Goal: Task Accomplishment & Management: Manage account settings

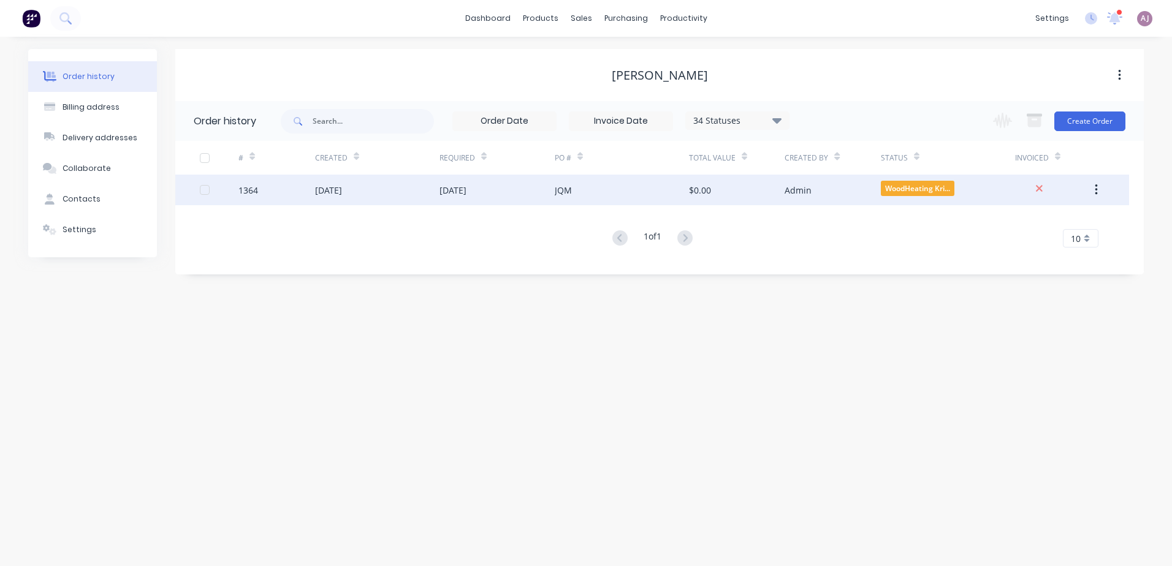
click at [342, 186] on div "[DATE]" at bounding box center [328, 190] width 27 height 13
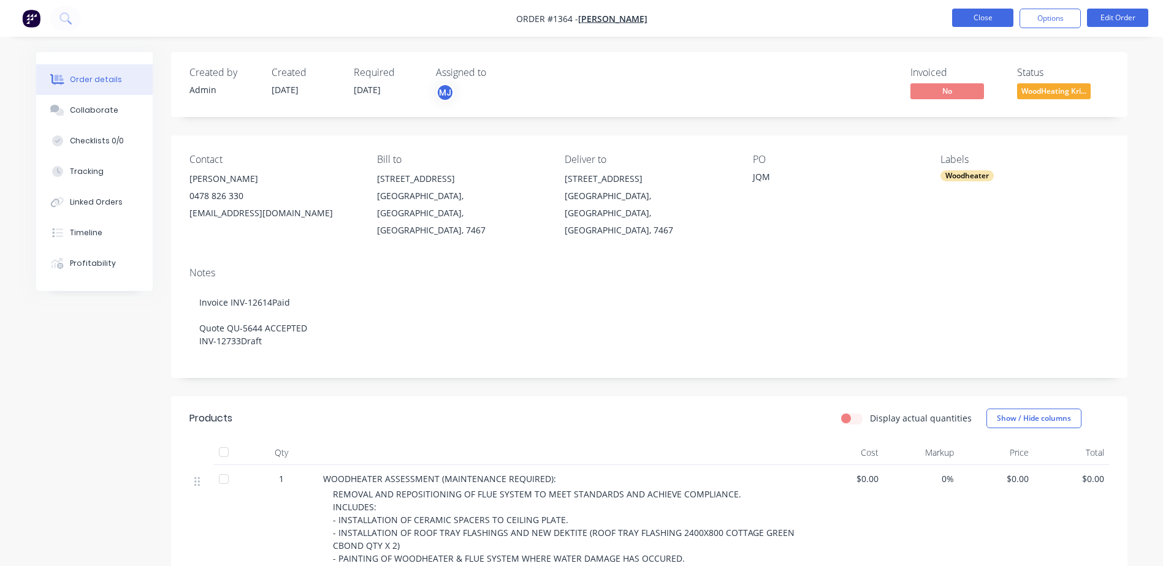
click at [981, 17] on button "Close" at bounding box center [982, 18] width 61 height 18
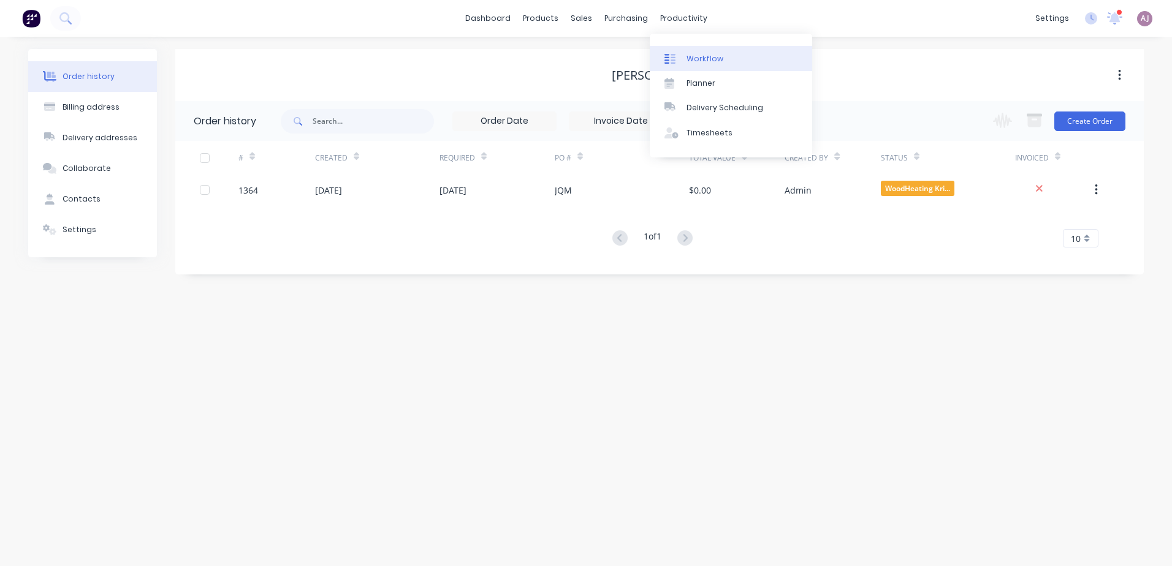
click at [698, 55] on div "Workflow" at bounding box center [704, 58] width 37 height 11
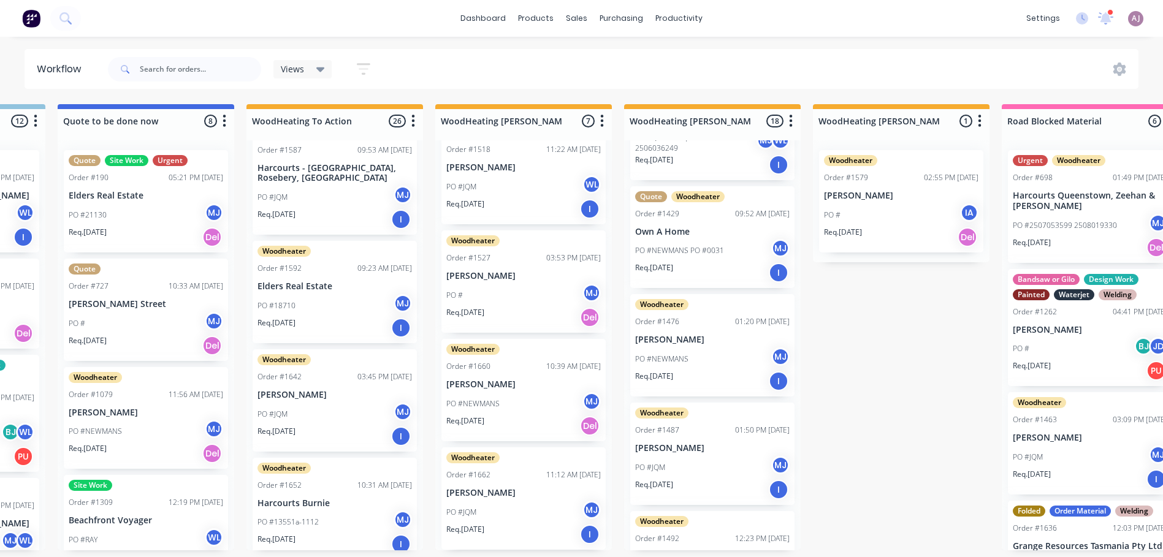
scroll to position [429, 0]
click at [694, 316] on div "Order #1476 01:20 PM [DATE]" at bounding box center [712, 321] width 154 height 11
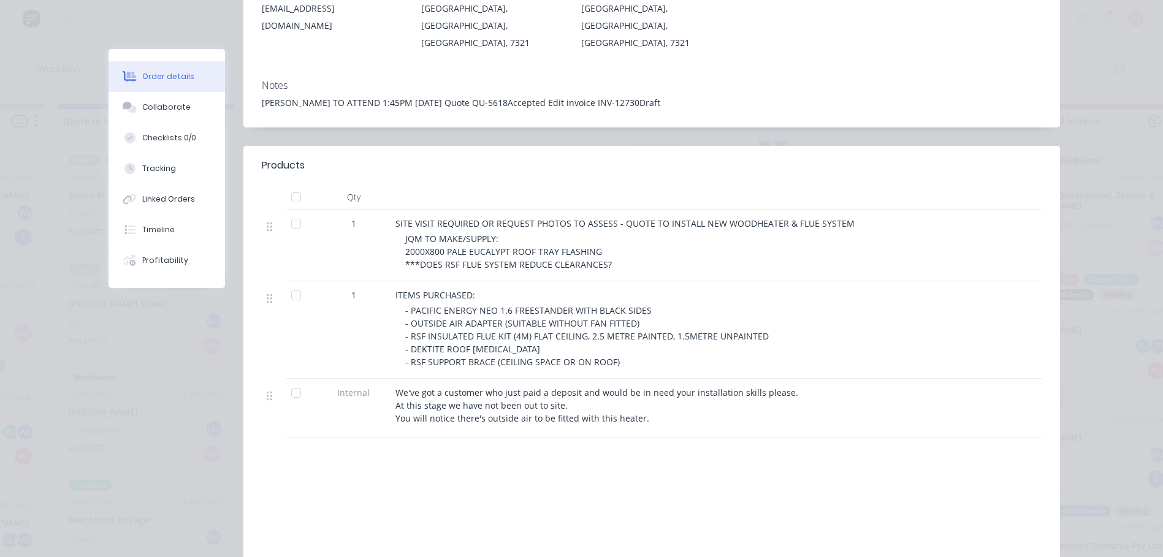
scroll to position [306, 0]
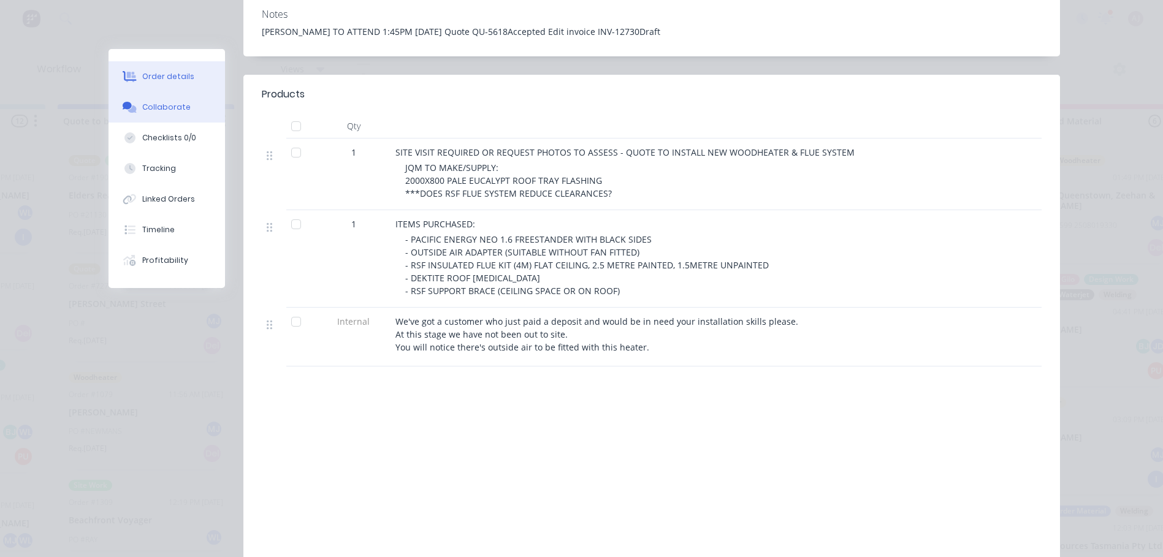
click at [164, 100] on button "Collaborate" at bounding box center [166, 107] width 116 height 31
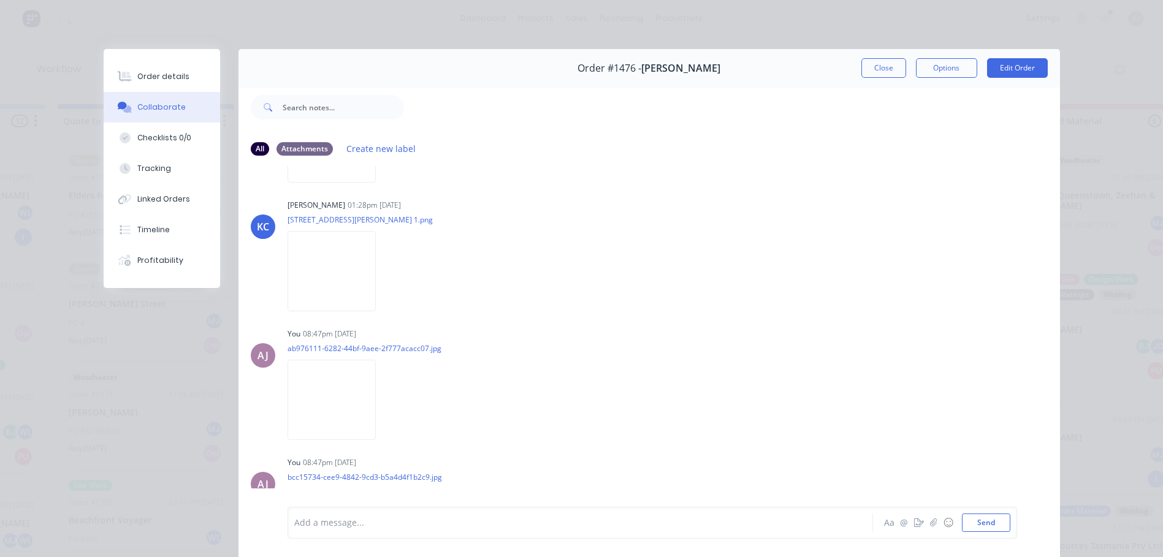
scroll to position [0, 0]
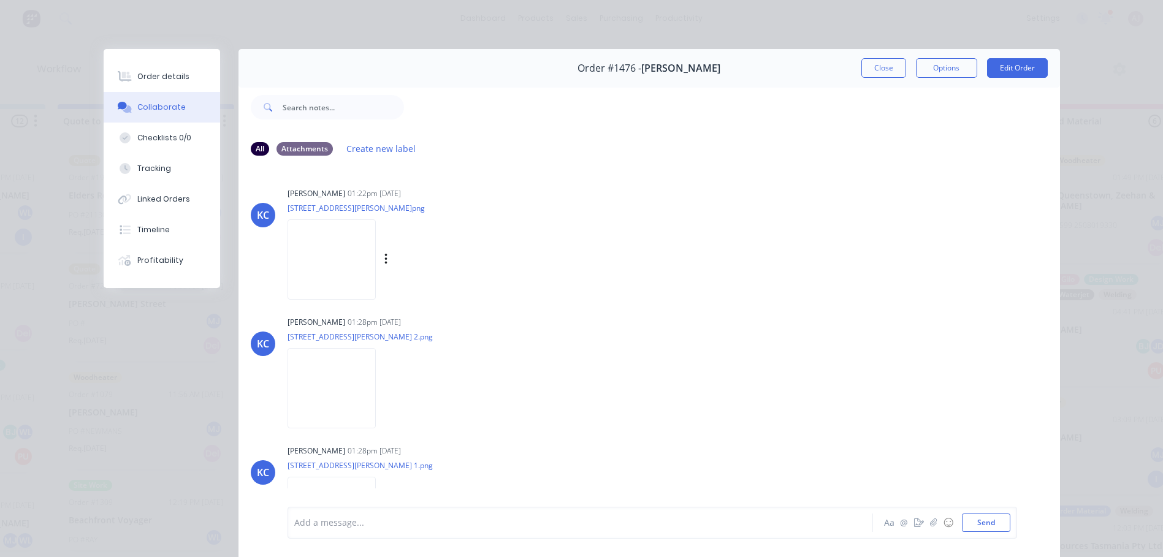
click at [343, 250] on img at bounding box center [331, 259] width 88 height 80
click at [145, 77] on div "Order details" at bounding box center [163, 76] width 52 height 11
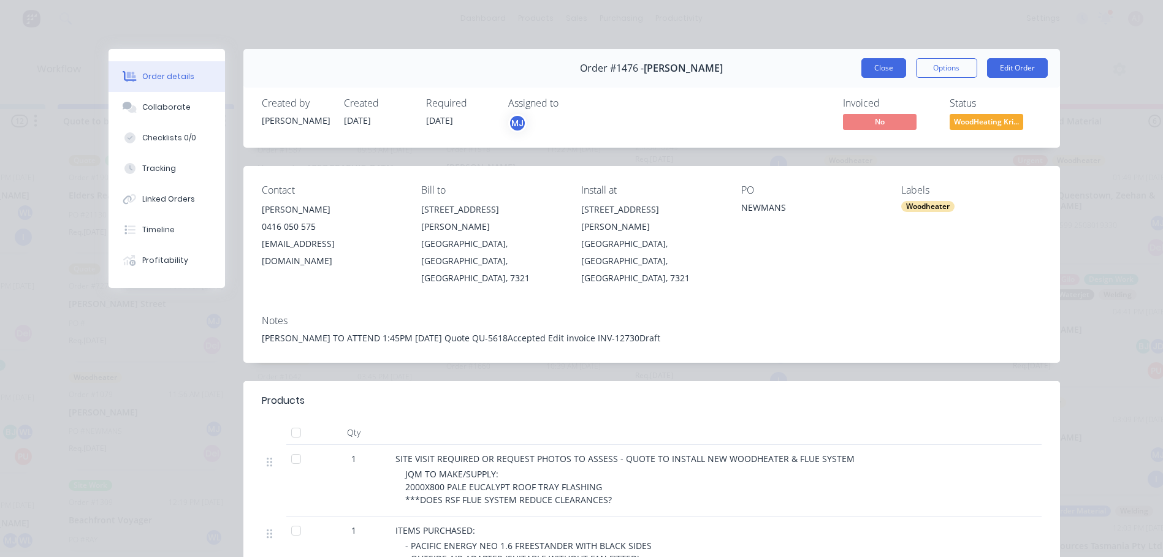
click at [878, 67] on button "Close" at bounding box center [883, 68] width 45 height 20
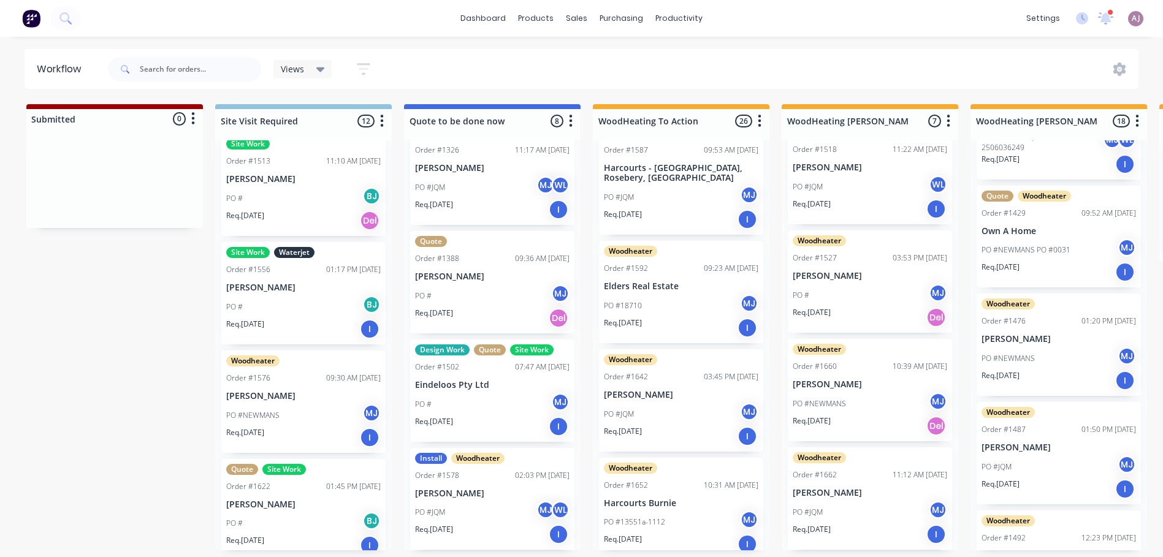
scroll to position [929, 0]
click at [308, 403] on div "PO #[PERSON_NAME]" at bounding box center [303, 414] width 154 height 23
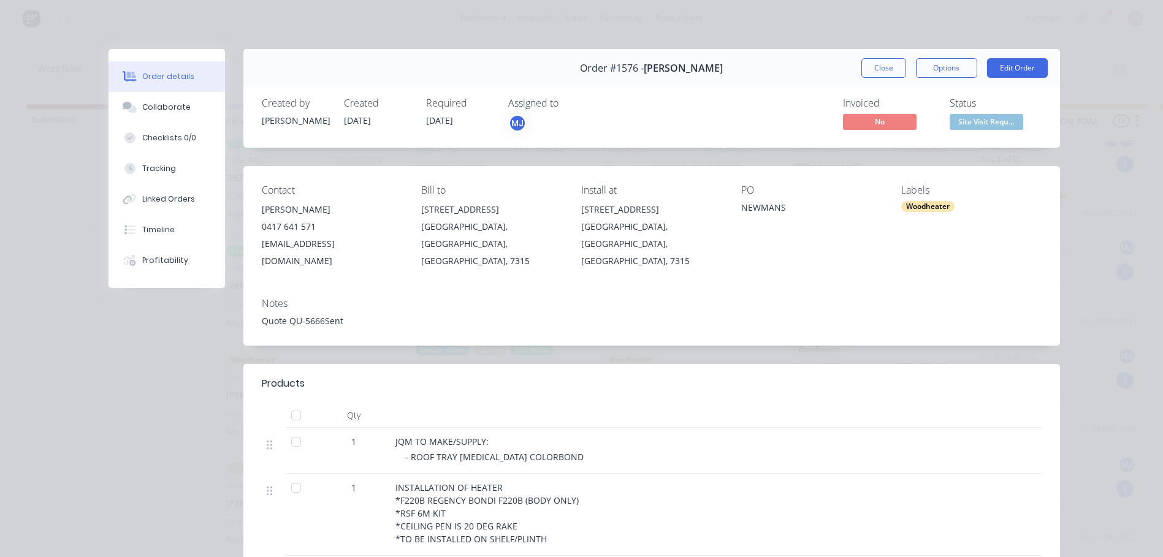
click at [979, 125] on span "Site Visit Requ..." at bounding box center [986, 121] width 74 height 15
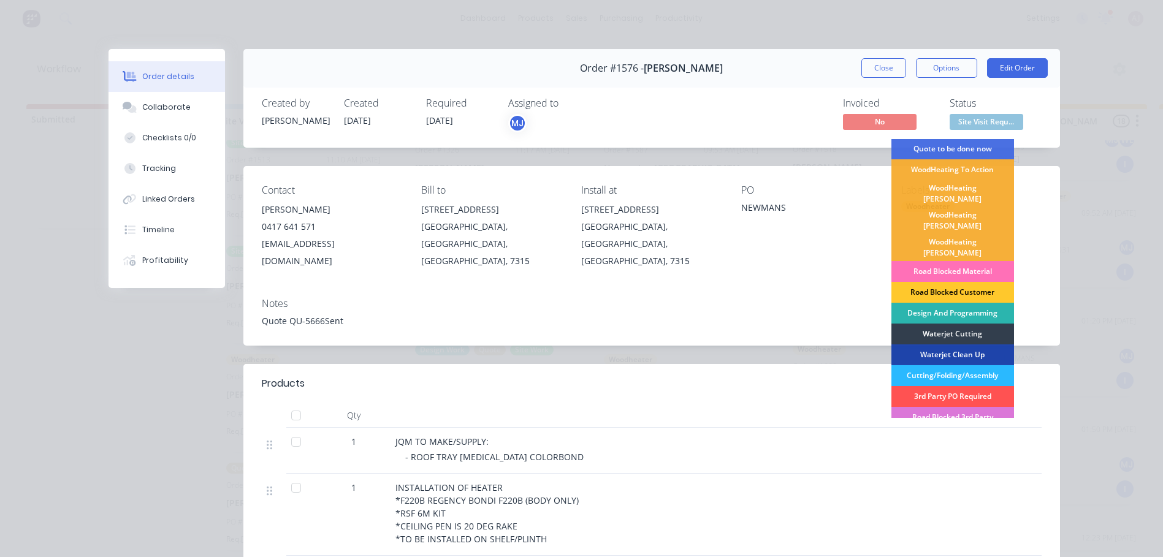
scroll to position [0, 0]
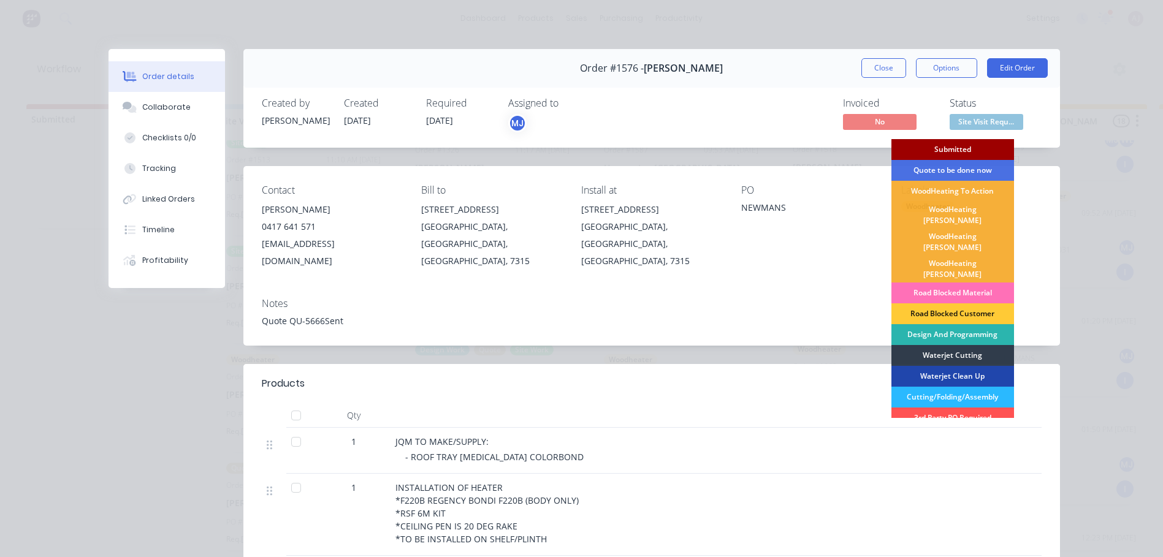
click at [933, 147] on div "Submitted" at bounding box center [952, 149] width 123 height 21
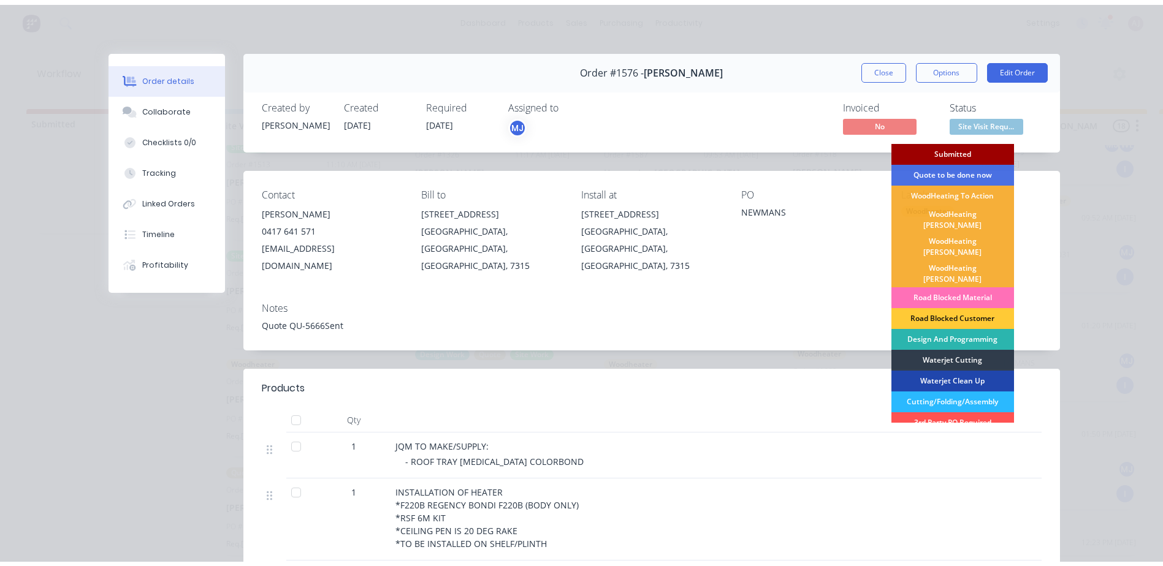
scroll to position [820, 0]
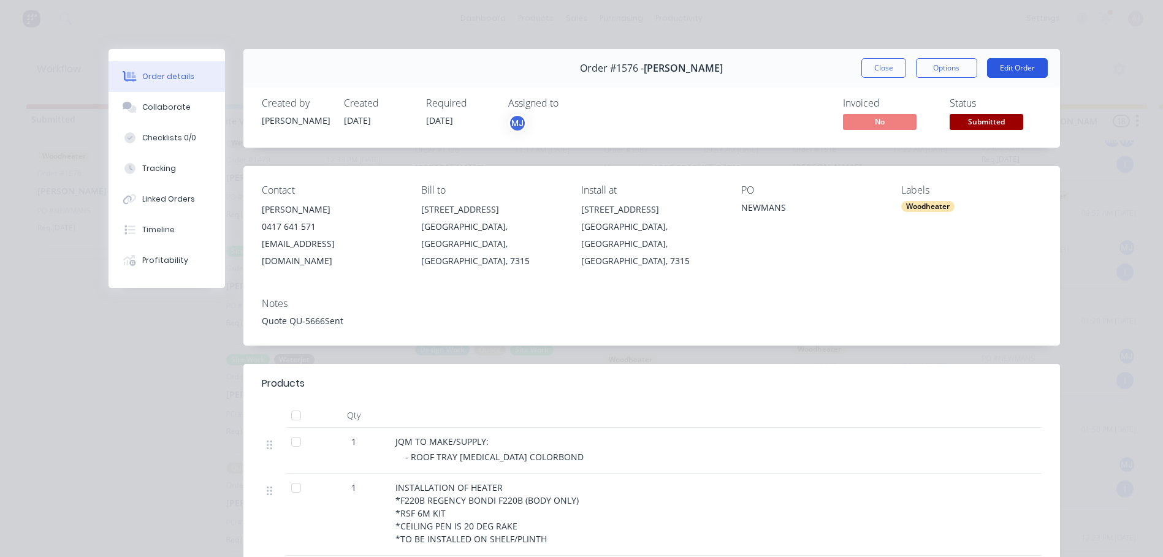
click at [1009, 67] on button "Edit Order" at bounding box center [1017, 68] width 61 height 20
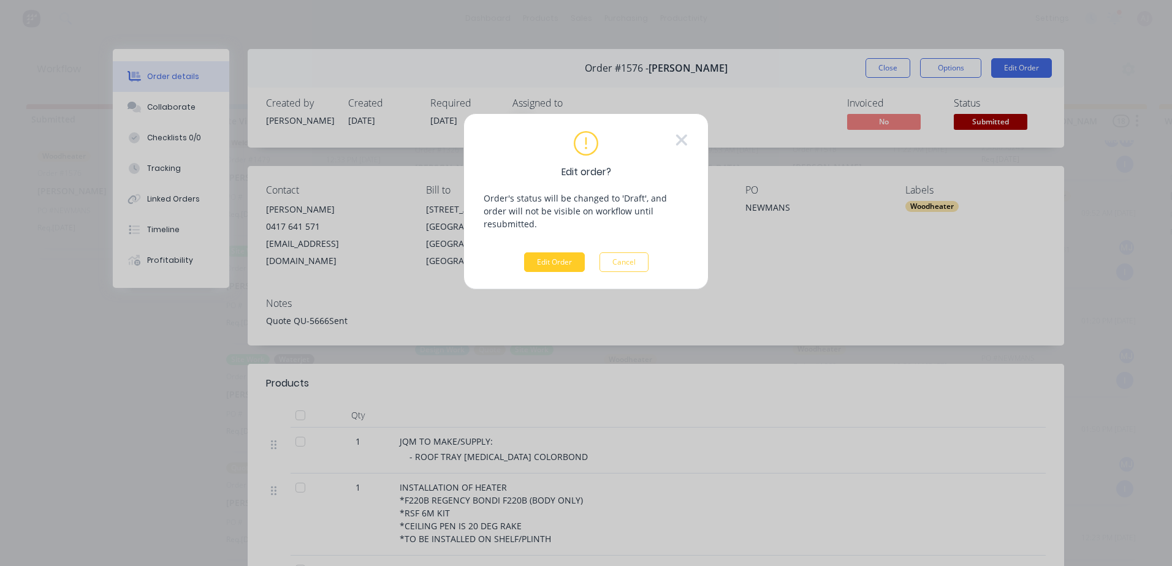
click at [565, 253] on button "Edit Order" at bounding box center [554, 263] width 61 height 20
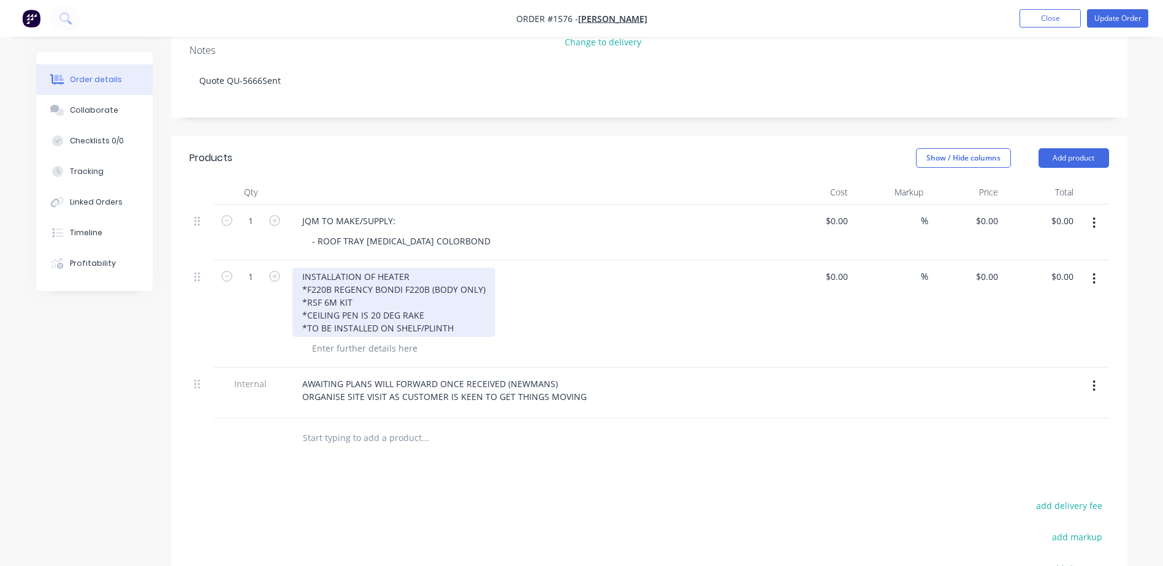
scroll to position [245, 0]
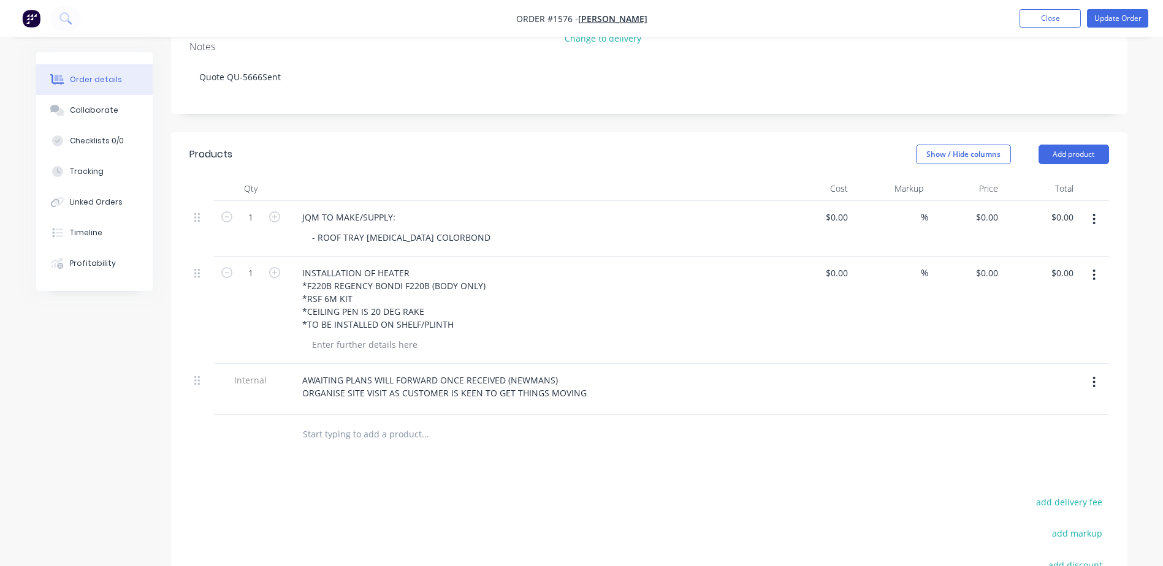
click at [322, 422] on input "text" at bounding box center [424, 434] width 245 height 25
click at [348, 422] on input "text" at bounding box center [424, 434] width 245 height 25
paste input "Thank you for your quote, we won’t go ahead at this time thank you very much. K…"
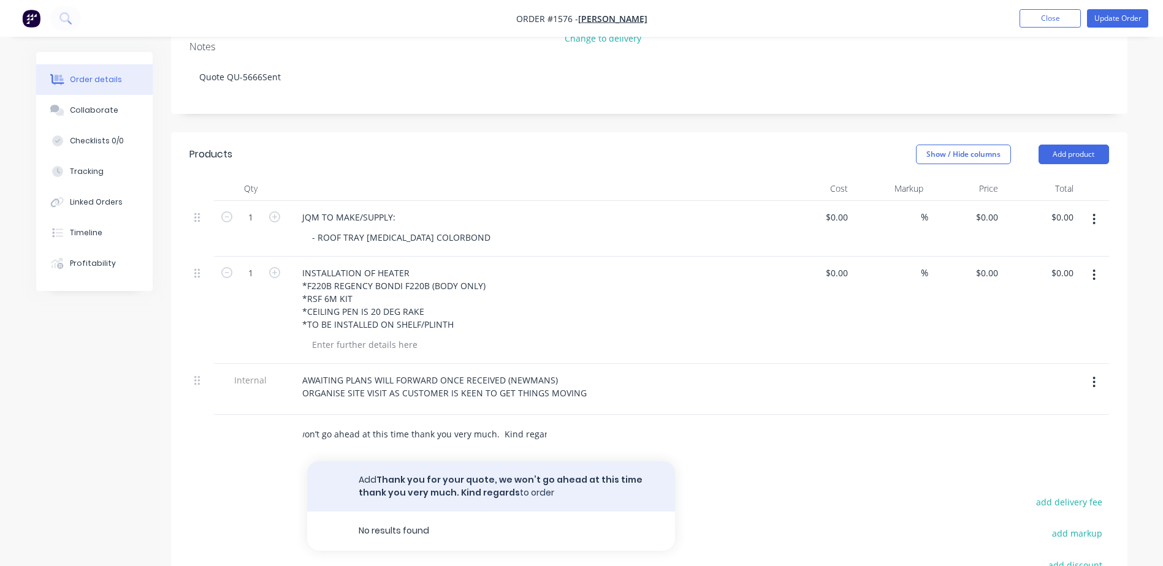
type input "Thank you for your quote, we won’t go ahead at this time thank you very much. K…"
click at [396, 462] on button "Add Thank you for your quote, we won’t go ahead at this time thank you very muc…" at bounding box center [491, 487] width 368 height 50
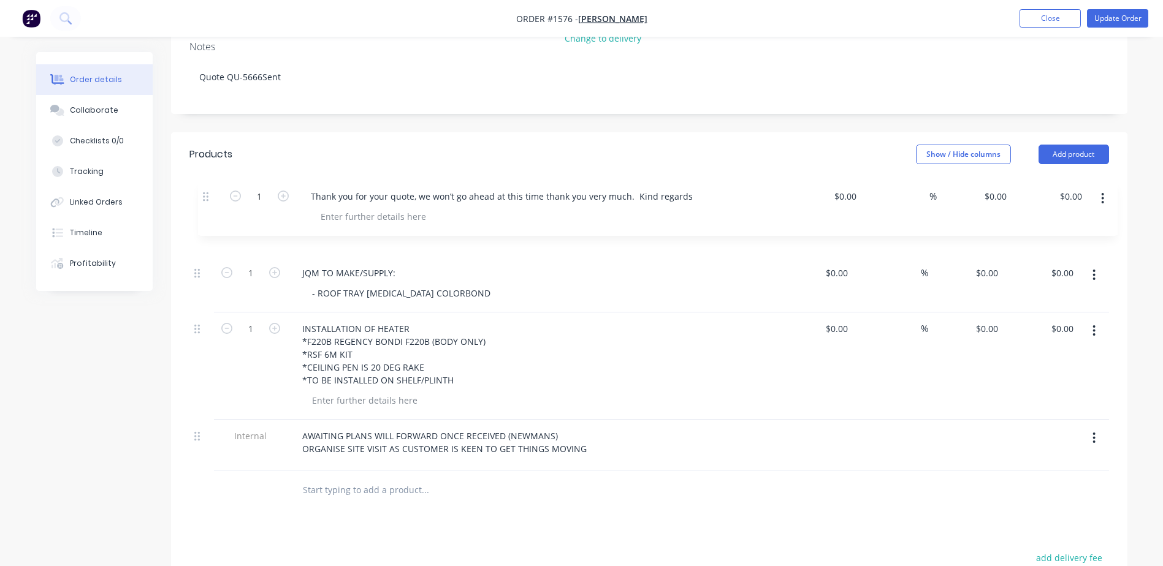
drag, startPoint x: 197, startPoint y: 396, endPoint x: 207, endPoint y: 184, distance: 212.3
click at [207, 201] on div "1 JQM TO MAKE/SUPPLY: - ROOF TRAY FLASHING COLORBOND $0.00 $0.00 % $0.00 $0.00 …" at bounding box center [648, 336] width 919 height 270
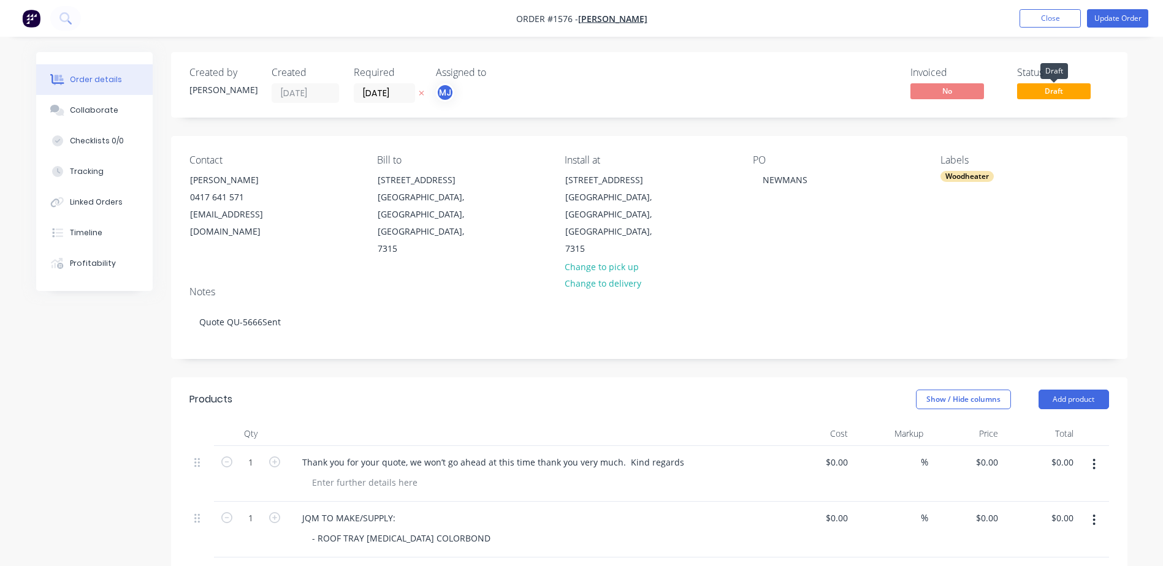
click at [1059, 91] on span "Draft" at bounding box center [1054, 90] width 74 height 15
click at [1117, 14] on button "Update Order" at bounding box center [1117, 18] width 61 height 18
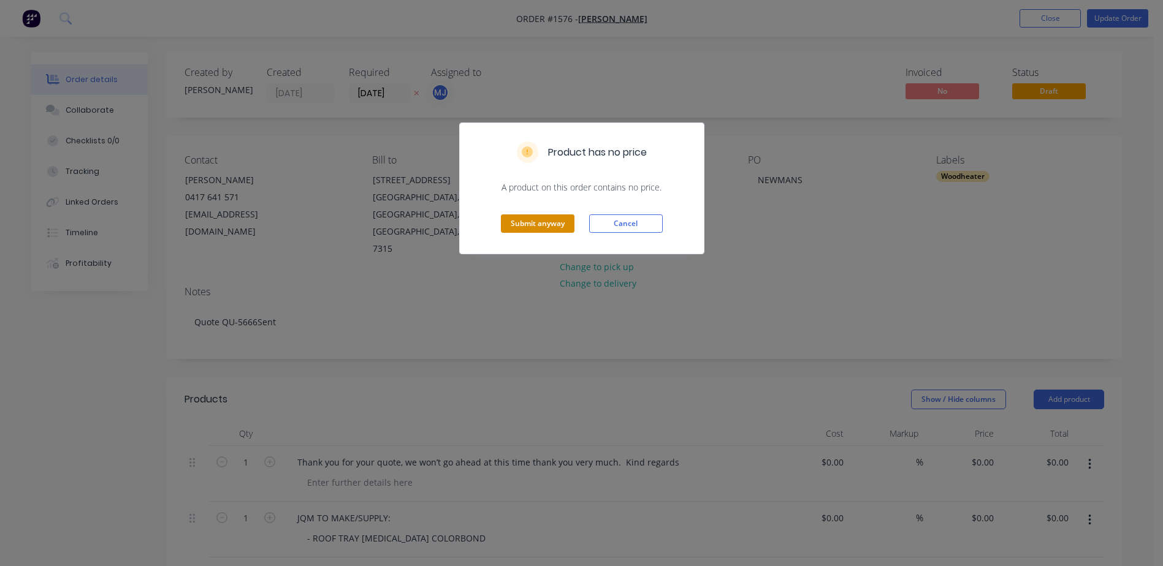
click at [531, 225] on button "Submit anyway" at bounding box center [538, 224] width 74 height 18
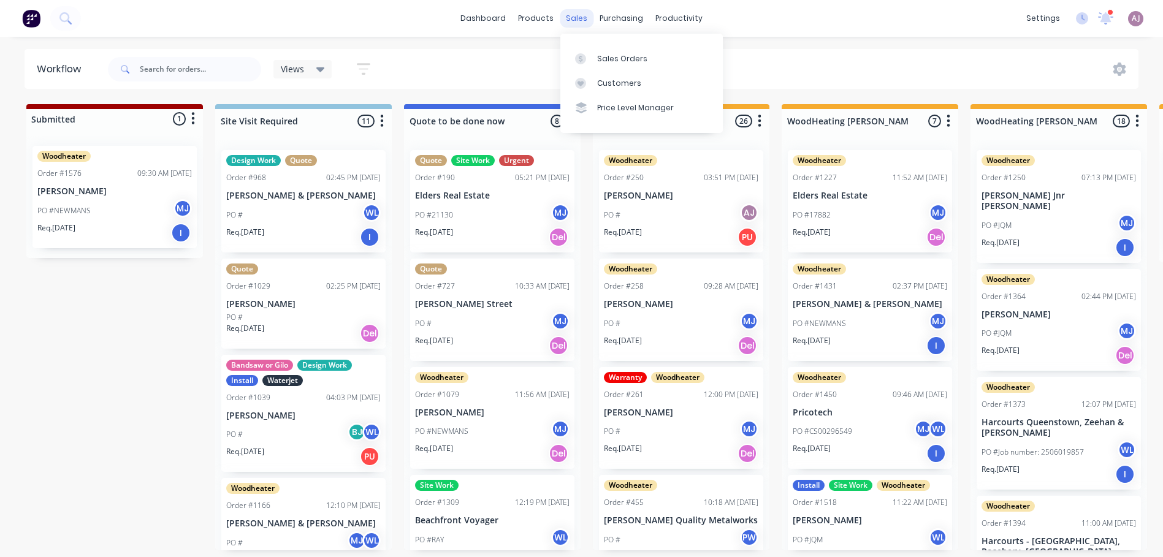
click at [586, 20] on div "sales" at bounding box center [577, 18] width 34 height 18
click at [604, 61] on div "Sales Orders" at bounding box center [622, 58] width 50 height 11
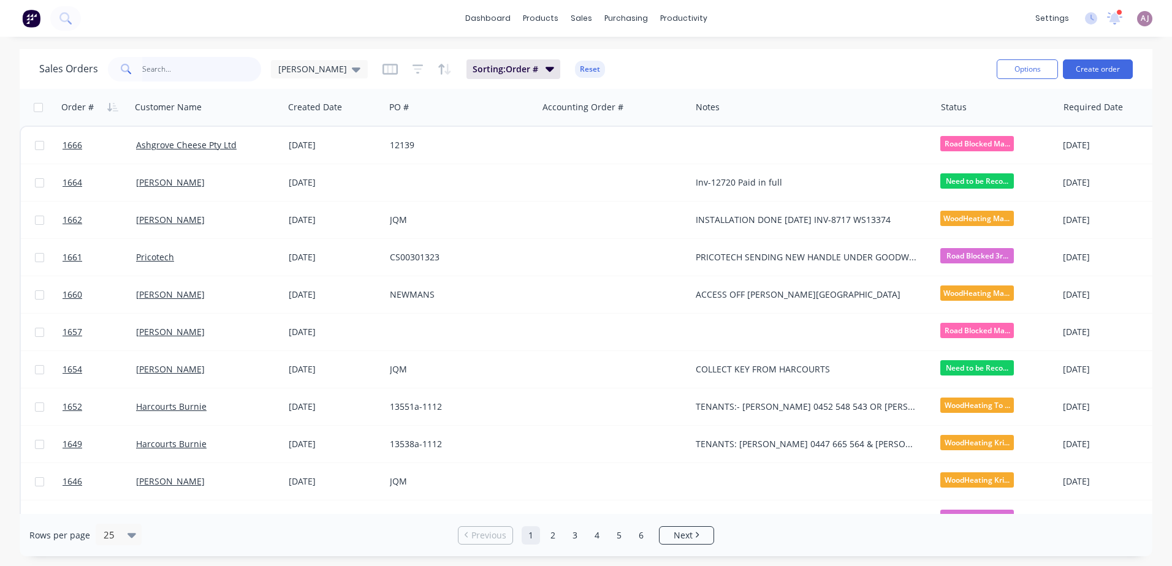
click at [194, 74] on input "text" at bounding box center [202, 69] width 120 height 25
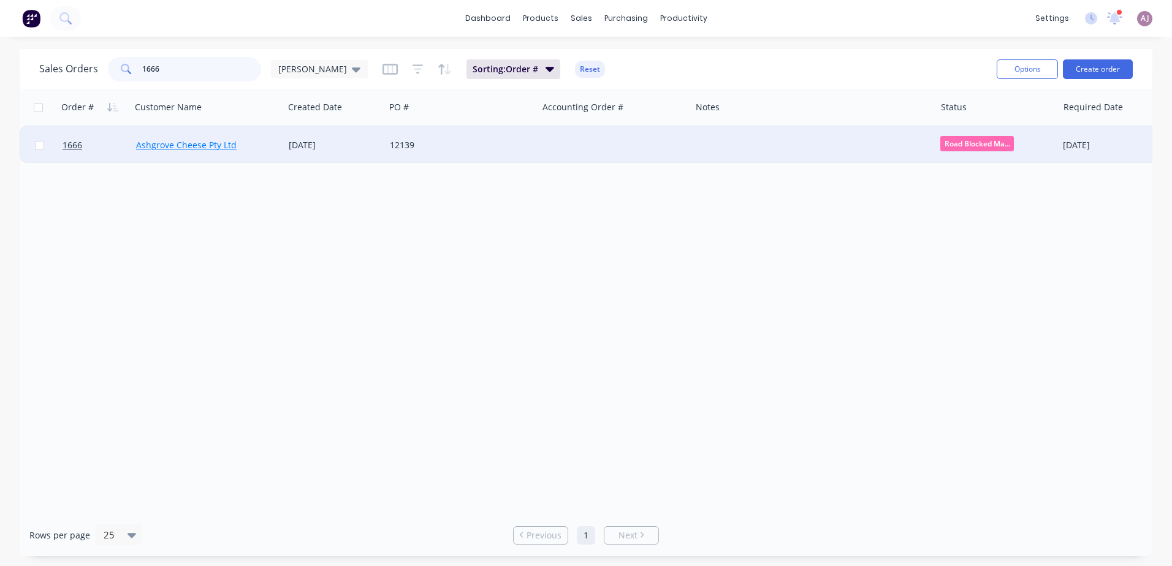
type input "1666"
click at [183, 145] on link "Ashgrove Cheese Pty Ltd" at bounding box center [186, 145] width 101 height 12
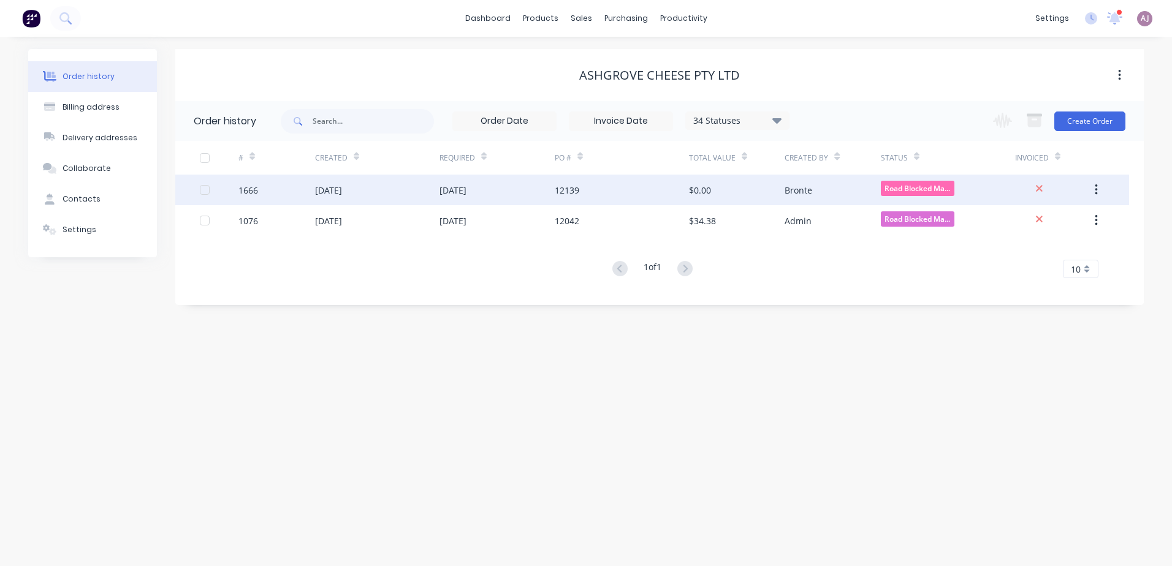
click at [482, 197] on div "[DATE]" at bounding box center [496, 190] width 115 height 31
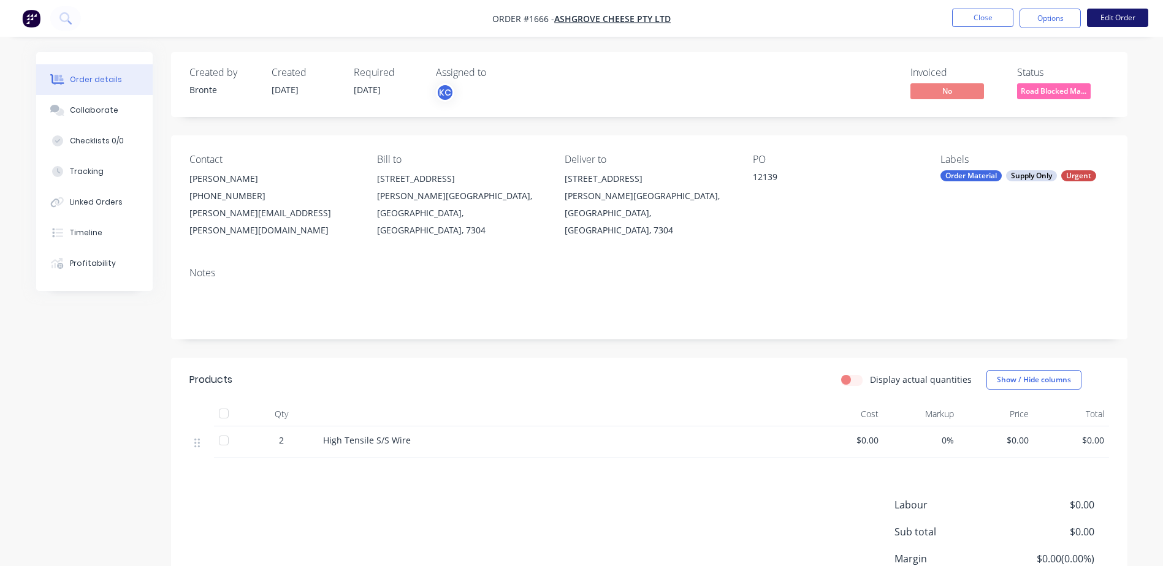
click at [1103, 13] on button "Edit Order" at bounding box center [1117, 18] width 61 height 18
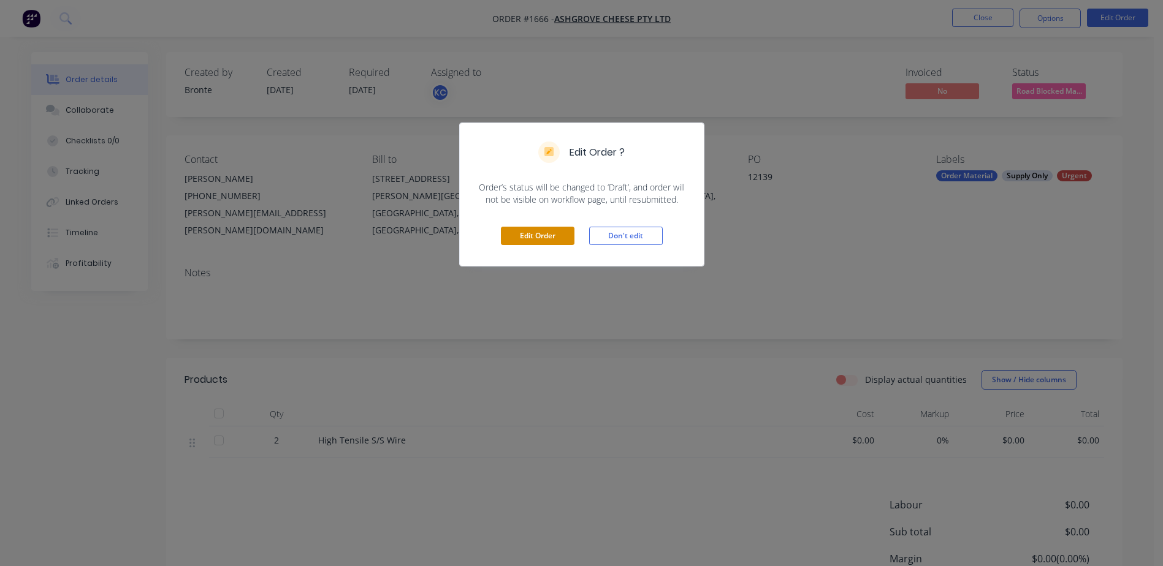
click at [536, 232] on button "Edit Order" at bounding box center [538, 236] width 74 height 18
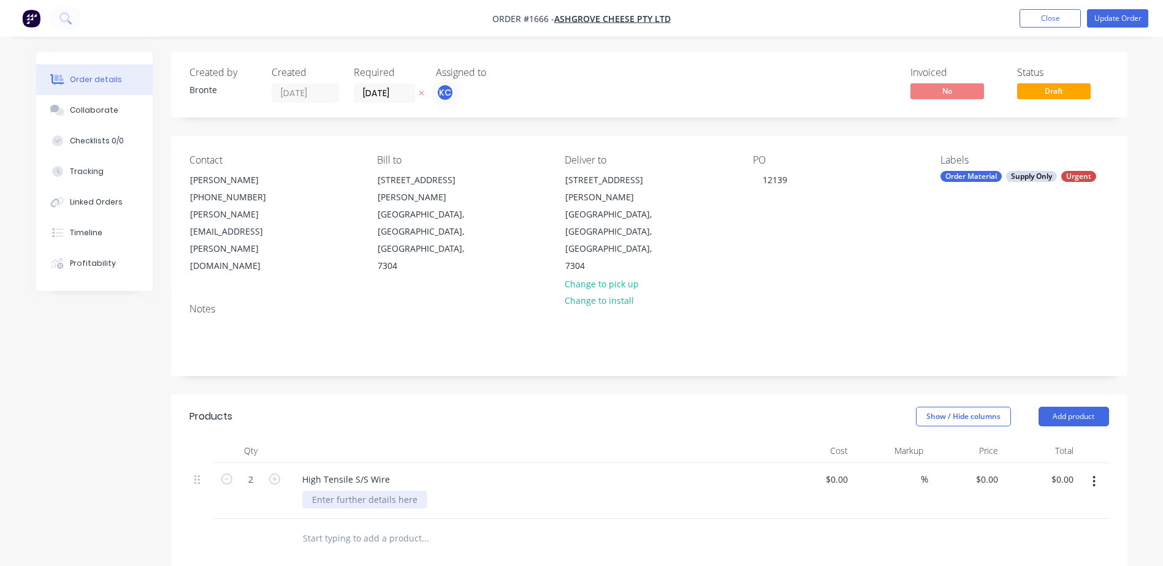
click at [373, 491] on div at bounding box center [364, 500] width 125 height 18
click at [1120, 18] on button "Update Order" at bounding box center [1117, 18] width 61 height 18
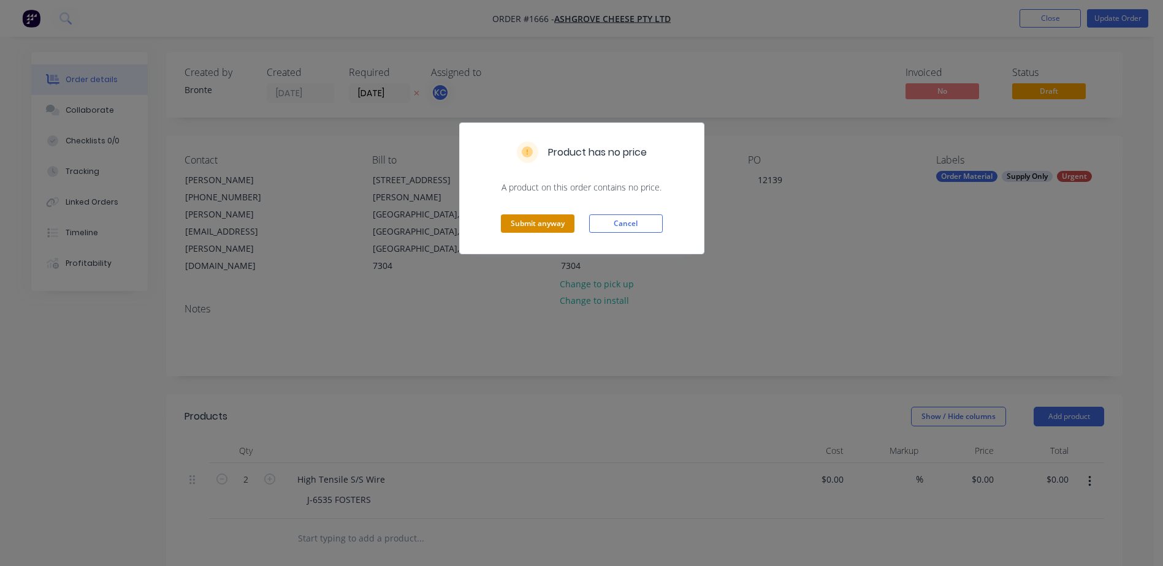
click at [531, 230] on button "Submit anyway" at bounding box center [538, 224] width 74 height 18
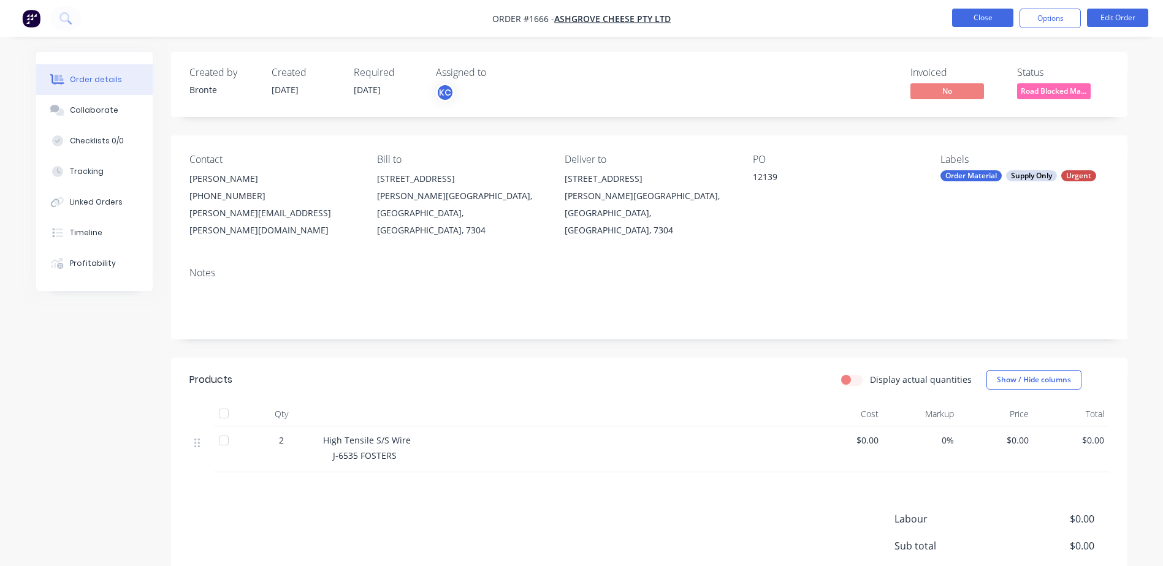
click at [974, 18] on button "Close" at bounding box center [982, 18] width 61 height 18
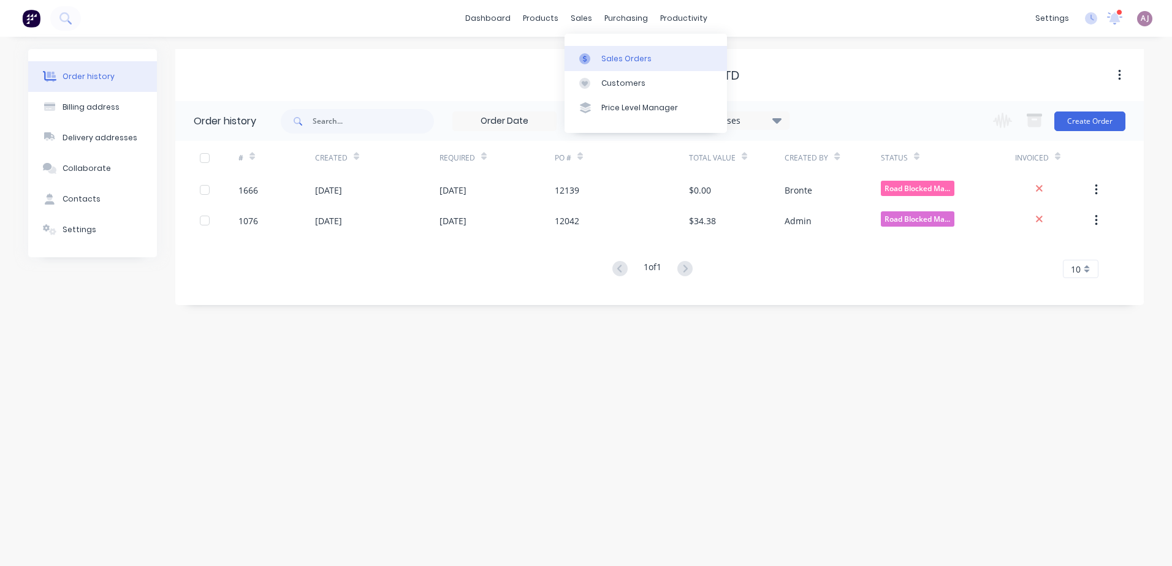
click at [618, 58] on div "Sales Orders" at bounding box center [626, 58] width 50 height 11
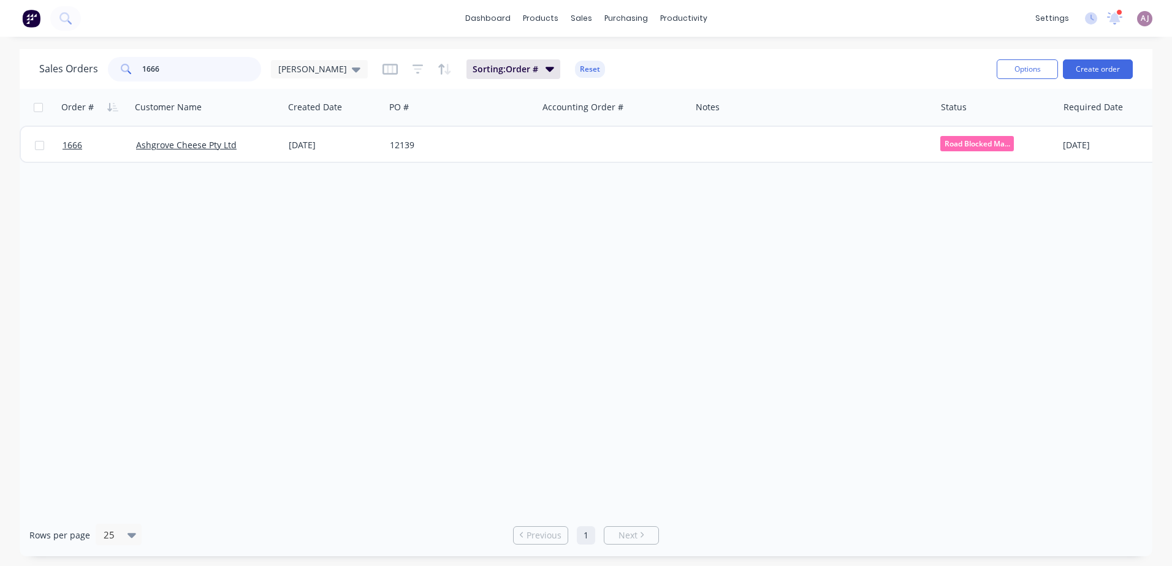
click at [144, 65] on input "1666" at bounding box center [202, 69] width 120 height 25
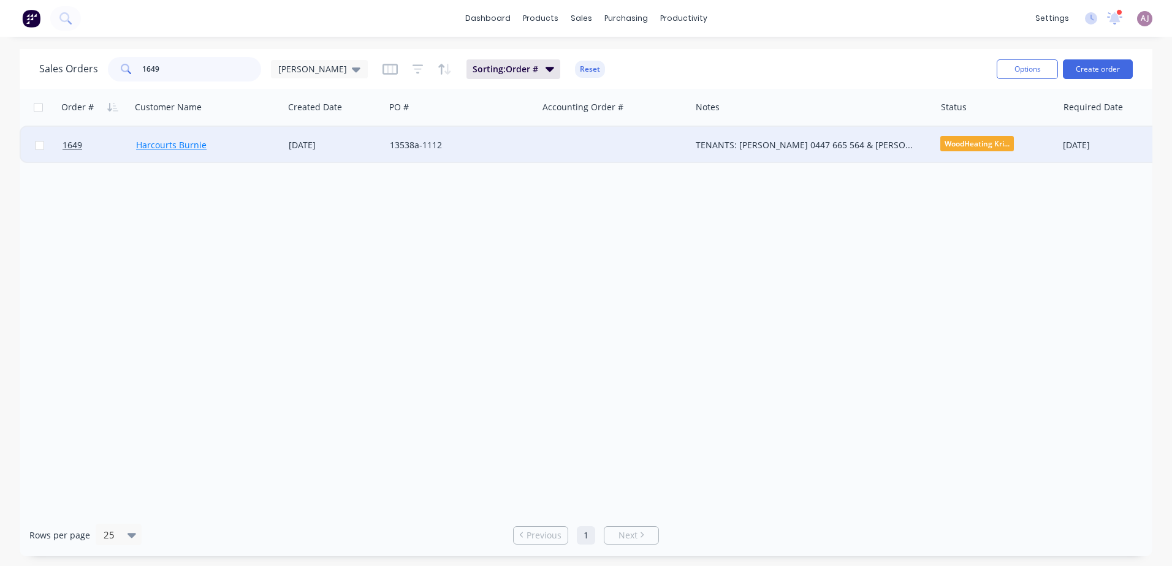
type input "1649"
click at [167, 142] on link "Harcourts Burnie" at bounding box center [171, 145] width 70 height 12
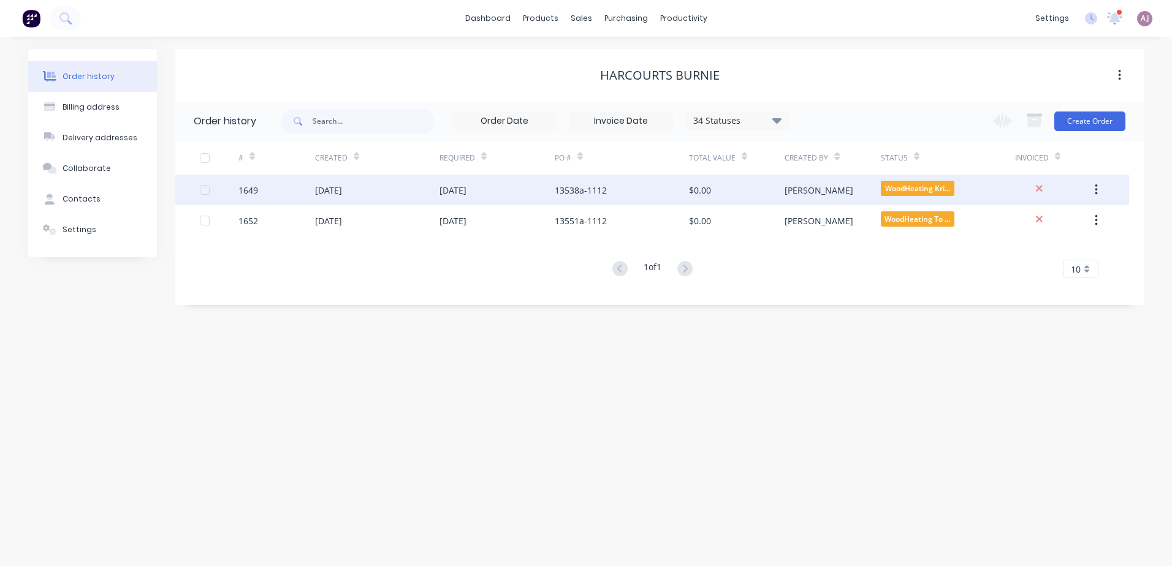
click at [357, 197] on div "[DATE]" at bounding box center [377, 190] width 124 height 31
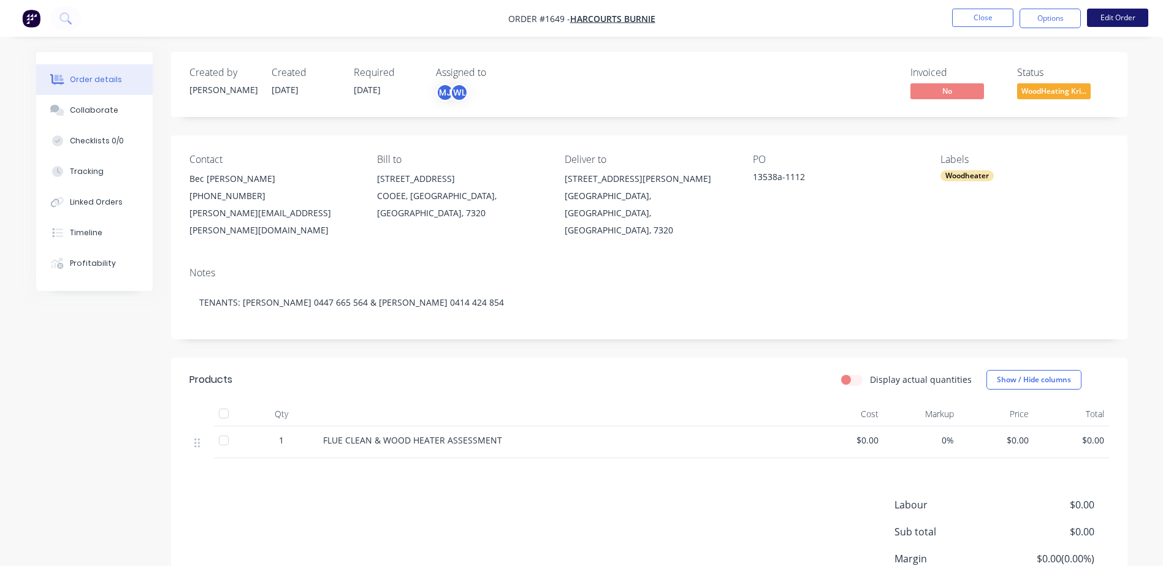
click at [1122, 21] on button "Edit Order" at bounding box center [1117, 18] width 61 height 18
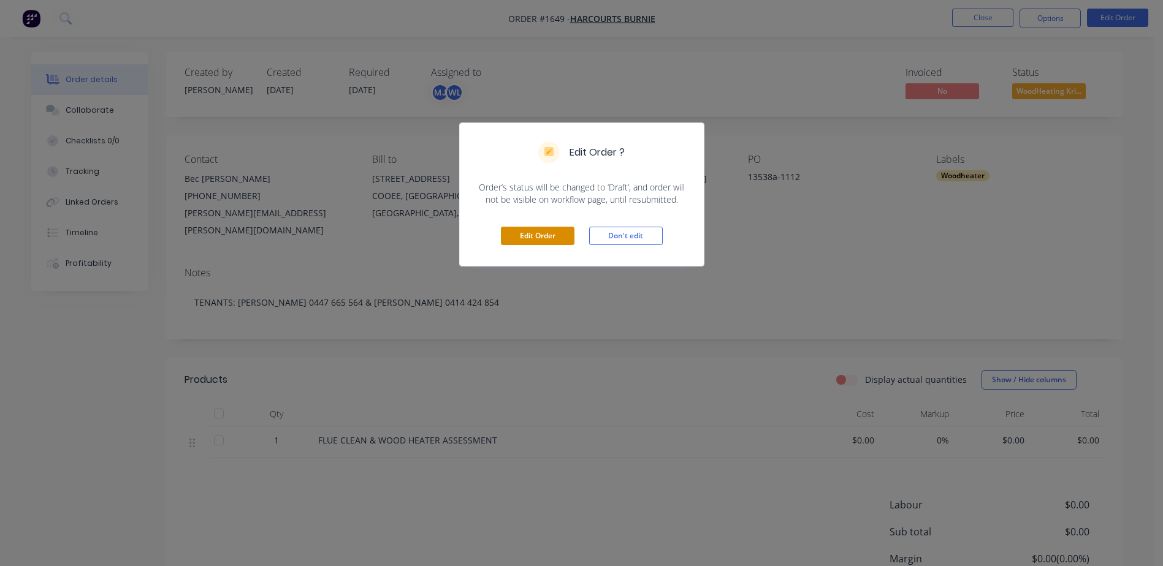
click at [557, 245] on button "Edit Order" at bounding box center [538, 236] width 74 height 18
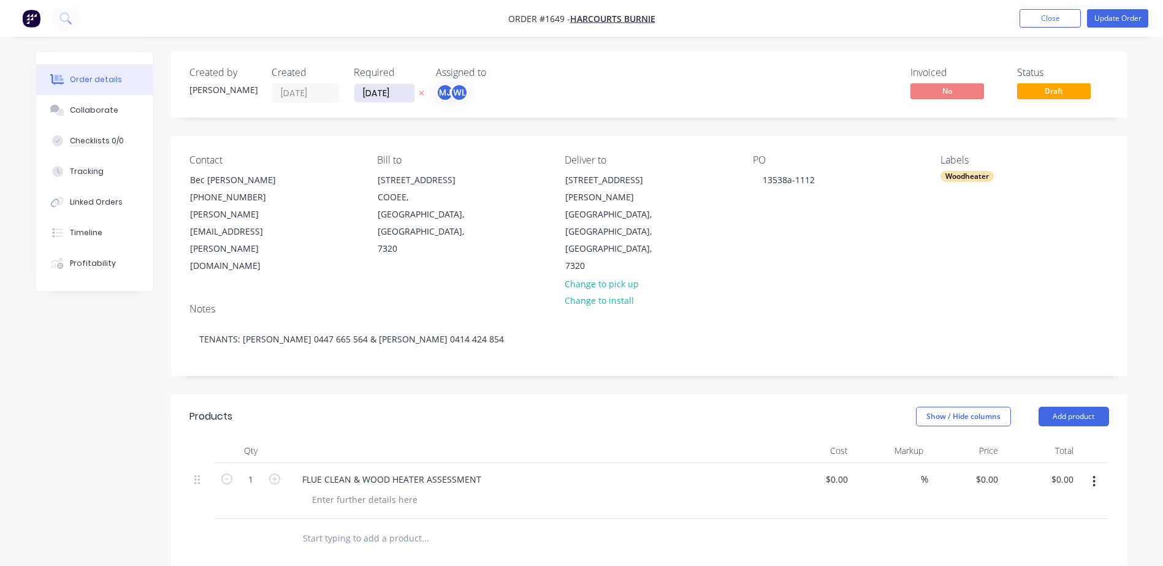
click at [400, 93] on input "[DATE]" at bounding box center [384, 93] width 60 height 18
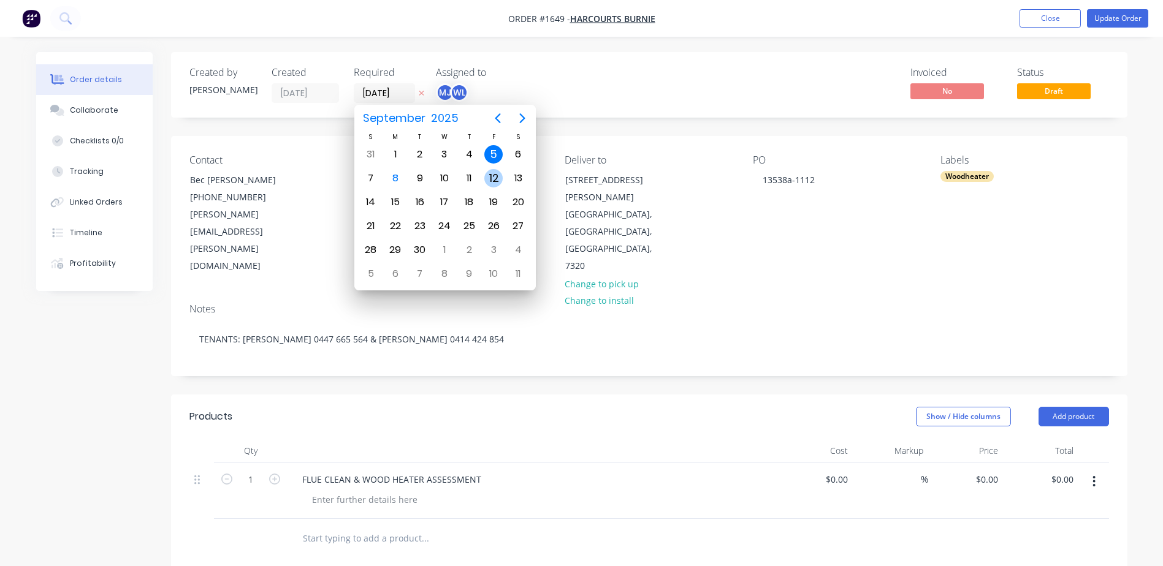
click at [493, 178] on div "12" at bounding box center [493, 178] width 18 height 18
type input "[DATE]"
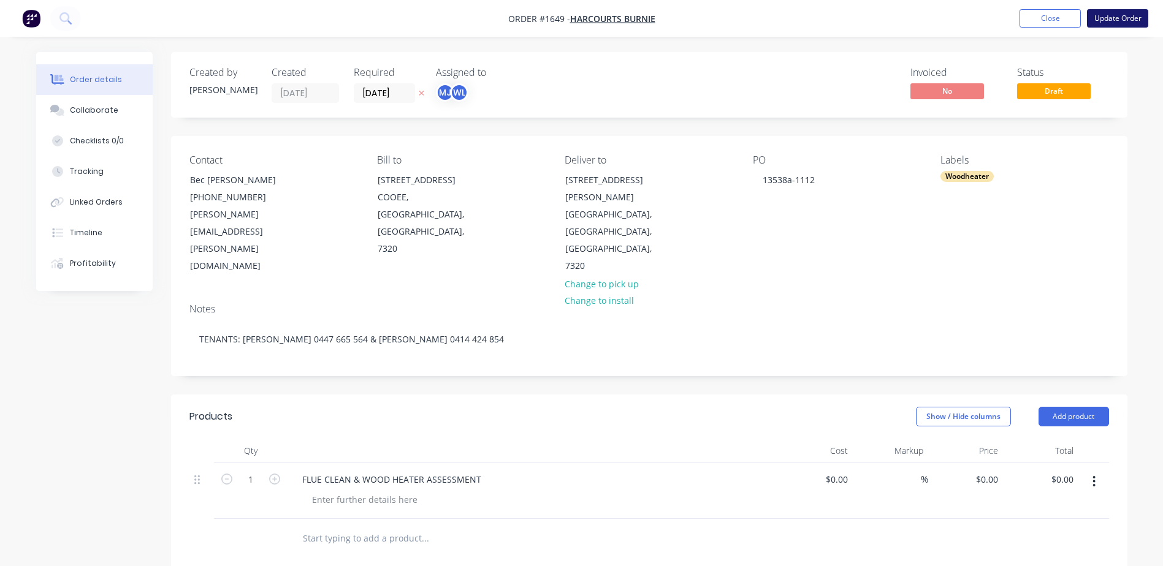
click at [1103, 20] on button "Update Order" at bounding box center [1117, 18] width 61 height 18
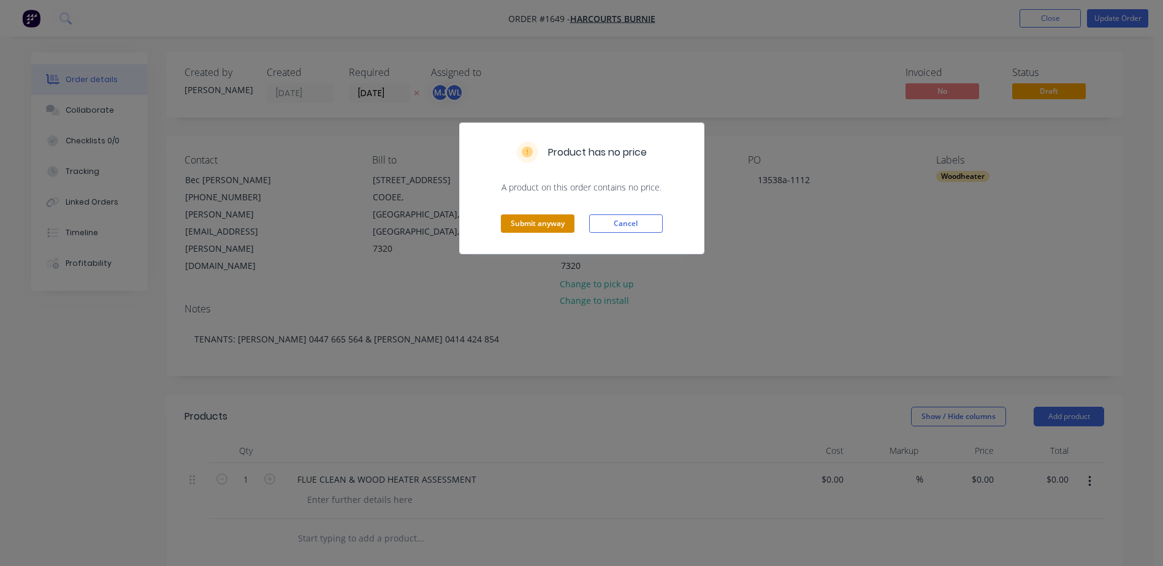
click at [525, 223] on button "Submit anyway" at bounding box center [538, 224] width 74 height 18
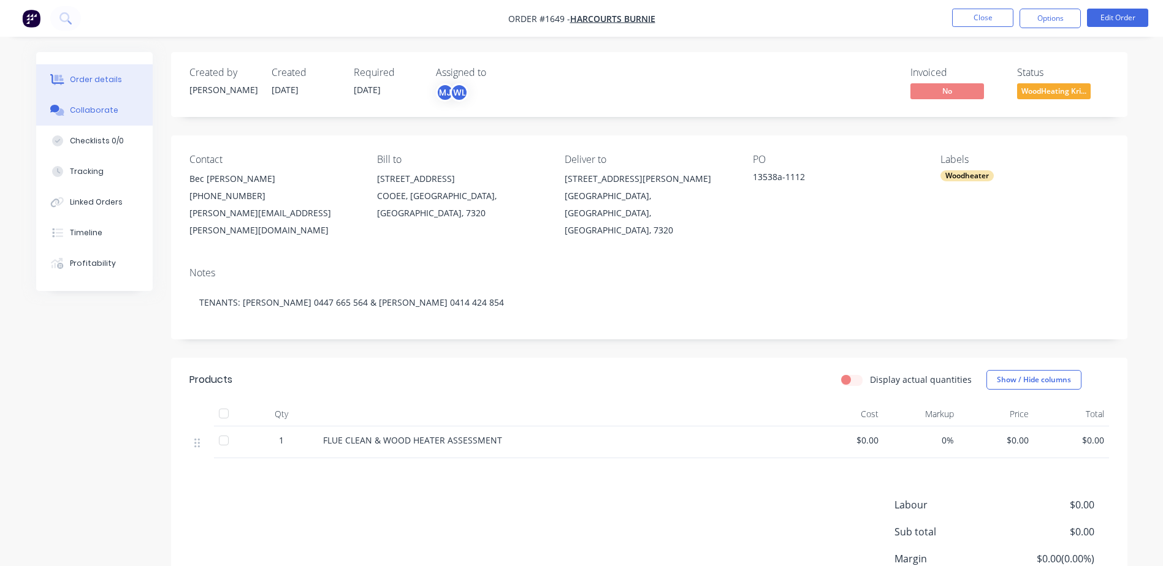
click at [113, 105] on div "Collaborate" at bounding box center [94, 110] width 48 height 11
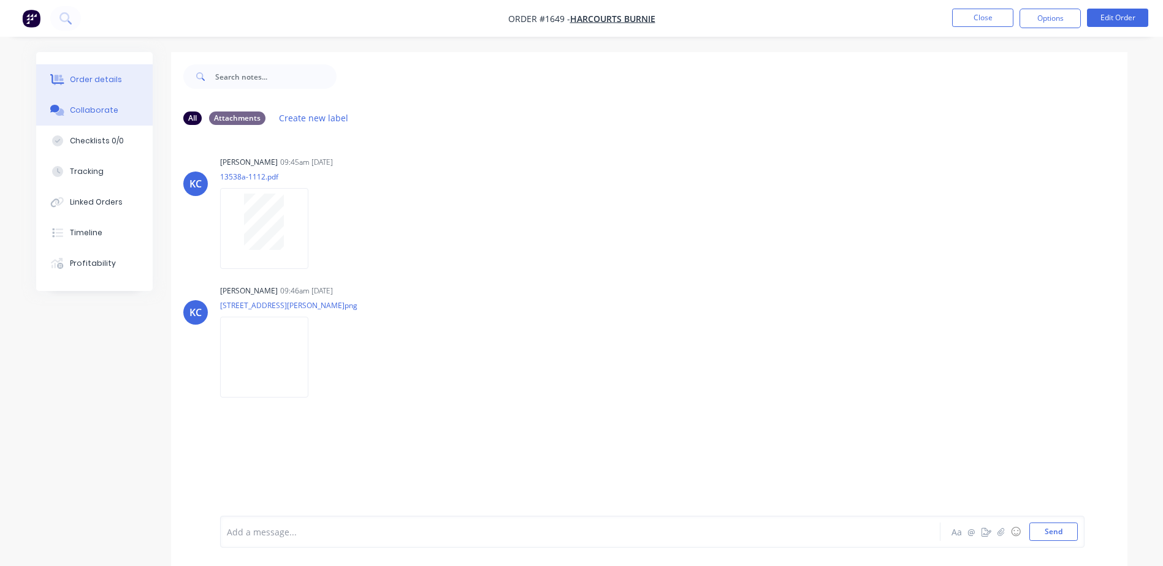
click at [94, 75] on div "Order details" at bounding box center [96, 79] width 52 height 11
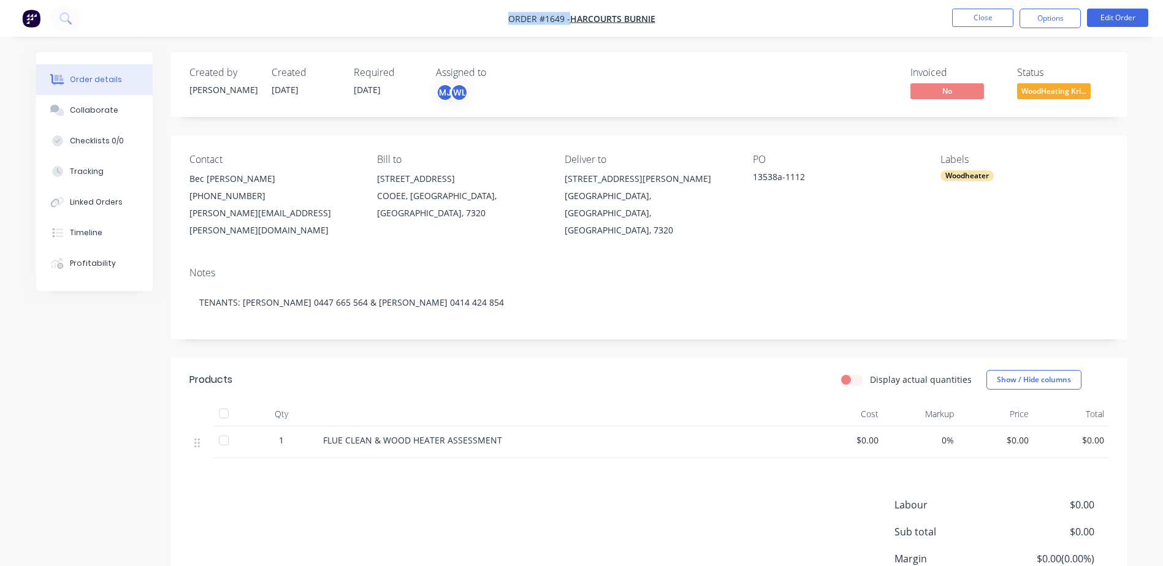
drag, startPoint x: 509, startPoint y: 20, endPoint x: 569, endPoint y: 21, distance: 60.1
click at [569, 21] on span "Order #1649 -" at bounding box center [539, 19] width 62 height 12
copy span "Order #1649 -"
drag, startPoint x: 567, startPoint y: 181, endPoint x: 706, endPoint y: 205, distance: 141.2
click at [706, 205] on div "[STREET_ADDRESS][PERSON_NAME]" at bounding box center [648, 204] width 168 height 69
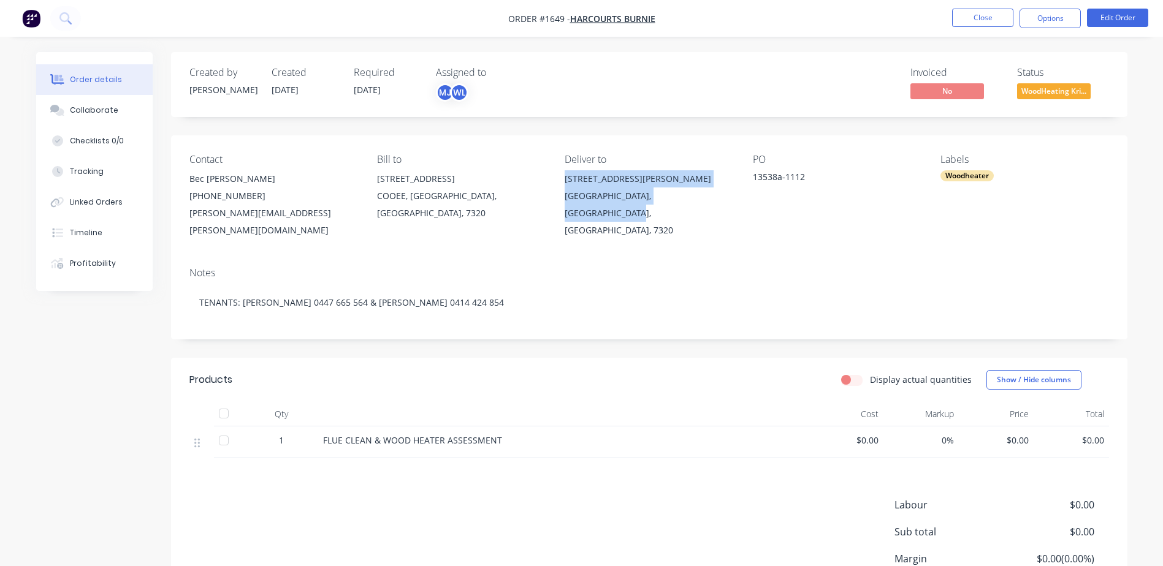
copy div "[STREET_ADDRESS][PERSON_NAME]"
click at [108, 113] on div "Collaborate" at bounding box center [94, 110] width 48 height 11
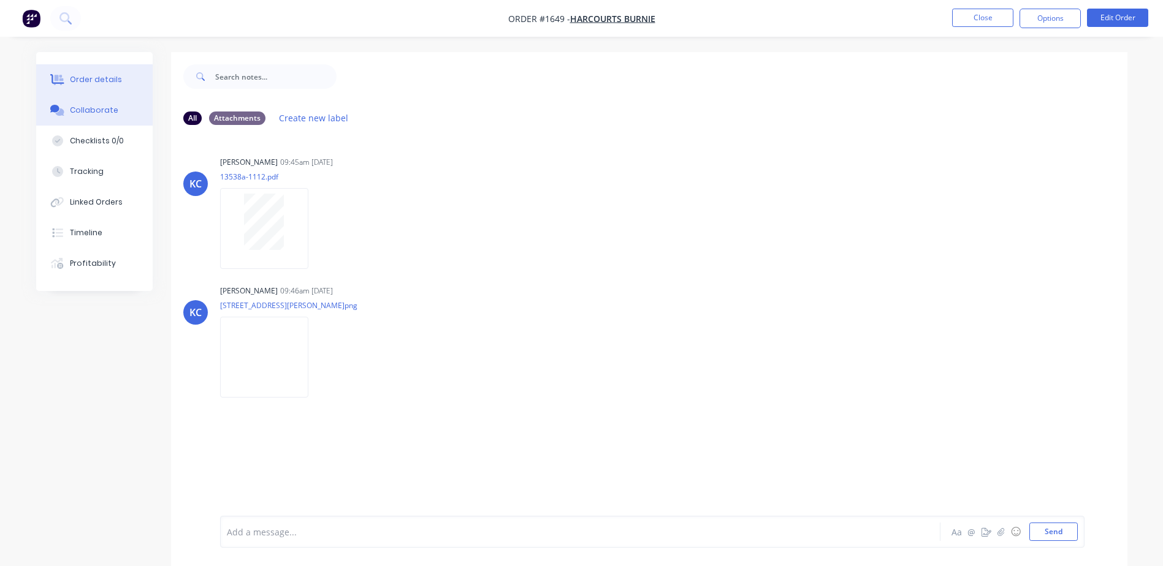
click at [80, 80] on div "Order details" at bounding box center [96, 79] width 52 height 11
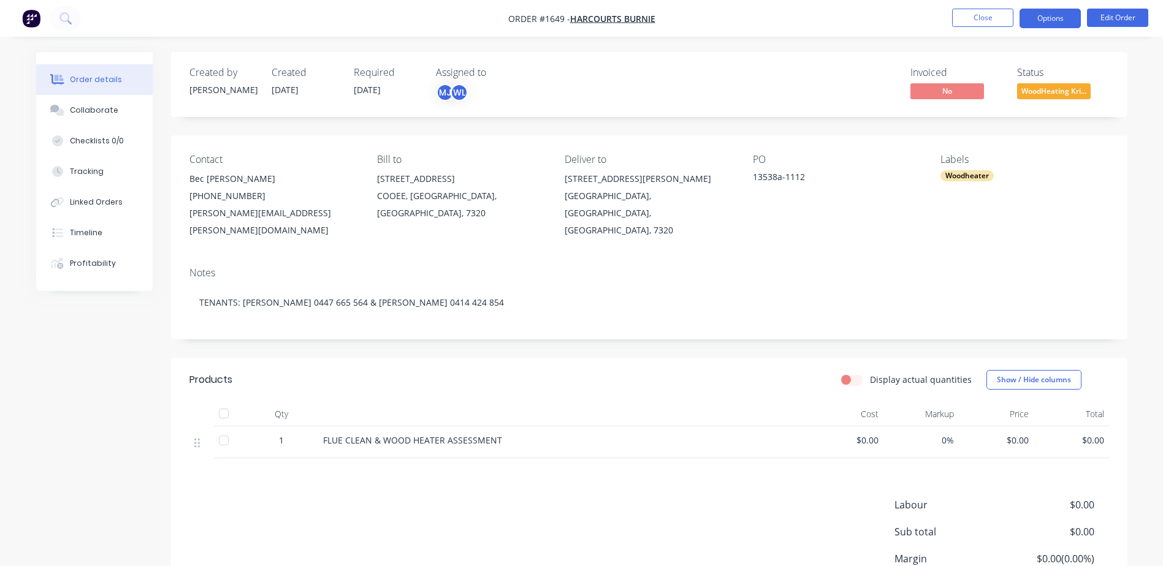
click at [1058, 13] on button "Options" at bounding box center [1049, 19] width 61 height 20
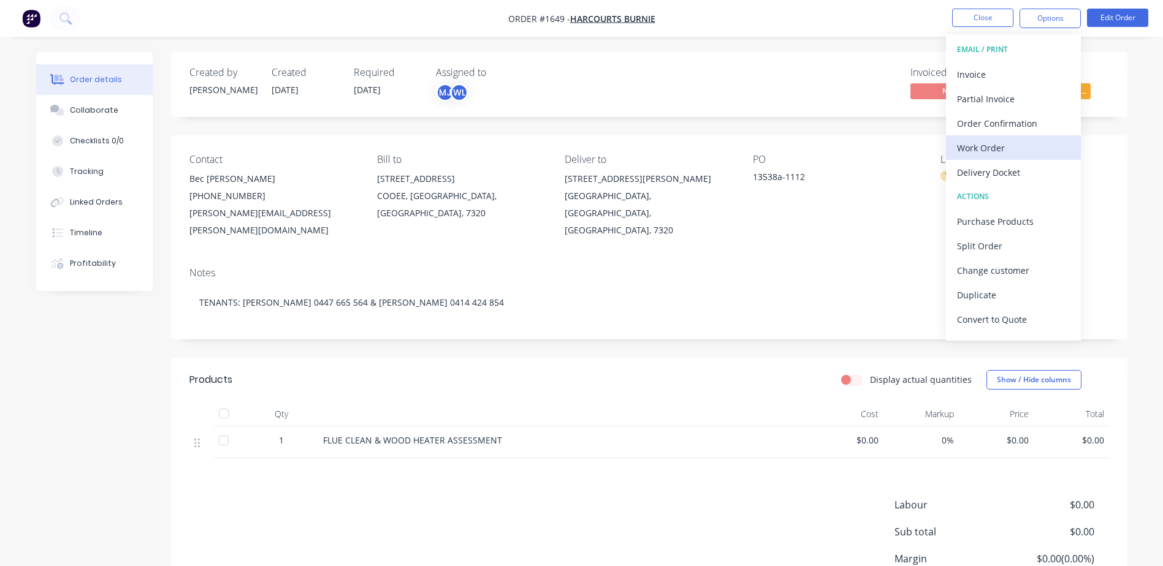
click at [987, 146] on div "Work Order" at bounding box center [1013, 148] width 113 height 18
click at [987, 146] on div "Custom" at bounding box center [1013, 148] width 113 height 18
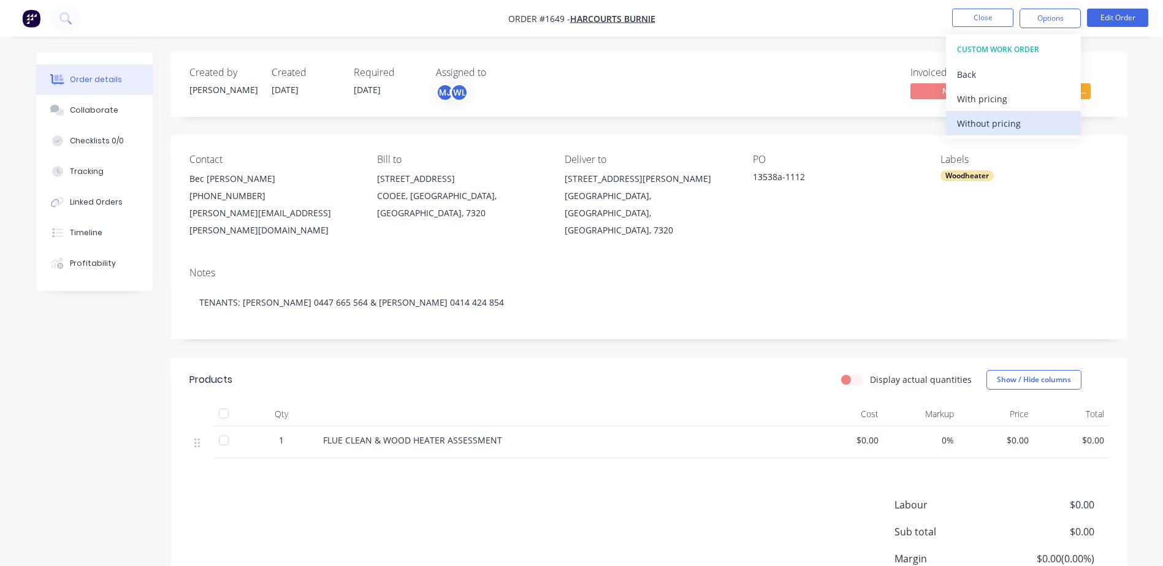
click at [989, 125] on div "Without pricing" at bounding box center [1013, 124] width 113 height 18
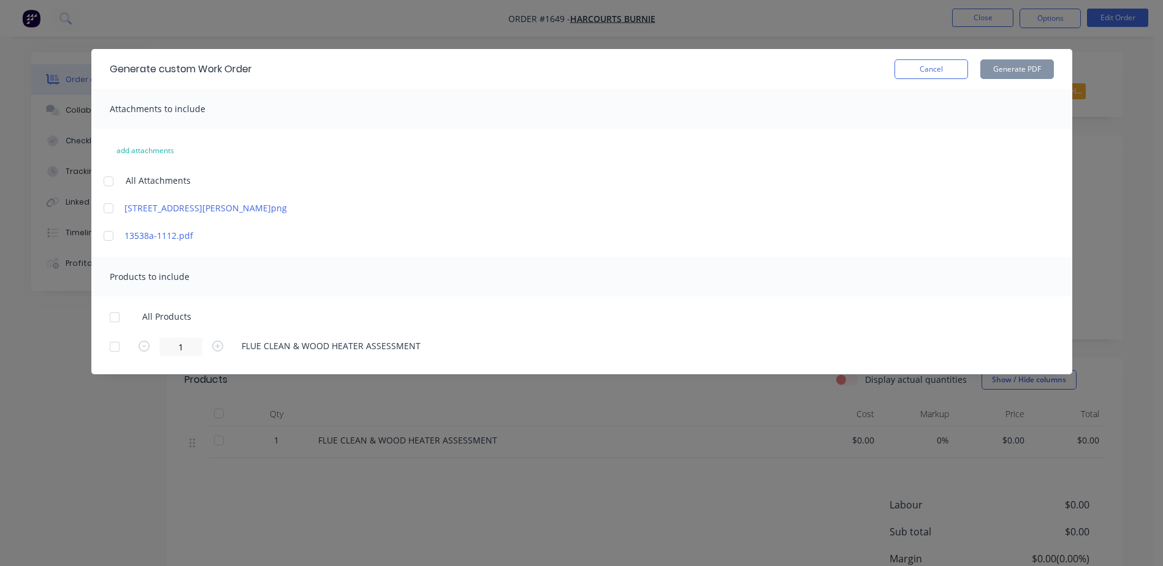
click at [106, 184] on div at bounding box center [108, 181] width 25 height 25
click at [108, 238] on div at bounding box center [108, 236] width 25 height 25
click at [116, 317] on div at bounding box center [114, 317] width 25 height 25
click at [1006, 69] on button "Generate PDF" at bounding box center [1017, 69] width 74 height 20
click at [916, 70] on button "Cancel" at bounding box center [931, 69] width 74 height 20
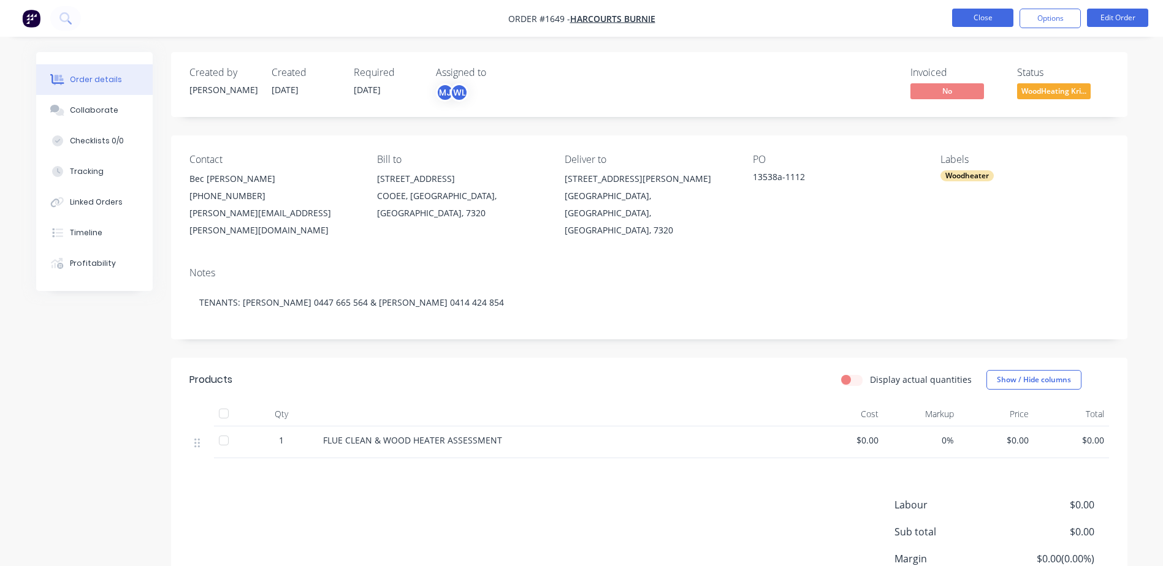
click at [977, 21] on button "Close" at bounding box center [982, 18] width 61 height 18
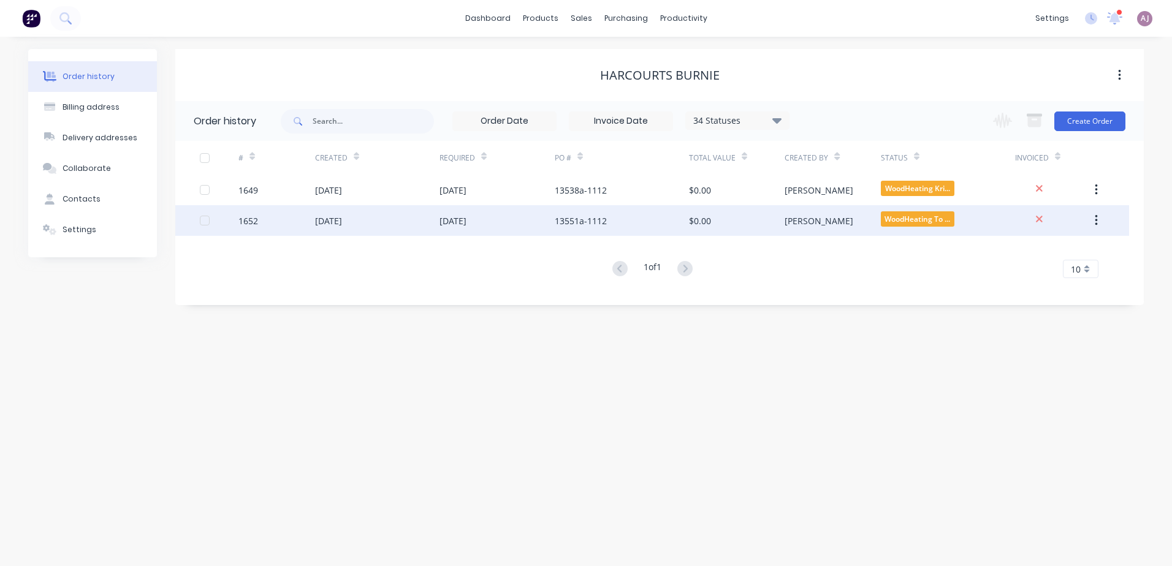
click at [342, 222] on div "[DATE]" at bounding box center [328, 221] width 27 height 13
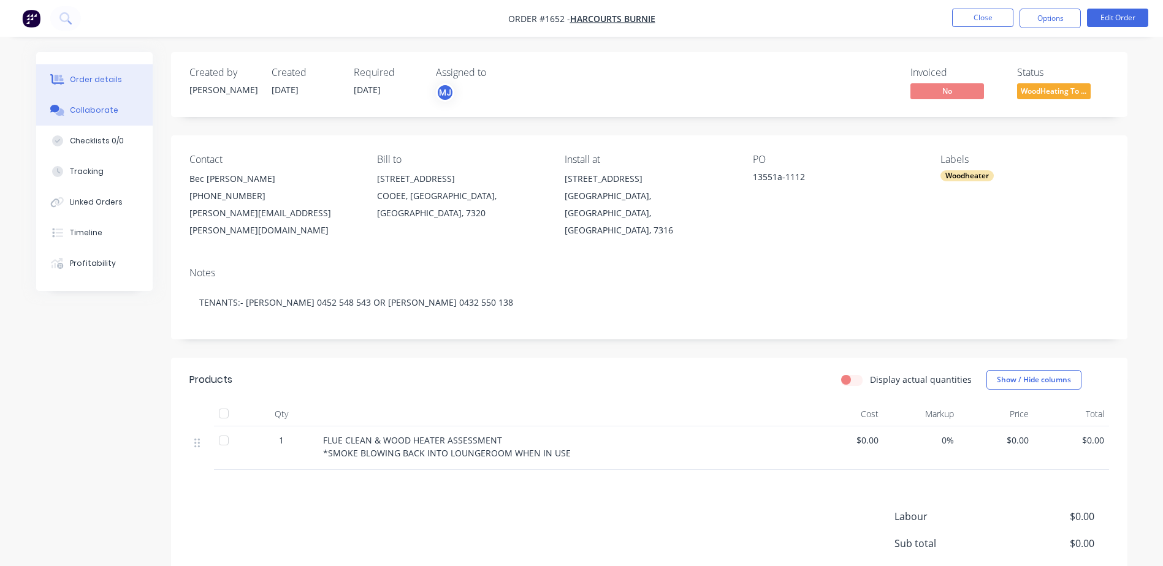
click at [99, 108] on div "Collaborate" at bounding box center [94, 110] width 48 height 11
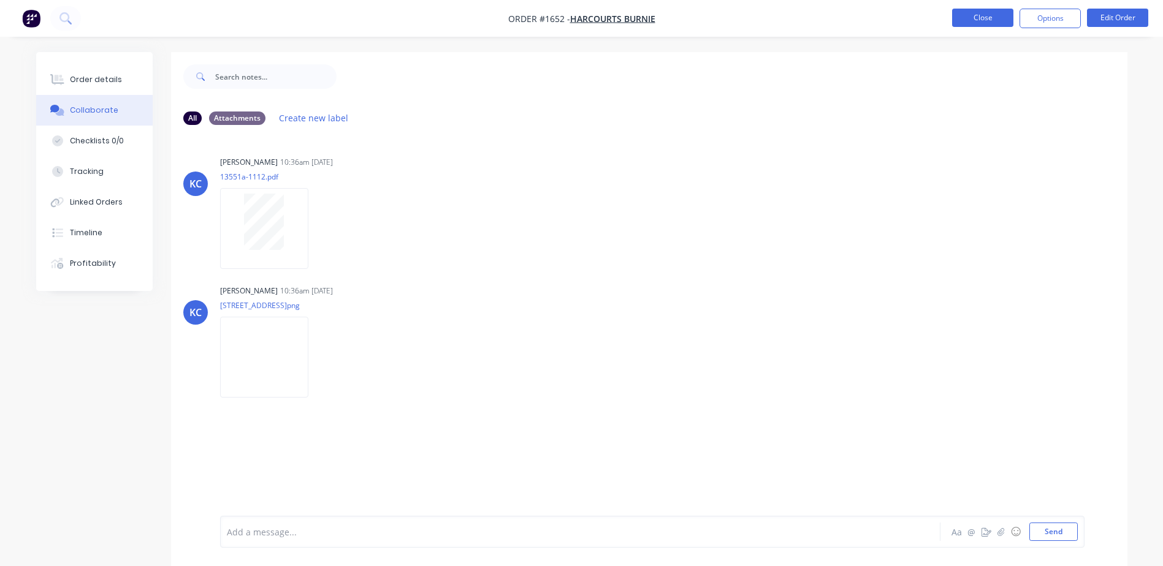
click at [992, 23] on button "Close" at bounding box center [982, 18] width 61 height 18
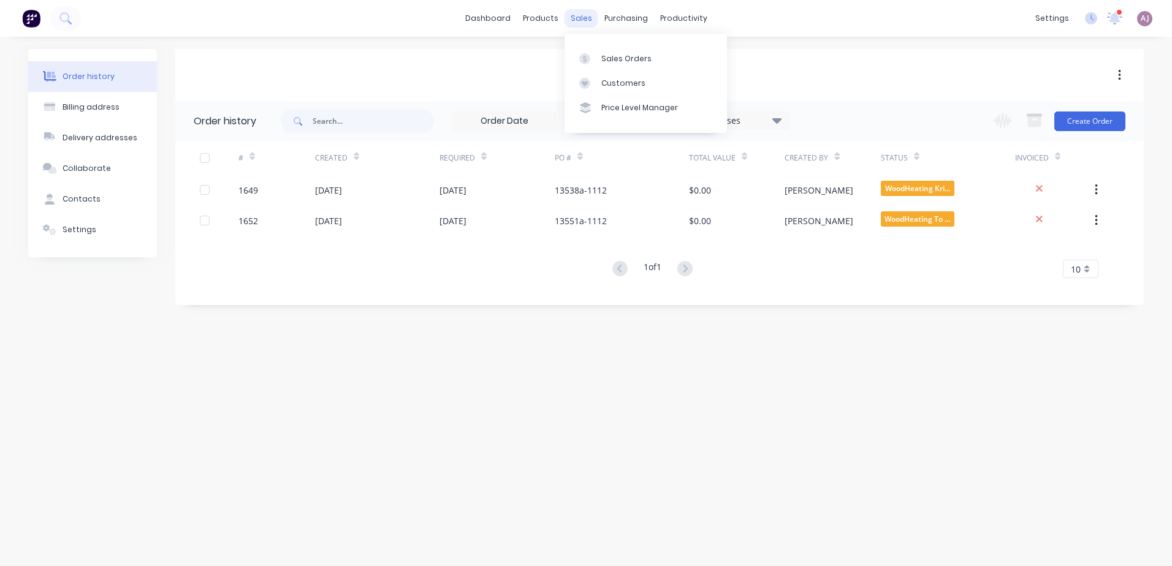
click at [577, 16] on div "sales" at bounding box center [581, 18] width 34 height 18
click at [617, 55] on div "Sales Orders" at bounding box center [626, 58] width 50 height 11
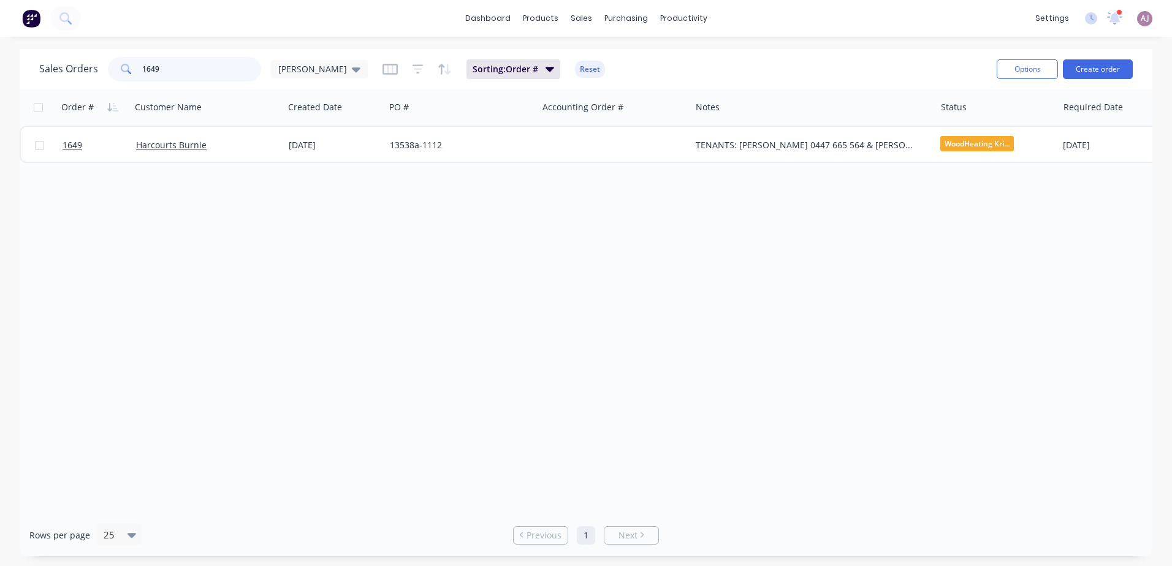
click at [165, 74] on input "1649" at bounding box center [202, 69] width 120 height 25
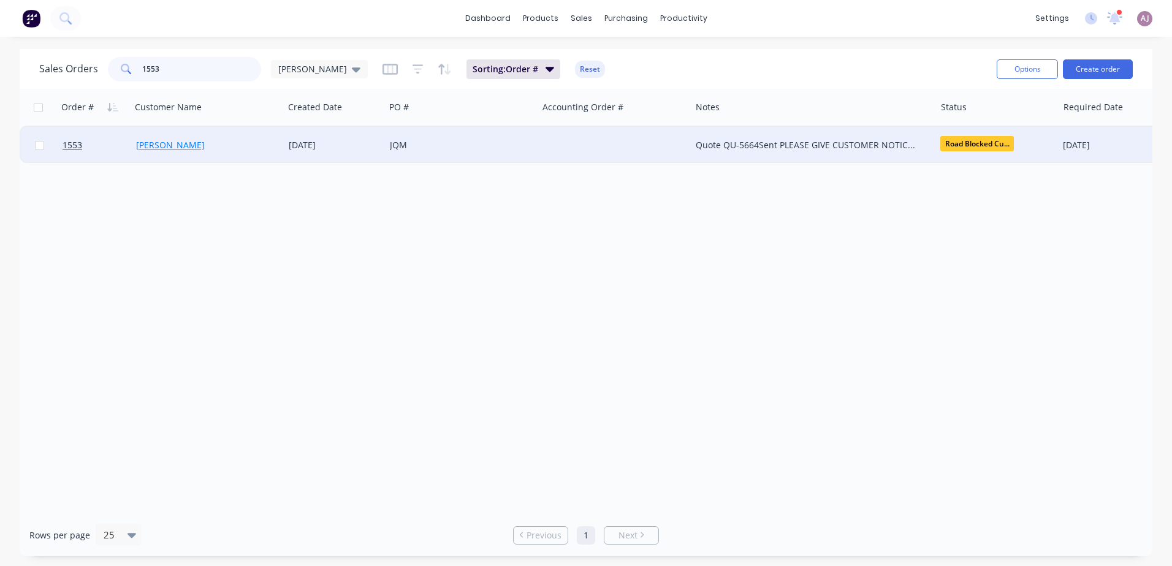
type input "1553"
click at [168, 146] on link "[PERSON_NAME]" at bounding box center [170, 145] width 69 height 12
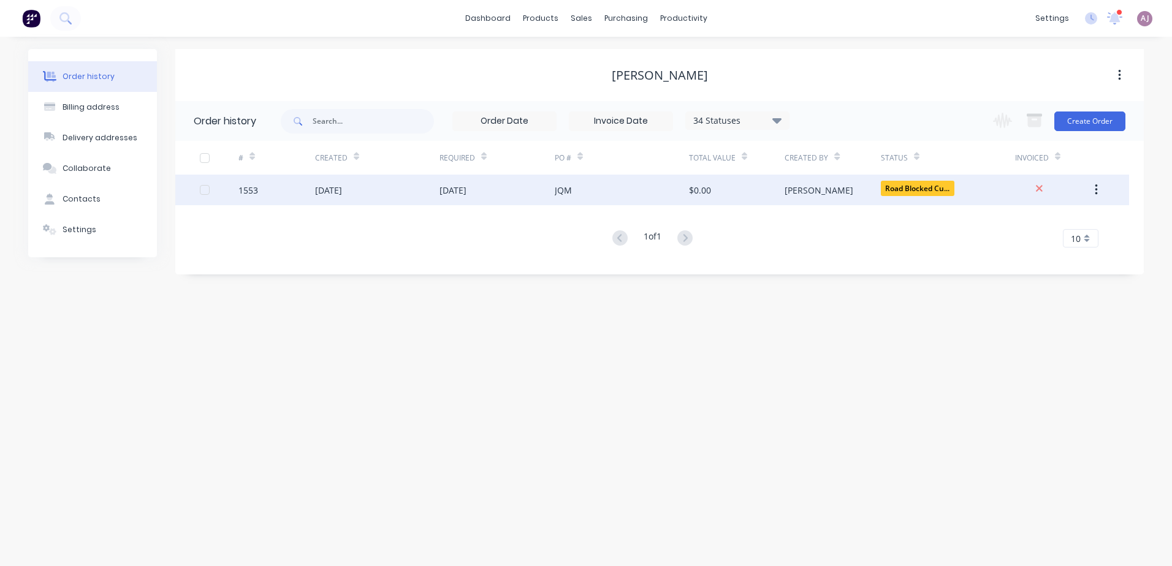
click at [368, 194] on div "[DATE]" at bounding box center [377, 190] width 124 height 31
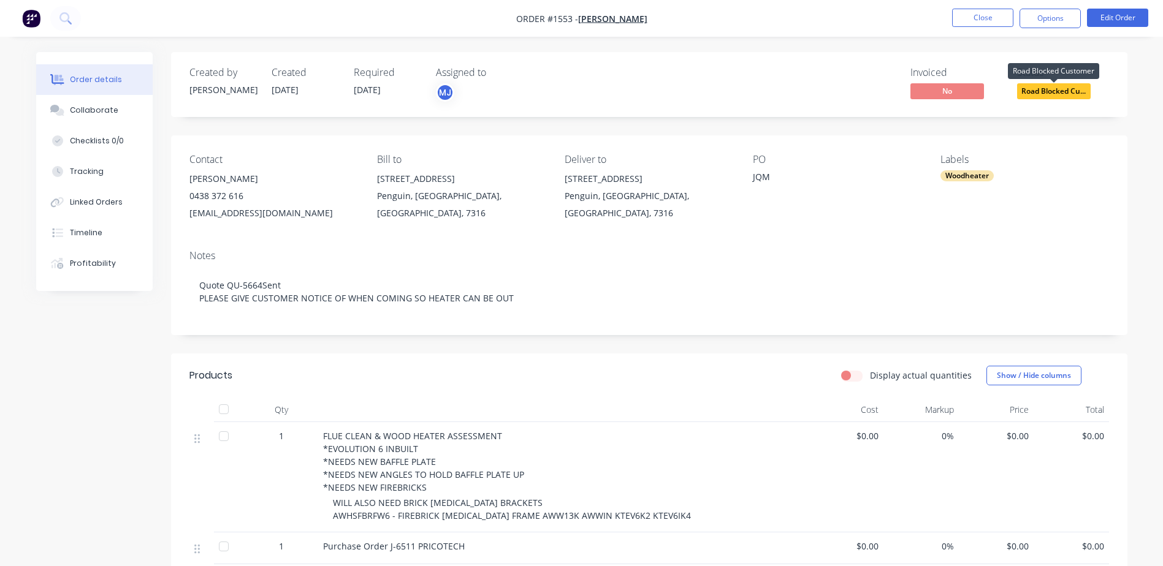
click at [1039, 88] on span "Road Blocked Cu..." at bounding box center [1054, 90] width 74 height 15
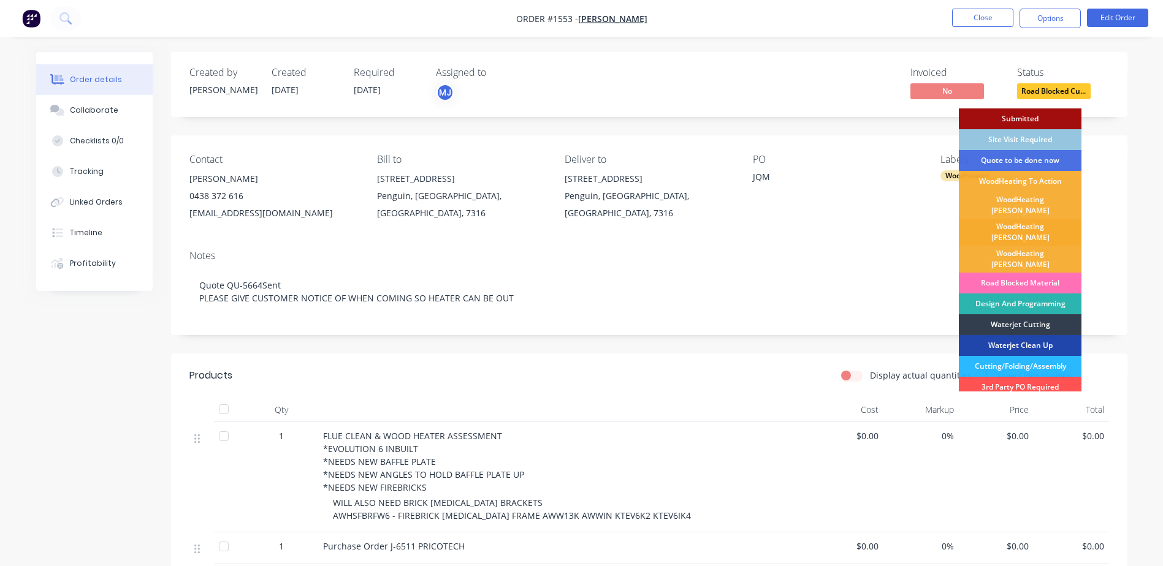
click at [1009, 223] on div "WoodHeating [PERSON_NAME]" at bounding box center [1020, 232] width 123 height 27
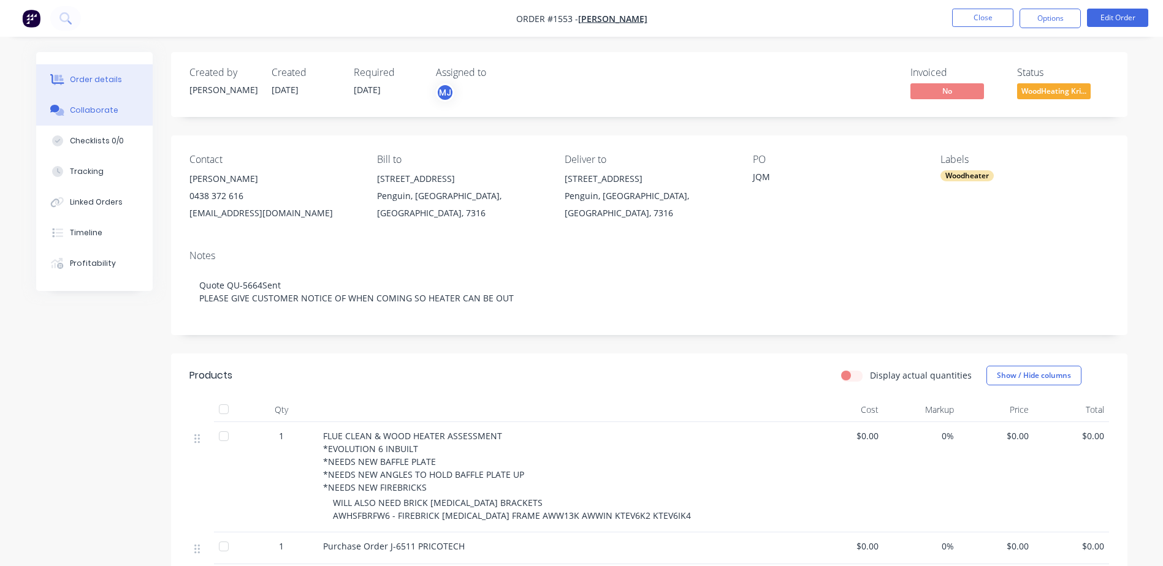
click at [93, 112] on div "Collaborate" at bounding box center [94, 110] width 48 height 11
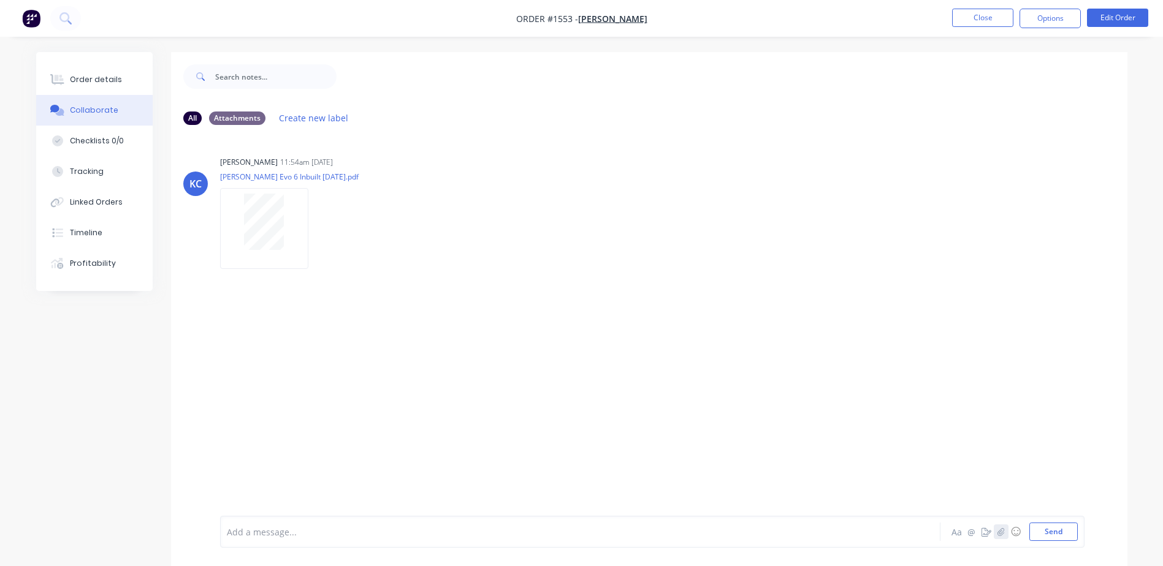
click at [1003, 536] on button "button" at bounding box center [1001, 532] width 15 height 15
click at [1042, 530] on button "Send" at bounding box center [1053, 532] width 48 height 18
click at [392, 318] on button "button" at bounding box center [394, 315] width 5 height 18
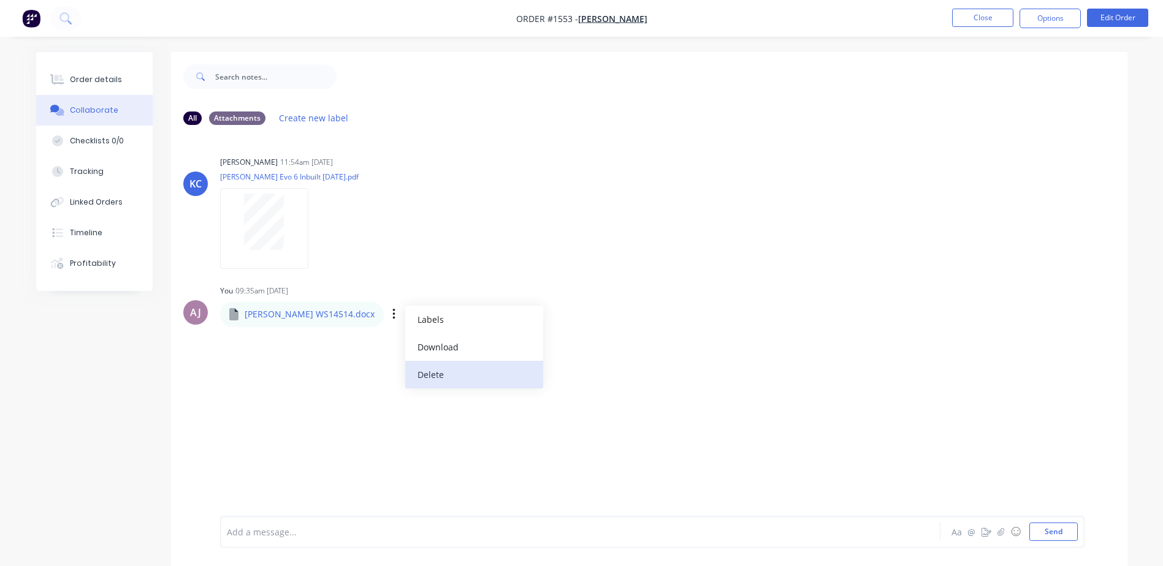
click at [432, 377] on button "Delete" at bounding box center [474, 375] width 138 height 28
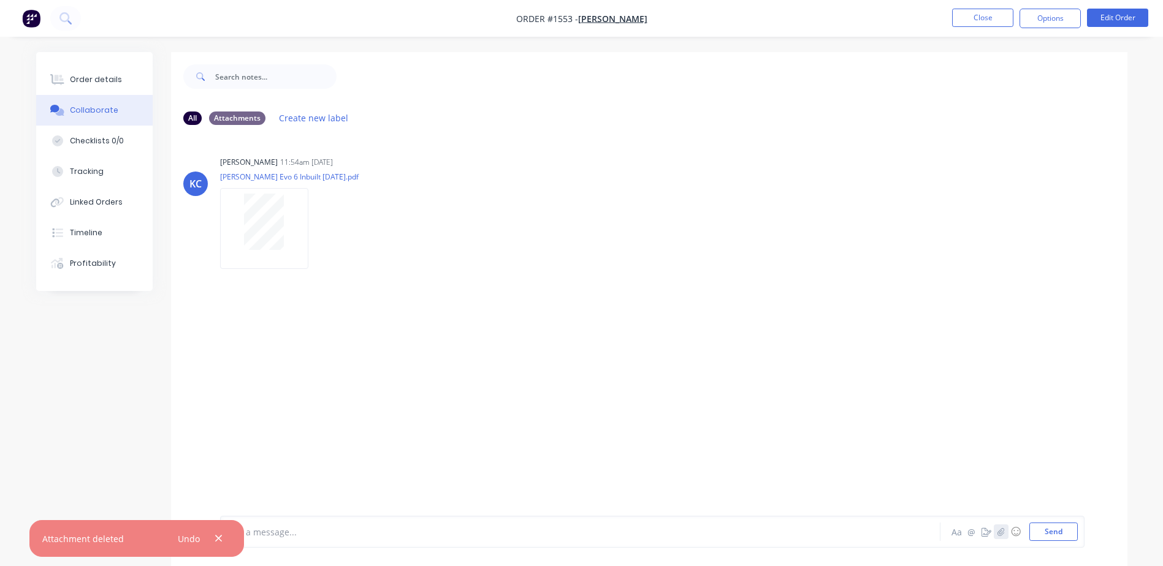
click at [998, 536] on button "button" at bounding box center [1001, 532] width 15 height 15
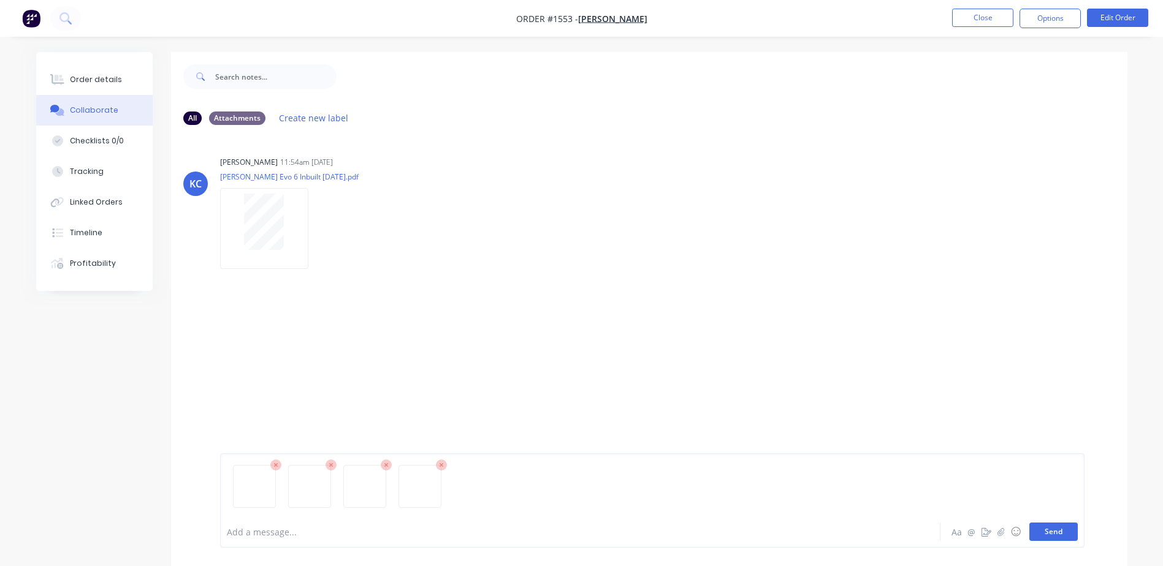
click at [1065, 528] on button "Send" at bounding box center [1053, 532] width 48 height 18
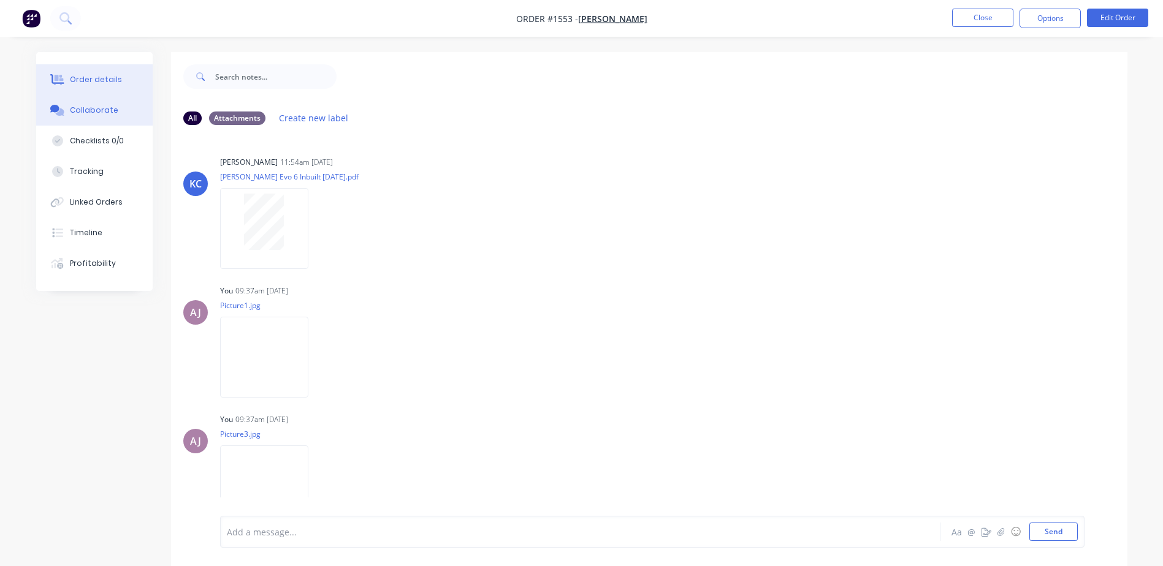
click at [88, 77] on div "Order details" at bounding box center [96, 79] width 52 height 11
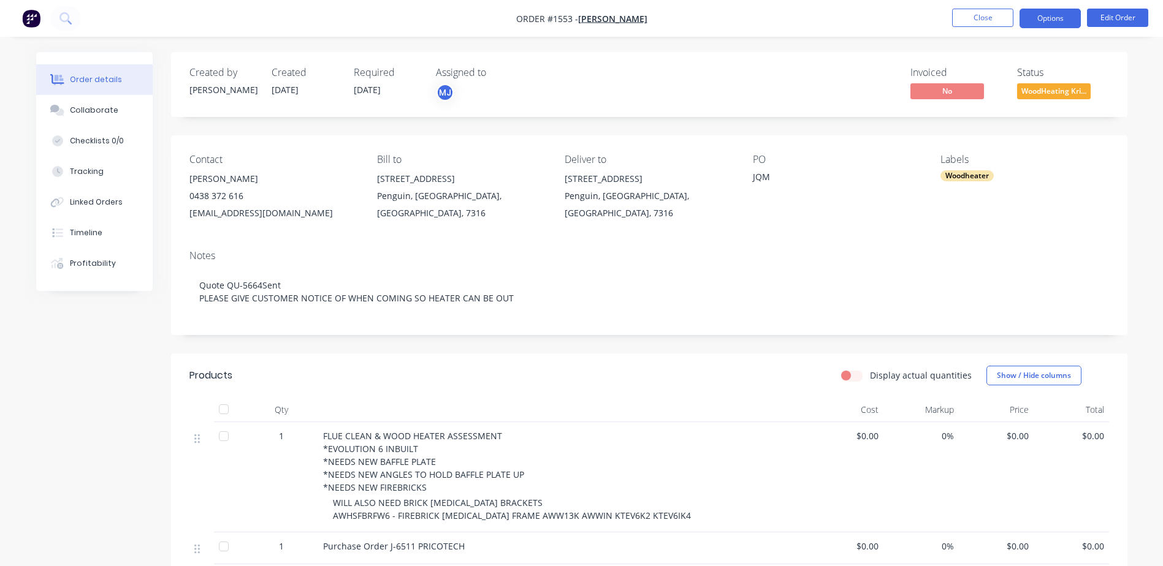
click at [1035, 20] on button "Options" at bounding box center [1049, 19] width 61 height 20
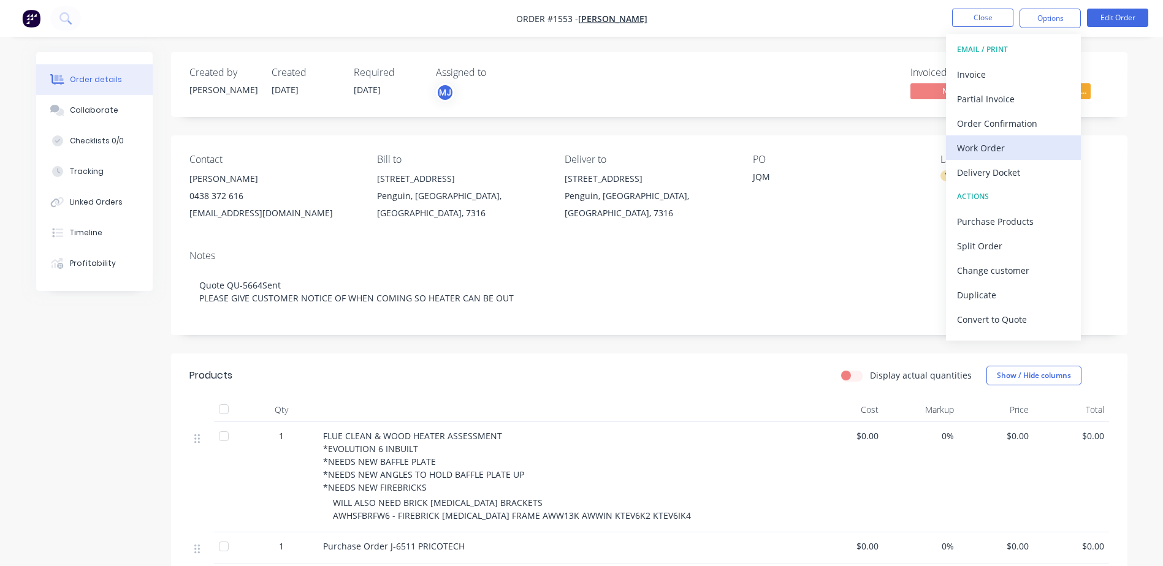
click at [1006, 147] on div "Work Order" at bounding box center [1013, 148] width 113 height 18
click at [1006, 147] on div "Custom" at bounding box center [1013, 148] width 113 height 18
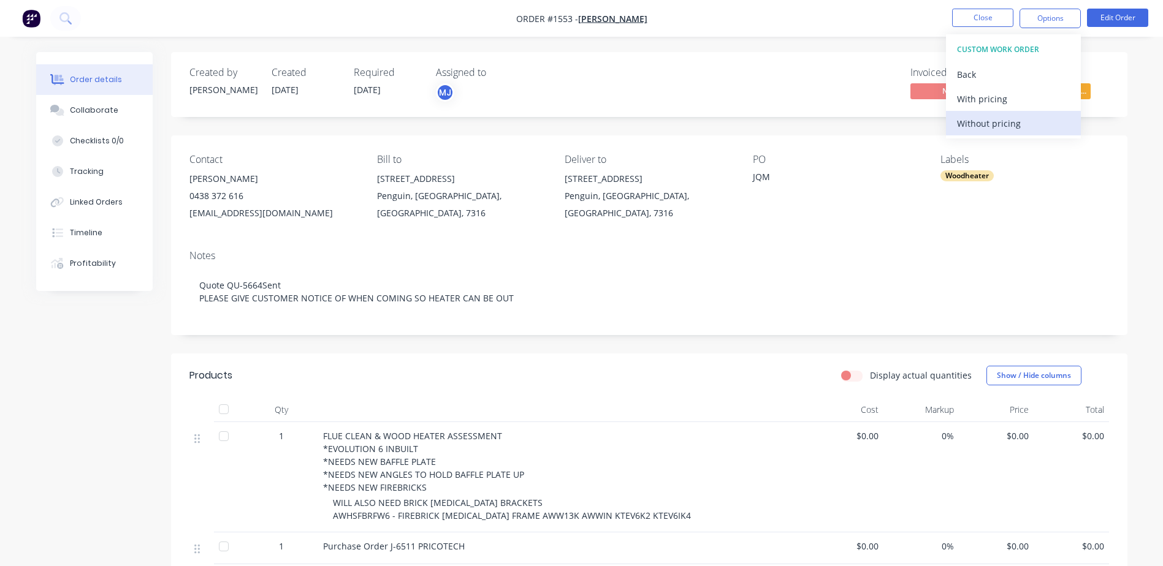
click at [1008, 129] on div "Without pricing" at bounding box center [1013, 124] width 113 height 18
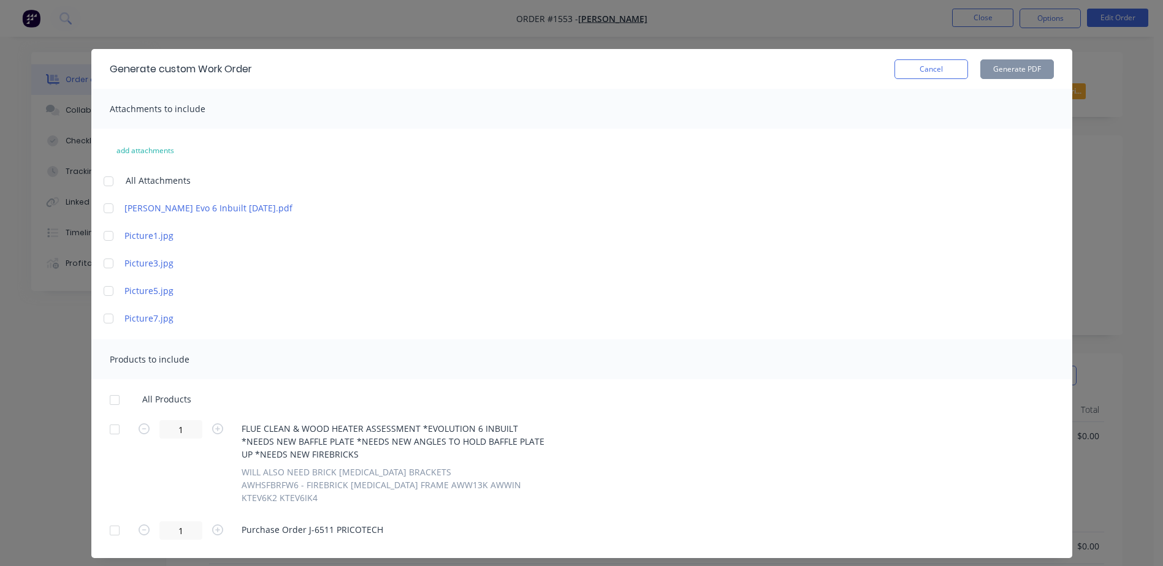
click at [98, 181] on div at bounding box center [108, 181] width 25 height 25
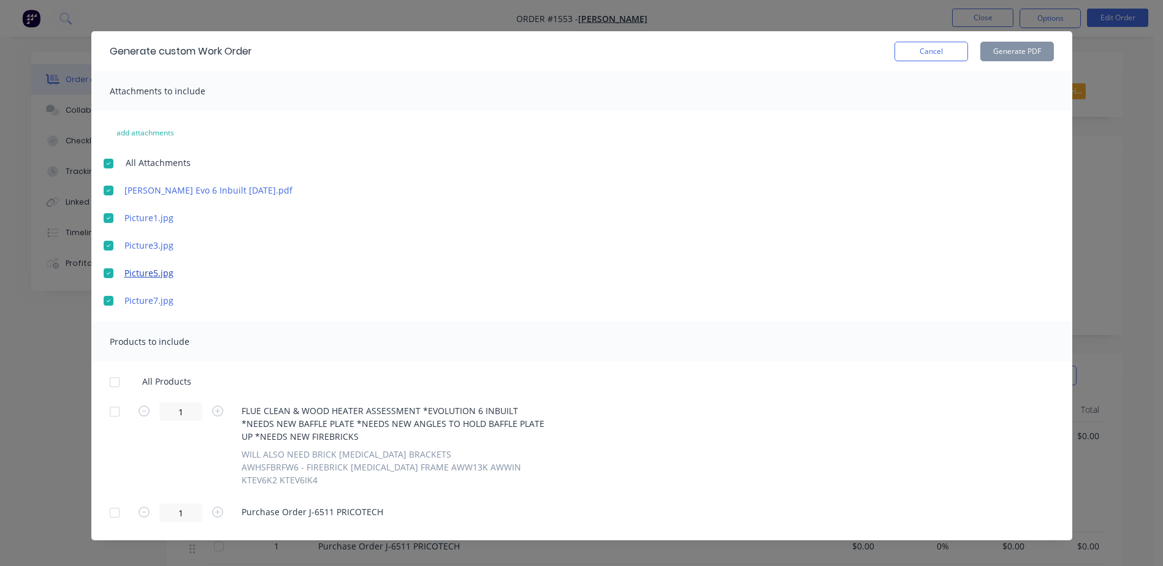
scroll to position [28, 0]
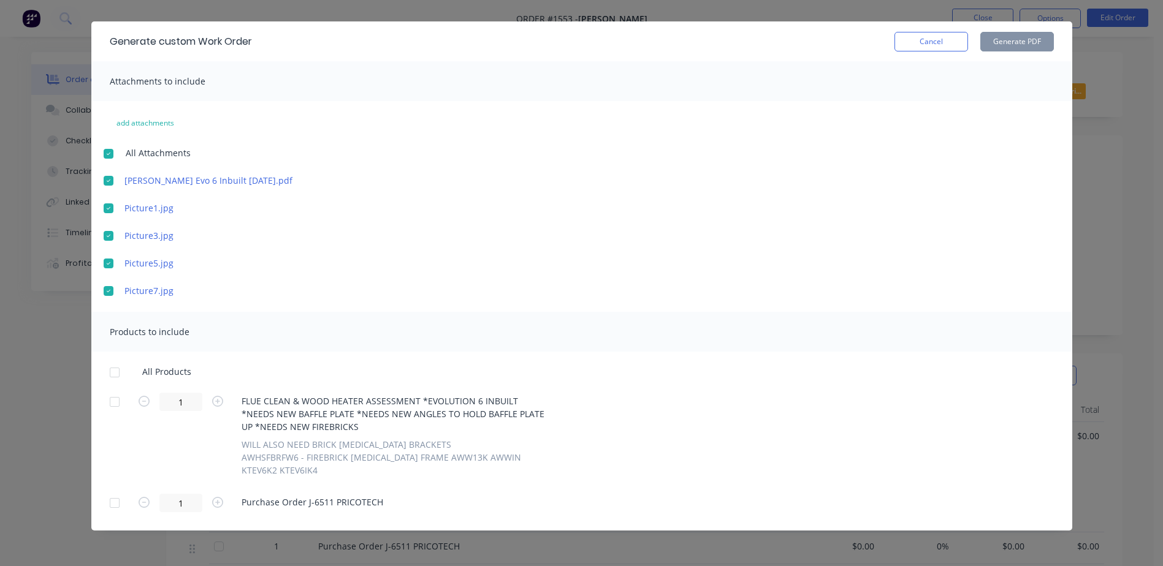
click at [111, 401] on div at bounding box center [114, 402] width 25 height 25
click at [999, 46] on button "Generate PDF" at bounding box center [1017, 42] width 74 height 20
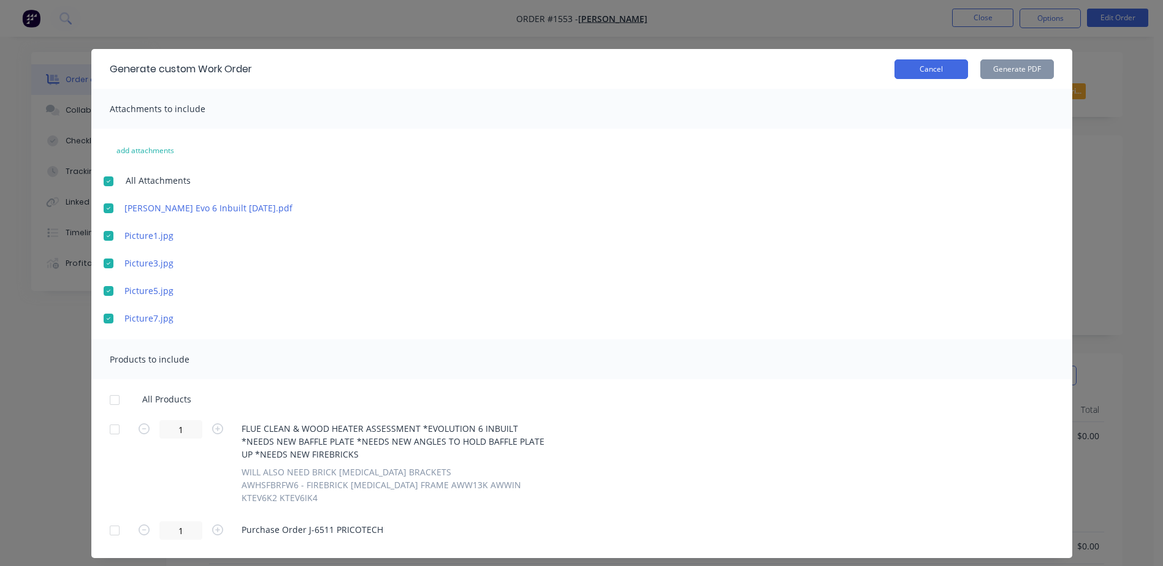
click at [935, 72] on button "Cancel" at bounding box center [931, 69] width 74 height 20
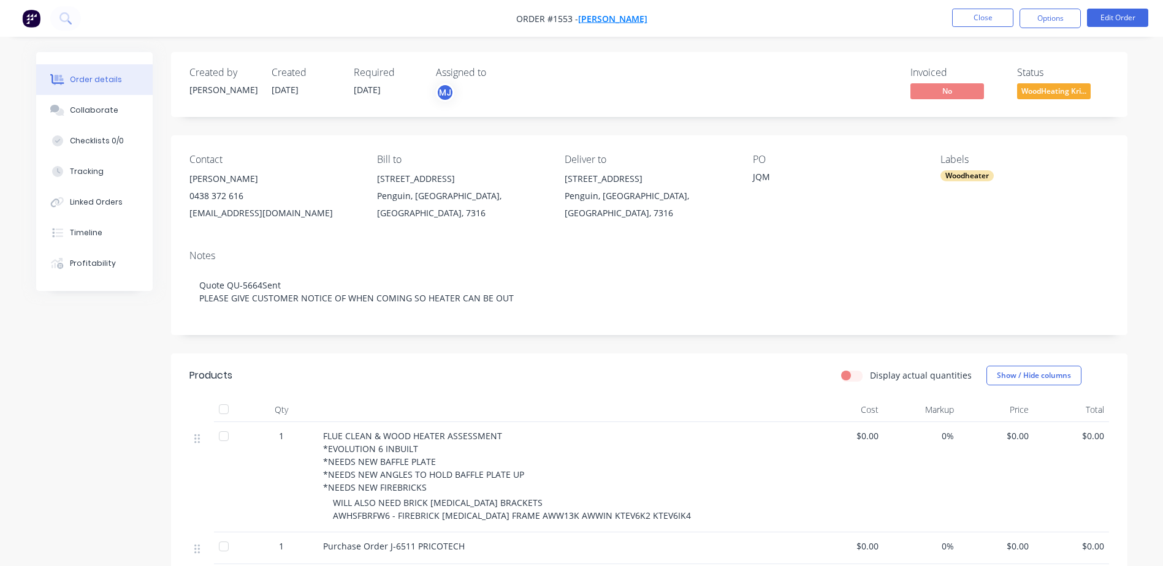
drag, startPoint x: 507, startPoint y: 18, endPoint x: 572, endPoint y: 24, distance: 65.8
click at [572, 24] on nav "Order #1553 - [PERSON_NAME] Close Options Edit Order" at bounding box center [581, 18] width 1163 height 37
copy span "Order #1553 -"
drag, startPoint x: 190, startPoint y: 180, endPoint x: 251, endPoint y: 183, distance: 60.7
click at [251, 183] on div "[PERSON_NAME]" at bounding box center [273, 178] width 168 height 17
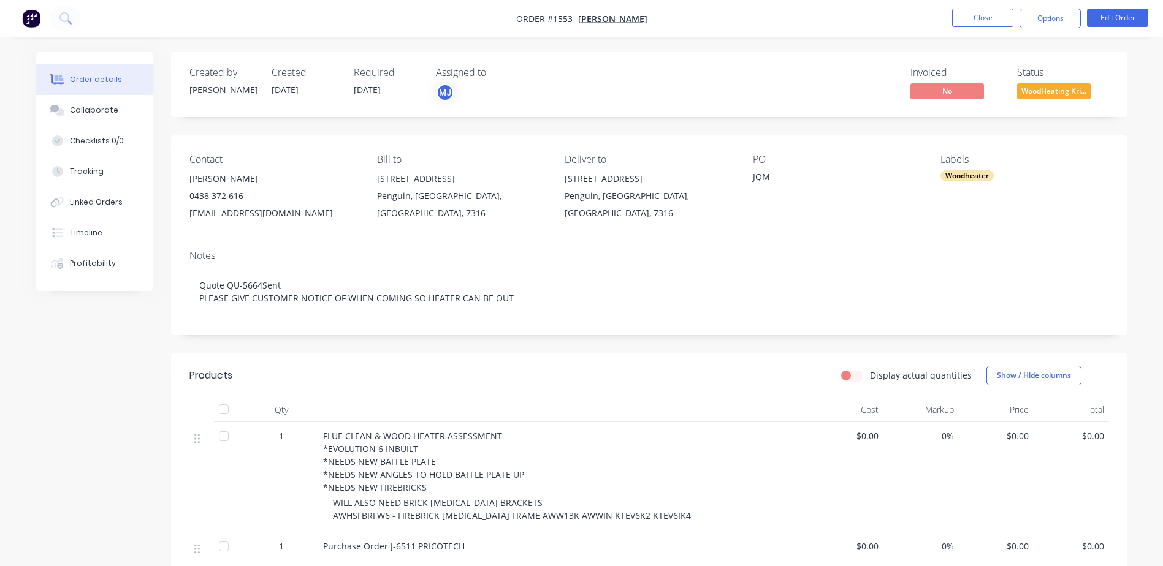
copy div "[PERSON_NAME]"
drag, startPoint x: 378, startPoint y: 178, endPoint x: 515, endPoint y: 201, distance: 139.9
click at [515, 201] on div "[STREET_ADDRESS]" at bounding box center [461, 195] width 168 height 51
copy div "[STREET_ADDRESS]"
click at [1117, 17] on button "Edit Order" at bounding box center [1117, 18] width 61 height 18
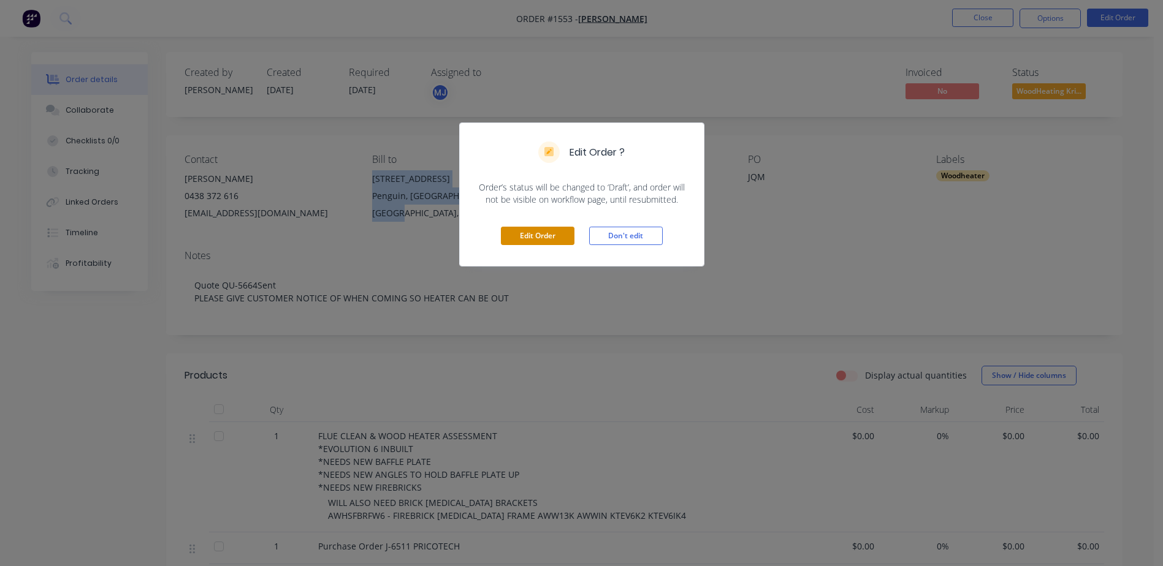
click at [528, 240] on button "Edit Order" at bounding box center [538, 236] width 74 height 18
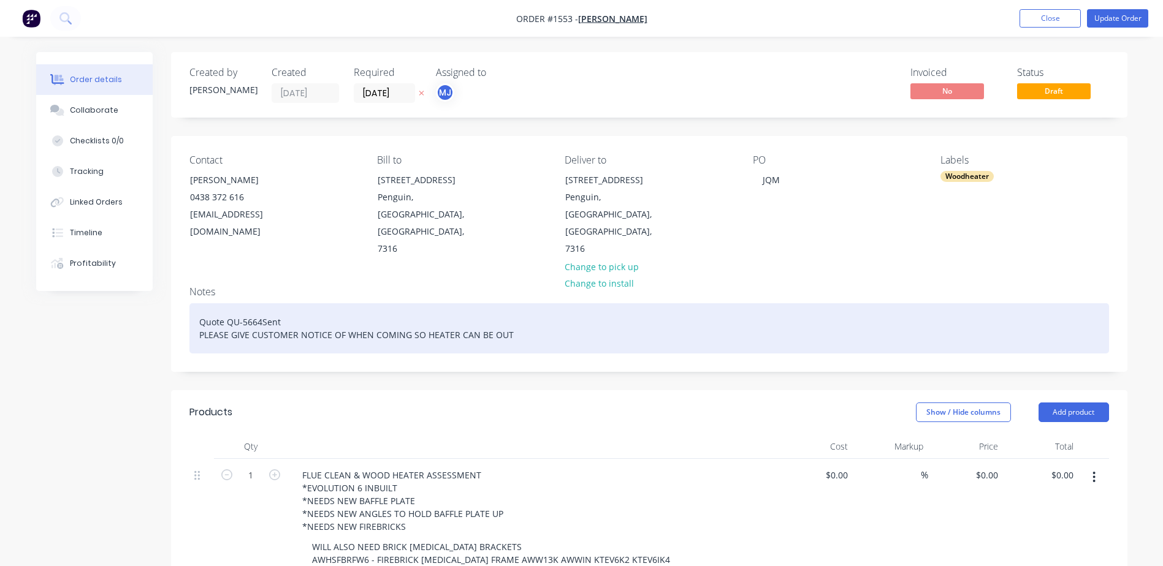
click at [195, 303] on div "Quote QU-5664Sent PLEASE GIVE CUSTOMER NOTICE OF WHEN COMING SO HEATER CAN BE O…" at bounding box center [648, 328] width 919 height 50
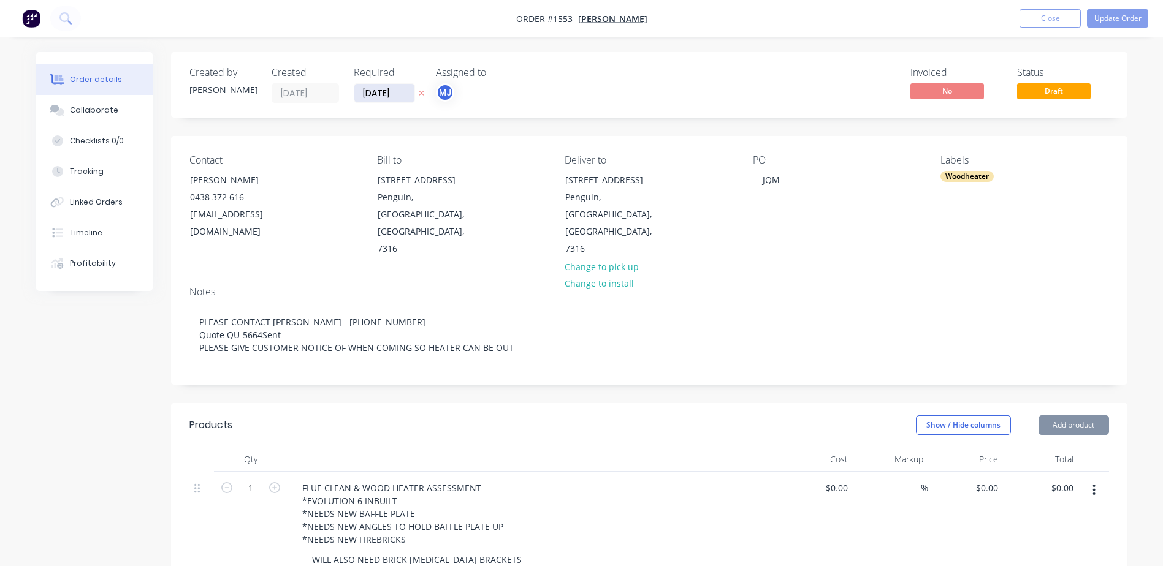
click at [391, 94] on input "[DATE]" at bounding box center [384, 93] width 60 height 18
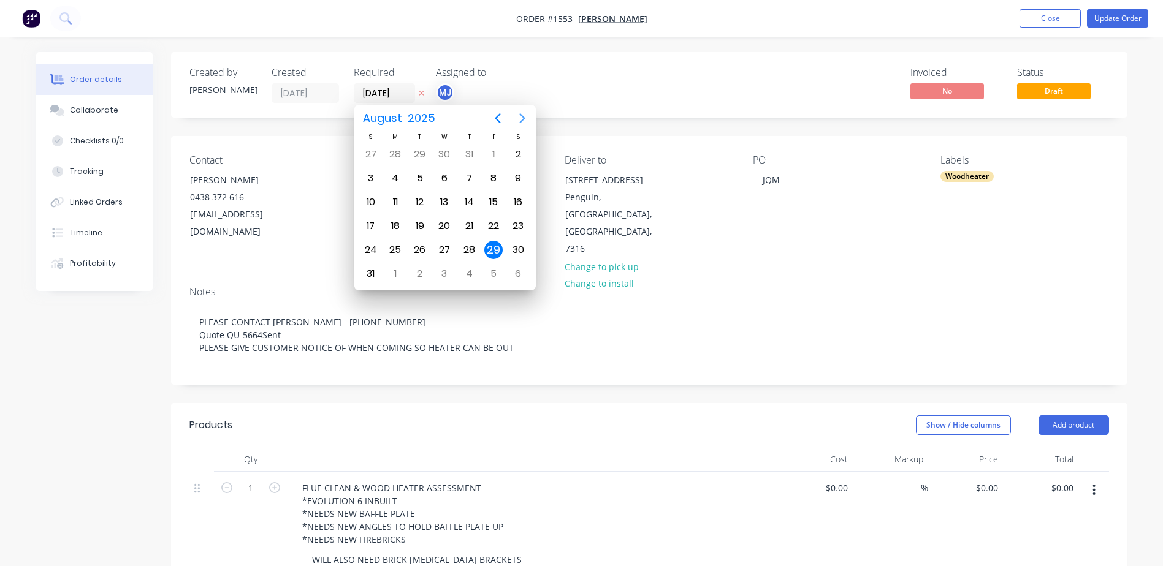
click at [526, 118] on icon "Next page" at bounding box center [522, 118] width 15 height 15
click at [393, 184] on div "8" at bounding box center [395, 178] width 18 height 18
type input "[DATE]"
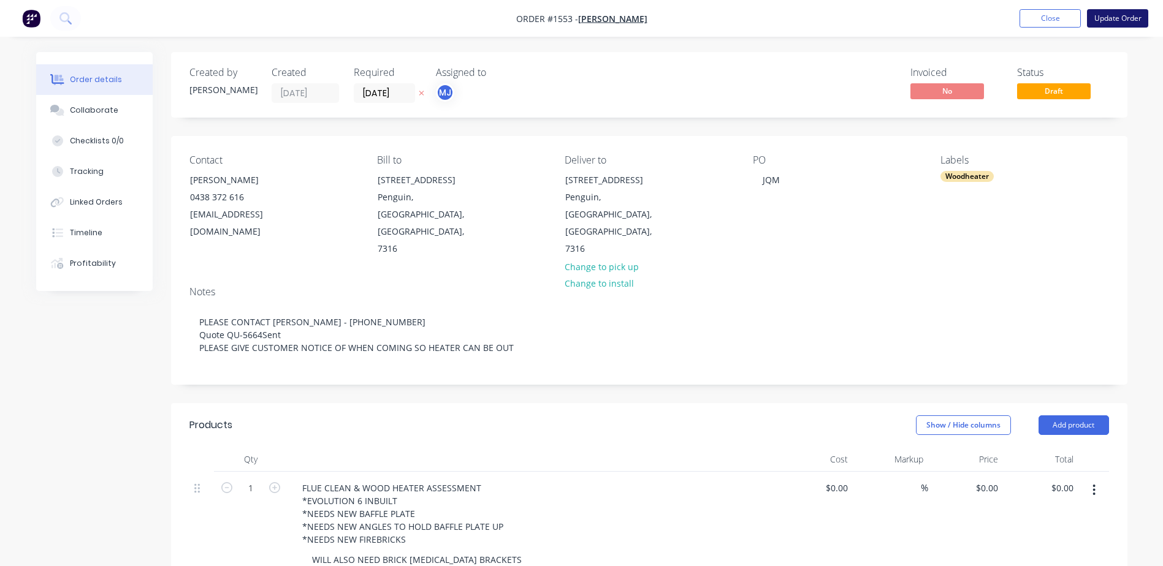
click at [1103, 20] on button "Update Order" at bounding box center [1117, 18] width 61 height 18
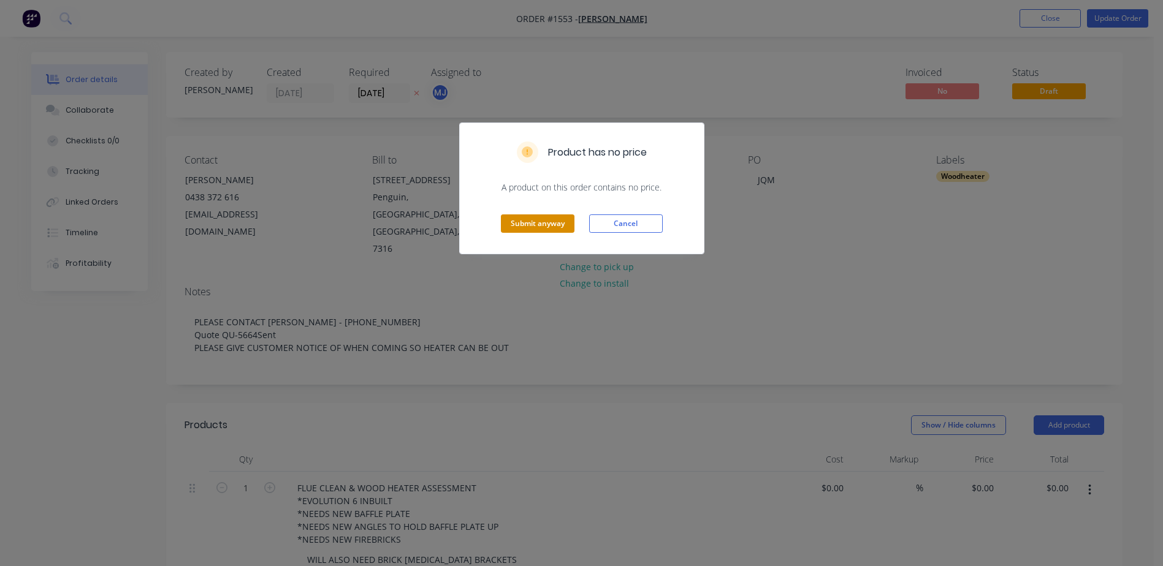
click at [530, 230] on button "Submit anyway" at bounding box center [538, 224] width 74 height 18
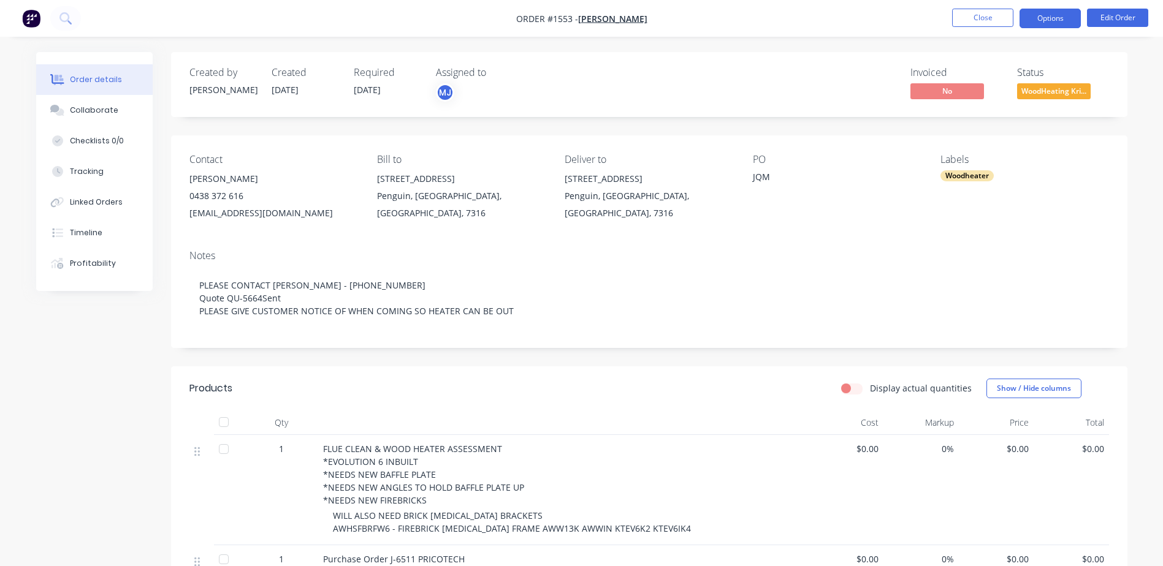
click at [1038, 20] on button "Options" at bounding box center [1049, 19] width 61 height 20
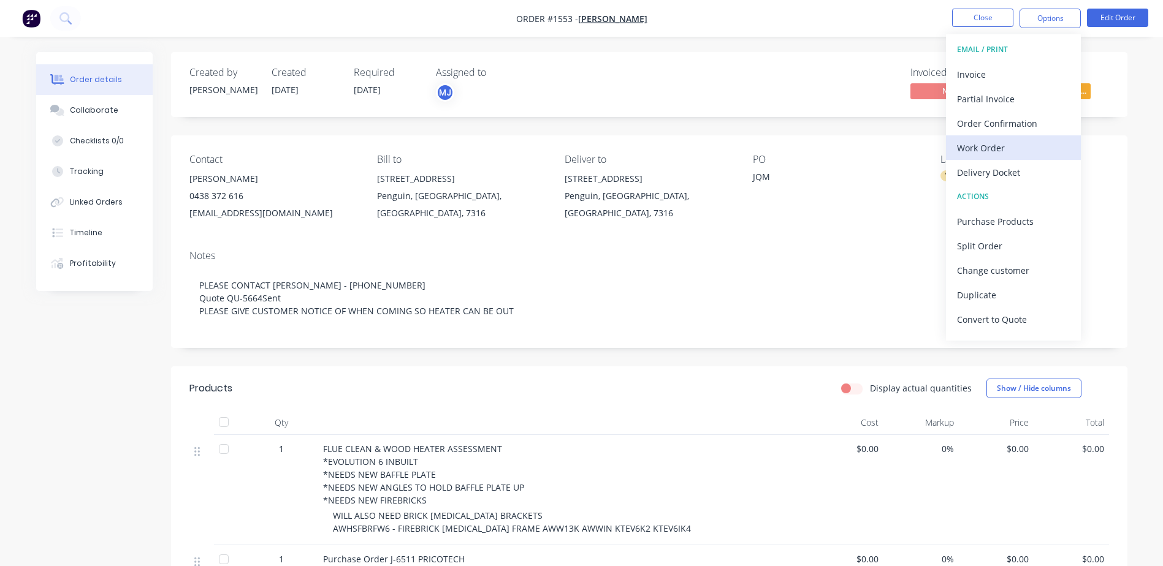
click at [994, 149] on div "Work Order" at bounding box center [1013, 148] width 113 height 18
click at [994, 148] on div "Custom" at bounding box center [1013, 148] width 113 height 18
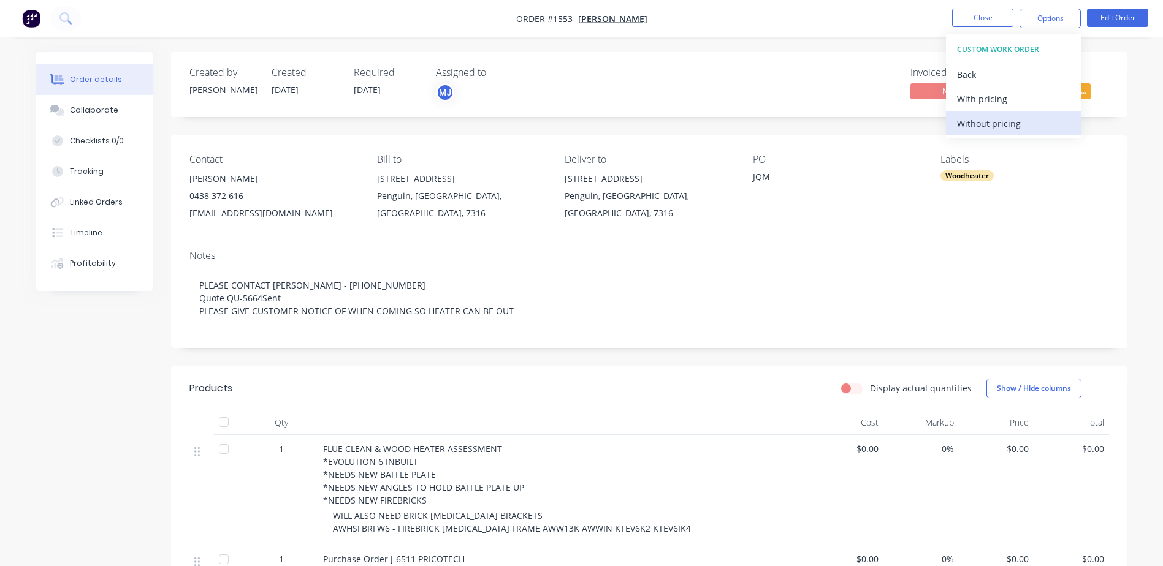
click at [992, 127] on div "Without pricing" at bounding box center [1013, 124] width 113 height 18
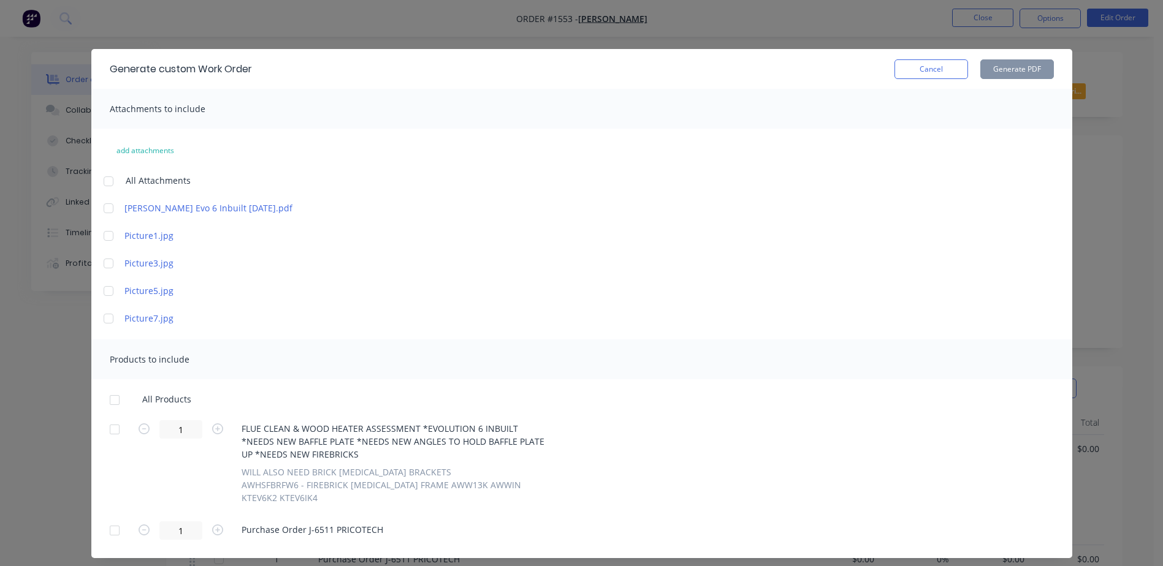
click at [103, 184] on div at bounding box center [108, 181] width 25 height 25
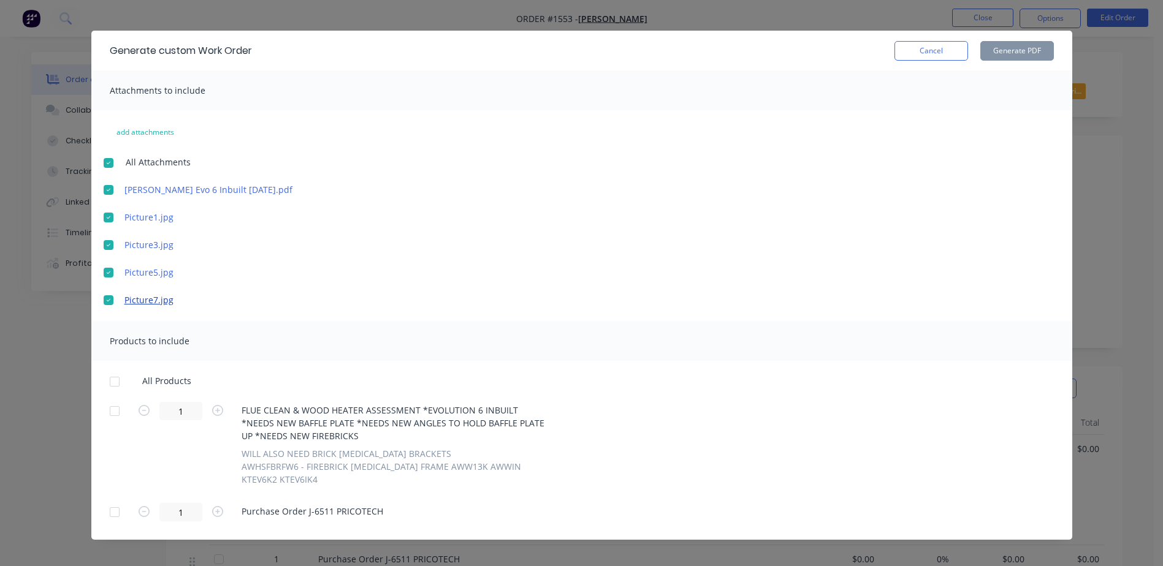
scroll to position [28, 0]
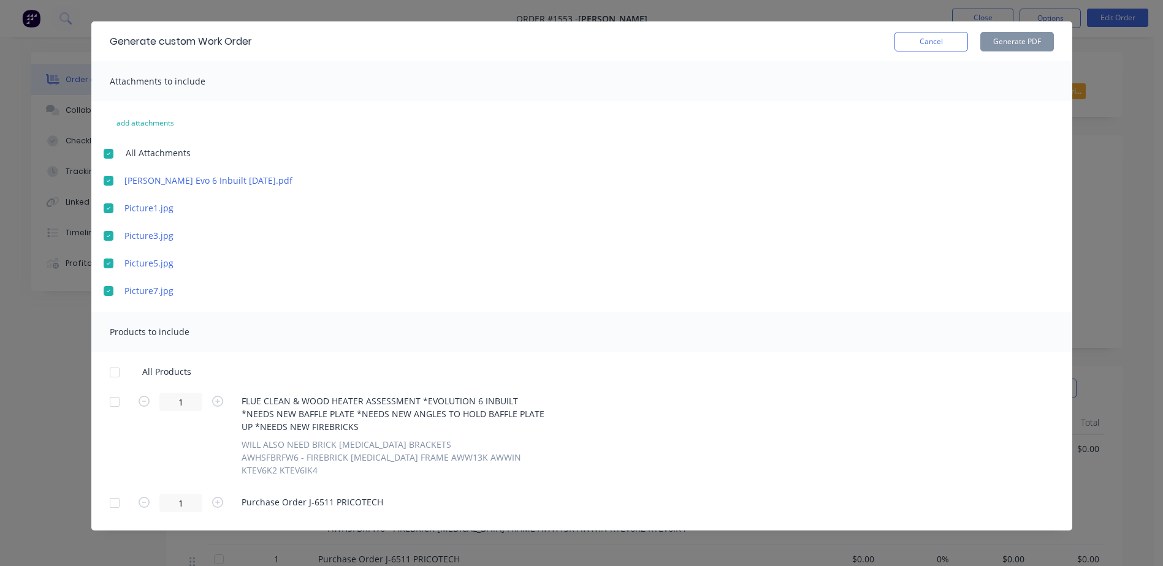
click at [110, 403] on div at bounding box center [114, 402] width 25 height 25
click at [1013, 38] on button "Generate PDF" at bounding box center [1017, 42] width 74 height 20
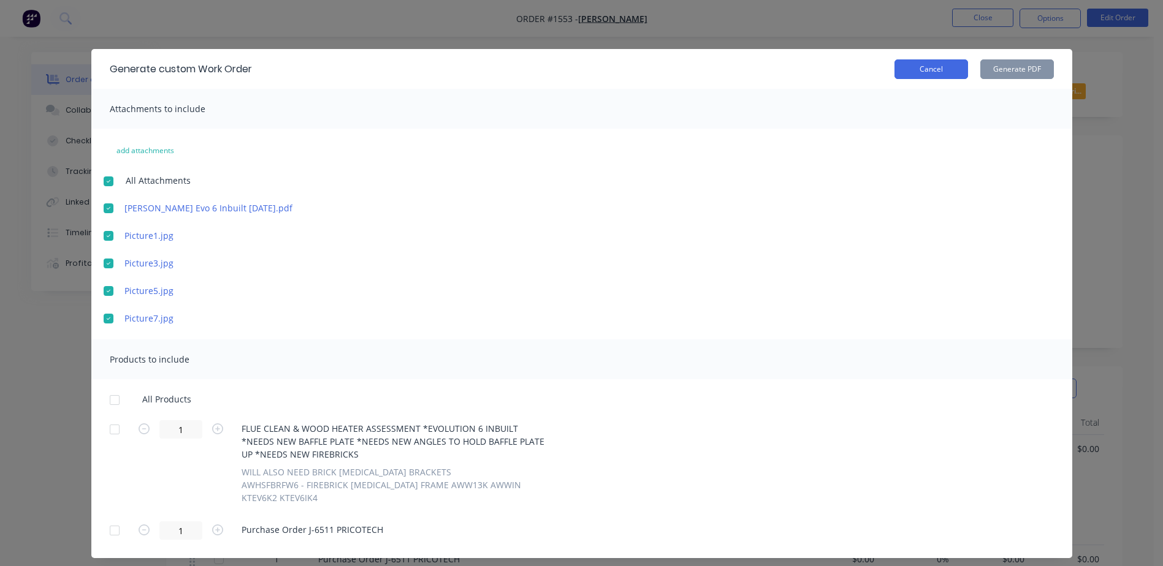
click at [928, 70] on button "Cancel" at bounding box center [931, 69] width 74 height 20
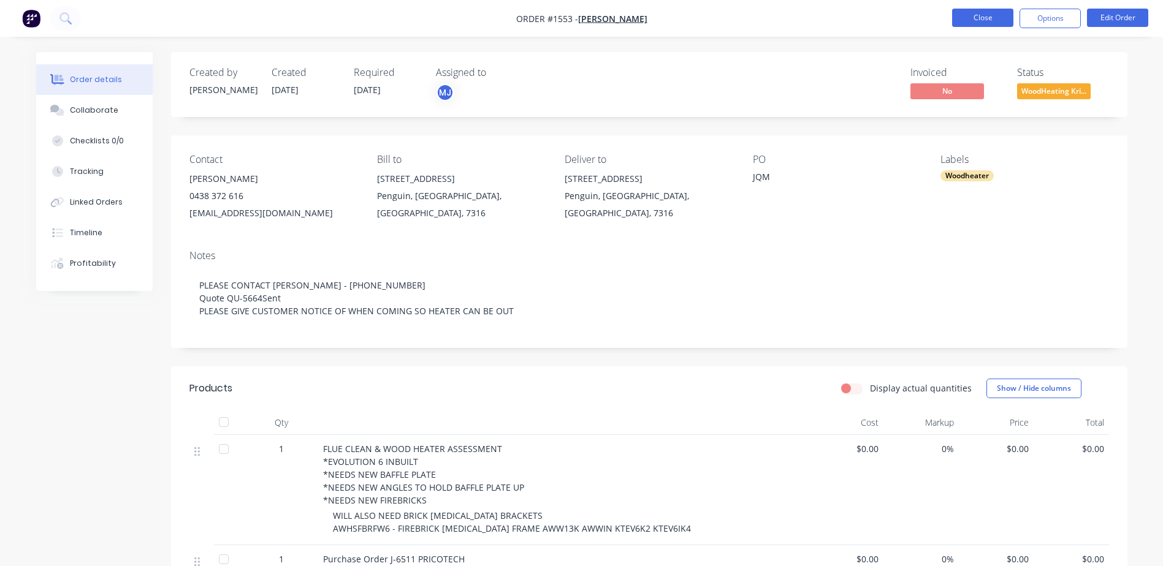
click at [988, 17] on button "Close" at bounding box center [982, 18] width 61 height 18
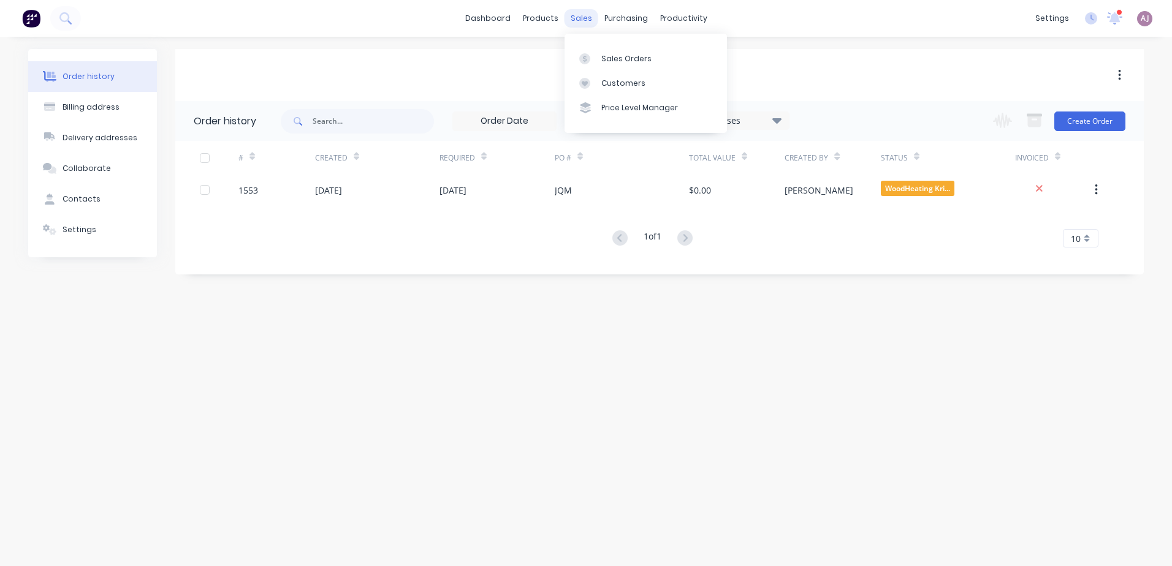
click at [574, 23] on div "sales" at bounding box center [581, 18] width 34 height 18
click at [605, 60] on div "Sales Orders" at bounding box center [626, 58] width 50 height 11
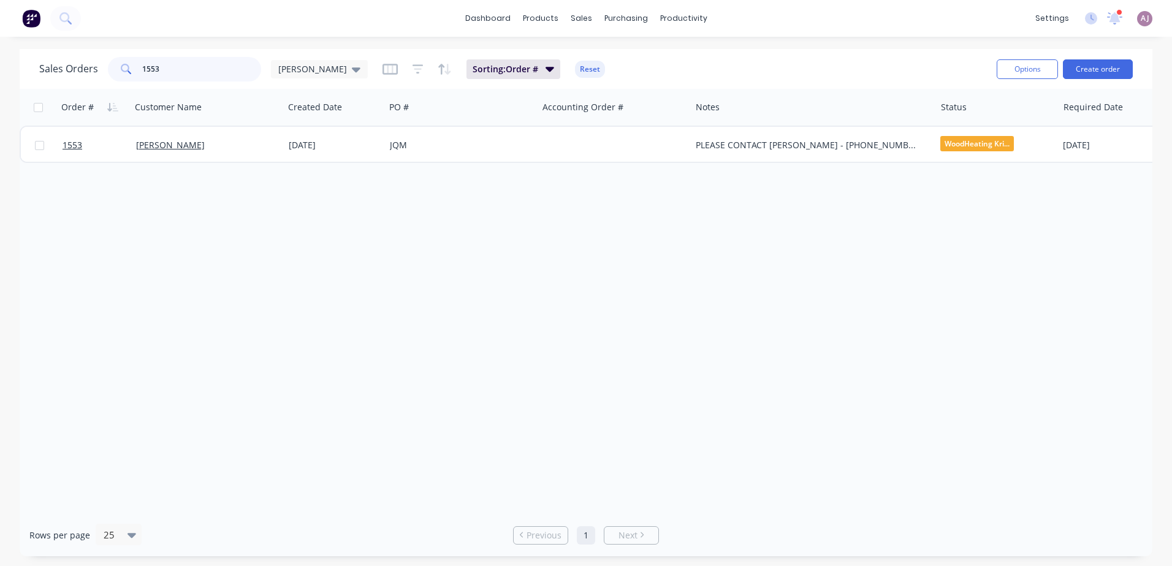
click at [183, 67] on input "1553" at bounding box center [202, 69] width 120 height 25
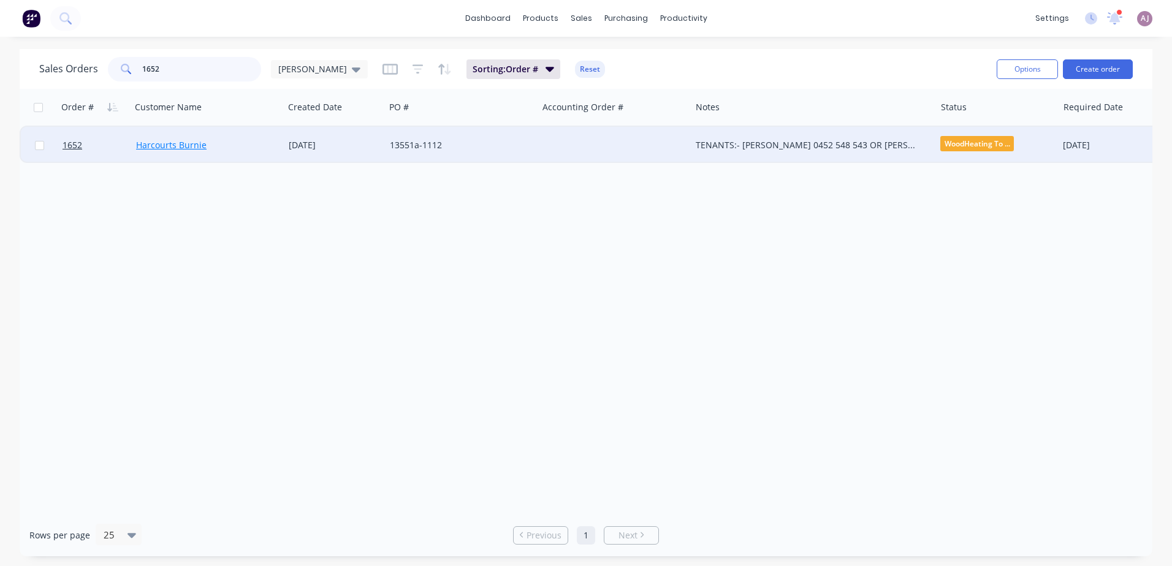
type input "1652"
click at [177, 146] on link "Harcourts Burnie" at bounding box center [171, 145] width 70 height 12
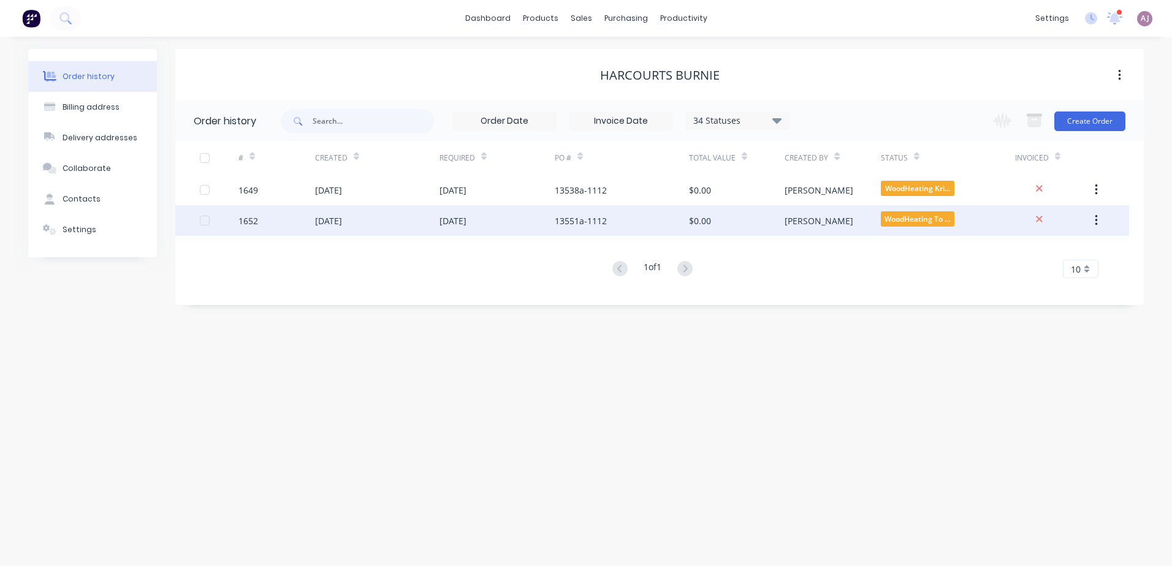
click at [338, 218] on div "[DATE]" at bounding box center [328, 221] width 27 height 13
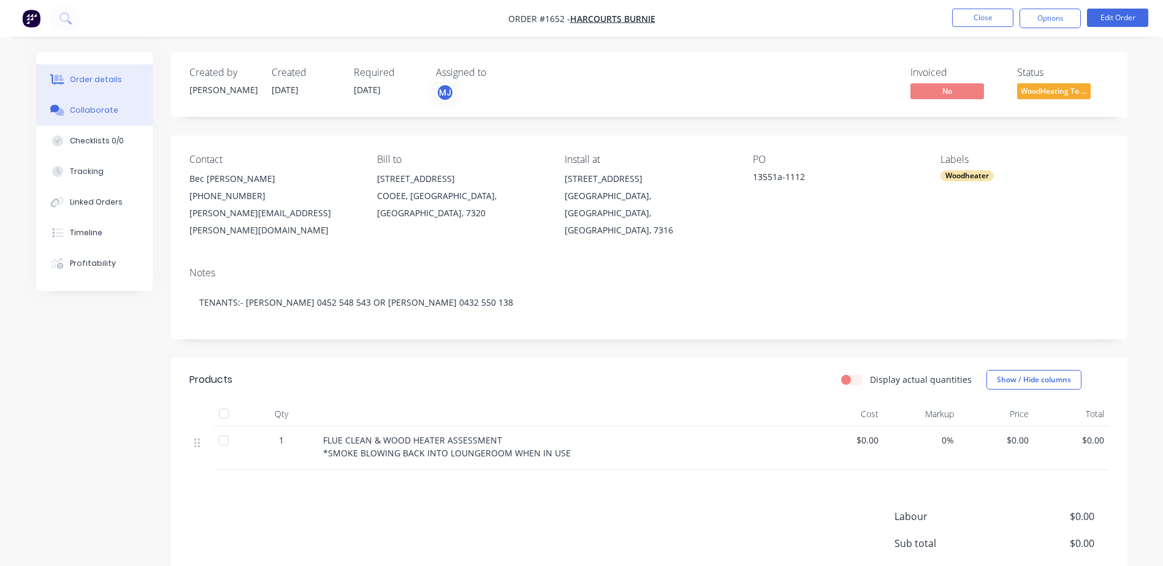
click at [80, 117] on button "Collaborate" at bounding box center [94, 110] width 116 height 31
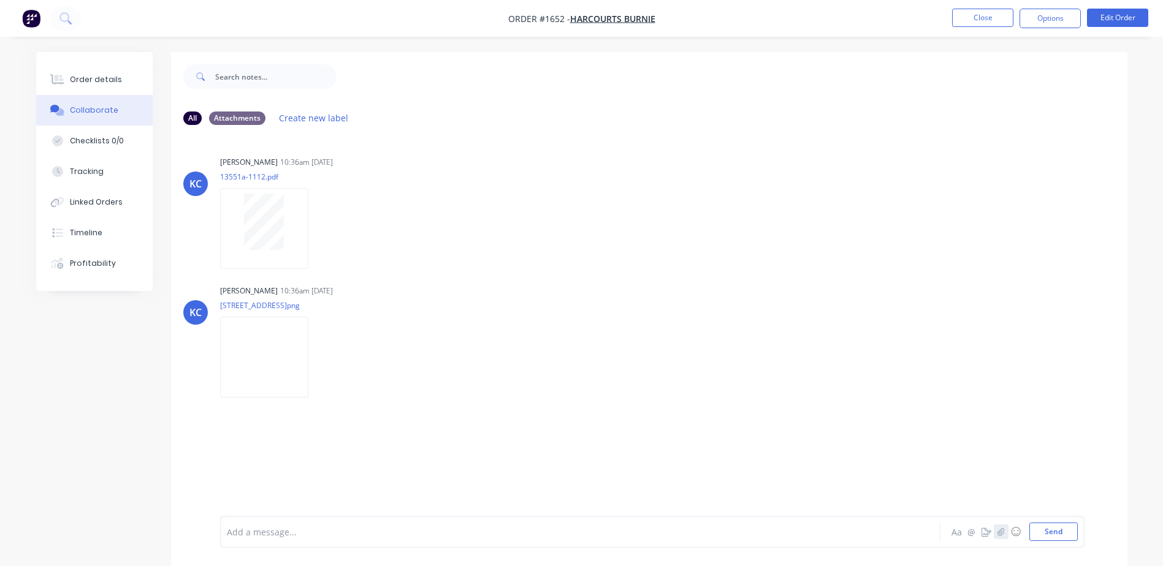
click at [1004, 532] on icon "button" at bounding box center [1000, 532] width 7 height 9
click at [1063, 525] on button "Send" at bounding box center [1053, 532] width 48 height 18
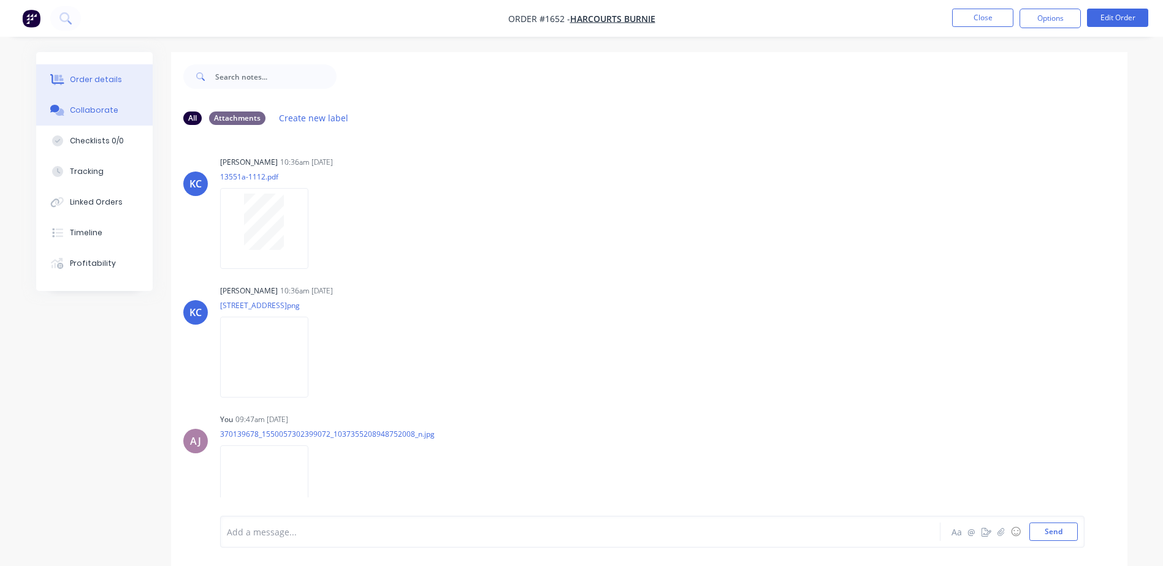
click at [90, 81] on div "Order details" at bounding box center [96, 79] width 52 height 11
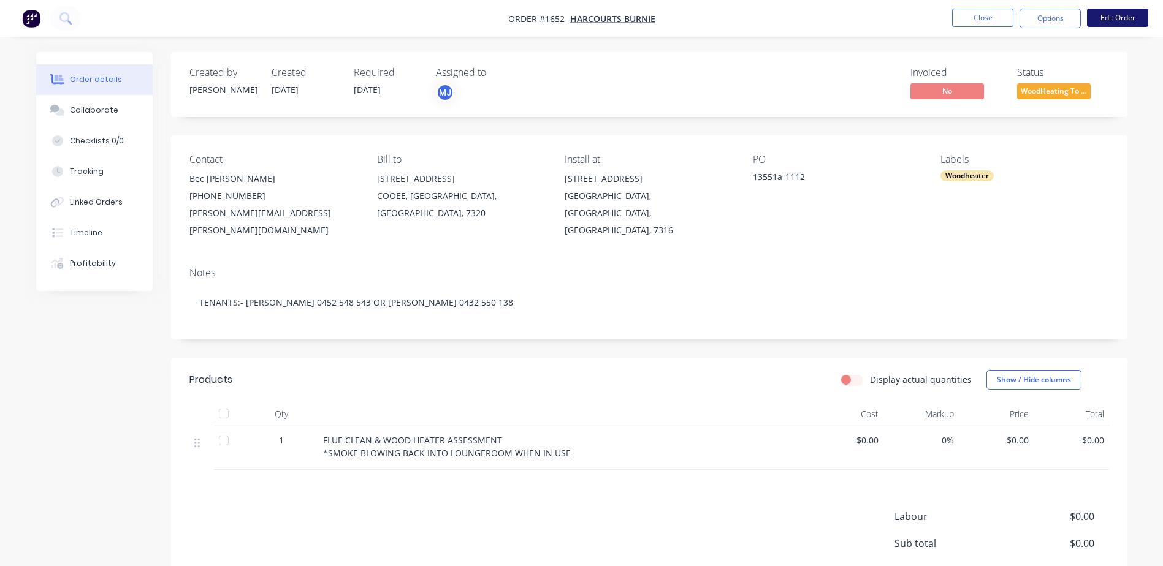
click at [1125, 15] on button "Edit Order" at bounding box center [1117, 18] width 61 height 18
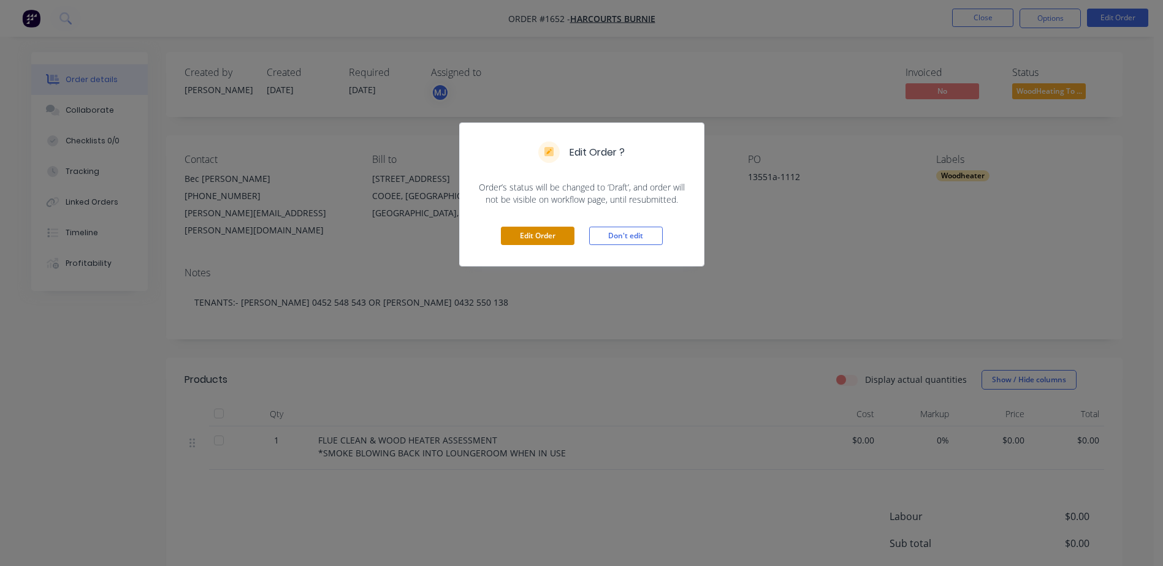
click at [553, 237] on button "Edit Order" at bounding box center [538, 236] width 74 height 18
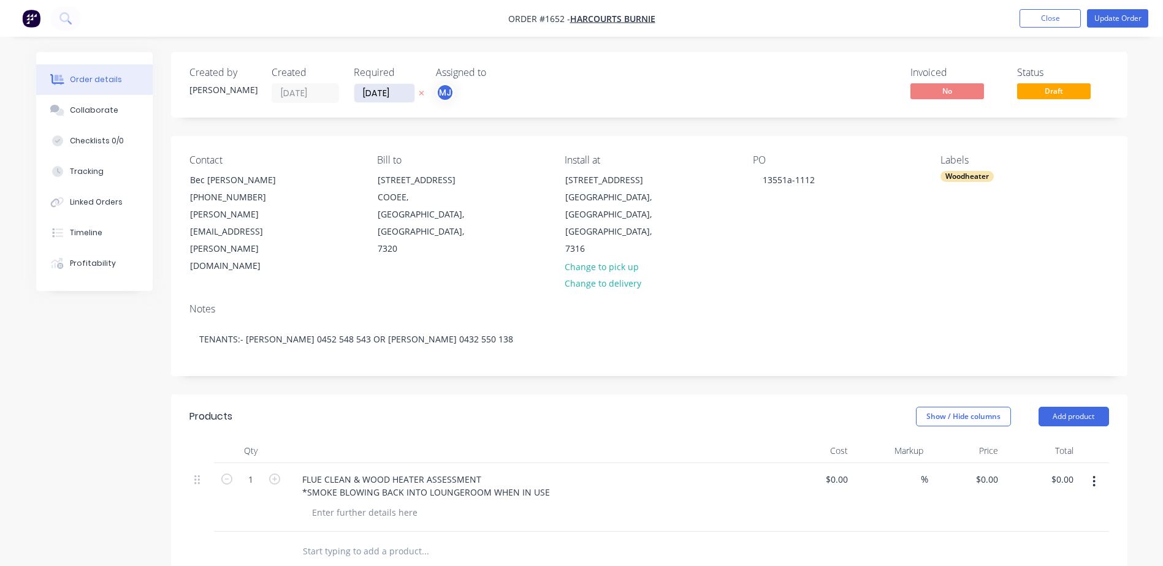
click at [384, 99] on input "[DATE]" at bounding box center [384, 93] width 60 height 18
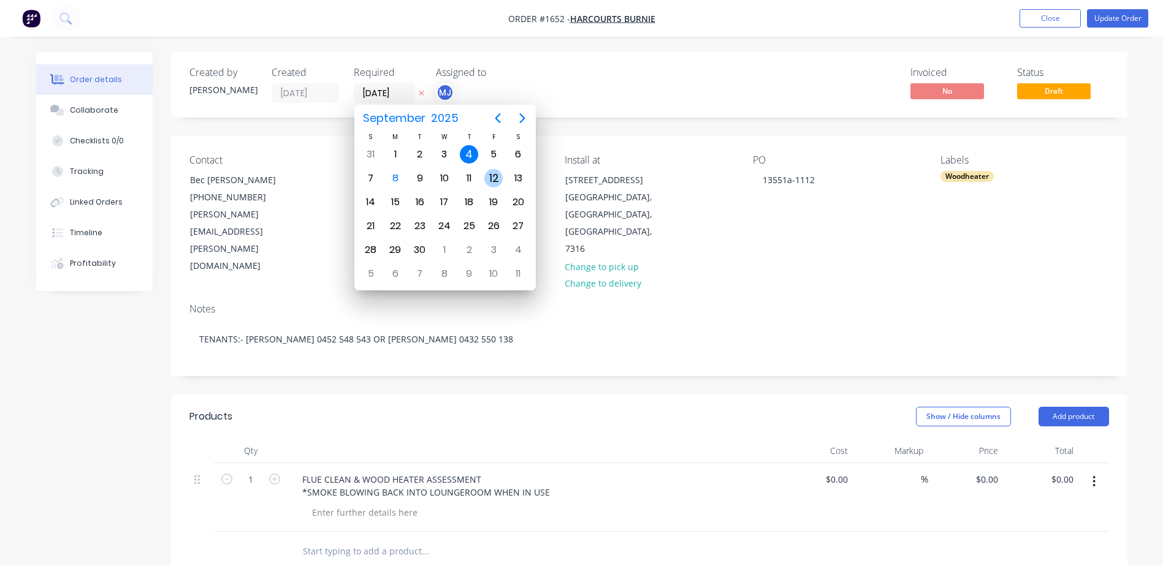
click at [493, 181] on div "12" at bounding box center [493, 178] width 18 height 18
type input "[DATE]"
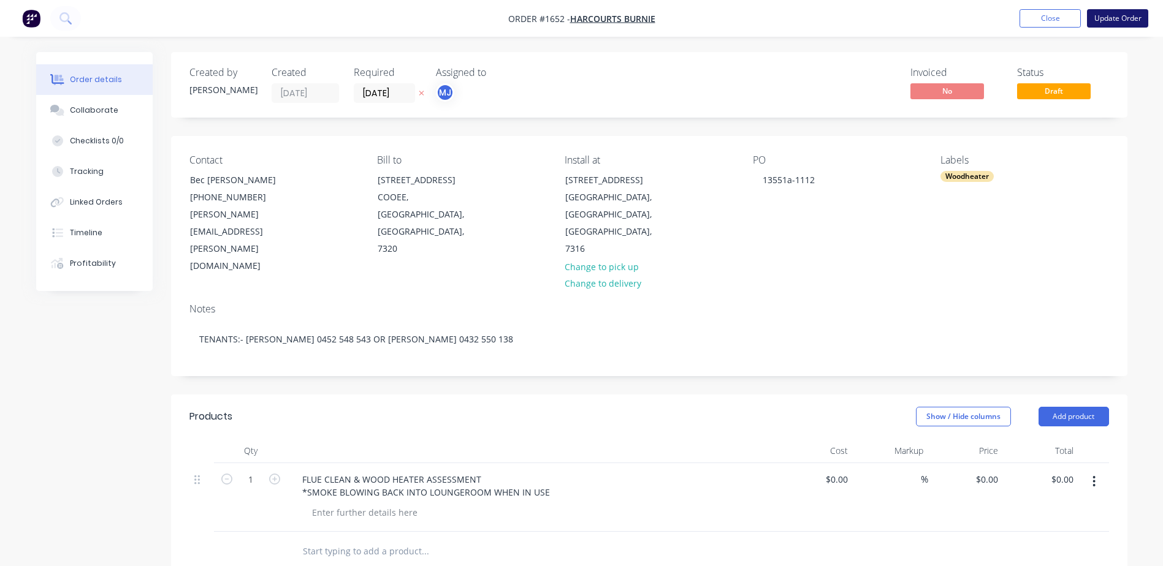
click at [1109, 18] on button "Update Order" at bounding box center [1117, 18] width 61 height 18
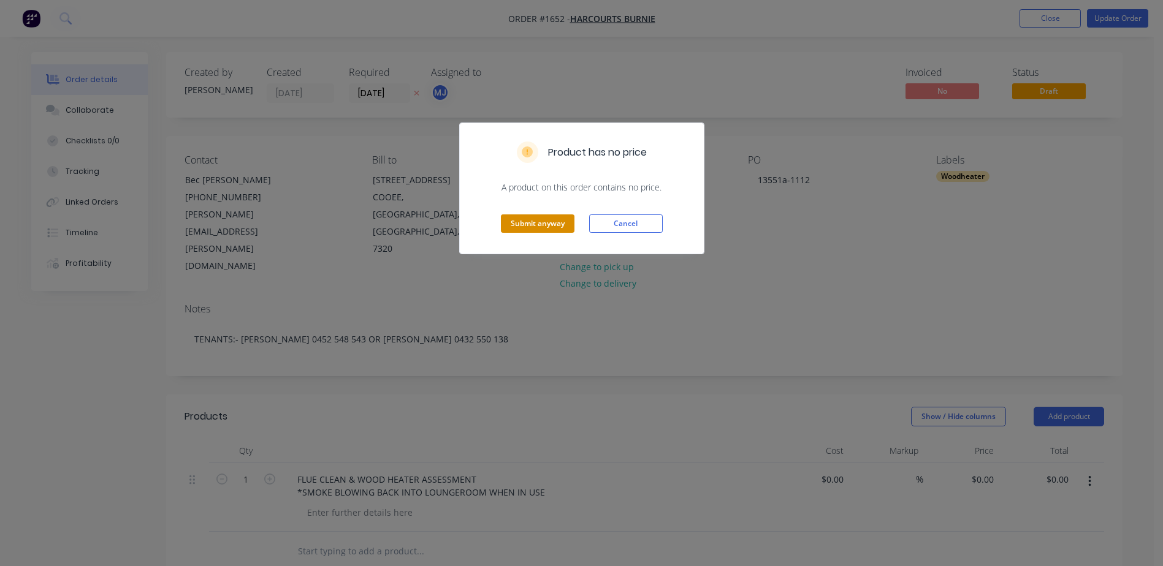
click at [532, 221] on button "Submit anyway" at bounding box center [538, 224] width 74 height 18
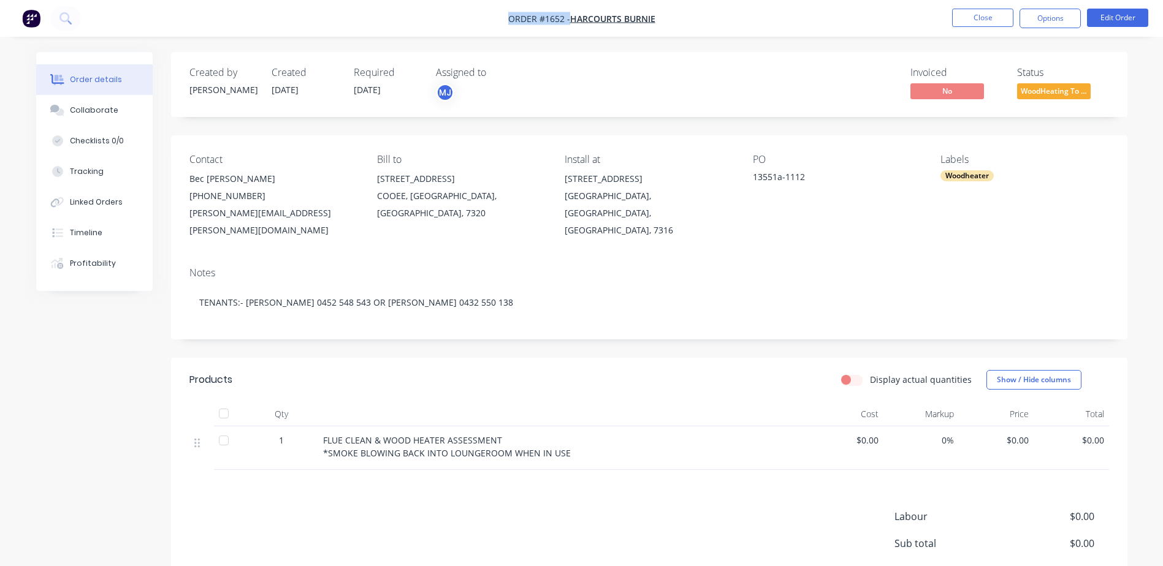
drag, startPoint x: 508, startPoint y: 15, endPoint x: 568, endPoint y: 21, distance: 60.4
click at [568, 21] on span "Order #1652 -" at bounding box center [539, 19] width 62 height 12
copy span "Order #1652 -"
drag, startPoint x: 564, startPoint y: 179, endPoint x: 730, endPoint y: 195, distance: 166.2
click at [730, 195] on div "[STREET_ADDRESS]" at bounding box center [648, 204] width 168 height 69
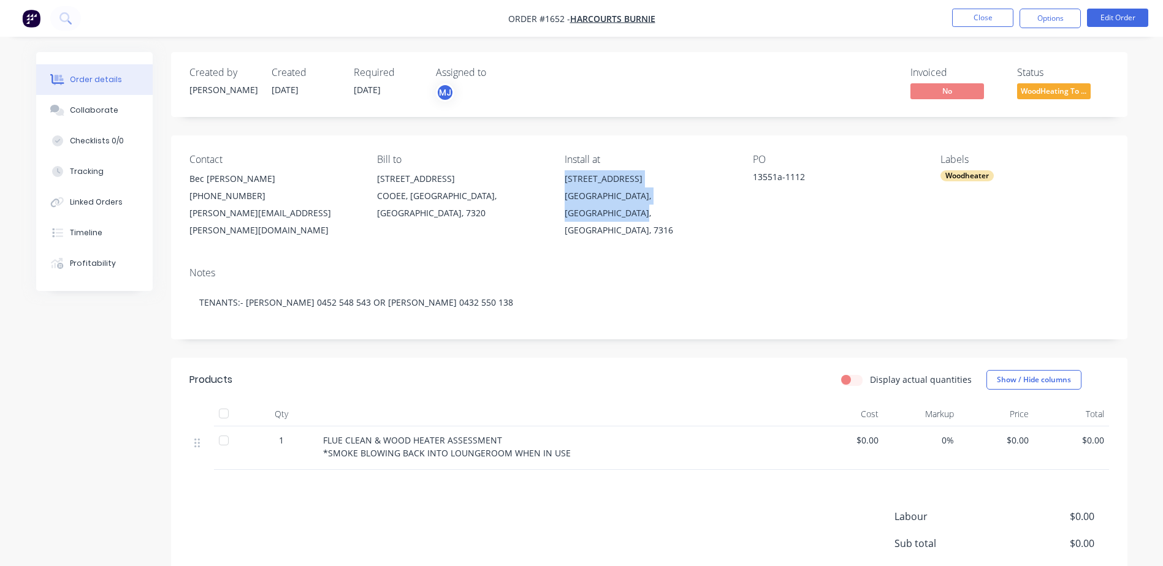
copy div "[STREET_ADDRESS]"
click at [1060, 20] on button "Options" at bounding box center [1049, 19] width 61 height 20
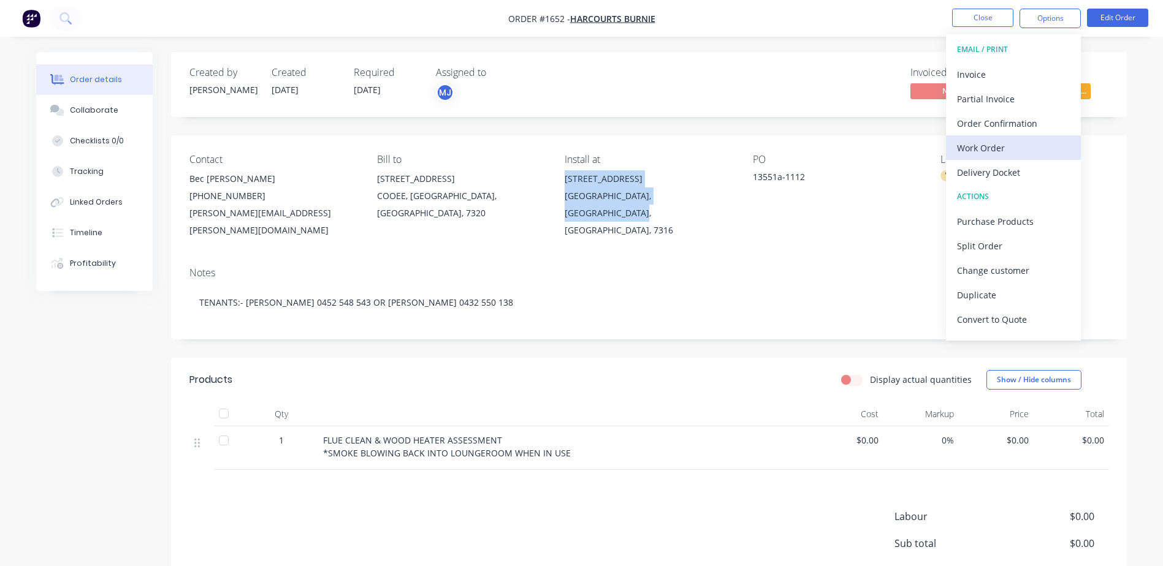
click at [997, 142] on div "Work Order" at bounding box center [1013, 148] width 113 height 18
click at [997, 143] on div "Custom" at bounding box center [1013, 148] width 113 height 18
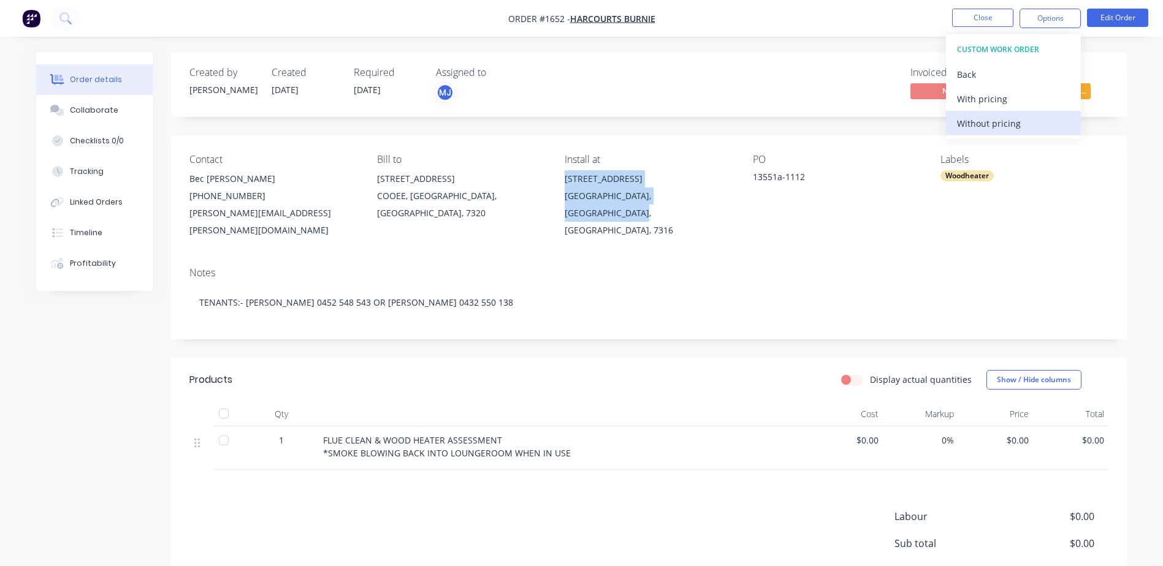
click at [1000, 126] on div "Without pricing" at bounding box center [1013, 124] width 113 height 18
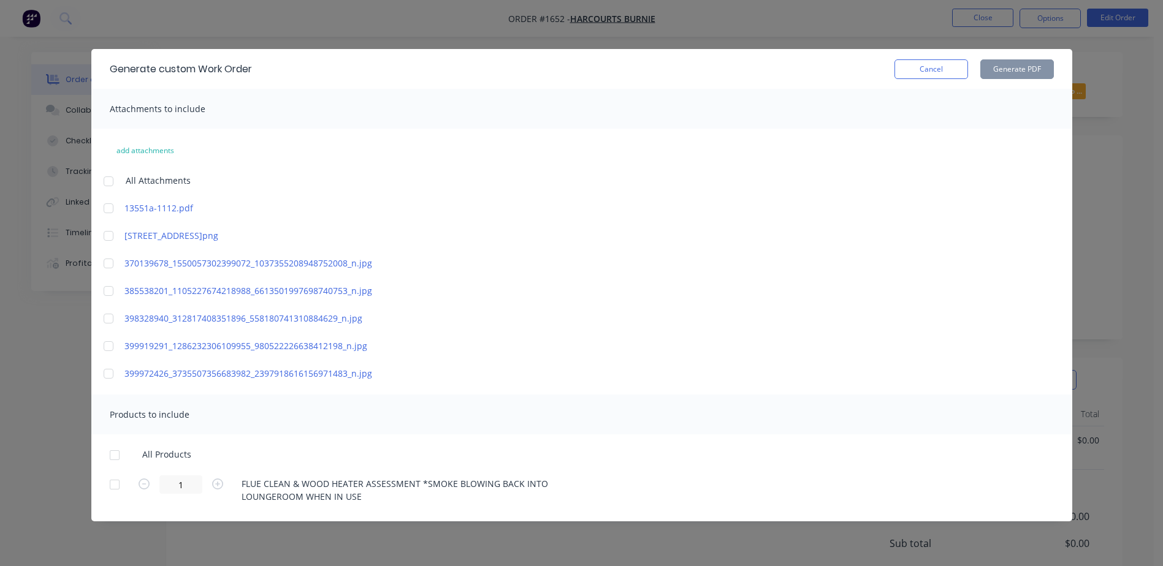
click at [113, 184] on div at bounding box center [108, 181] width 25 height 25
click at [105, 213] on div at bounding box center [108, 208] width 25 height 25
click at [111, 485] on div at bounding box center [114, 485] width 25 height 25
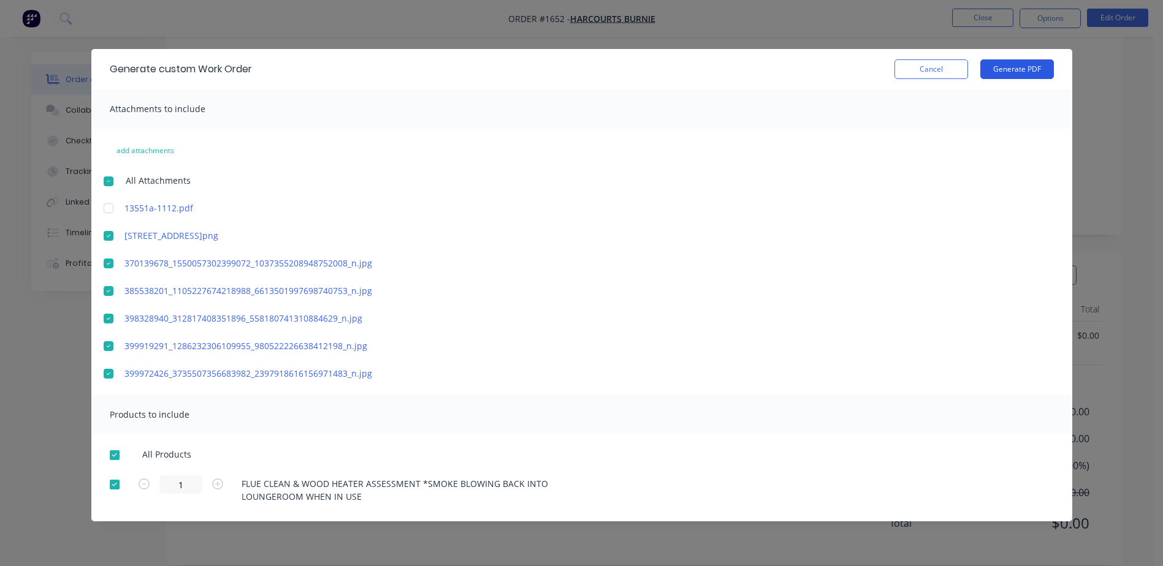
click at [990, 59] on button "Generate PDF" at bounding box center [1017, 69] width 74 height 20
click at [935, 74] on button "Cancel" at bounding box center [931, 69] width 74 height 20
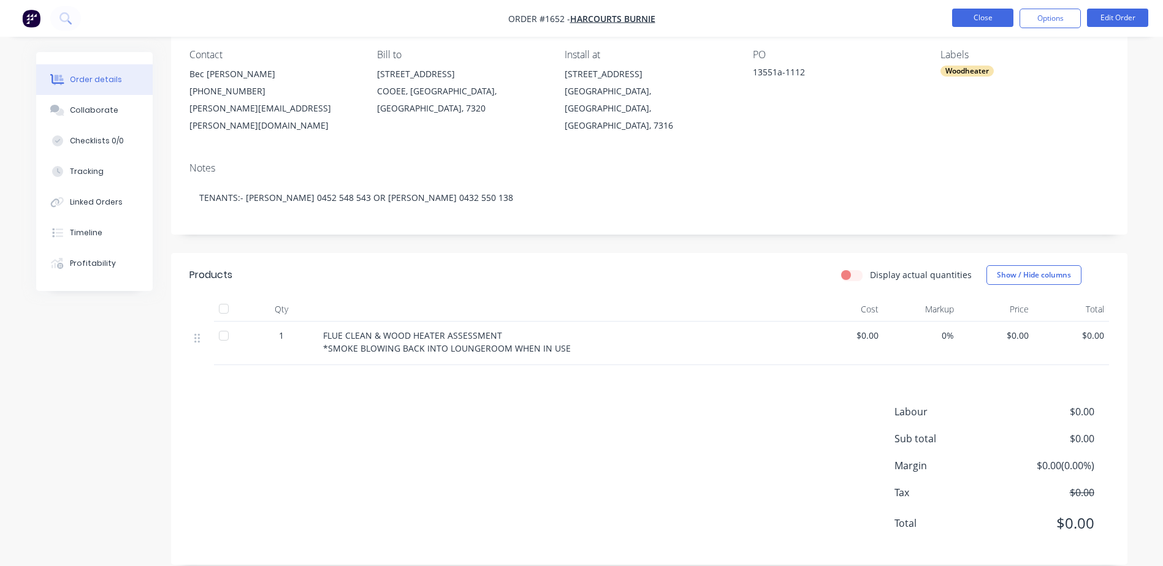
click at [995, 21] on button "Close" at bounding box center [982, 18] width 61 height 18
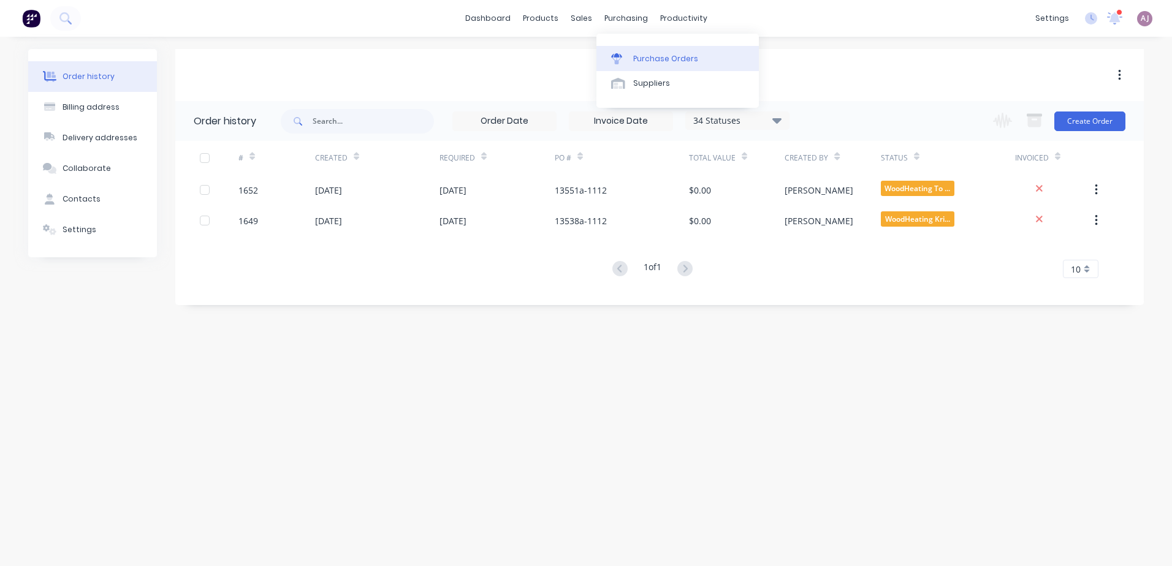
drag, startPoint x: 605, startPoint y: 39, endPoint x: 615, endPoint y: 56, distance: 19.8
click at [615, 56] on icon at bounding box center [616, 55] width 11 height 4
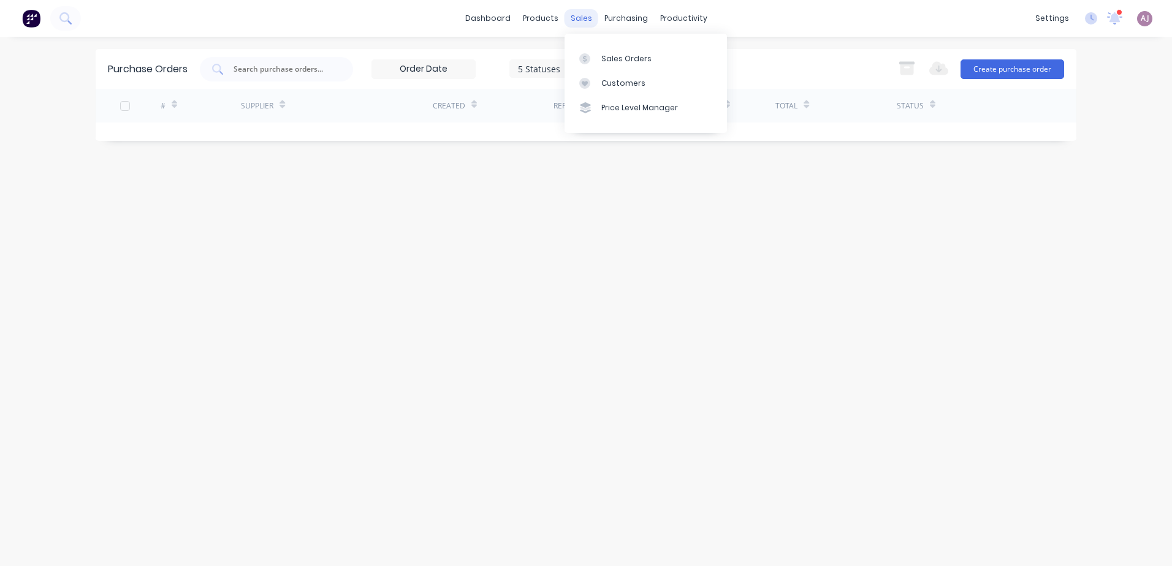
click at [574, 20] on div "sales" at bounding box center [581, 18] width 34 height 18
click at [601, 53] on div "Sales Orders" at bounding box center [626, 58] width 50 height 11
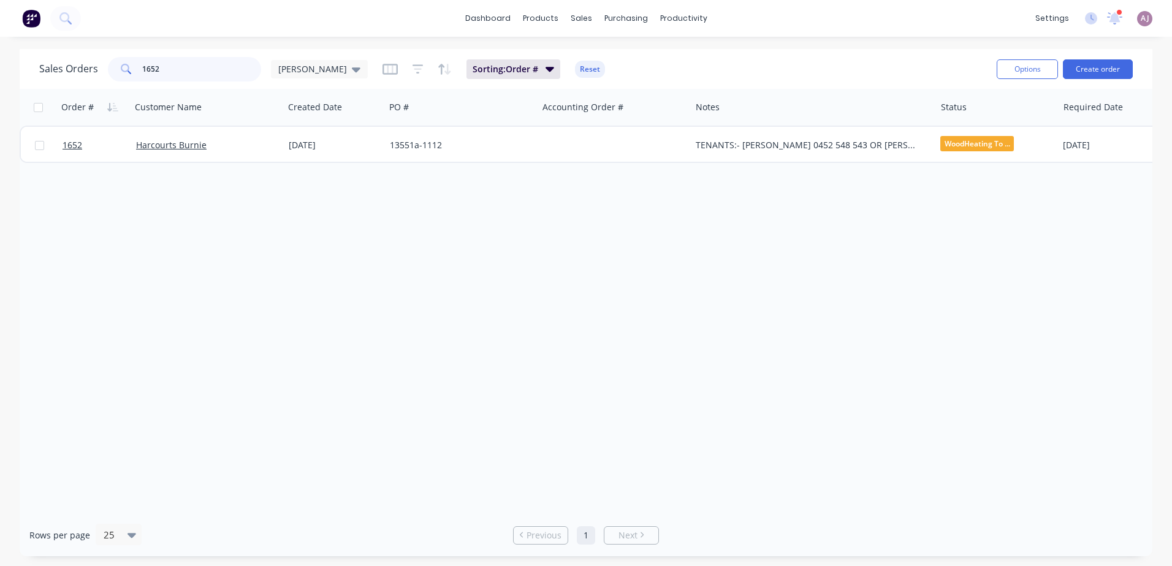
click at [161, 73] on input "1652" at bounding box center [202, 69] width 120 height 25
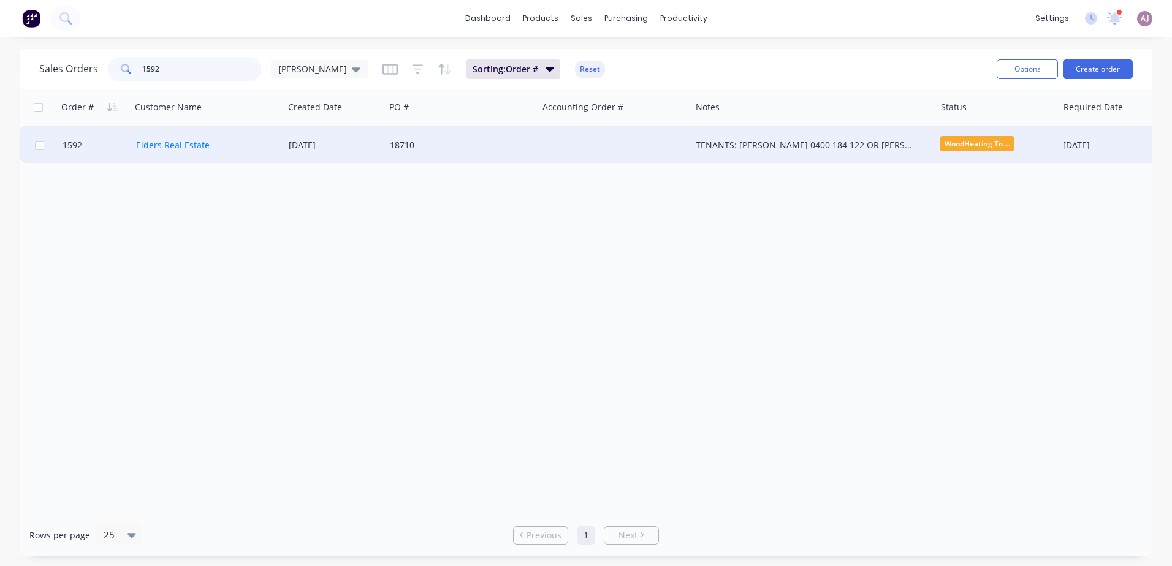
type input "1592"
click at [197, 145] on link "Elders Real Estate" at bounding box center [173, 145] width 74 height 12
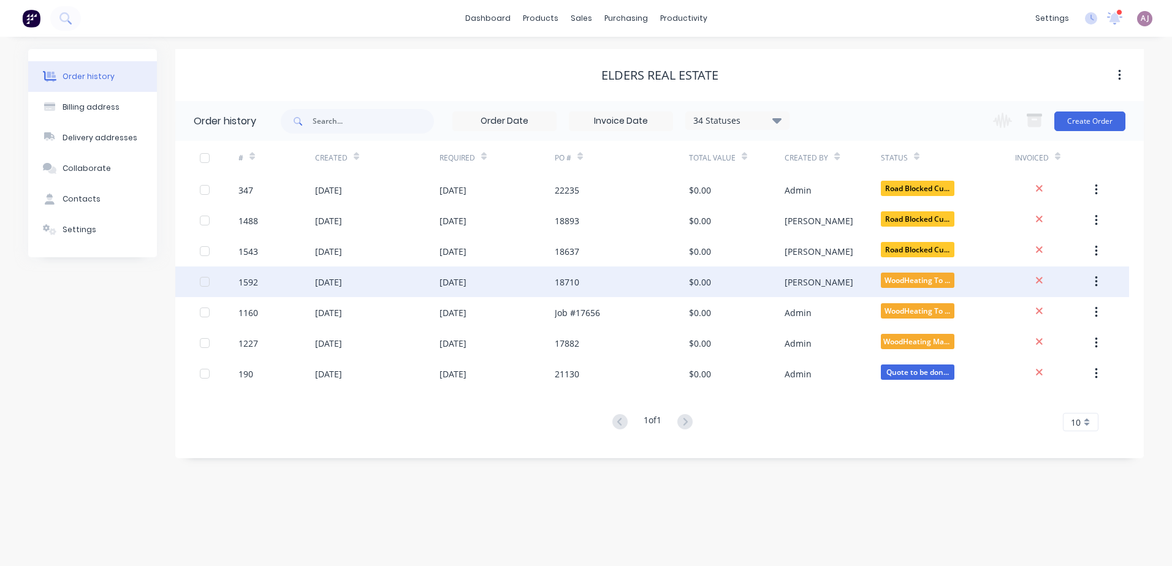
click at [342, 286] on div "[DATE]" at bounding box center [328, 282] width 27 height 13
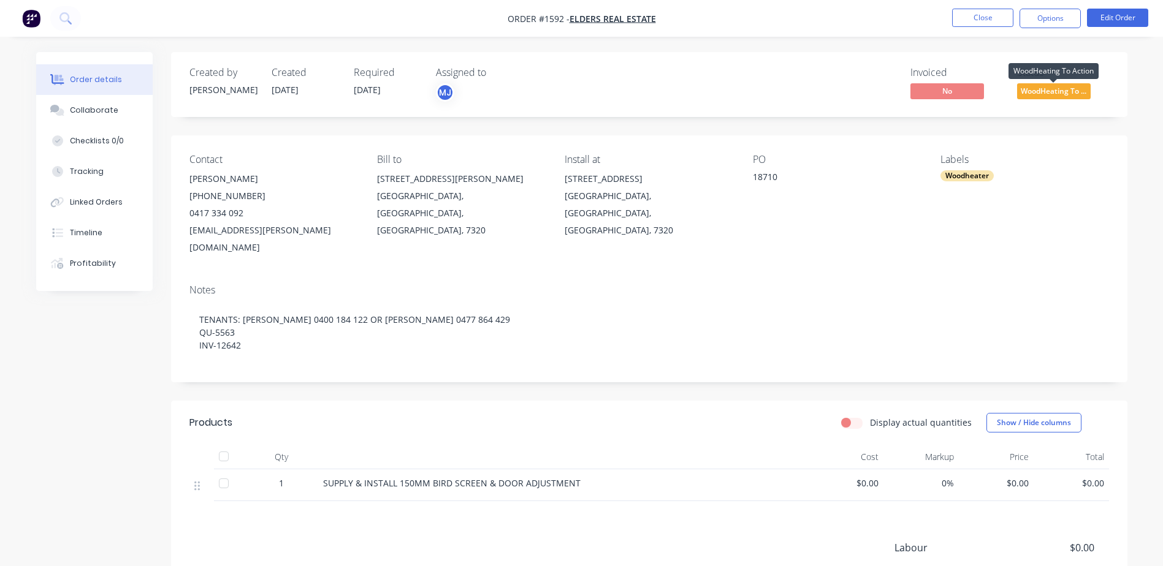
click at [1062, 87] on span "WoodHeating To ..." at bounding box center [1054, 90] width 74 height 15
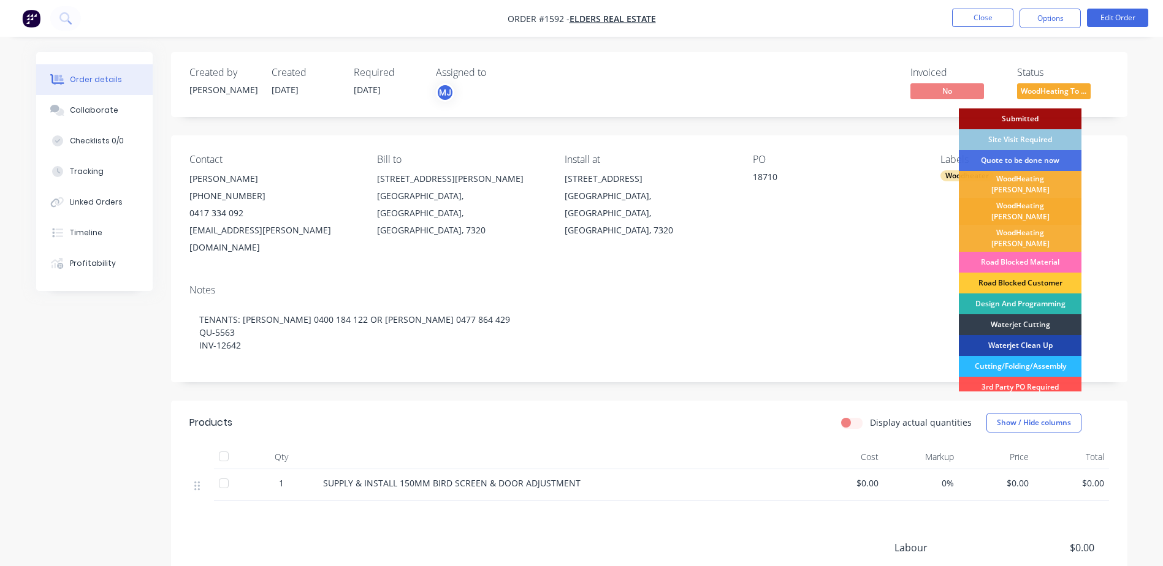
click at [1019, 204] on div "WoodHeating [PERSON_NAME]" at bounding box center [1020, 211] width 123 height 27
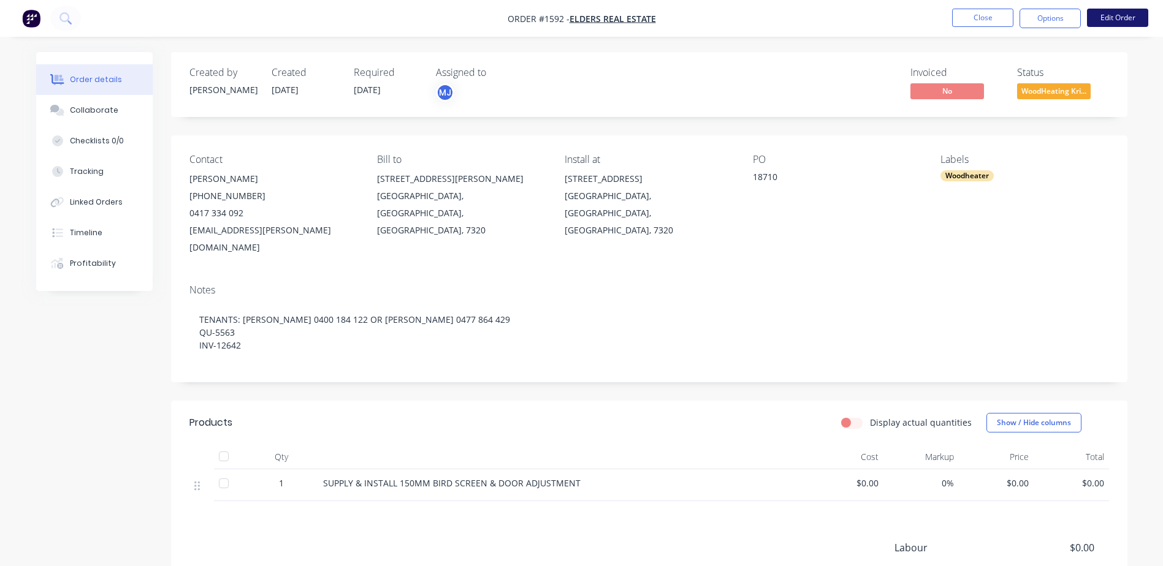
click at [1111, 18] on button "Edit Order" at bounding box center [1117, 18] width 61 height 18
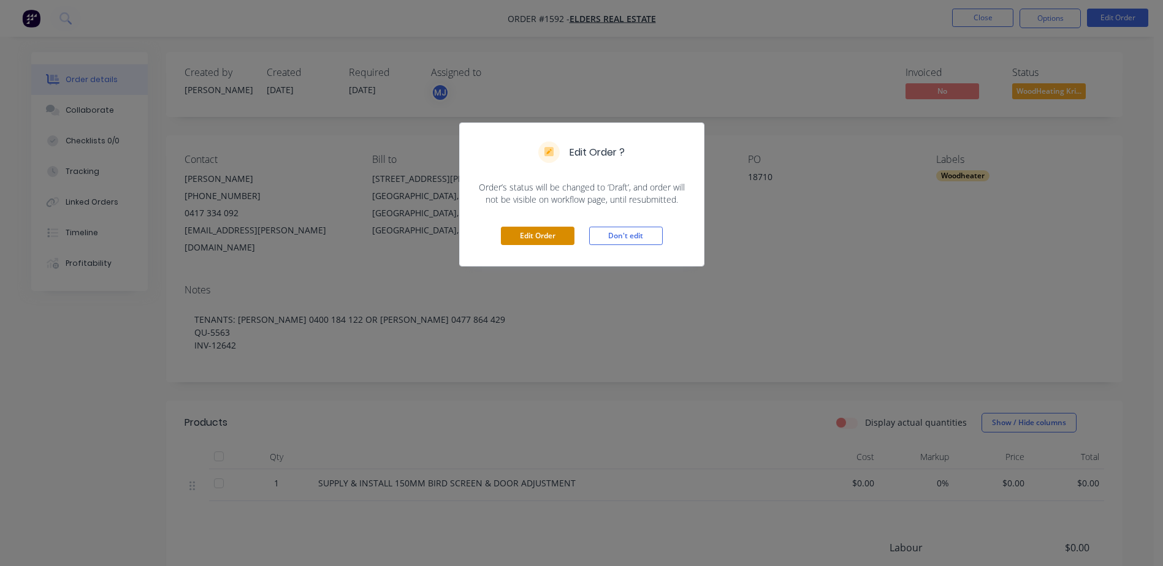
click at [543, 230] on button "Edit Order" at bounding box center [538, 236] width 74 height 18
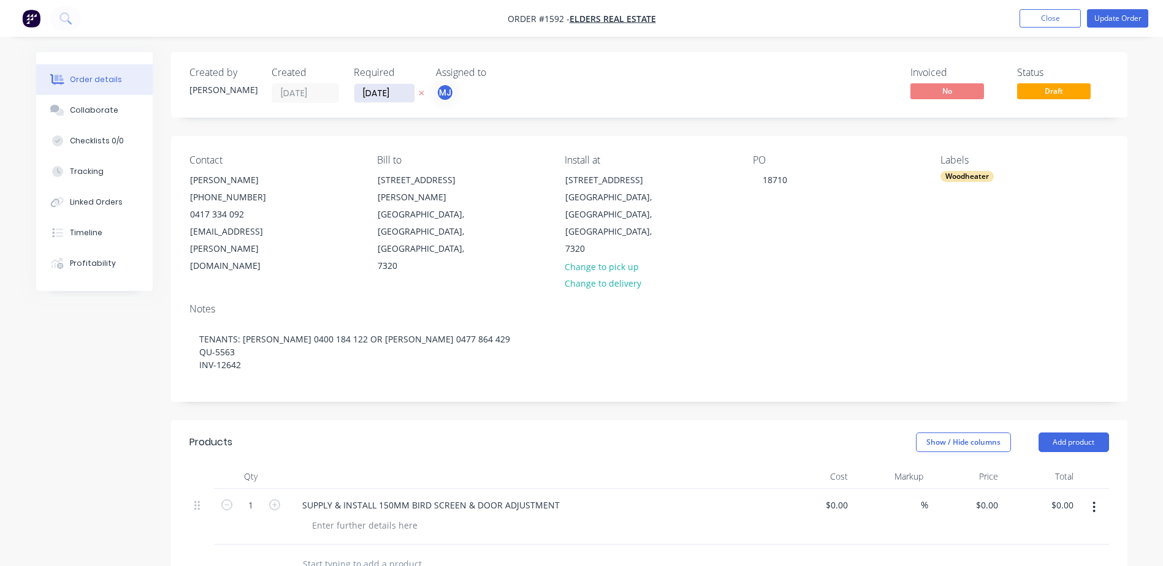
click at [373, 90] on input "[DATE]" at bounding box center [384, 93] width 60 height 18
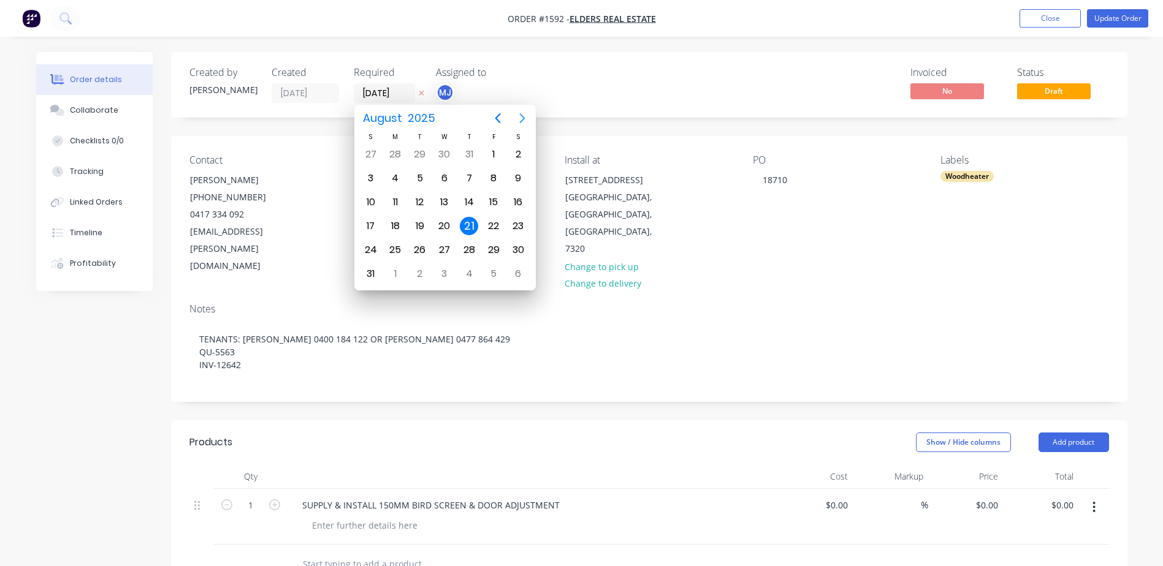
click at [523, 115] on icon "Next page" at bounding box center [522, 118] width 15 height 15
click at [500, 180] on div "12" at bounding box center [493, 178] width 18 height 18
type input "[DATE]"
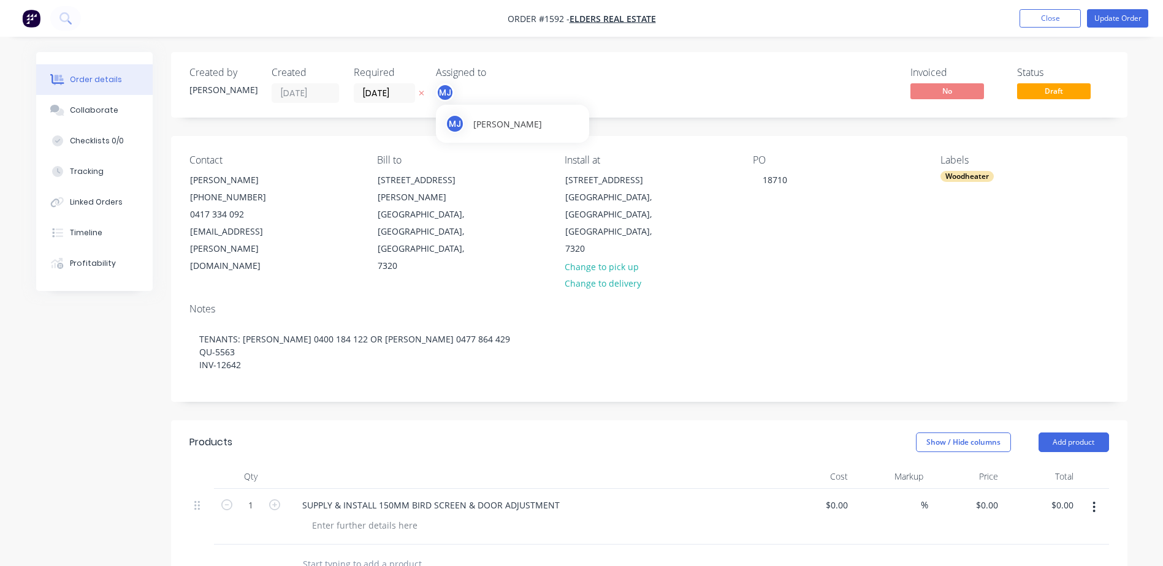
click at [443, 87] on div "MJ" at bounding box center [445, 92] width 18 height 18
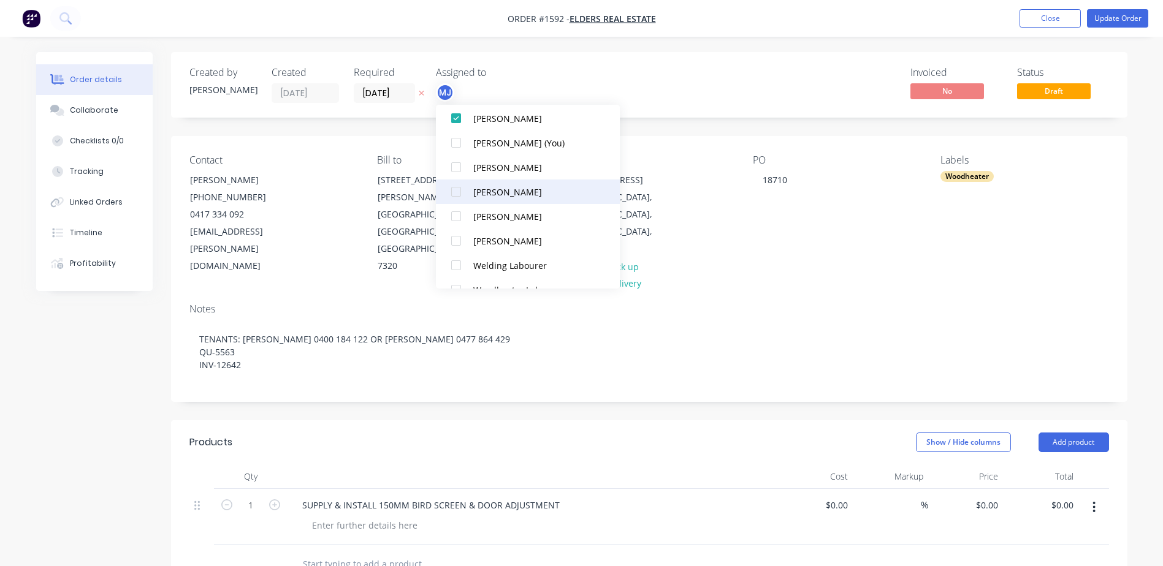
scroll to position [61, 0]
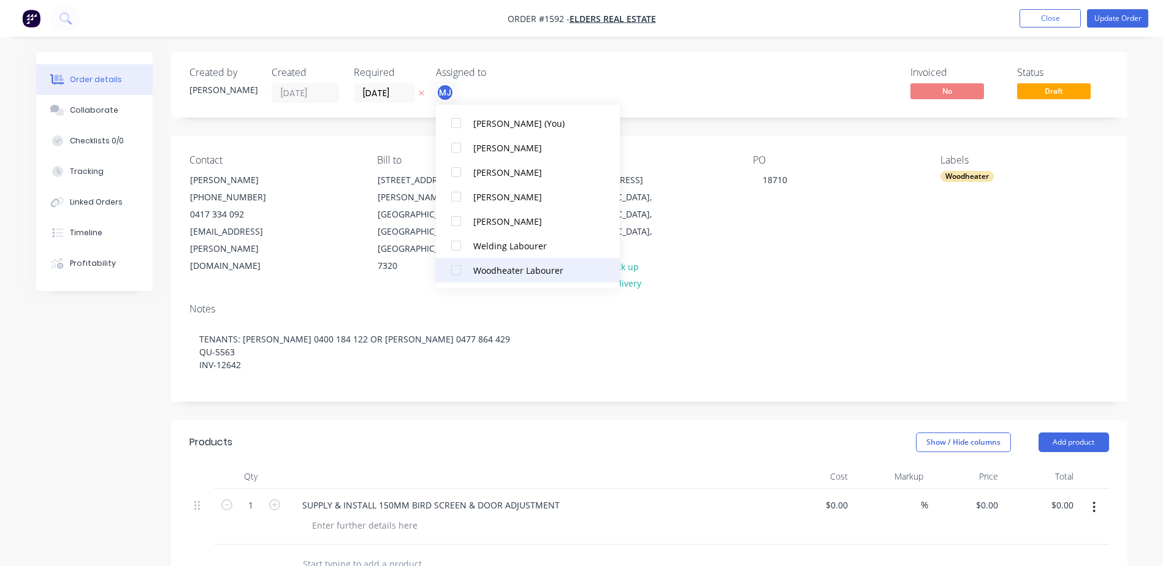
click at [467, 263] on div at bounding box center [456, 270] width 25 height 25
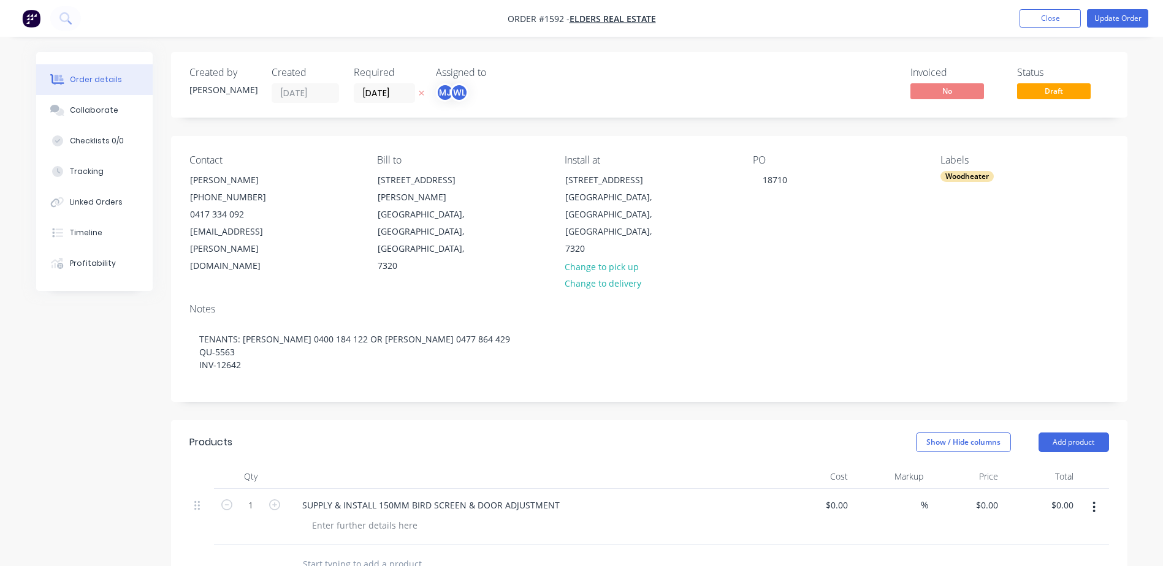
click at [607, 77] on div "Invoiced No Status Draft" at bounding box center [833, 85] width 550 height 36
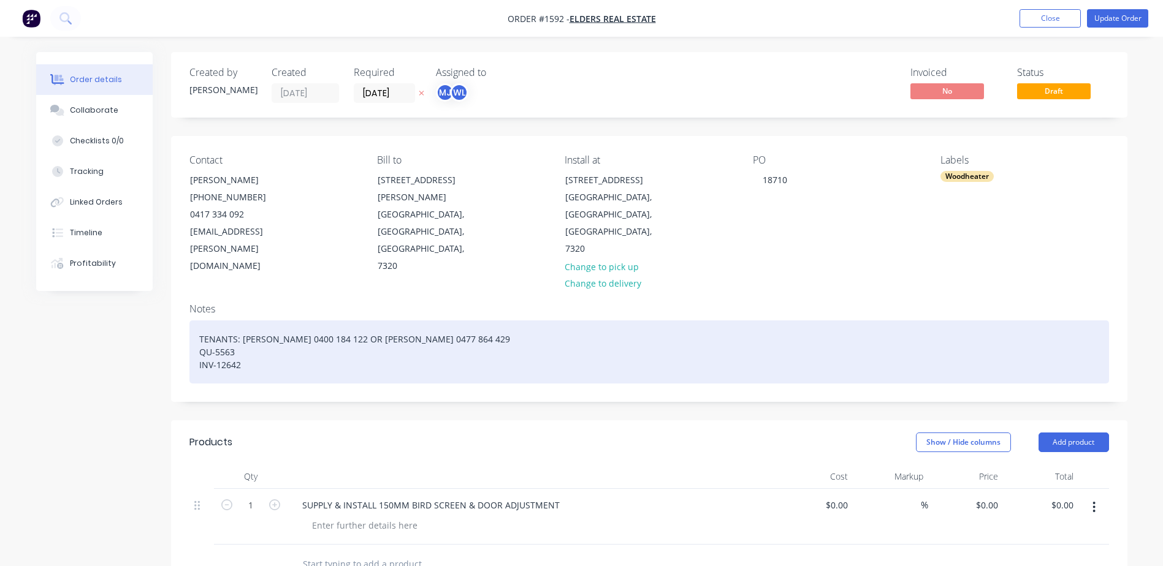
click at [349, 321] on div "TENANTS: [PERSON_NAME] 0400 184 122 OR [PERSON_NAME] 0477 864 429 QU-5563 INV-1…" at bounding box center [648, 352] width 919 height 63
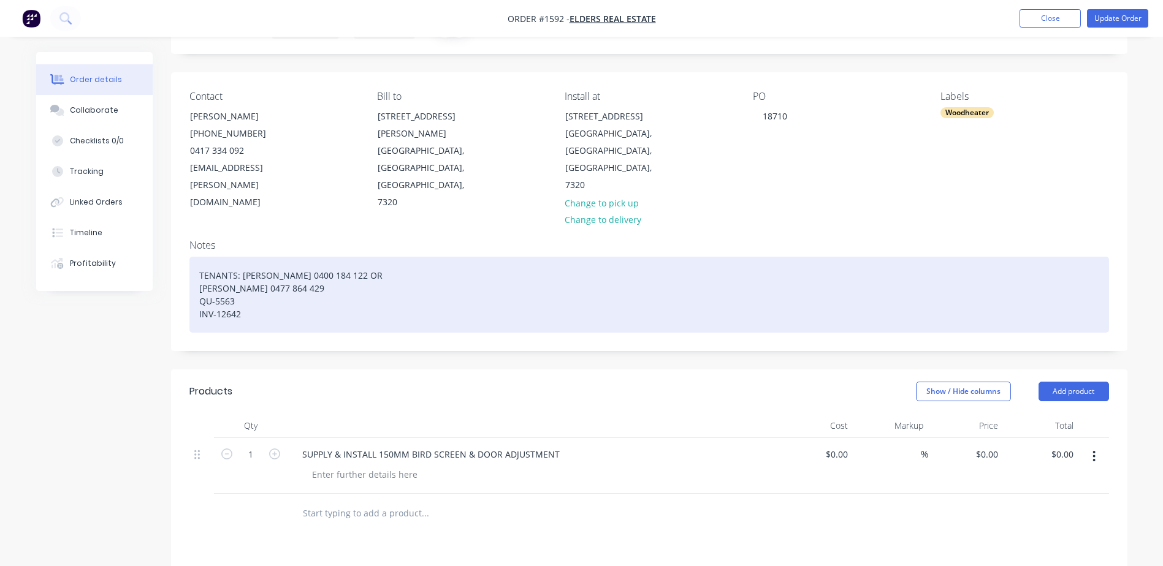
scroll to position [184, 0]
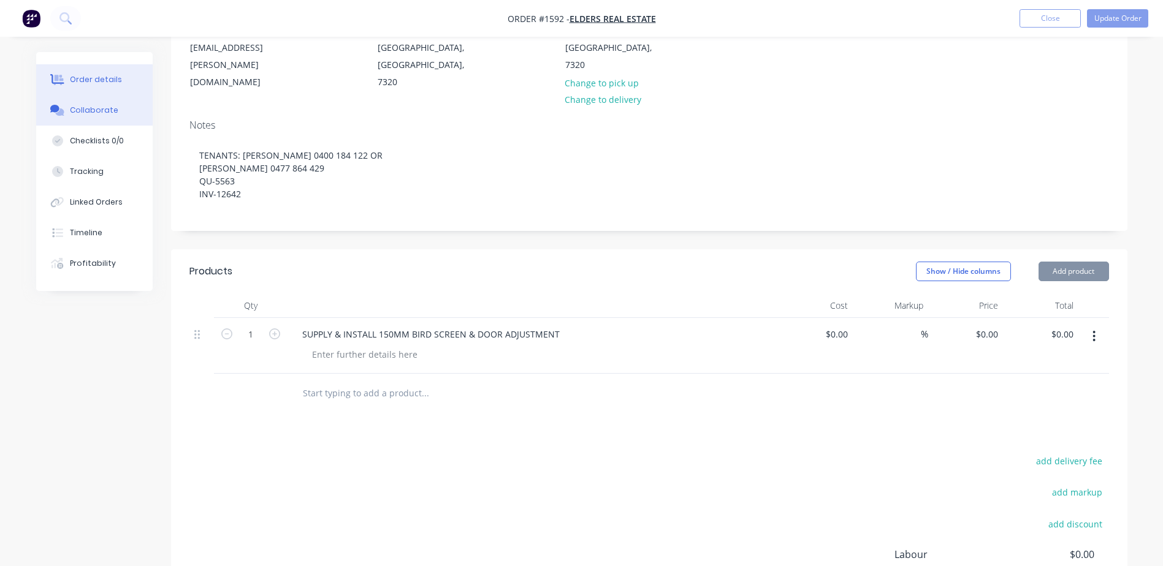
click at [89, 113] on div "Collaborate" at bounding box center [94, 110] width 48 height 11
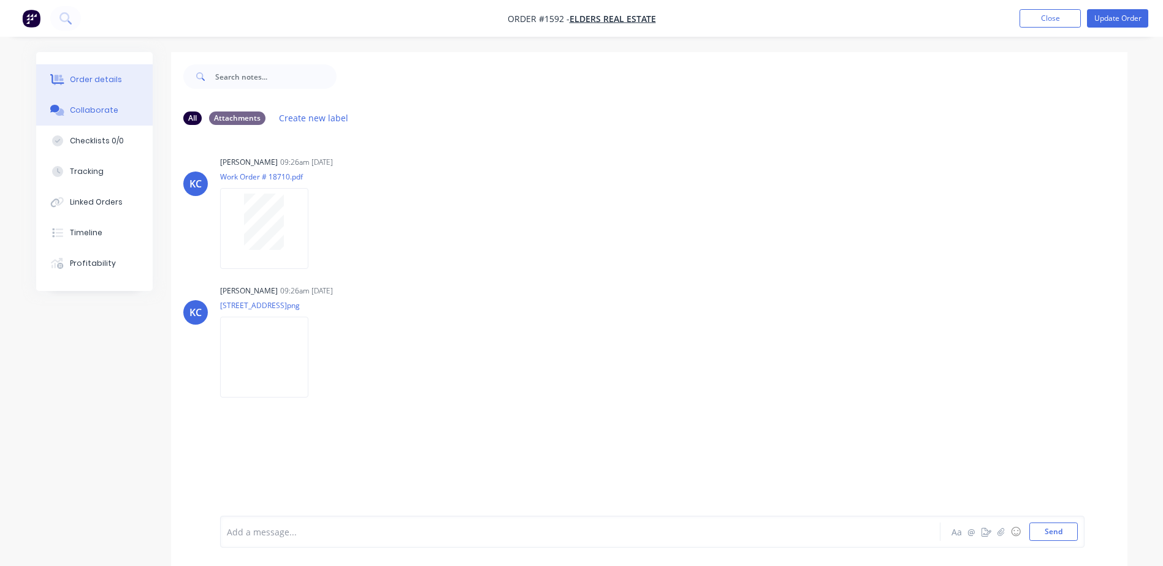
click at [101, 72] on button "Order details" at bounding box center [94, 79] width 116 height 31
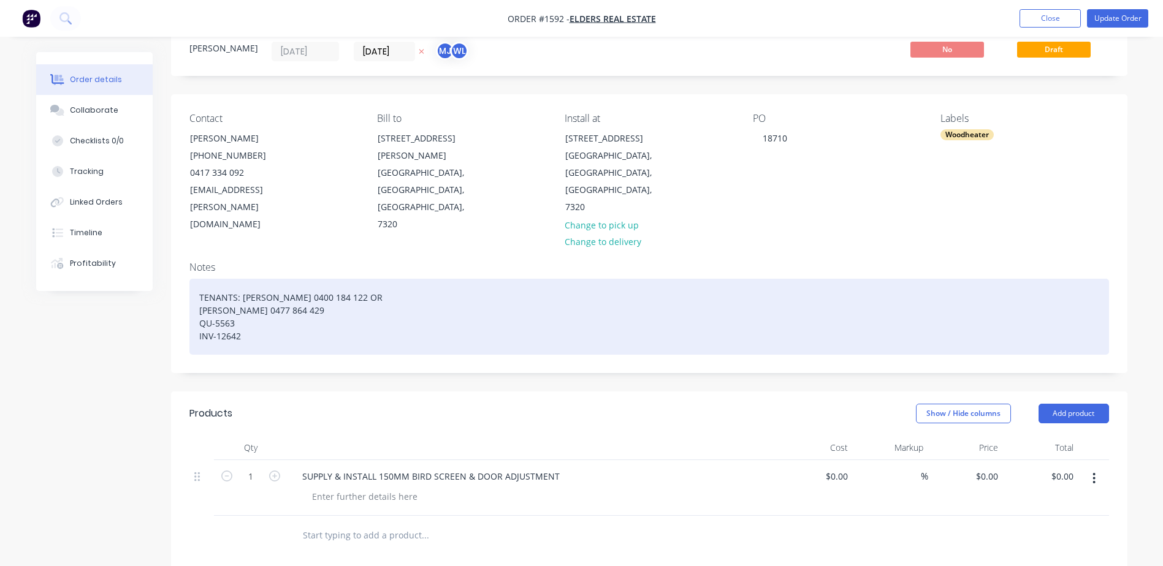
scroll to position [184, 0]
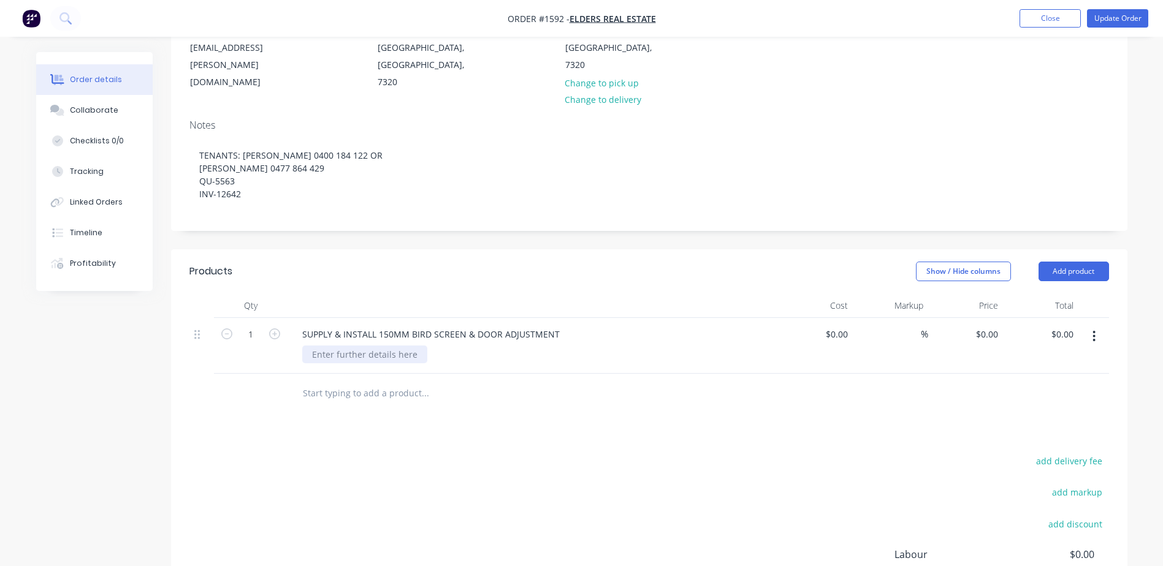
click at [365, 346] on div at bounding box center [364, 355] width 125 height 18
drag, startPoint x: 466, startPoint y: 300, endPoint x: 554, endPoint y: 303, distance: 88.3
click at [554, 325] on div "SUPPLY & INSTALL 150MM BIRD SCREEN & DOOR ADJUSTMENT" at bounding box center [430, 334] width 277 height 18
click at [347, 381] on input "text" at bounding box center [424, 393] width 245 height 25
paste input "& DOOR ADJUSTMENT"
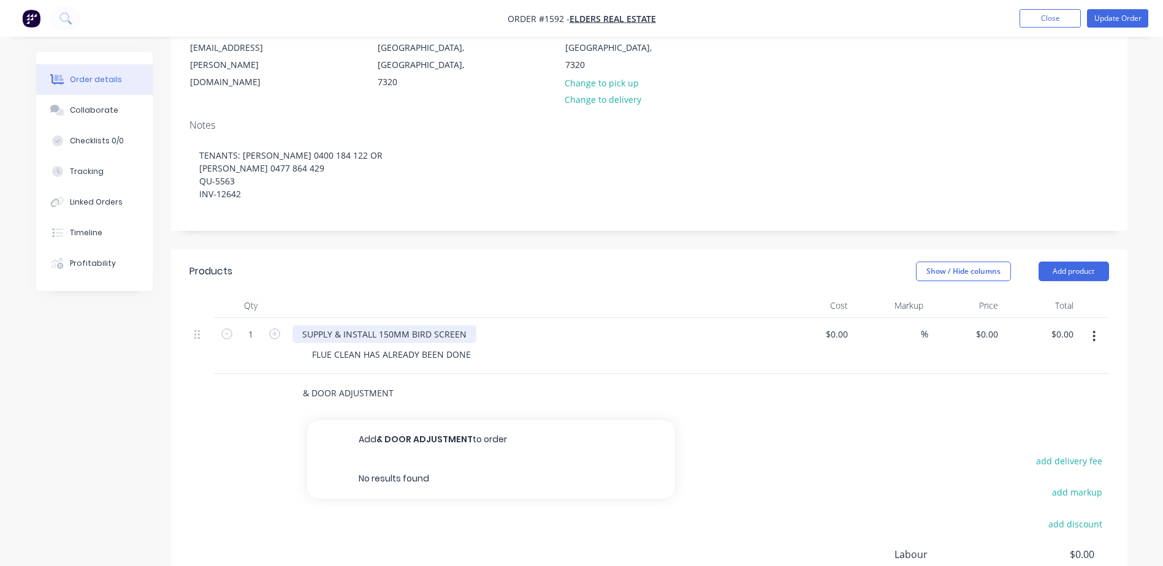
type input "& DOOR ADJUSTMENT"
click at [468, 325] on div "SUPPLY & INSTALL 150MM BIRD SCREEN" at bounding box center [384, 334] width 184 height 18
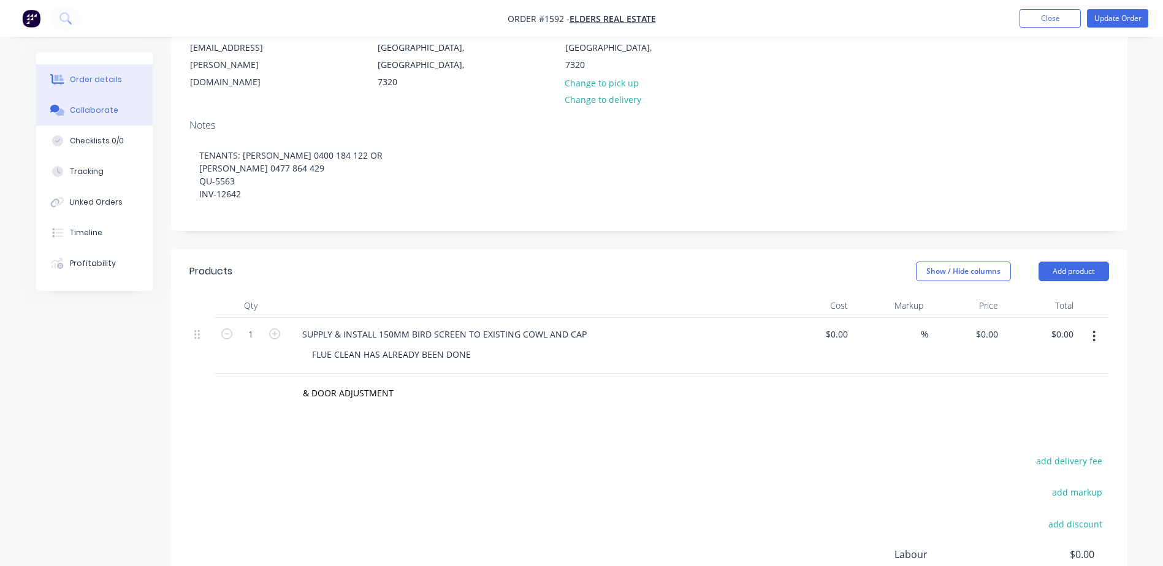
click at [93, 107] on div "Collaborate" at bounding box center [94, 110] width 48 height 11
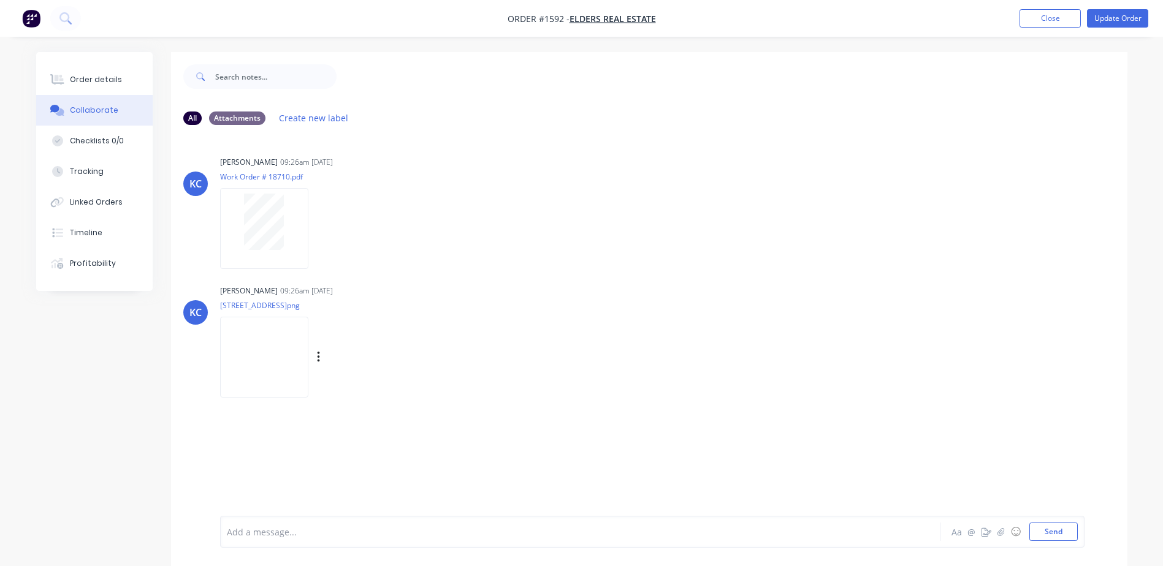
click at [297, 336] on img at bounding box center [264, 357] width 88 height 80
click at [78, 83] on div "Order details" at bounding box center [96, 79] width 52 height 11
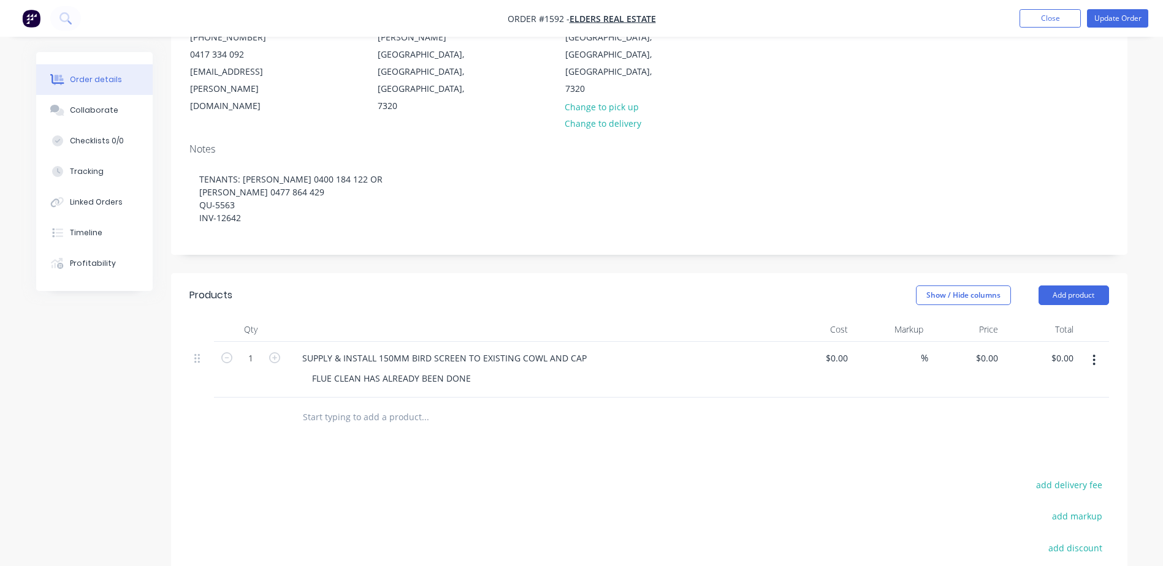
scroll to position [64, 0]
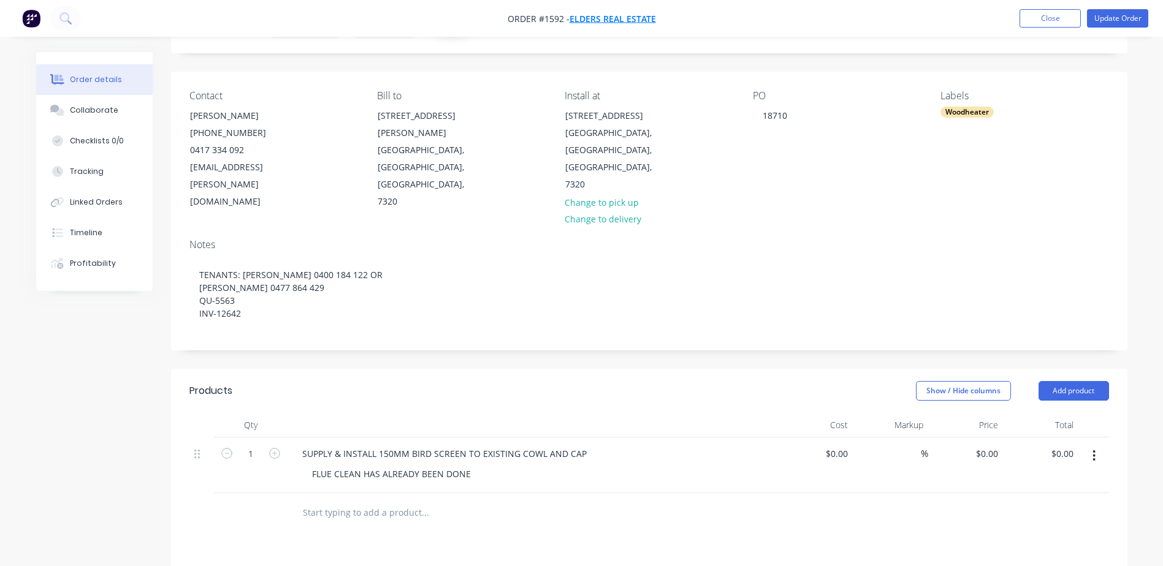
drag, startPoint x: 509, startPoint y: 22, endPoint x: 572, endPoint y: 20, distance: 62.6
click at [572, 20] on span "Order #1592 - Elders Real Estate" at bounding box center [581, 18] width 148 height 13
copy span "Order #1592 -"
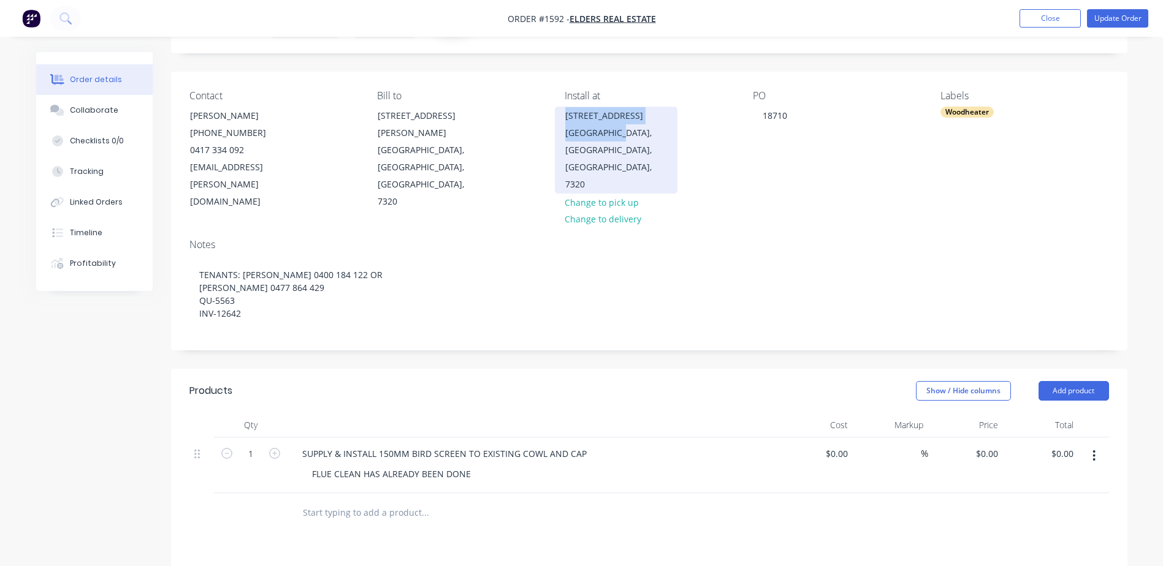
drag, startPoint x: 565, startPoint y: 112, endPoint x: 620, endPoint y: 135, distance: 59.3
click at [620, 135] on div "[STREET_ADDRESS]" at bounding box center [616, 150] width 123 height 87
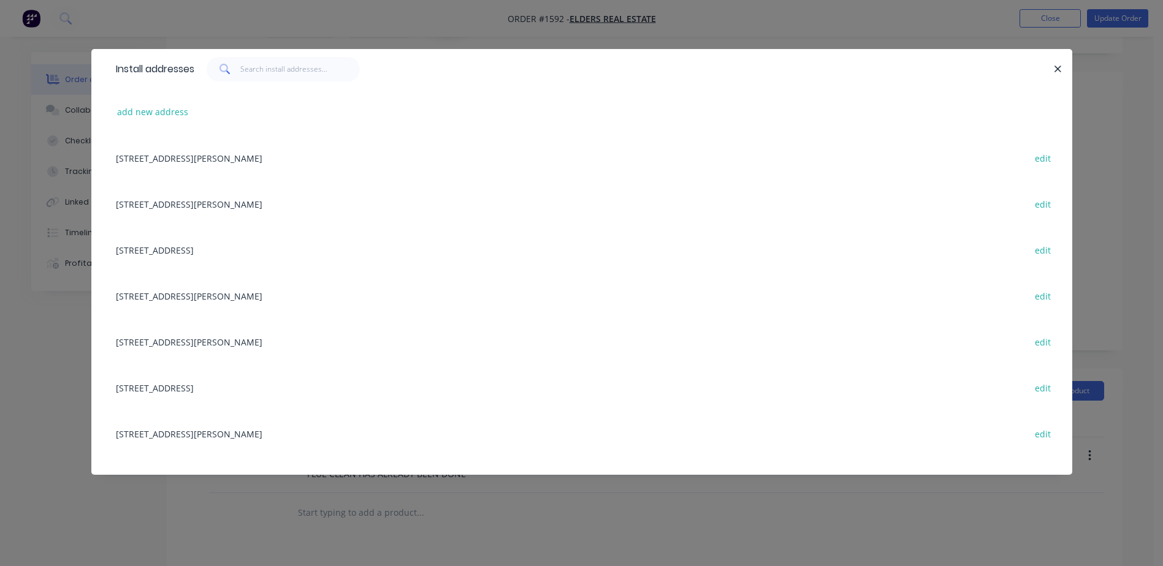
copy div "[STREET_ADDRESS]"
click at [1057, 72] on icon "button" at bounding box center [1058, 69] width 8 height 11
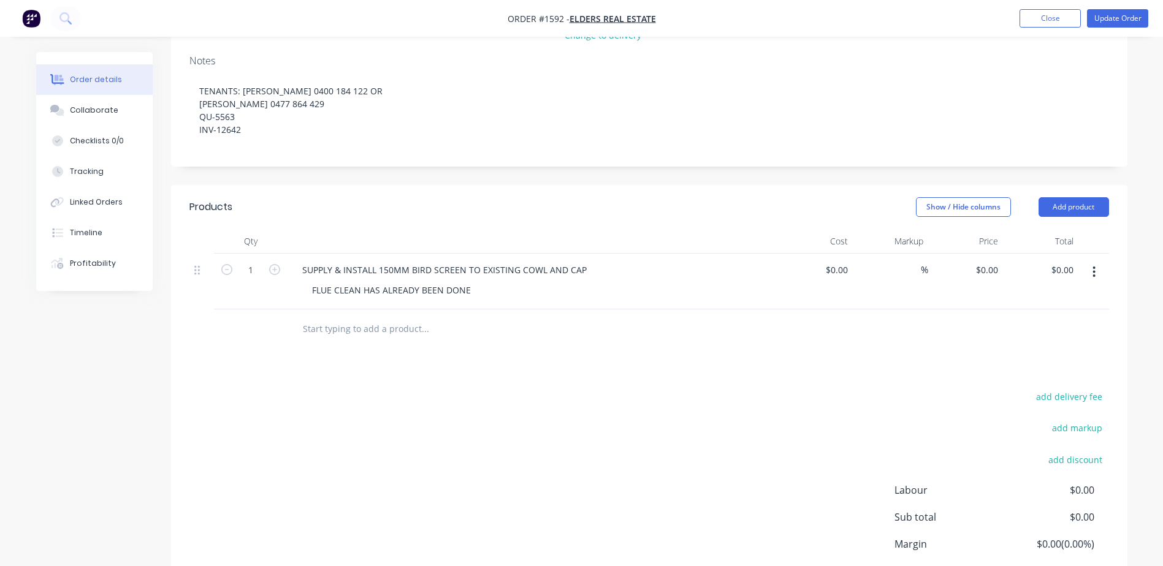
scroll to position [0, 0]
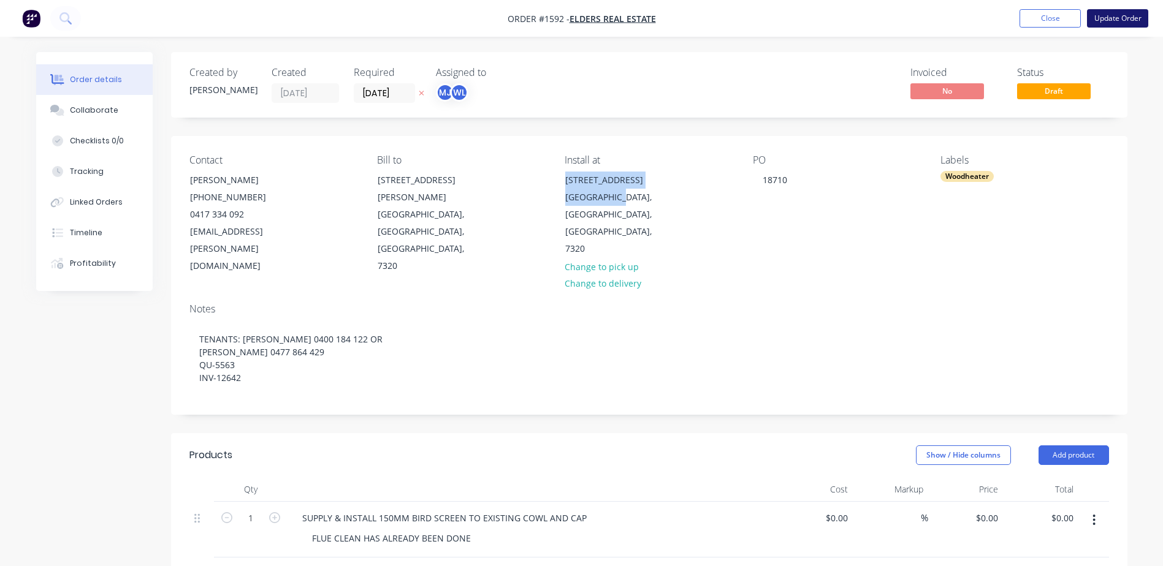
click at [1119, 13] on button "Update Order" at bounding box center [1117, 18] width 61 height 18
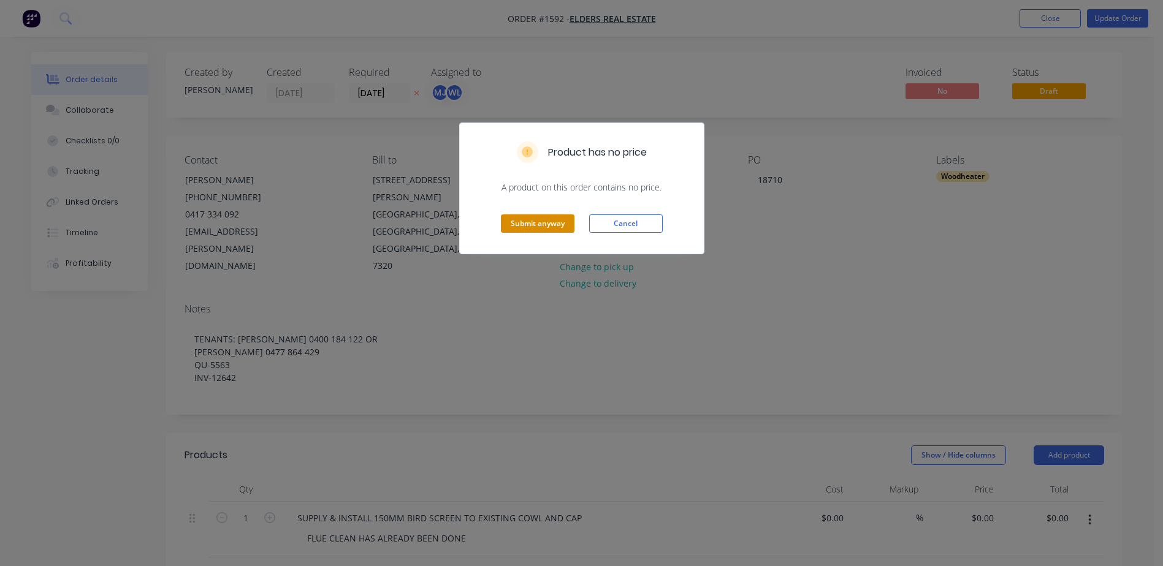
click at [553, 222] on button "Submit anyway" at bounding box center [538, 224] width 74 height 18
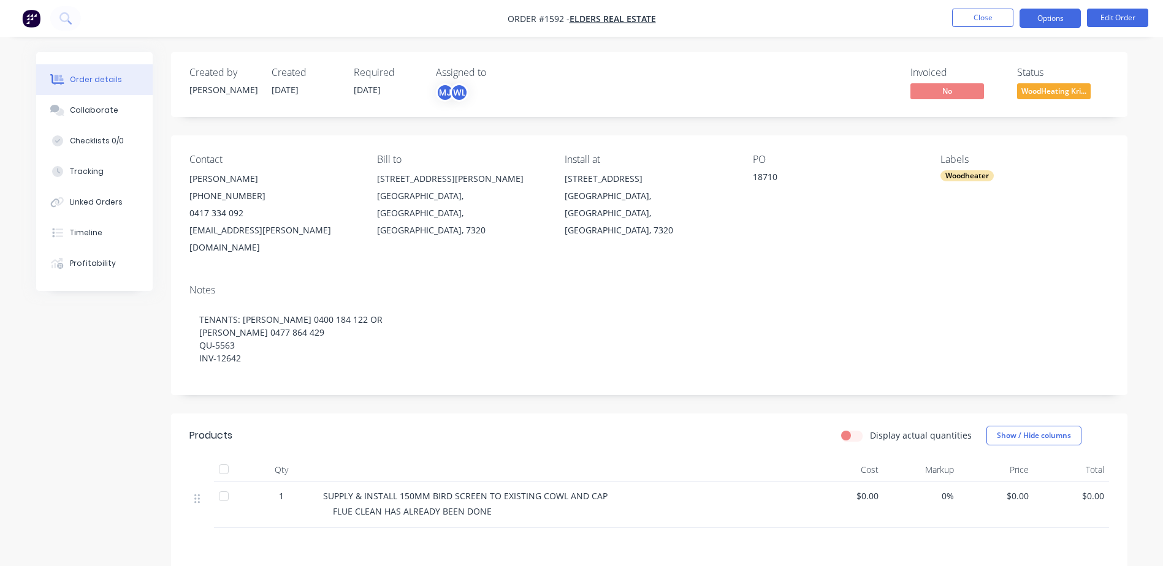
click at [1045, 17] on button "Options" at bounding box center [1049, 19] width 61 height 20
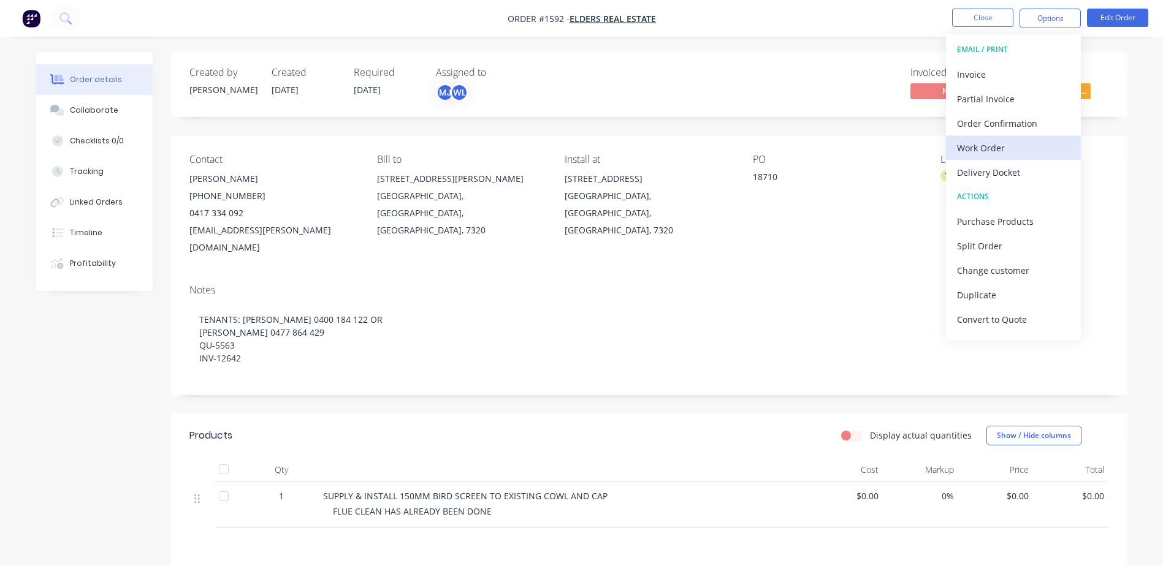
click at [979, 142] on div "Work Order" at bounding box center [1013, 148] width 113 height 18
click at [979, 142] on div "Custom" at bounding box center [1013, 148] width 113 height 18
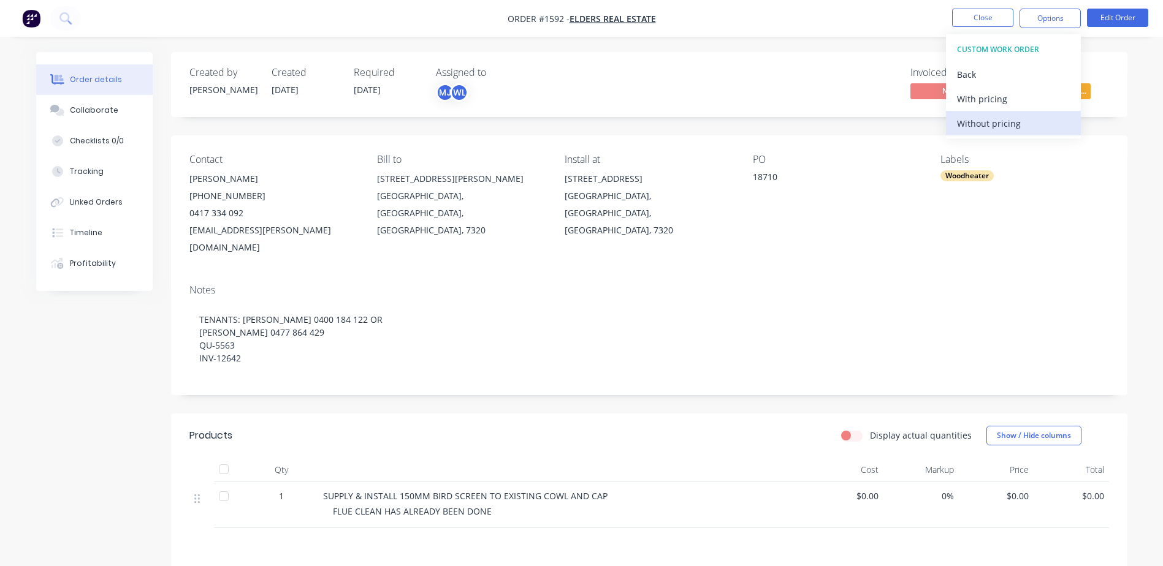
click at [979, 130] on div "Without pricing" at bounding box center [1013, 124] width 113 height 18
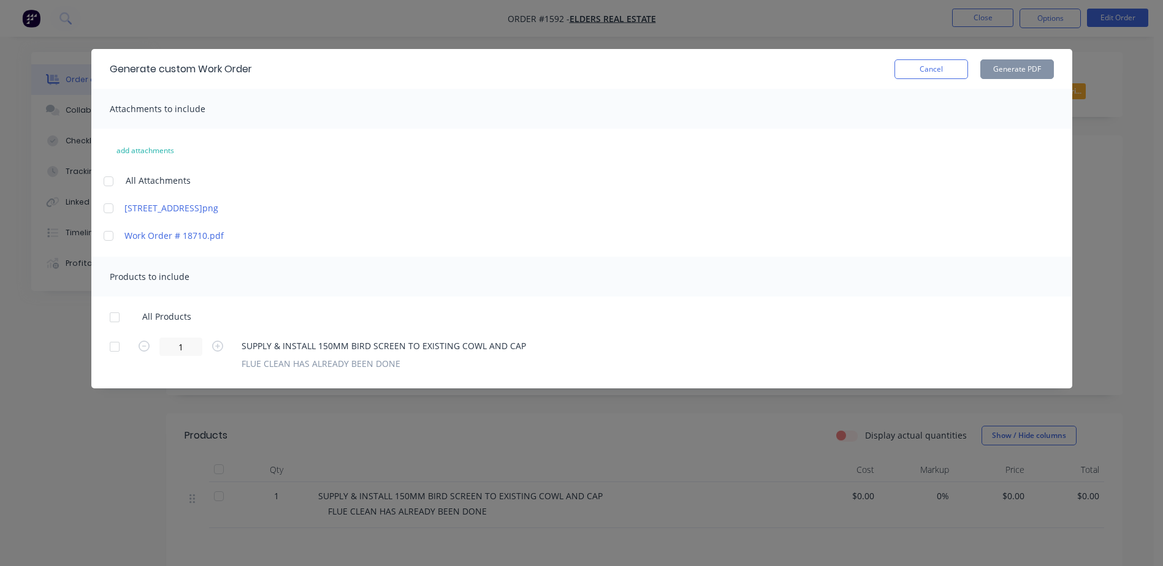
click at [112, 210] on div at bounding box center [108, 208] width 25 height 25
click at [116, 319] on div at bounding box center [114, 317] width 25 height 25
click at [1024, 66] on button "Generate PDF" at bounding box center [1017, 69] width 74 height 20
click at [906, 70] on button "Cancel" at bounding box center [931, 69] width 74 height 20
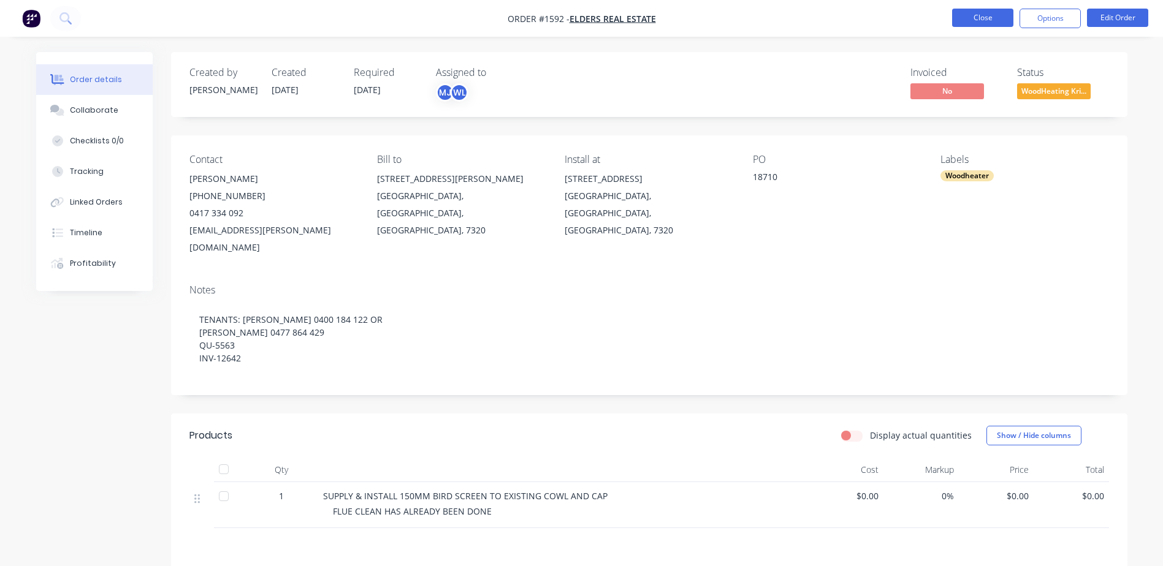
click at [970, 11] on button "Close" at bounding box center [982, 18] width 61 height 18
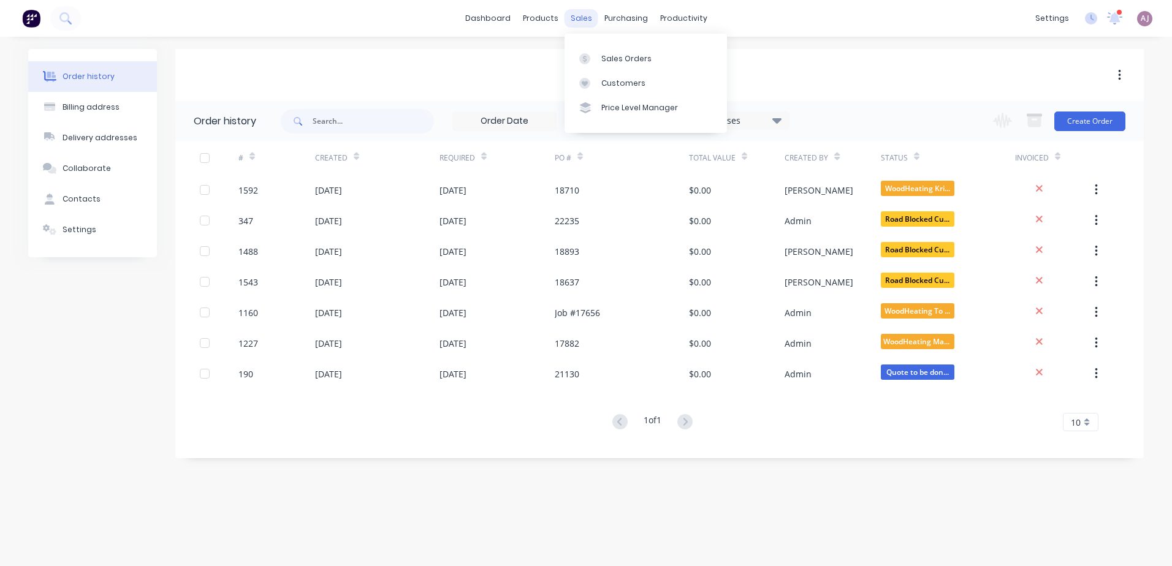
click at [580, 18] on div "sales" at bounding box center [581, 18] width 34 height 18
click at [607, 55] on div "Sales Orders" at bounding box center [626, 58] width 50 height 11
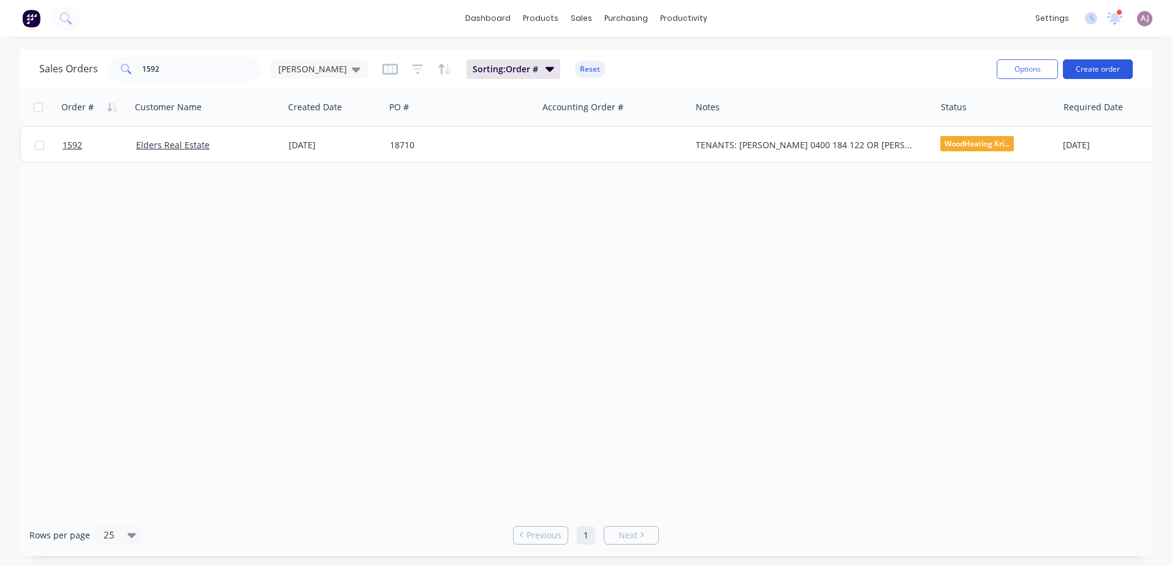
click at [1093, 68] on button "Create order" at bounding box center [1098, 69] width 70 height 20
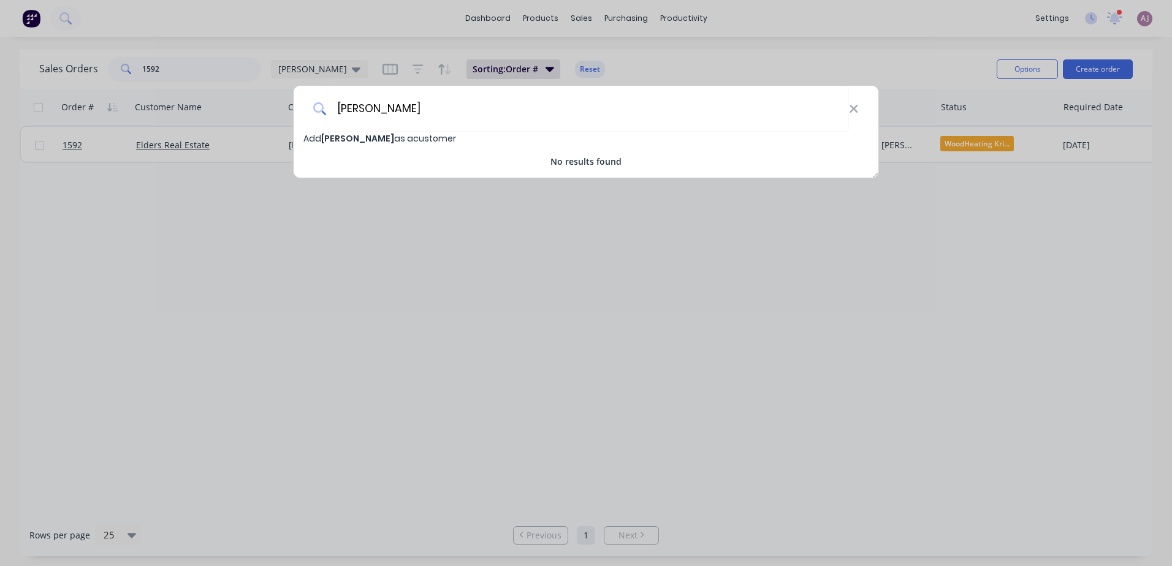
type input "[PERSON_NAME]"
click at [365, 133] on span "[PERSON_NAME]" at bounding box center [357, 138] width 73 height 12
select select "AU"
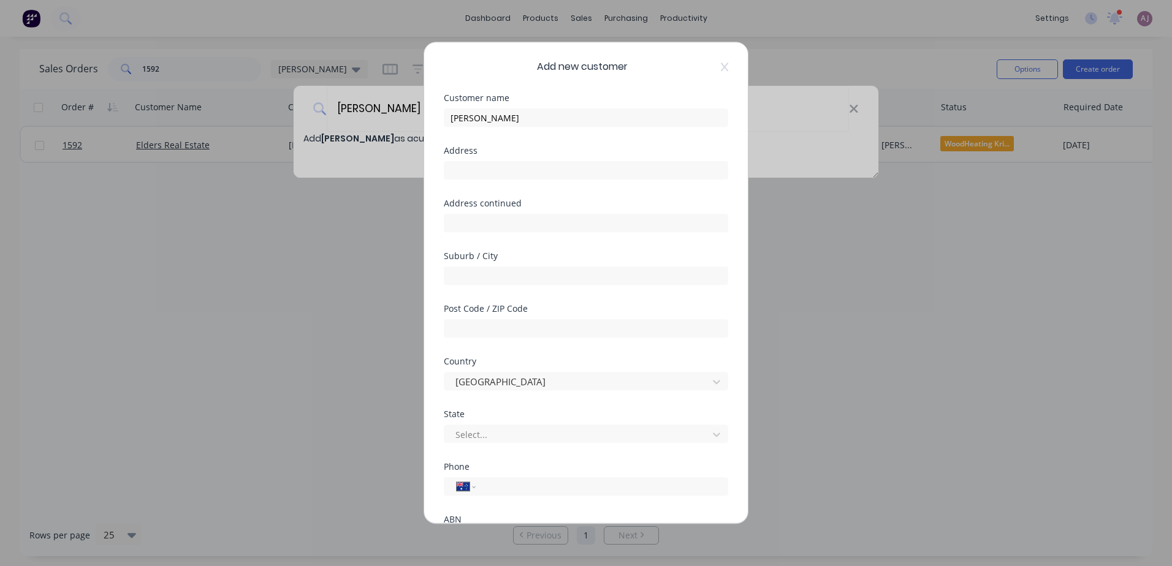
click at [485, 159] on div at bounding box center [586, 168] width 284 height 21
click at [482, 164] on input "text" at bounding box center [586, 170] width 284 height 18
type input "[STREET_ADDRESS]"
click at [484, 276] on input "text" at bounding box center [586, 276] width 284 height 18
type input "PARKLANDS"
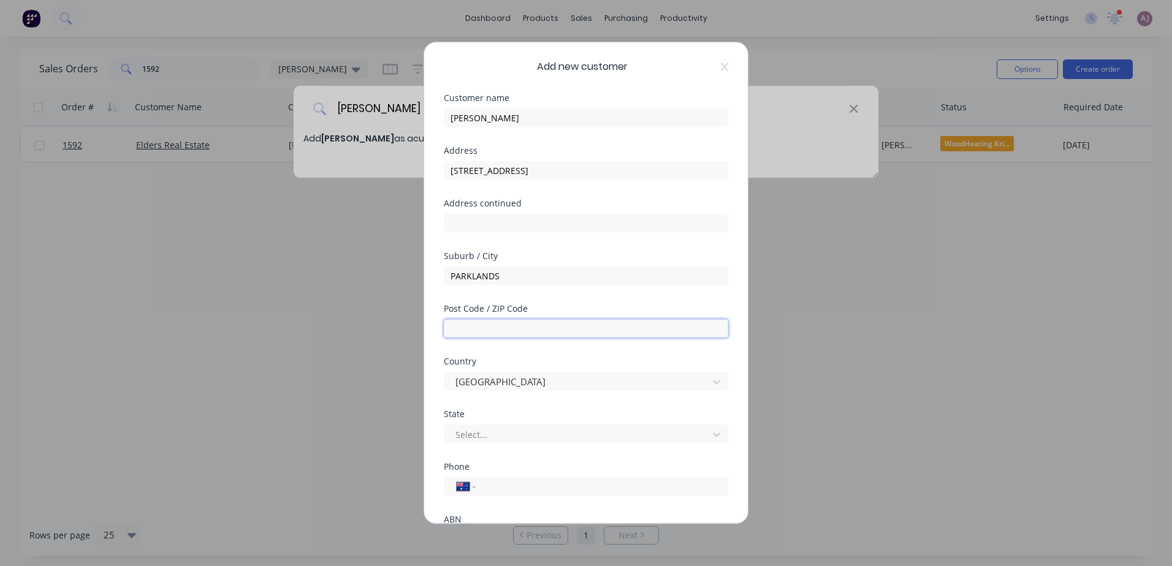
click at [480, 324] on input "text" at bounding box center [586, 328] width 284 height 18
type input "7321"
type input "0416 050 575"
type input "7320"
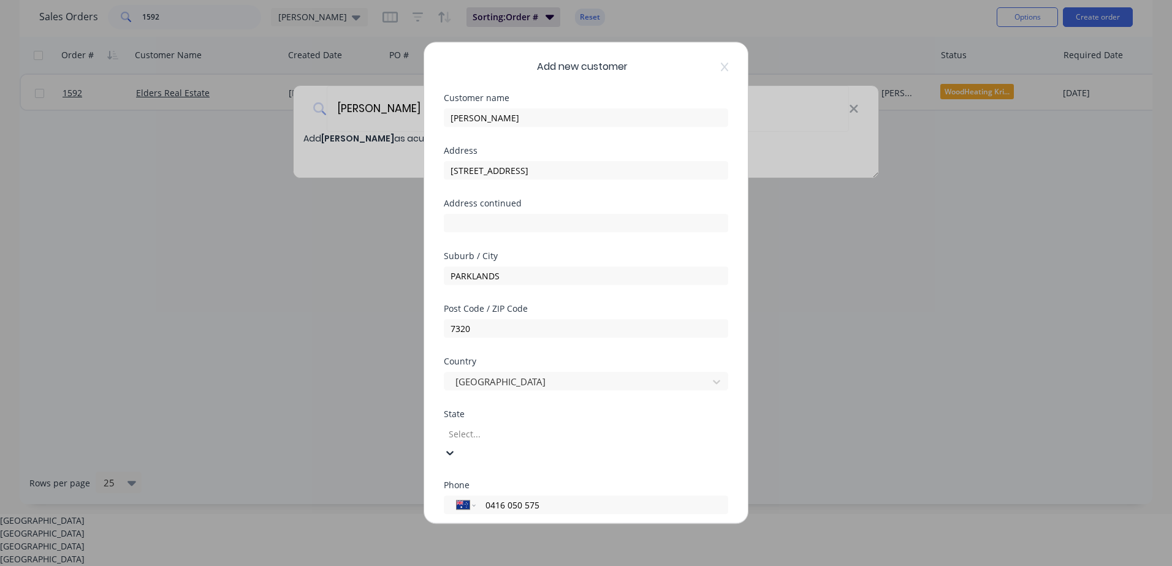
scroll to position [21, 0]
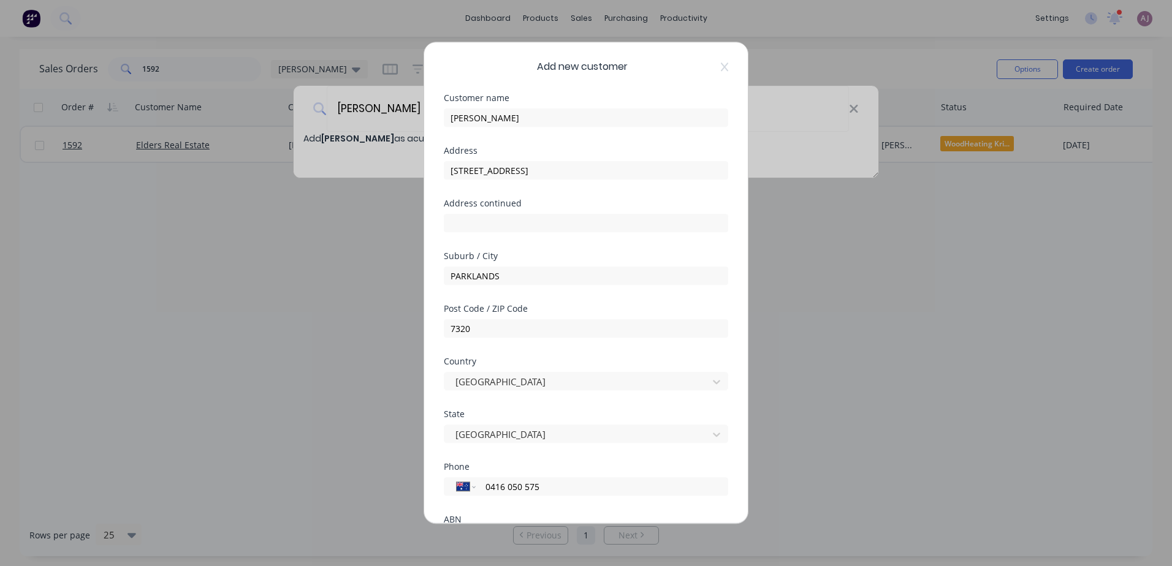
scroll to position [0, 0]
drag, startPoint x: 544, startPoint y: 485, endPoint x: 488, endPoint y: 486, distance: 55.8
click at [488, 486] on input "0416 050 575" at bounding box center [599, 487] width 231 height 14
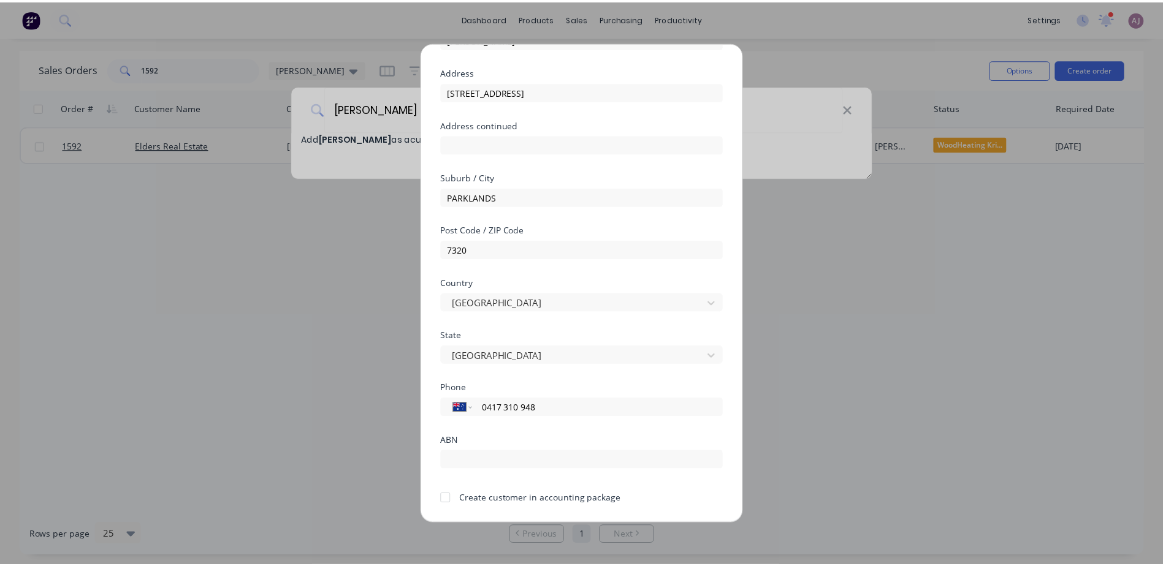
scroll to position [117, 0]
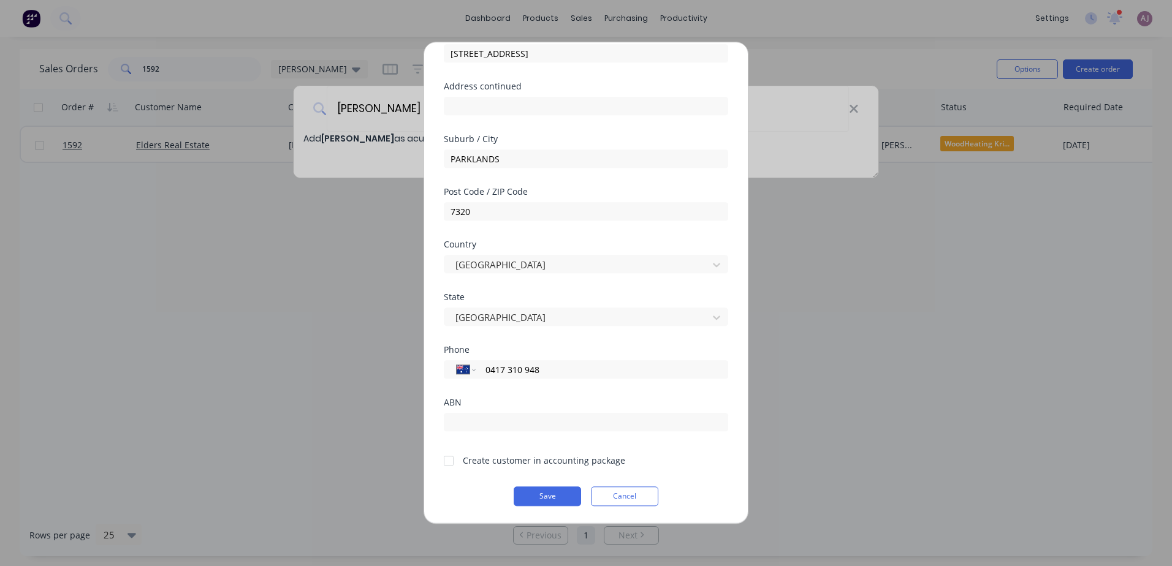
type input "0417 310 948"
click at [453, 464] on div at bounding box center [448, 461] width 25 height 25
click at [540, 488] on button "Save" at bounding box center [547, 497] width 67 height 20
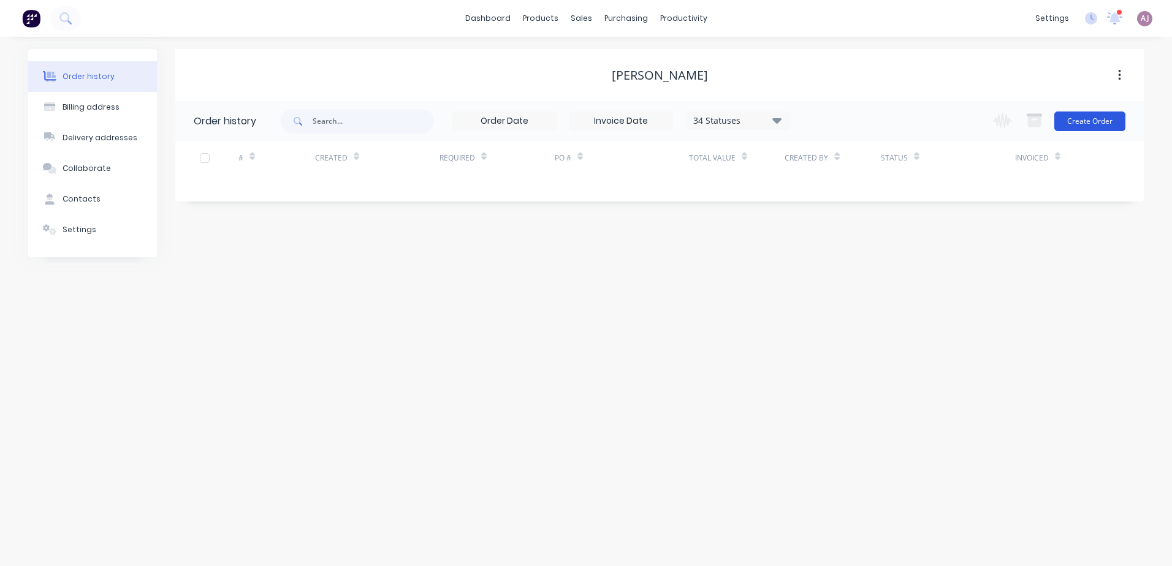
click at [1090, 118] on button "Create Order" at bounding box center [1089, 122] width 71 height 20
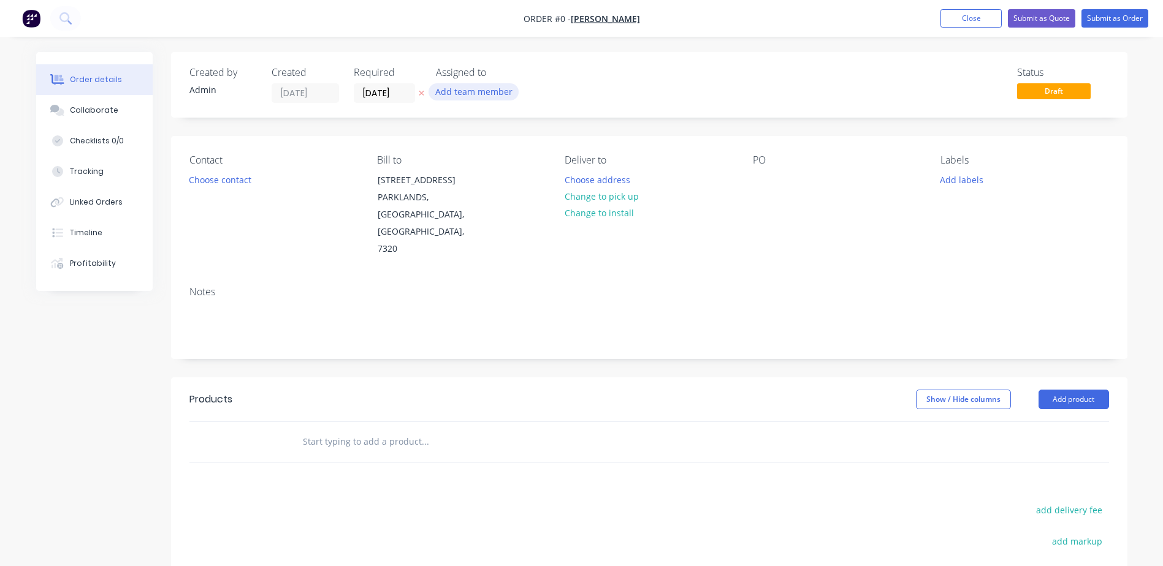
click at [464, 87] on button "Add team member" at bounding box center [473, 91] width 90 height 17
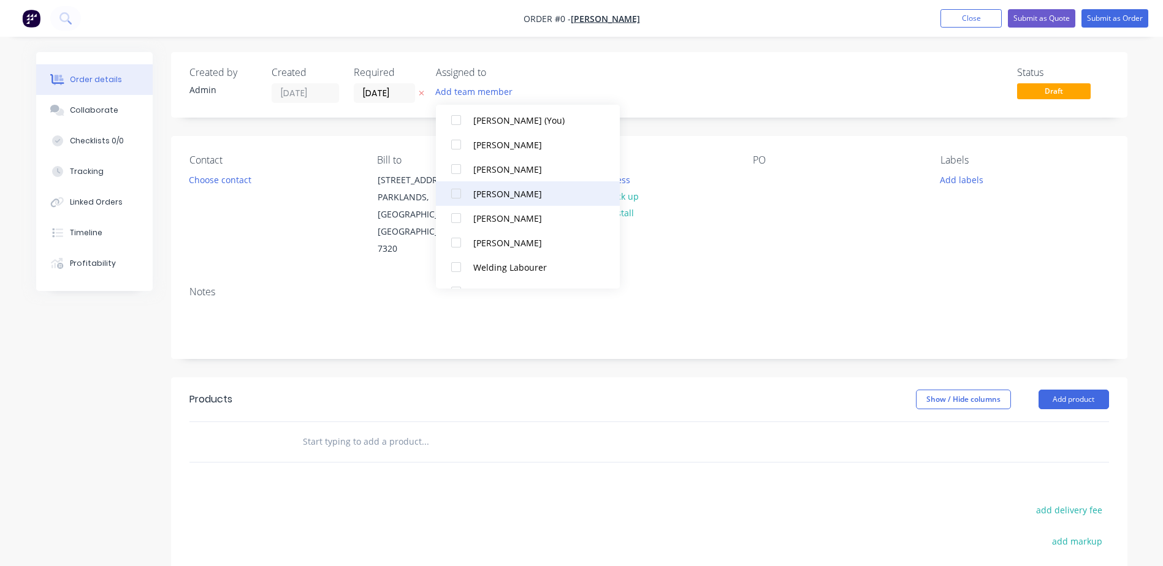
scroll to position [61, 0]
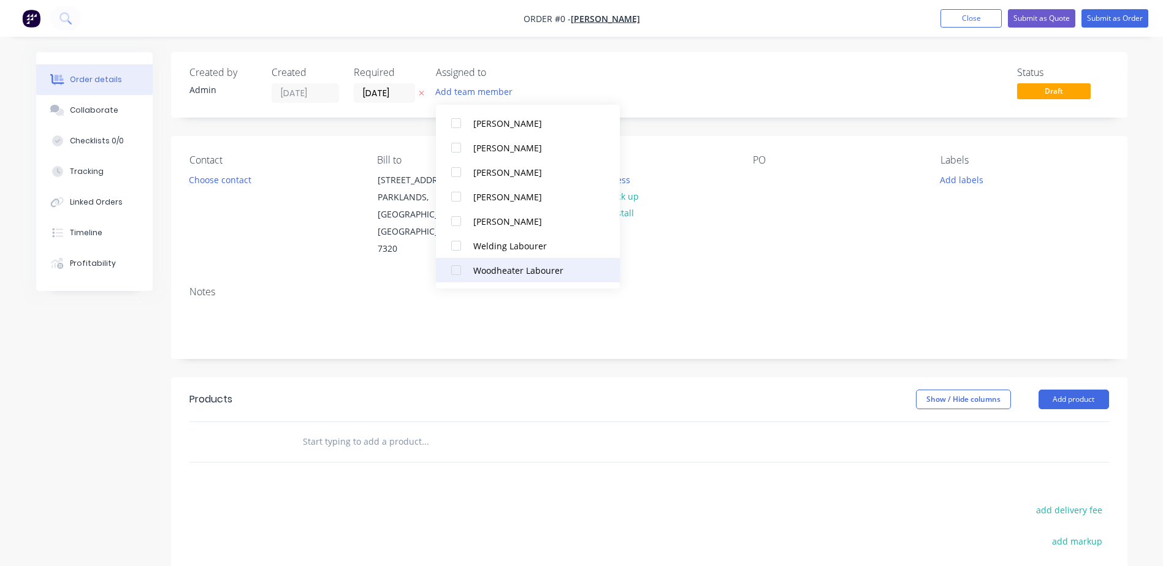
click at [495, 267] on div "Woodheater Labourer" at bounding box center [534, 270] width 123 height 13
click at [495, 249] on div "[PERSON_NAME]" at bounding box center [534, 246] width 123 height 13
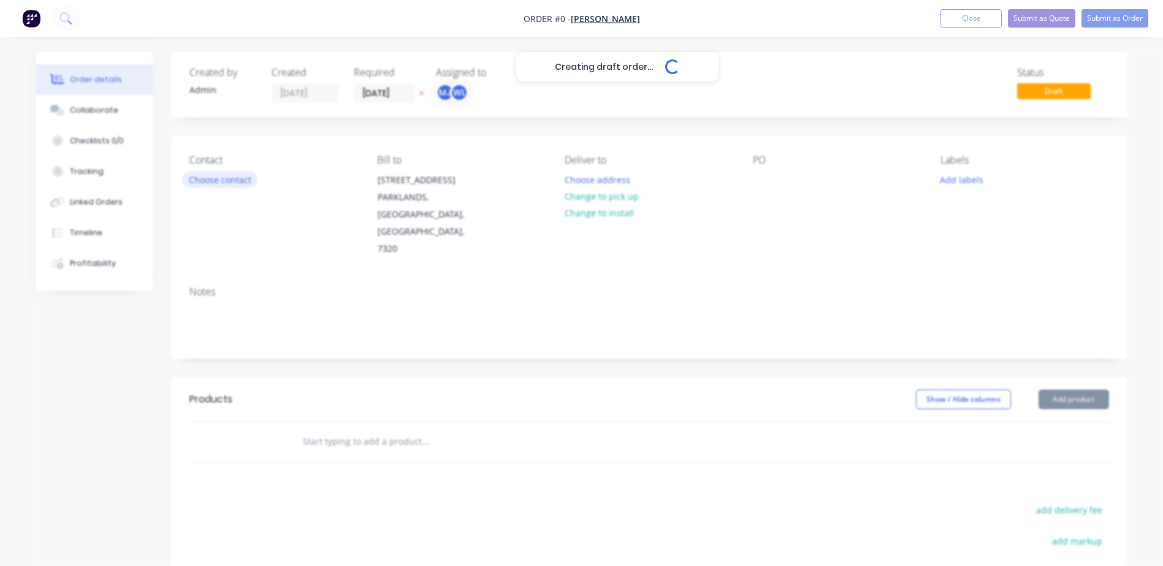
click at [236, 183] on div "Creating draft order... Loading... Order details Collaborate Checklists 0/0 Tra…" at bounding box center [581, 413] width 1115 height 723
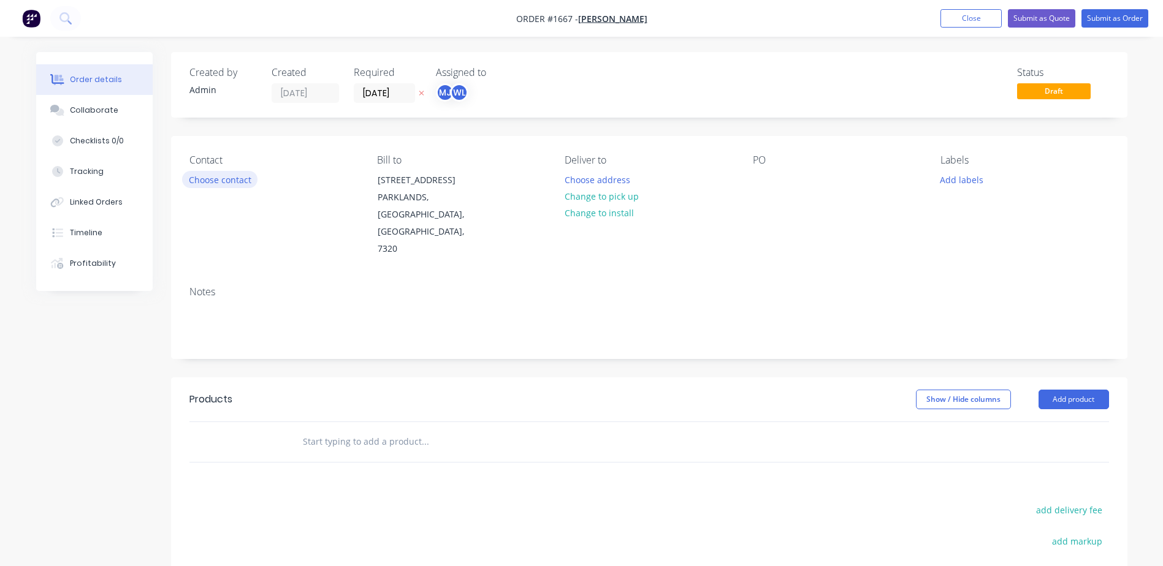
click at [236, 182] on button "Choose contact" at bounding box center [219, 179] width 75 height 17
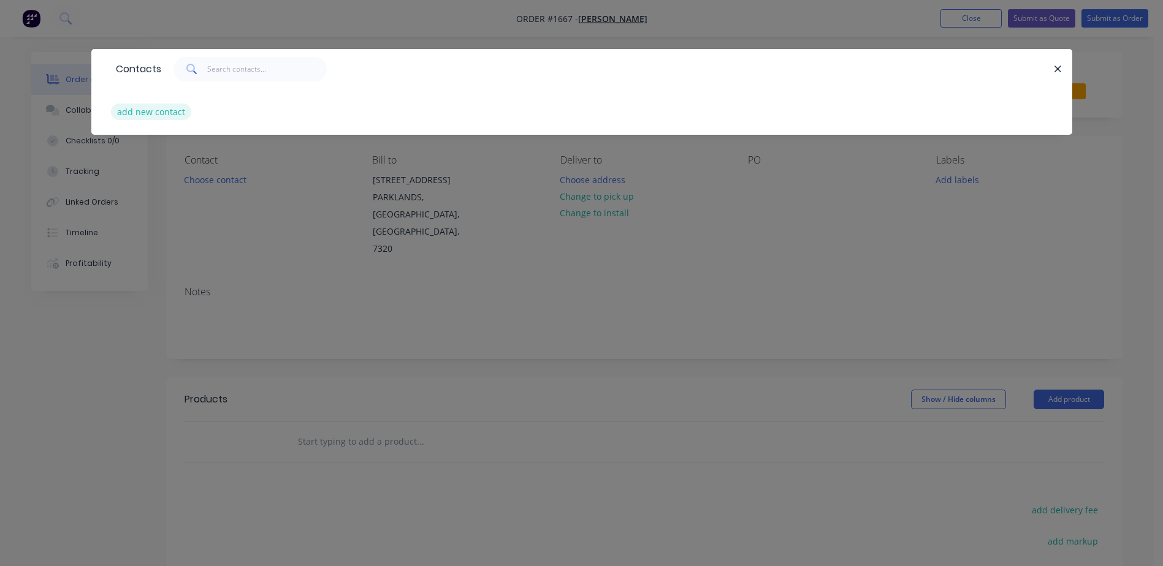
click at [171, 109] on button "add new contact" at bounding box center [151, 112] width 81 height 17
select select "AU"
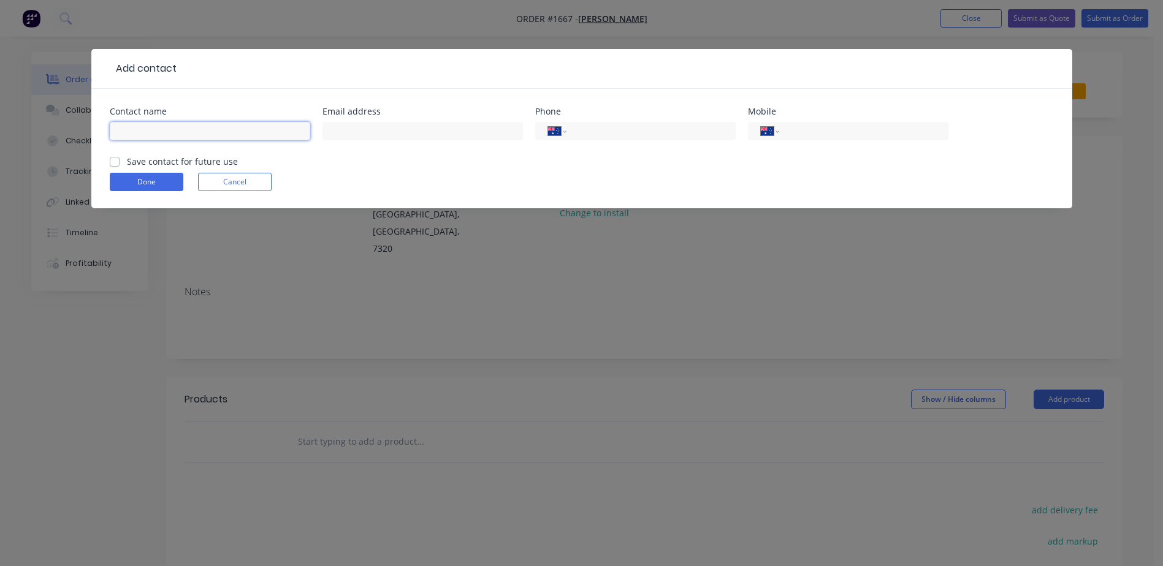
click at [180, 133] on input "text" at bounding box center [210, 131] width 200 height 18
type input "[PERSON_NAME]"
type input "0417 310 948"
click at [127, 162] on label "Save contact for future use" at bounding box center [182, 161] width 111 height 13
click at [116, 162] on input "Save contact for future use" at bounding box center [115, 161] width 10 height 12
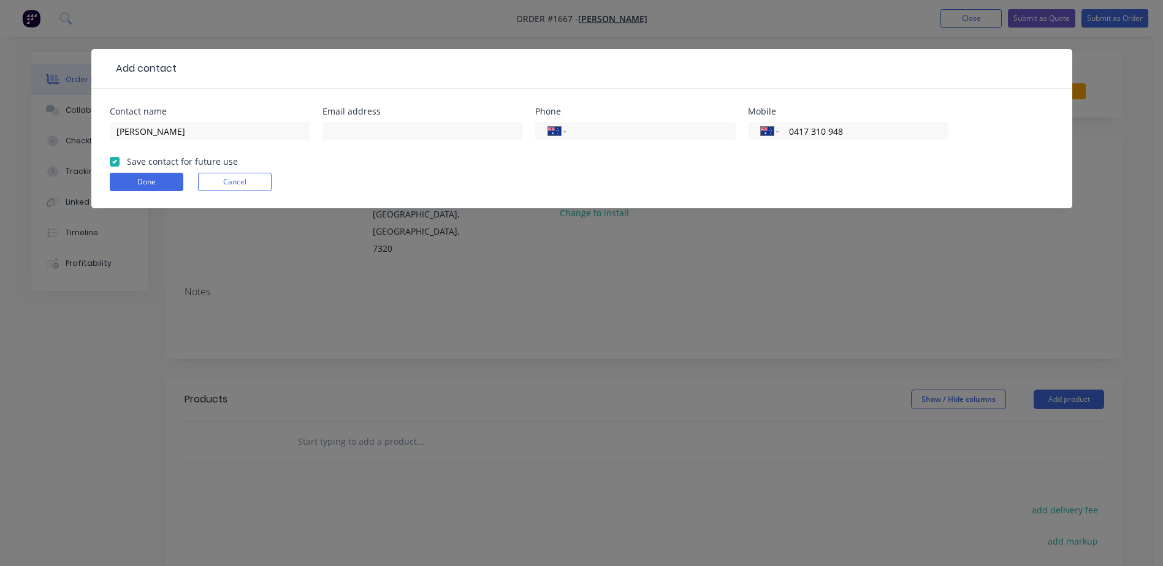
checkbox input "true"
click at [157, 187] on button "Done" at bounding box center [147, 182] width 74 height 18
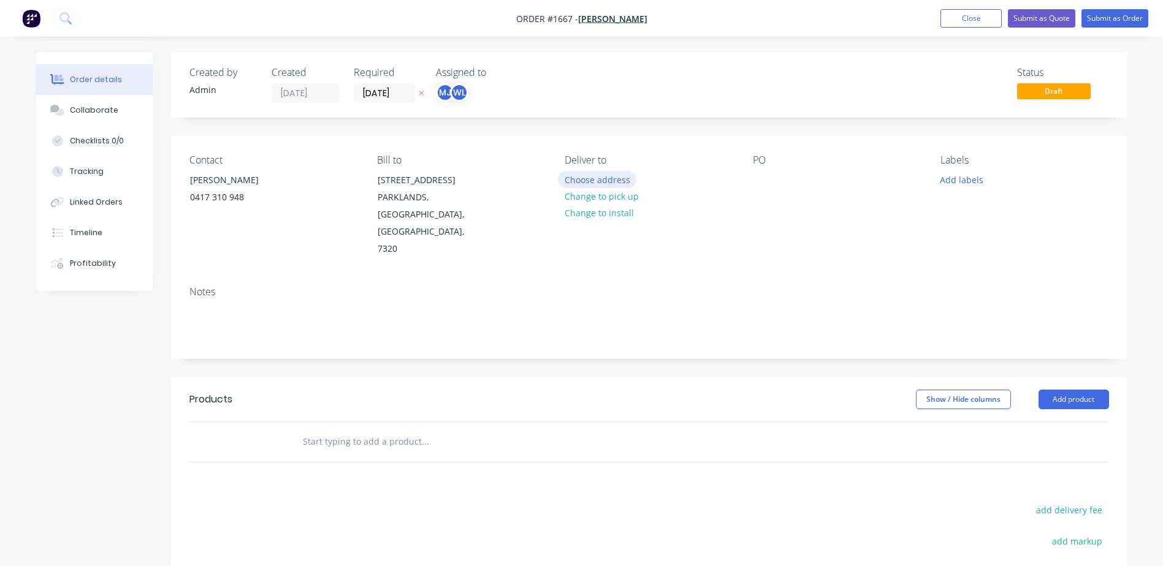
click at [590, 181] on button "Choose address" at bounding box center [597, 179] width 78 height 17
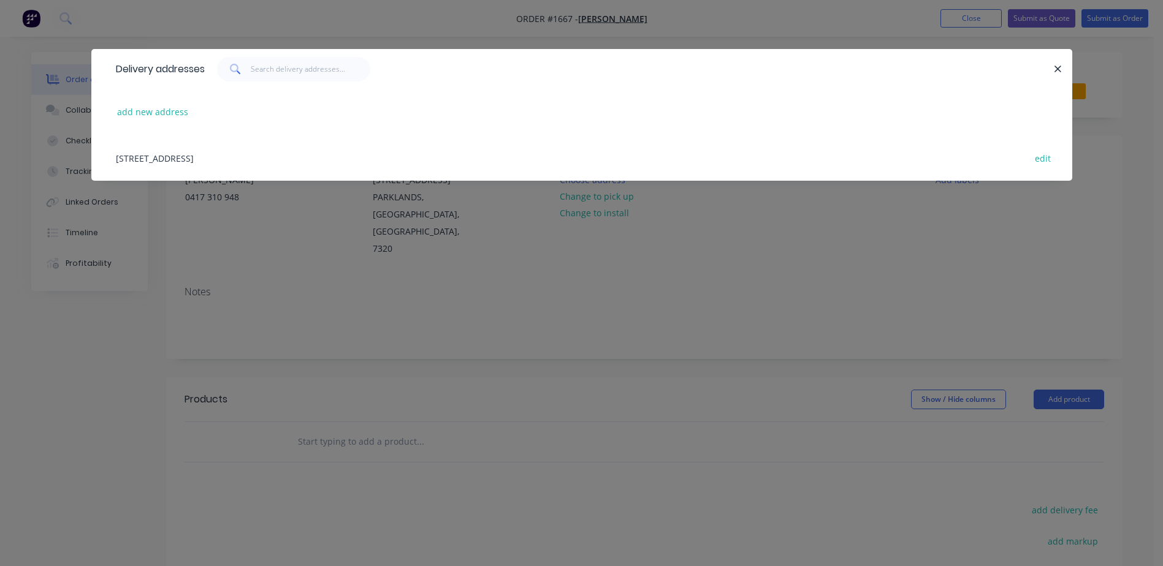
click at [296, 164] on div "[STREET_ADDRESS] edit" at bounding box center [582, 158] width 944 height 46
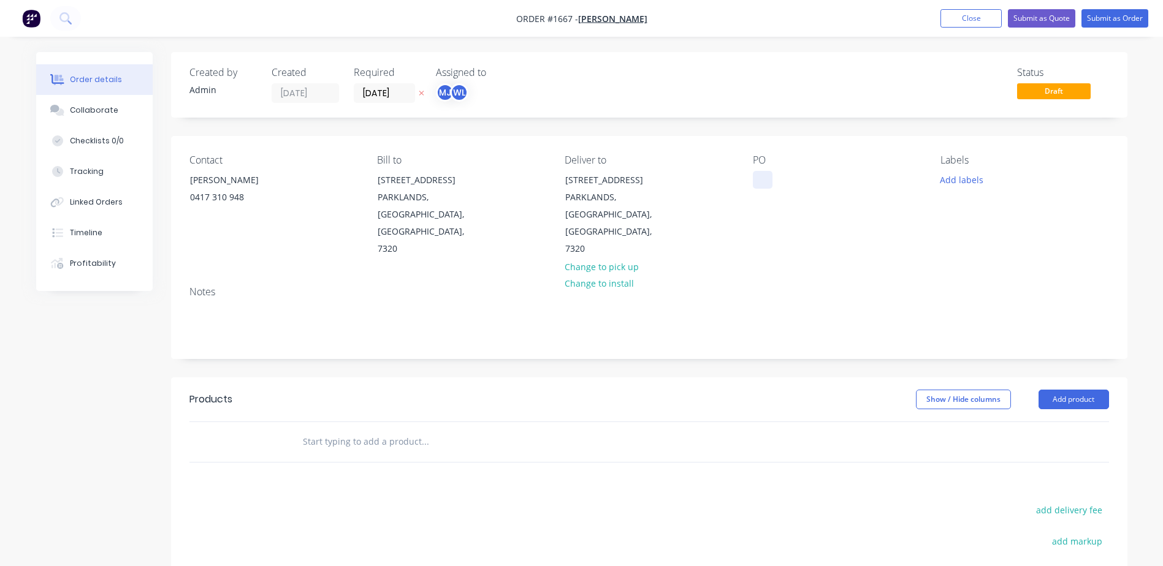
click at [761, 177] on div at bounding box center [763, 180] width 20 height 18
click at [953, 173] on button "Add labels" at bounding box center [961, 179] width 56 height 17
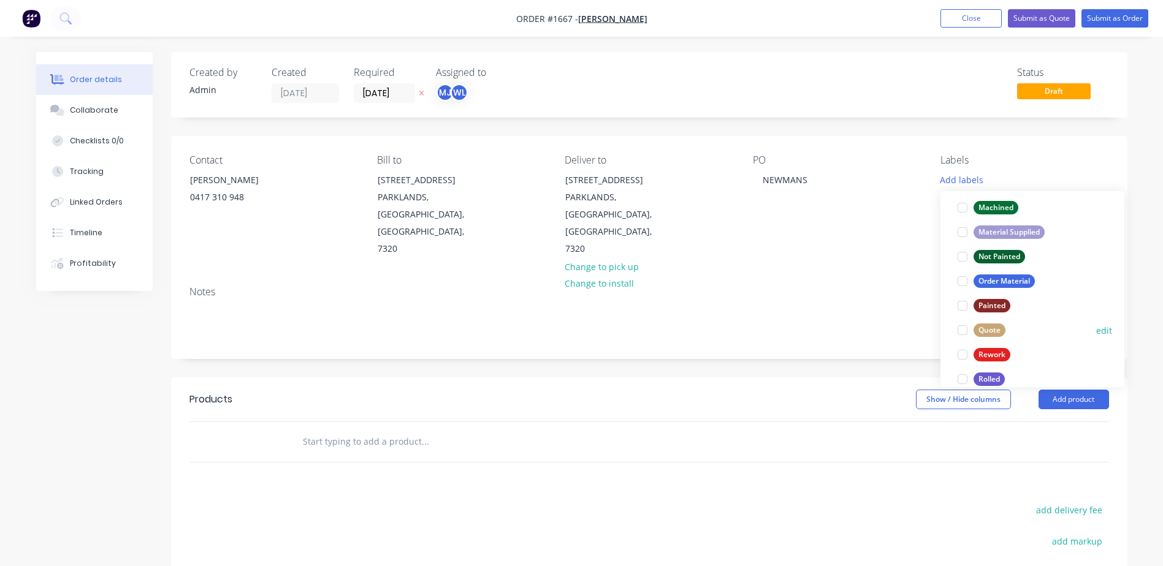
scroll to position [588, 0]
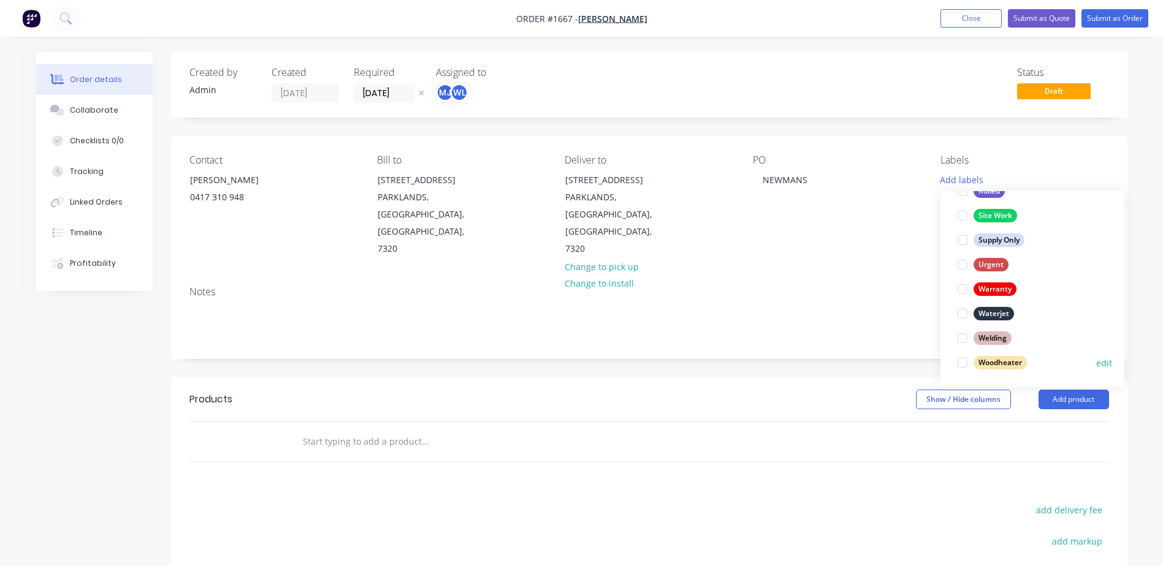
click at [961, 361] on div at bounding box center [962, 363] width 25 height 25
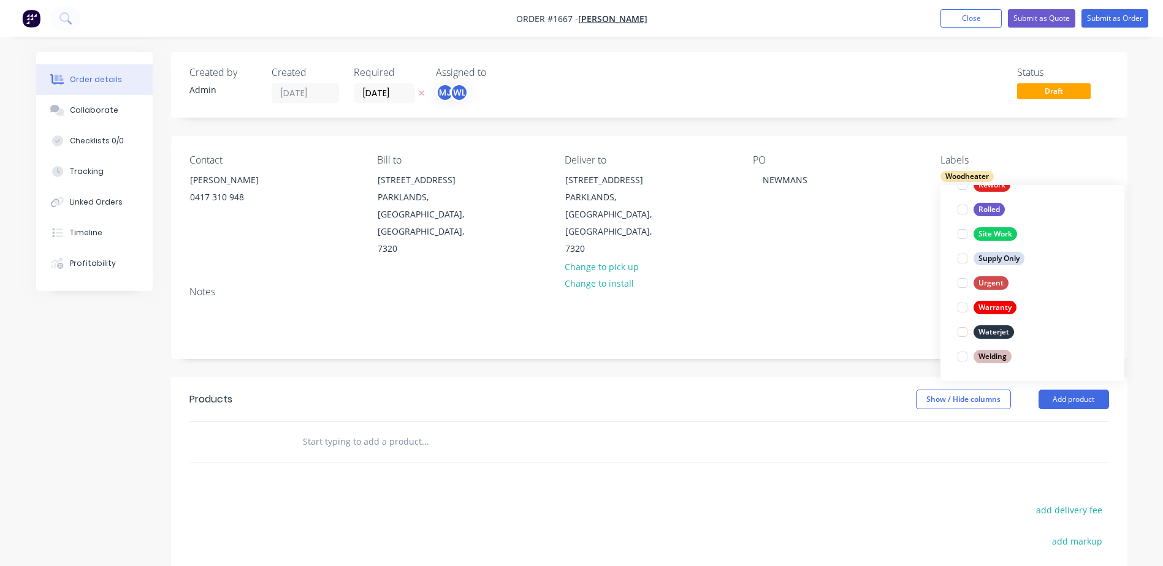
scroll to position [0, 0]
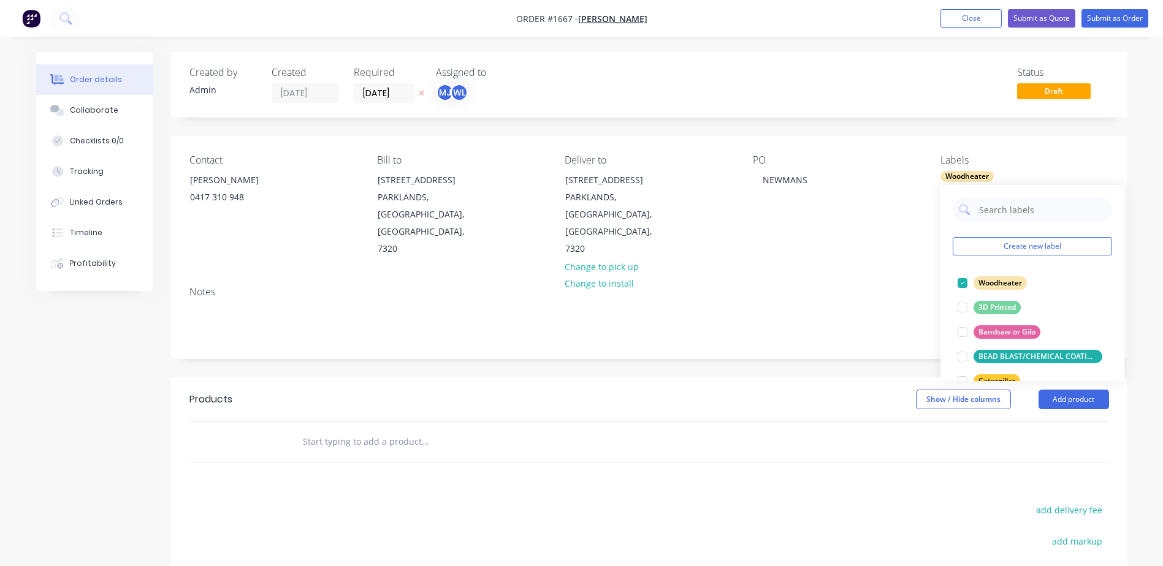
click at [321, 430] on input "text" at bounding box center [424, 442] width 245 height 25
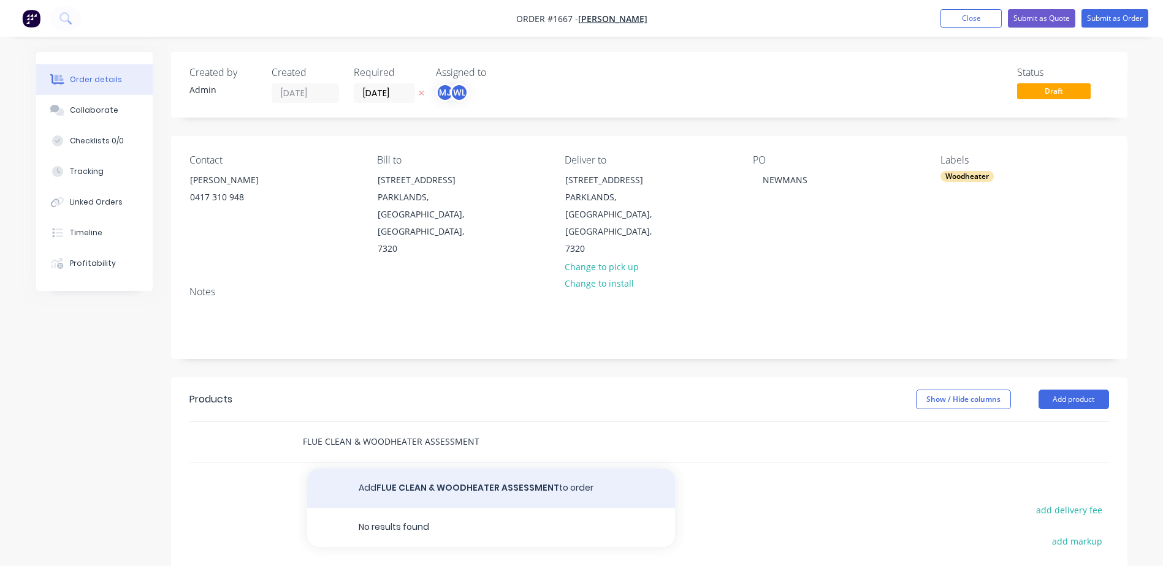
type input "FLUE CLEAN & WOODHEATER ASSESSMENT"
click at [429, 469] on button "Add FLUE CLEAN & WOODHEATER ASSESSMENT to order" at bounding box center [491, 488] width 368 height 39
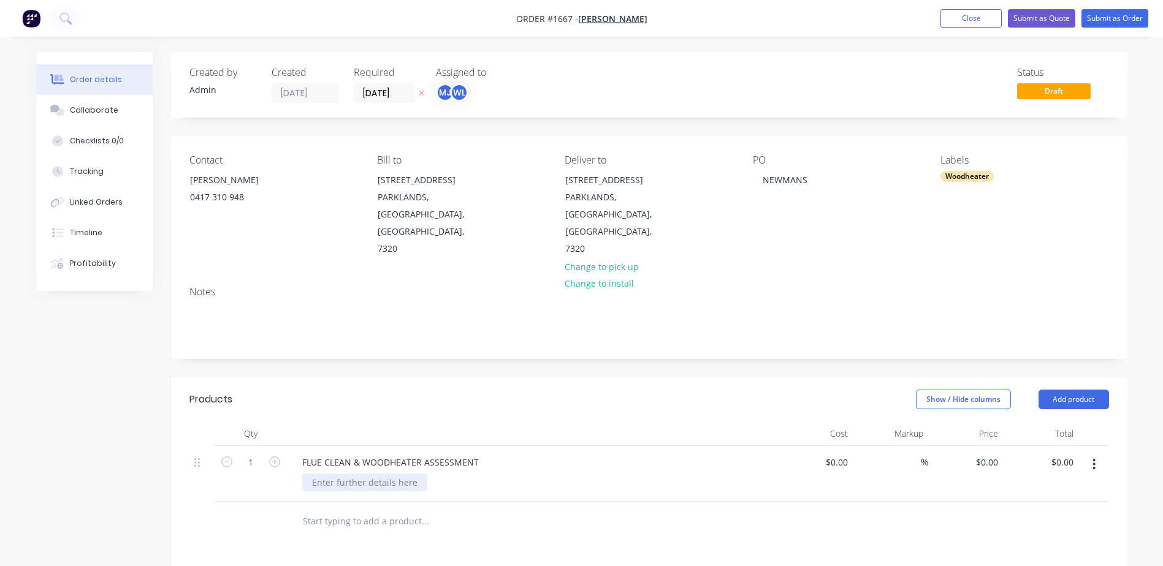
click at [350, 474] on div at bounding box center [364, 483] width 125 height 18
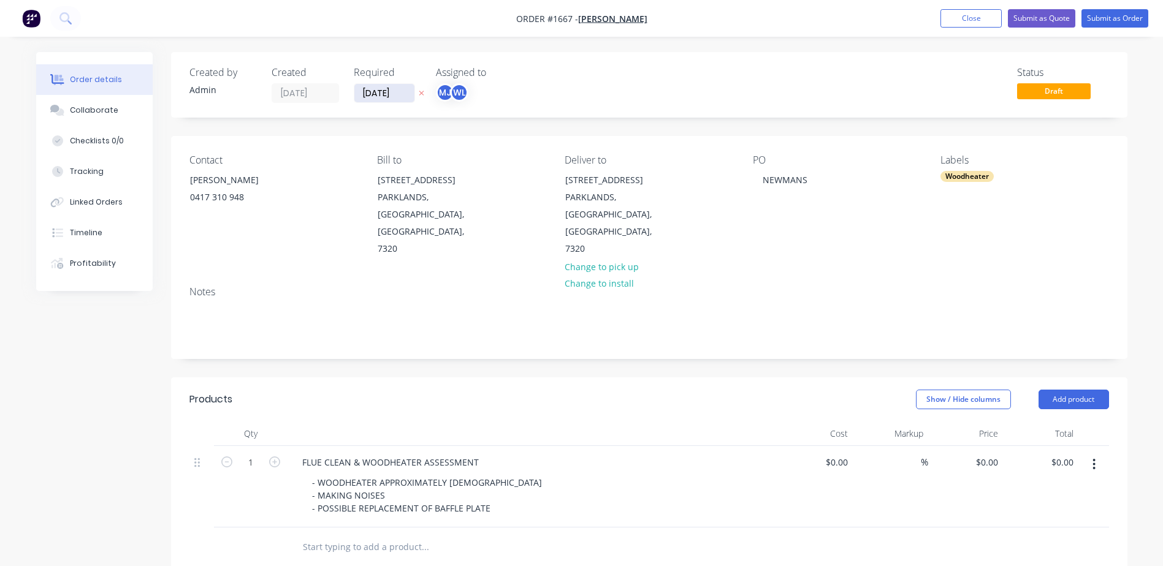
click at [390, 93] on input "[DATE]" at bounding box center [384, 93] width 60 height 18
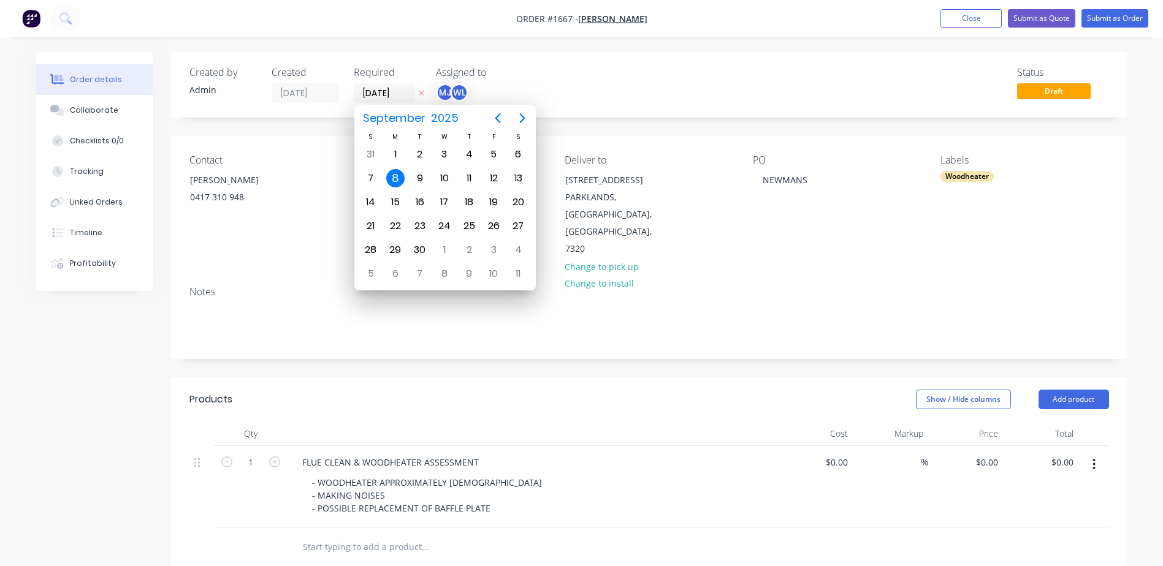
click at [544, 390] on div "Show / Hide columns Add product" at bounding box center [746, 400] width 724 height 20
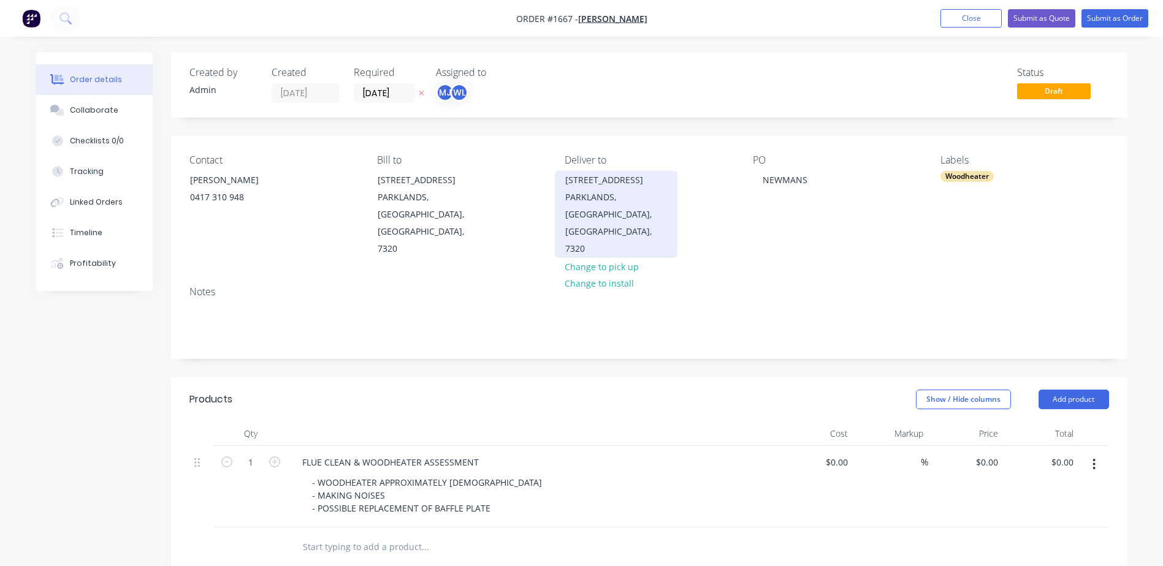
drag, startPoint x: 564, startPoint y: 181, endPoint x: 669, endPoint y: 178, distance: 104.8
click at [669, 178] on div "[STREET_ADDRESS]" at bounding box center [616, 214] width 123 height 87
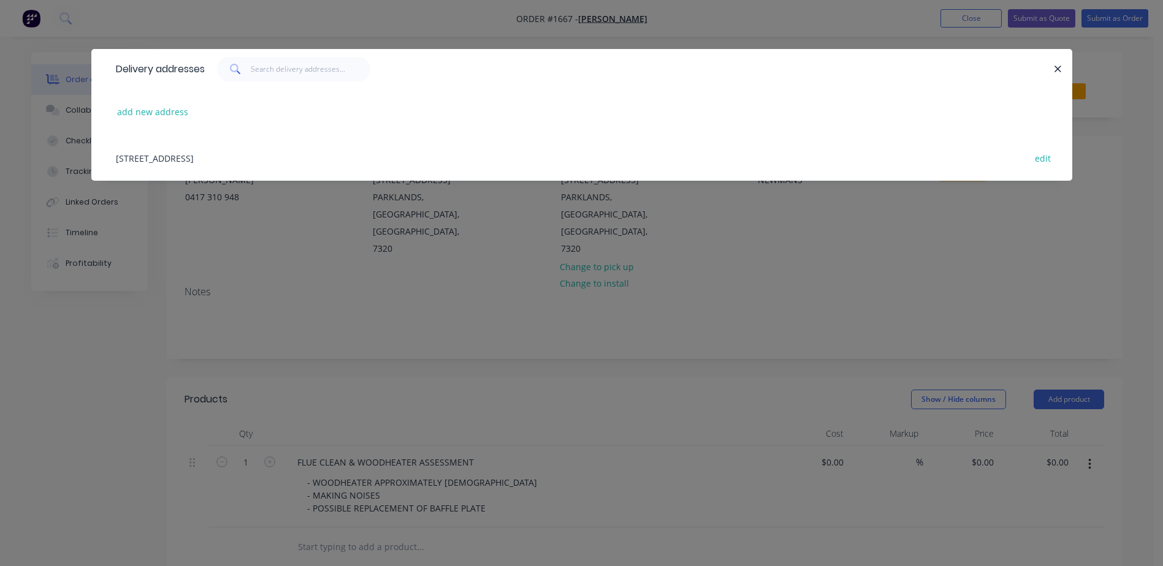
copy div "[STREET_ADDRESS]"
click at [1057, 69] on icon "button" at bounding box center [1058, 69] width 7 height 7
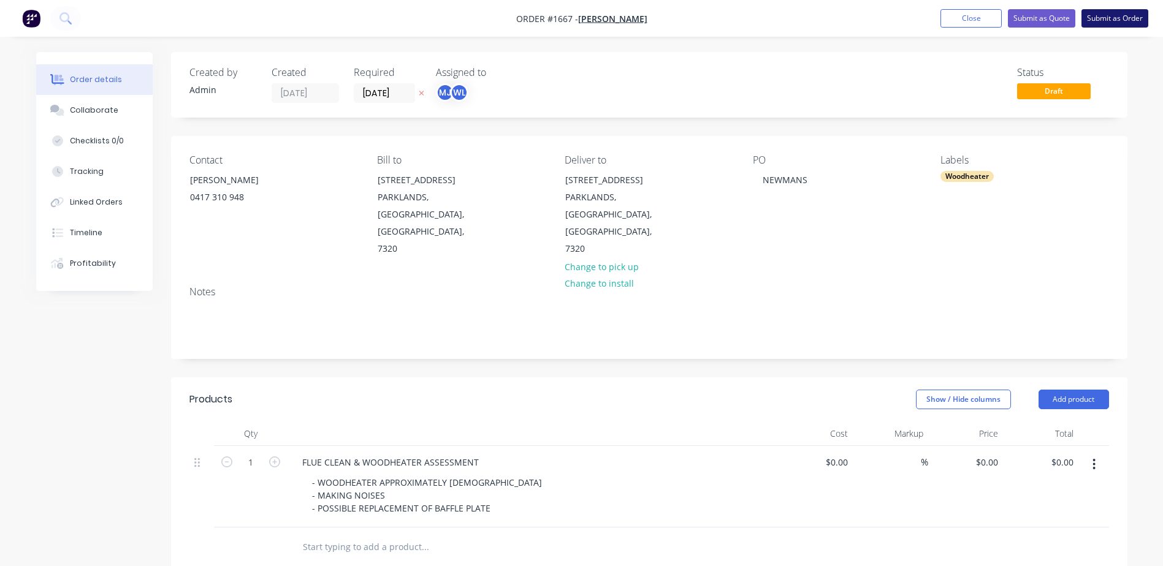
click at [1104, 15] on button "Submit as Order" at bounding box center [1114, 18] width 67 height 18
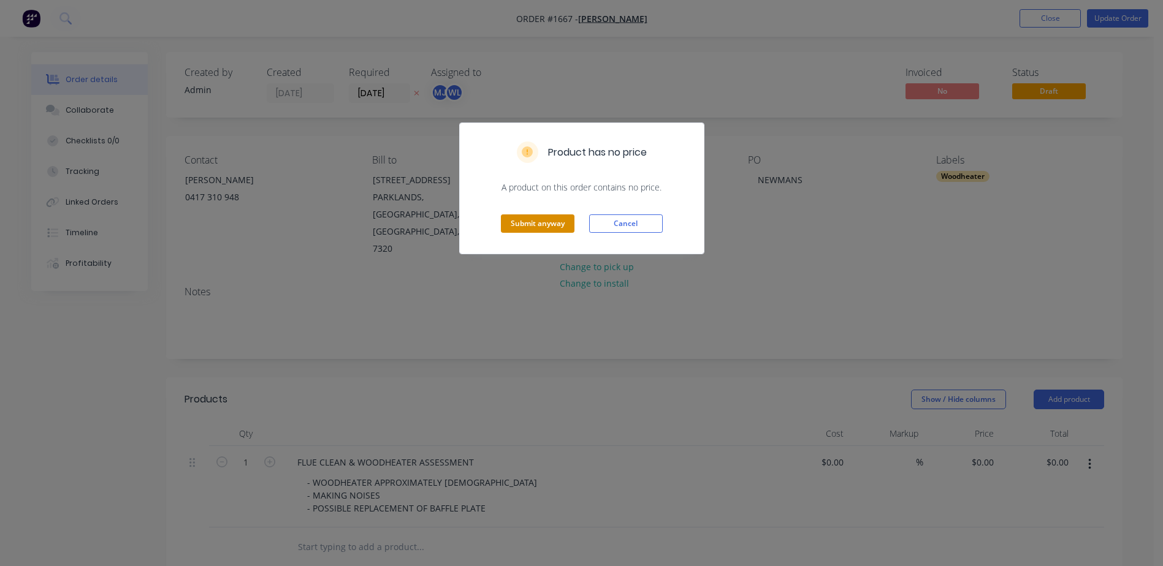
click at [531, 224] on button "Submit anyway" at bounding box center [538, 224] width 74 height 18
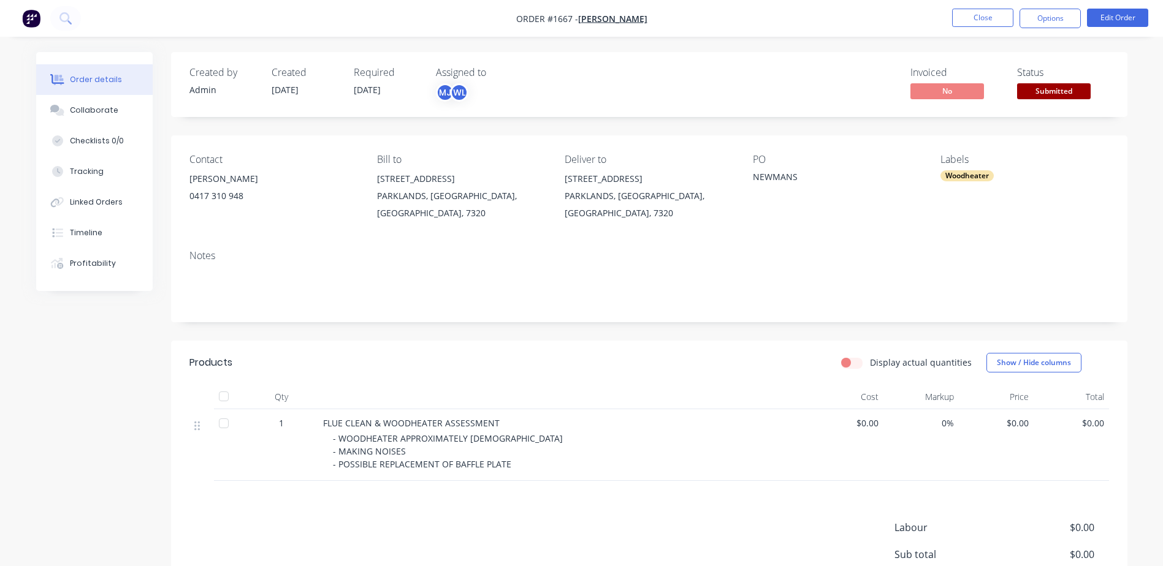
click at [1057, 91] on span "Submitted" at bounding box center [1054, 90] width 74 height 15
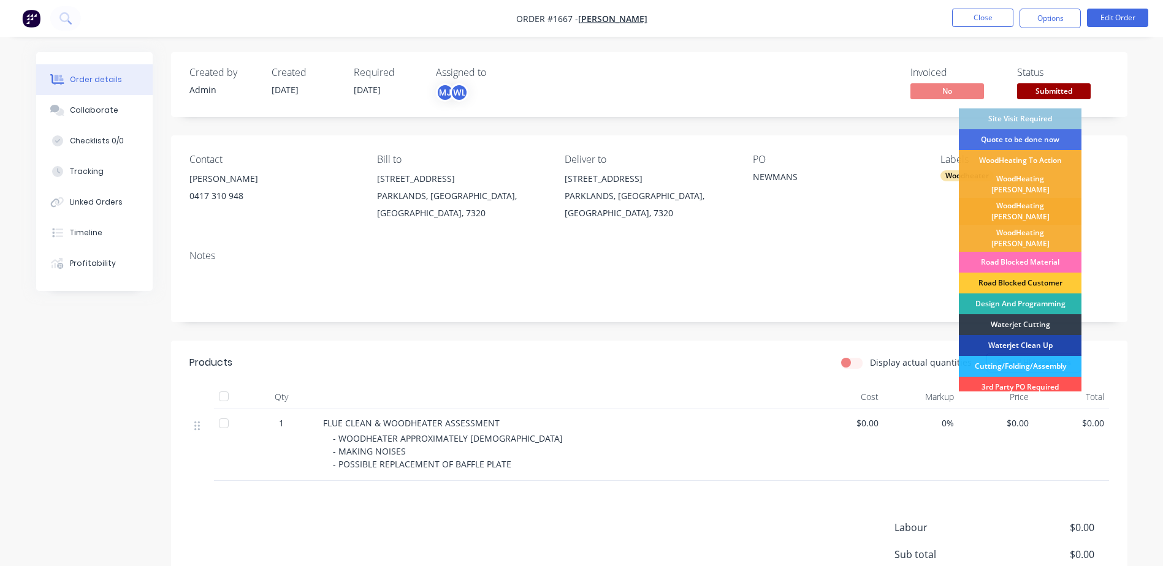
click at [1015, 198] on div "WoodHeating [PERSON_NAME]" at bounding box center [1020, 211] width 123 height 27
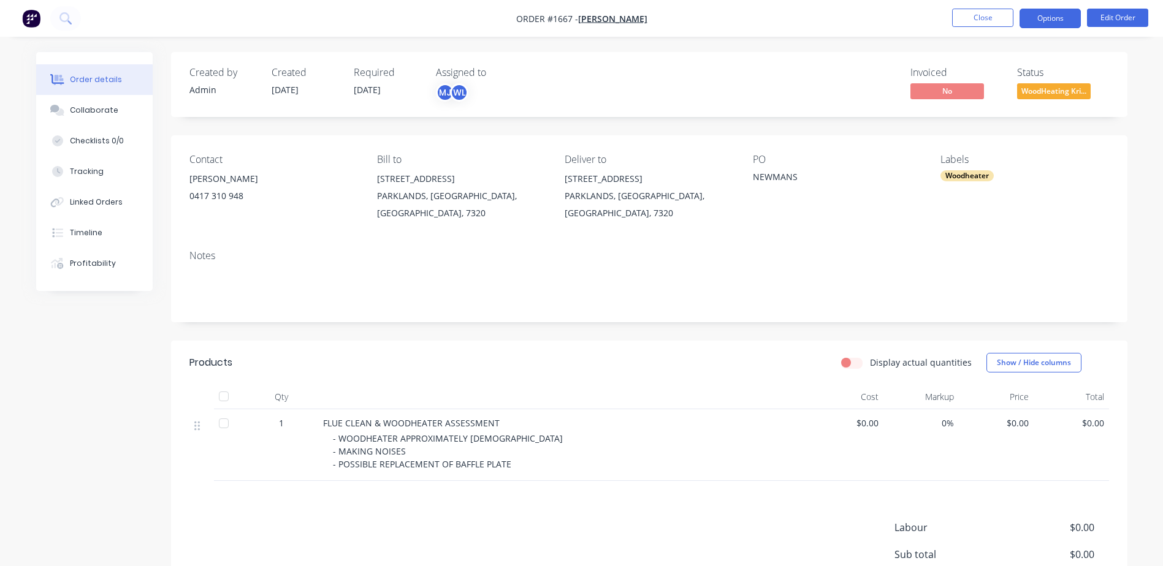
click at [1046, 16] on button "Options" at bounding box center [1049, 19] width 61 height 20
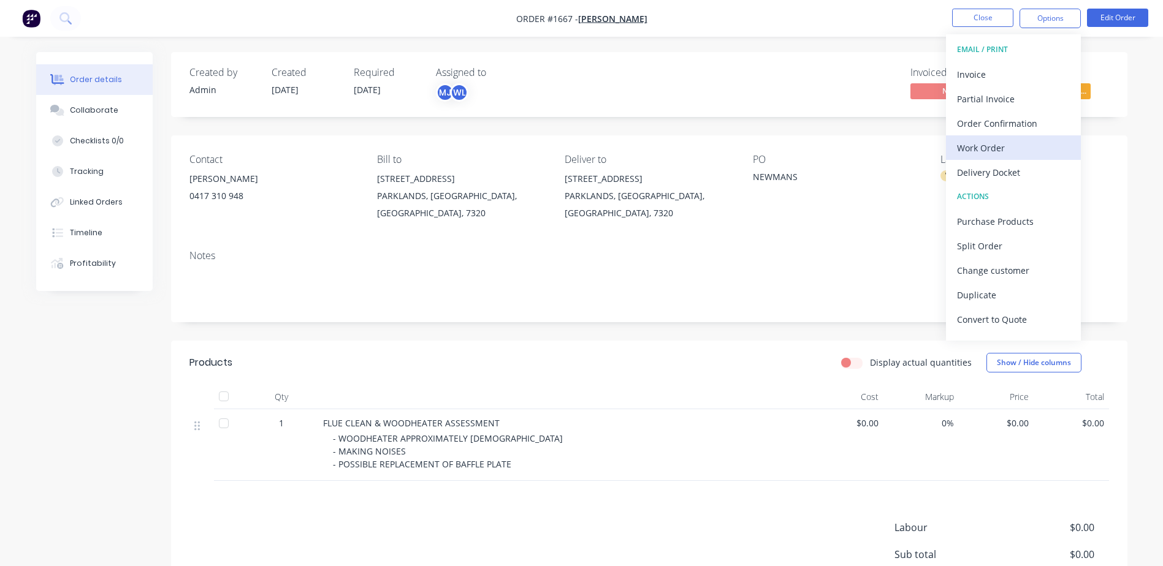
click at [987, 147] on div "Work Order" at bounding box center [1013, 148] width 113 height 18
click at [987, 147] on div "Custom" at bounding box center [1013, 148] width 113 height 18
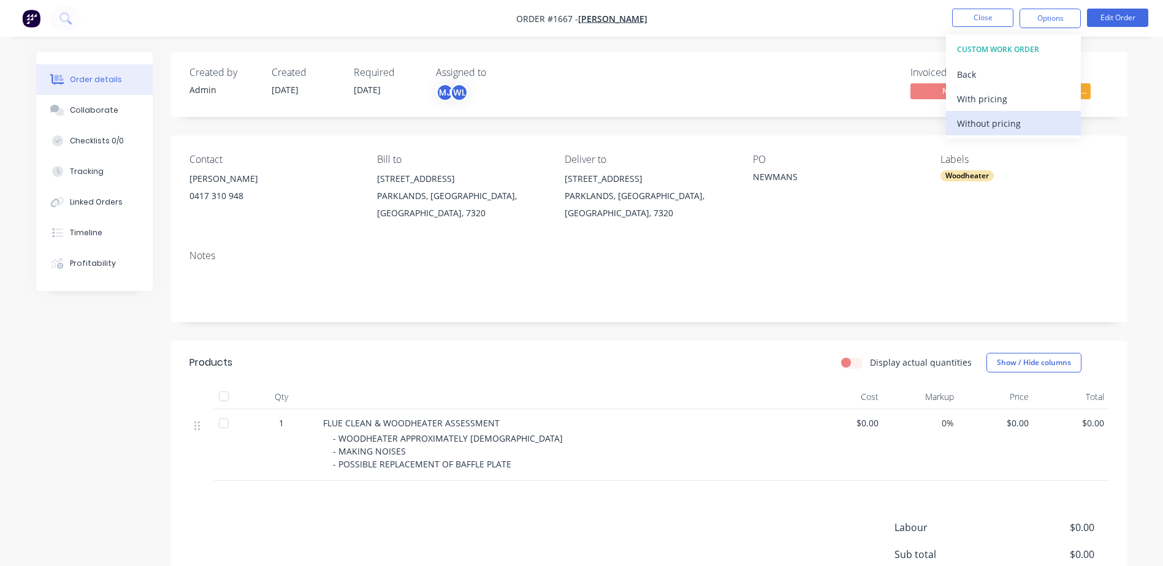
click at [986, 121] on div "Without pricing" at bounding box center [1013, 124] width 113 height 18
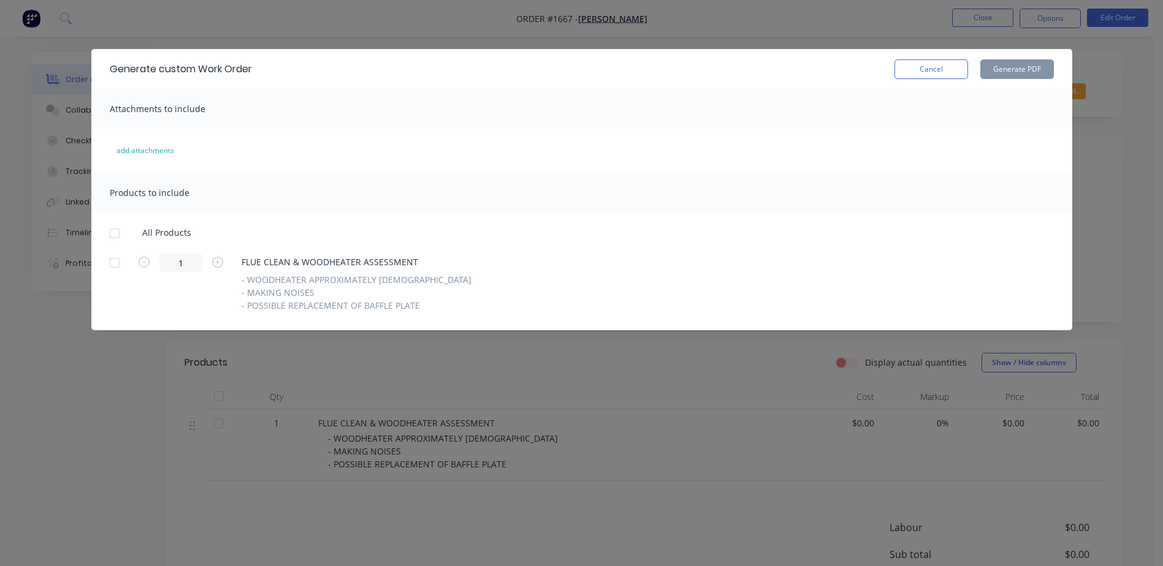
click at [116, 234] on div at bounding box center [114, 233] width 25 height 25
click at [945, 72] on button "Cancel" at bounding box center [931, 69] width 74 height 20
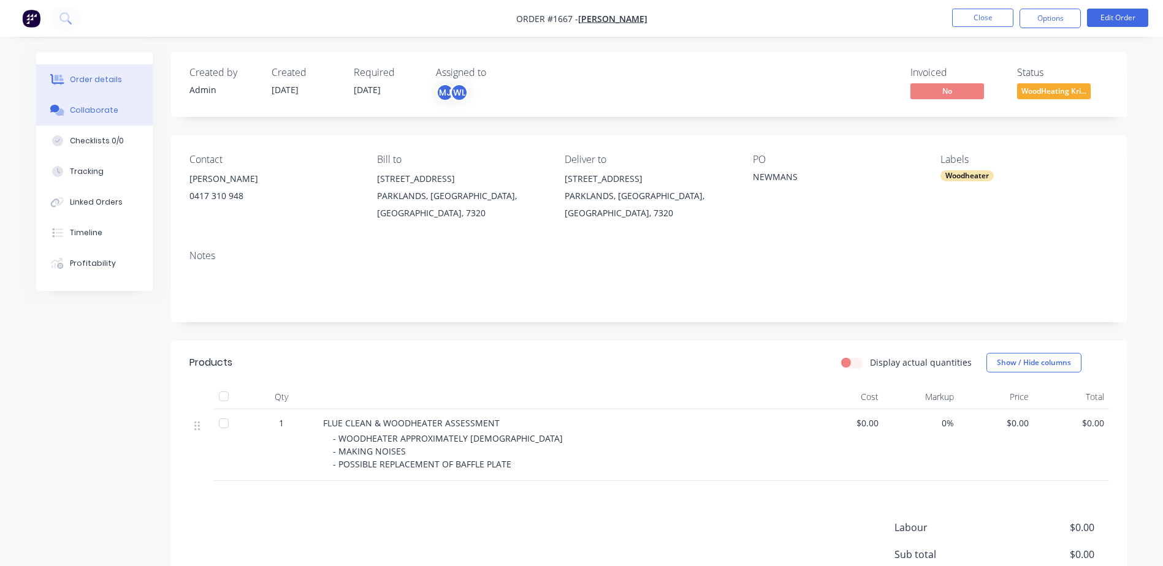
click at [79, 113] on div "Collaborate" at bounding box center [94, 110] width 48 height 11
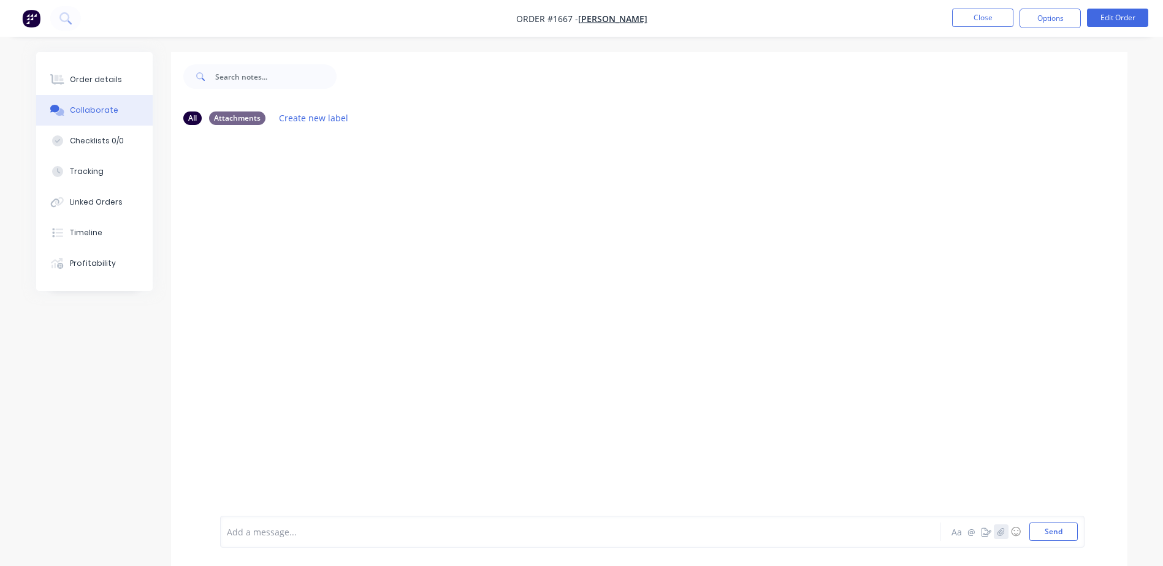
click at [996, 530] on button "button" at bounding box center [1001, 532] width 15 height 15
click at [1050, 524] on button "Send" at bounding box center [1053, 532] width 48 height 18
click at [83, 84] on div "Order details" at bounding box center [96, 79] width 52 height 11
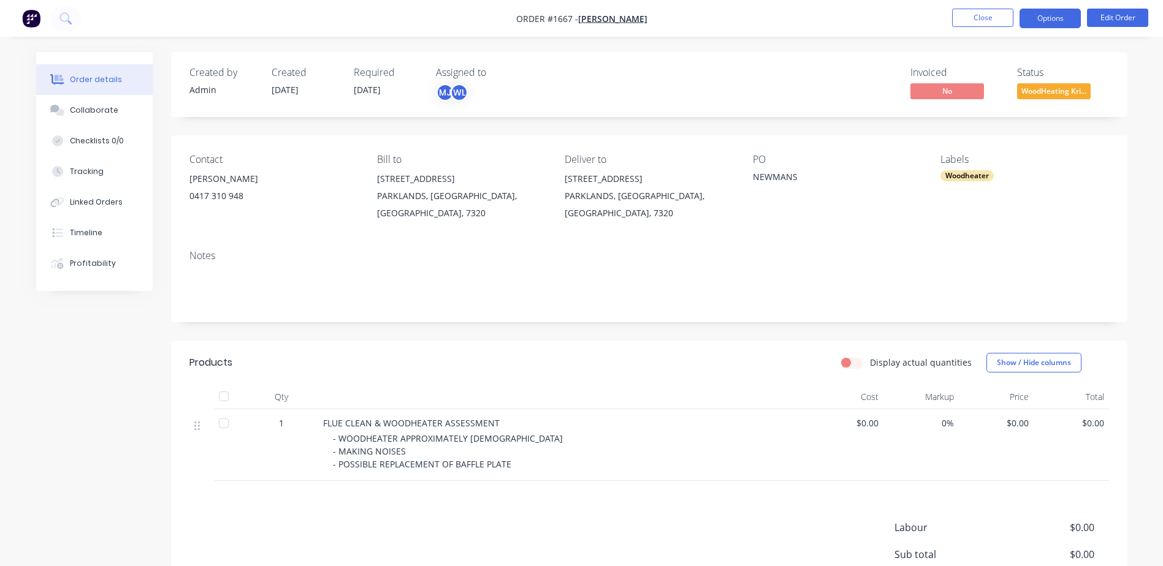
click at [1057, 20] on button "Options" at bounding box center [1049, 19] width 61 height 20
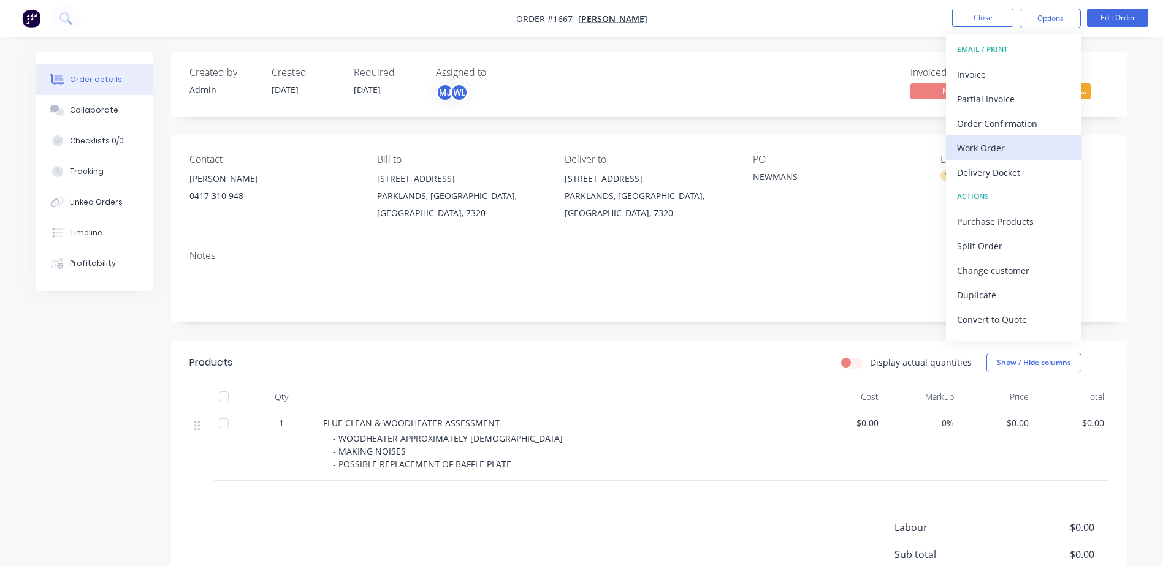
click at [986, 153] on div "Work Order" at bounding box center [1013, 148] width 113 height 18
click at [986, 150] on div "Custom" at bounding box center [1013, 148] width 113 height 18
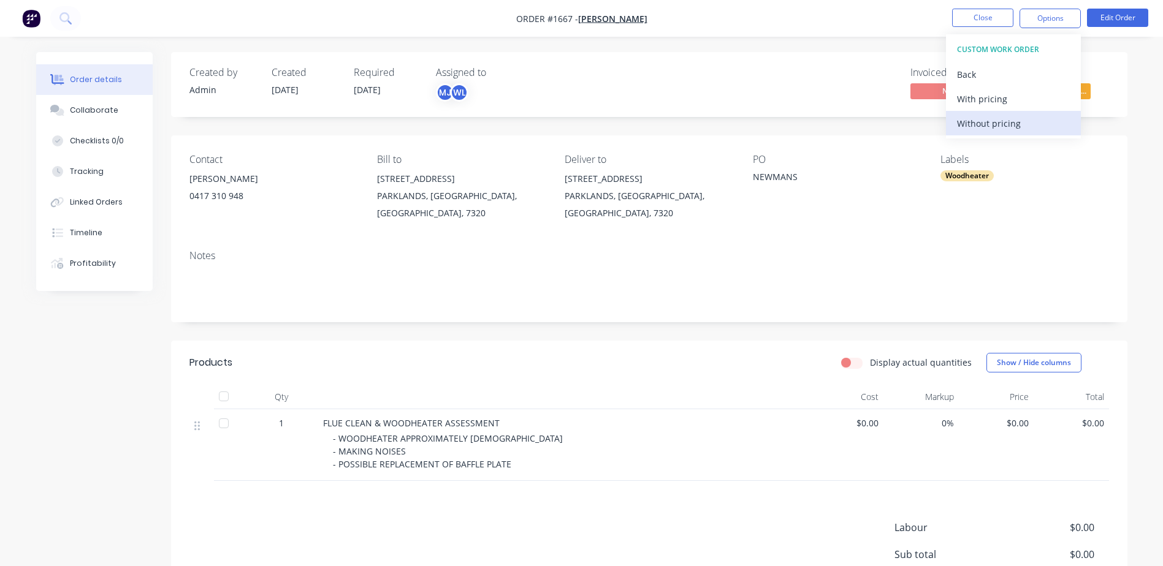
click at [986, 111] on button "Without pricing" at bounding box center [1013, 123] width 135 height 25
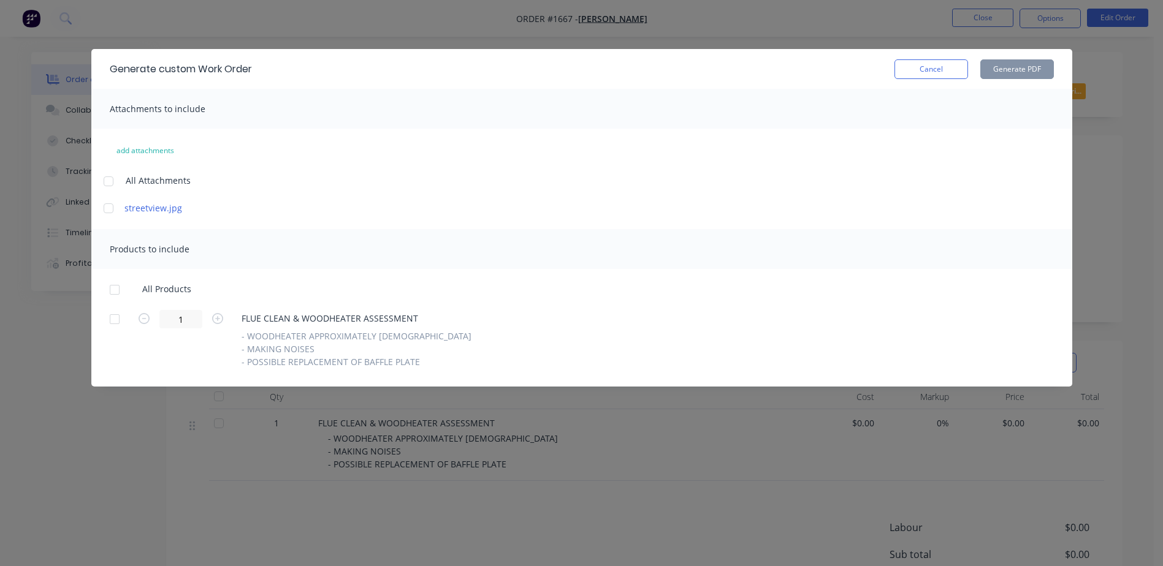
click at [112, 183] on div at bounding box center [108, 181] width 25 height 25
click at [112, 287] on div at bounding box center [114, 290] width 25 height 25
click at [1020, 64] on button "Generate PDF" at bounding box center [1017, 69] width 74 height 20
click at [933, 68] on button "Cancel" at bounding box center [931, 69] width 74 height 20
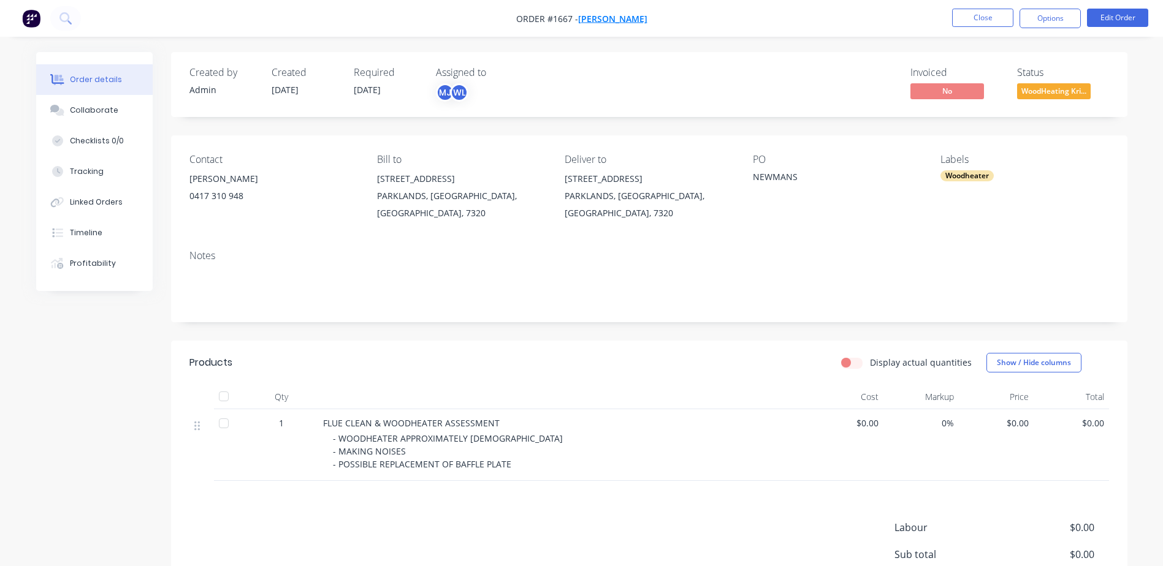
drag, startPoint x: 524, startPoint y: 20, endPoint x: 587, endPoint y: 23, distance: 62.6
click at [587, 23] on span "Order #1667 - [PERSON_NAME]" at bounding box center [581, 18] width 131 height 13
drag, startPoint x: 184, startPoint y: 178, endPoint x: 252, endPoint y: 179, distance: 68.0
click at [252, 179] on div "Contact [PERSON_NAME] [PHONE_NUMBER] Bill to [STREET_ADDRESS] Deliver to [STREE…" at bounding box center [649, 187] width 956 height 105
drag, startPoint x: 374, startPoint y: 180, endPoint x: 423, endPoint y: 195, distance: 50.6
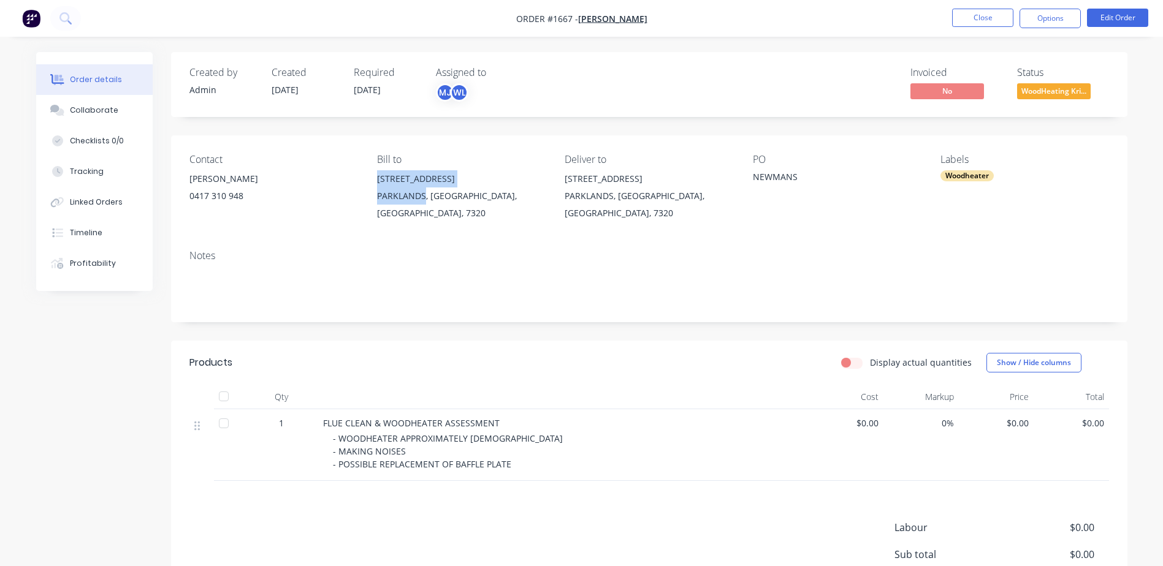
click at [423, 195] on div "Contact [PERSON_NAME] [PHONE_NUMBER] Bill to [STREET_ADDRESS] Deliver to [STREE…" at bounding box center [649, 187] width 956 height 105
click at [971, 16] on button "Close" at bounding box center [982, 18] width 61 height 18
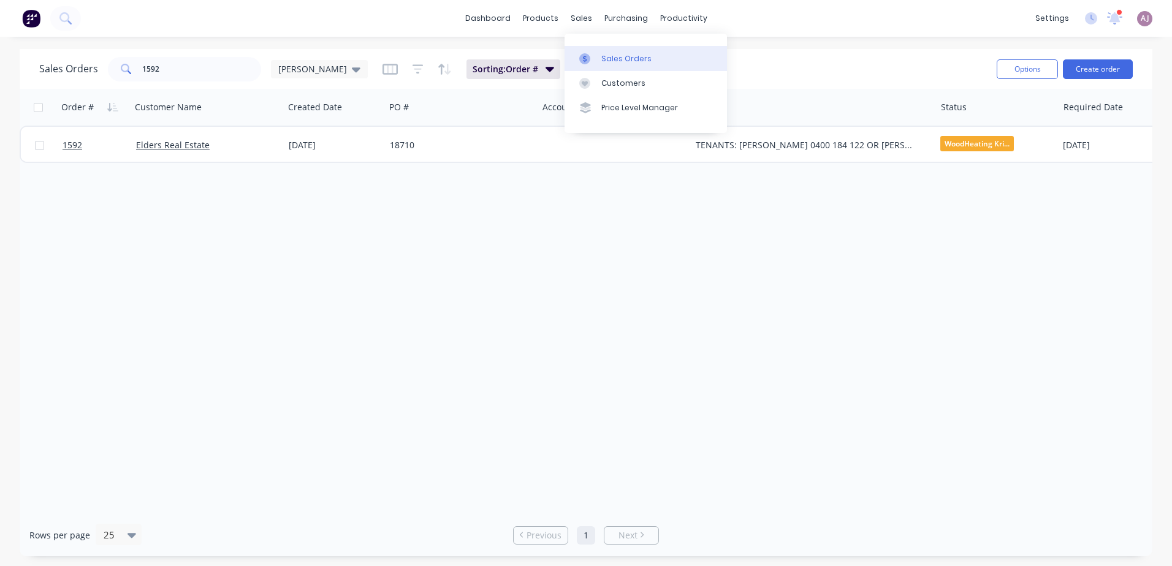
click at [609, 56] on div "Sales Orders" at bounding box center [626, 58] width 50 height 11
click at [148, 71] on input "1592" at bounding box center [202, 69] width 120 height 25
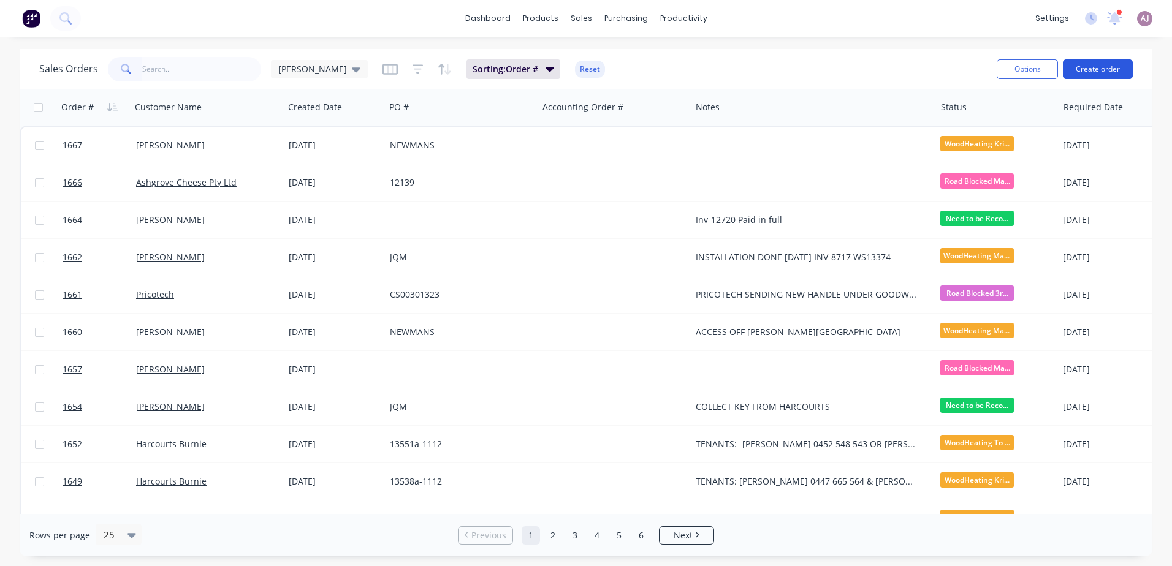
click at [1112, 68] on button "Create order" at bounding box center [1098, 69] width 70 height 20
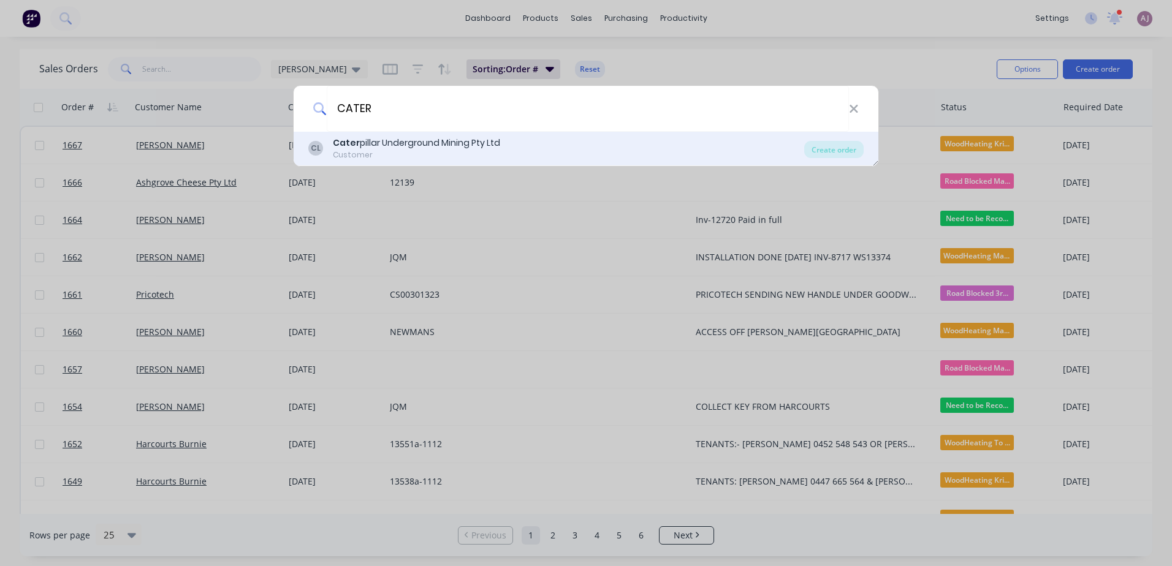
type input "CATER"
click at [392, 144] on div "Cater pillar Underground Mining Pty Ltd" at bounding box center [416, 143] width 167 height 13
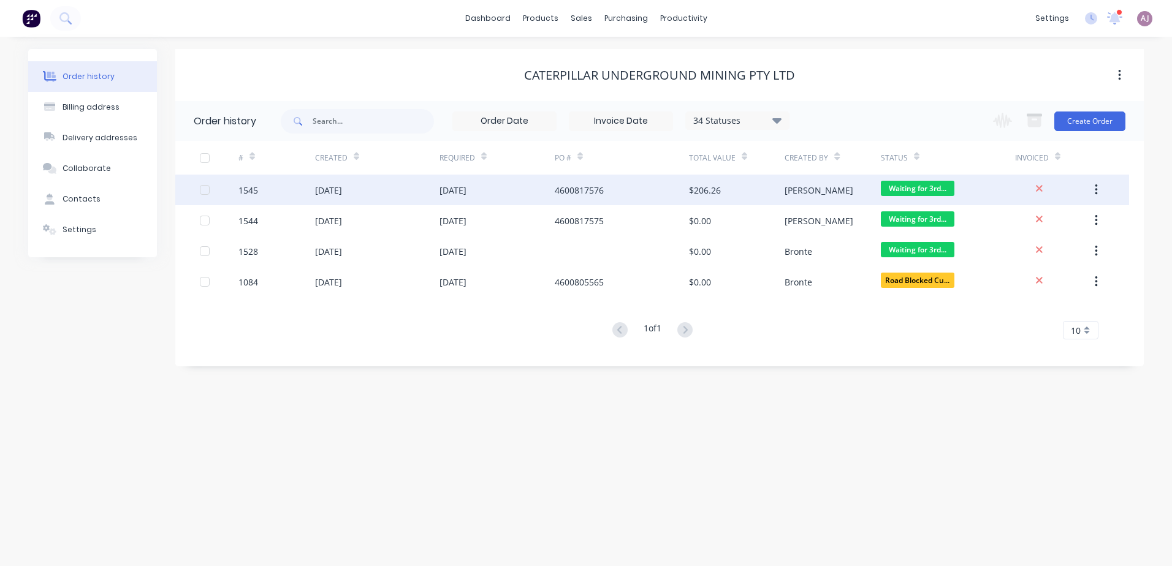
click at [342, 193] on div "[DATE]" at bounding box center [328, 190] width 27 height 13
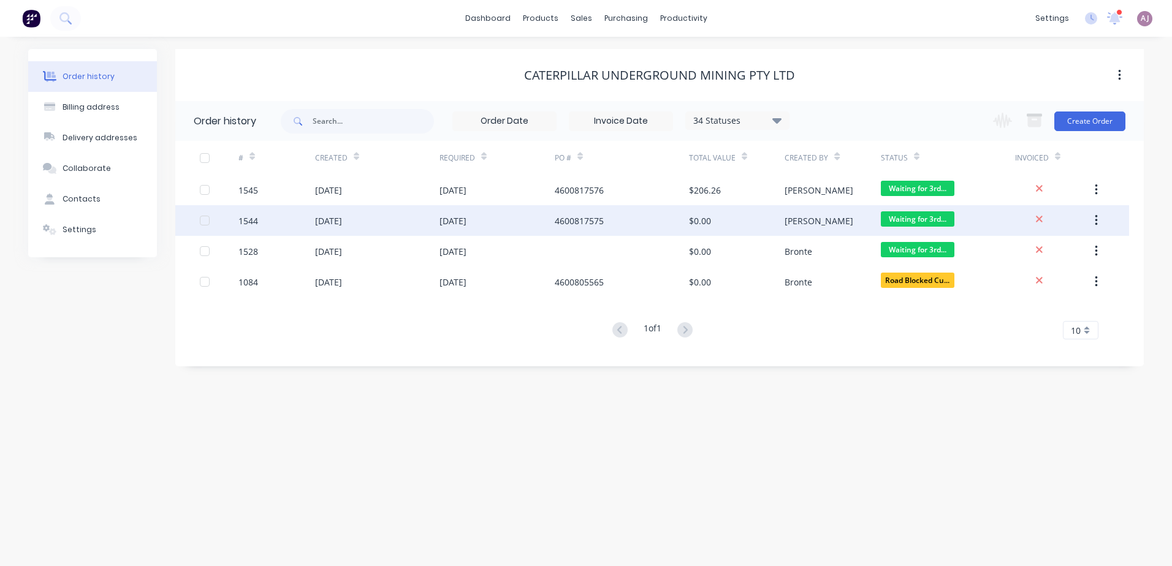
click at [342, 219] on div "[DATE]" at bounding box center [328, 221] width 27 height 13
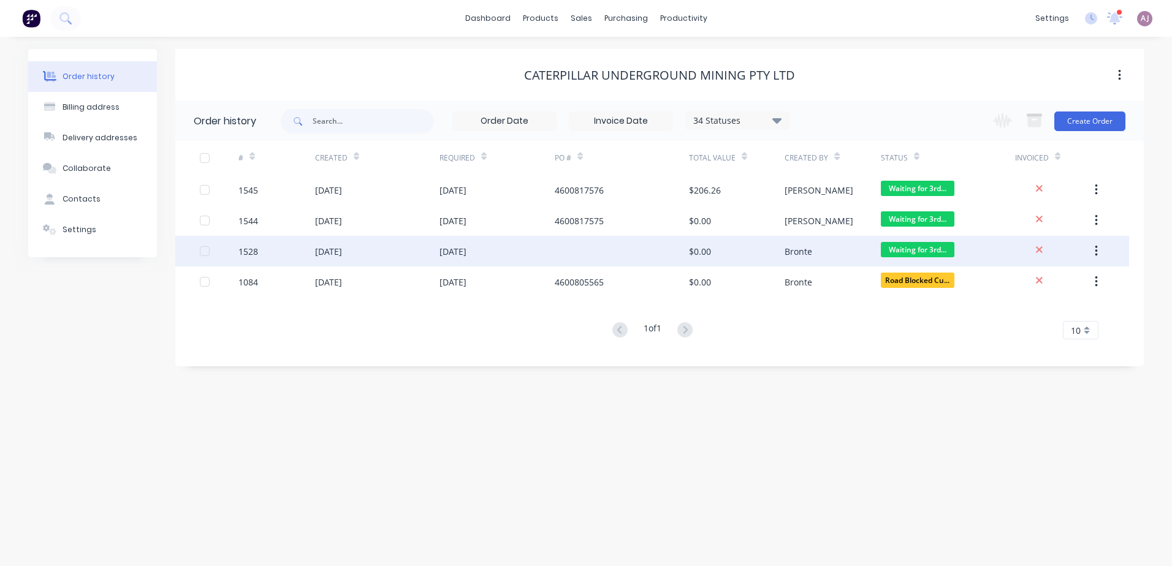
click at [319, 248] on div "[DATE]" at bounding box center [328, 251] width 27 height 13
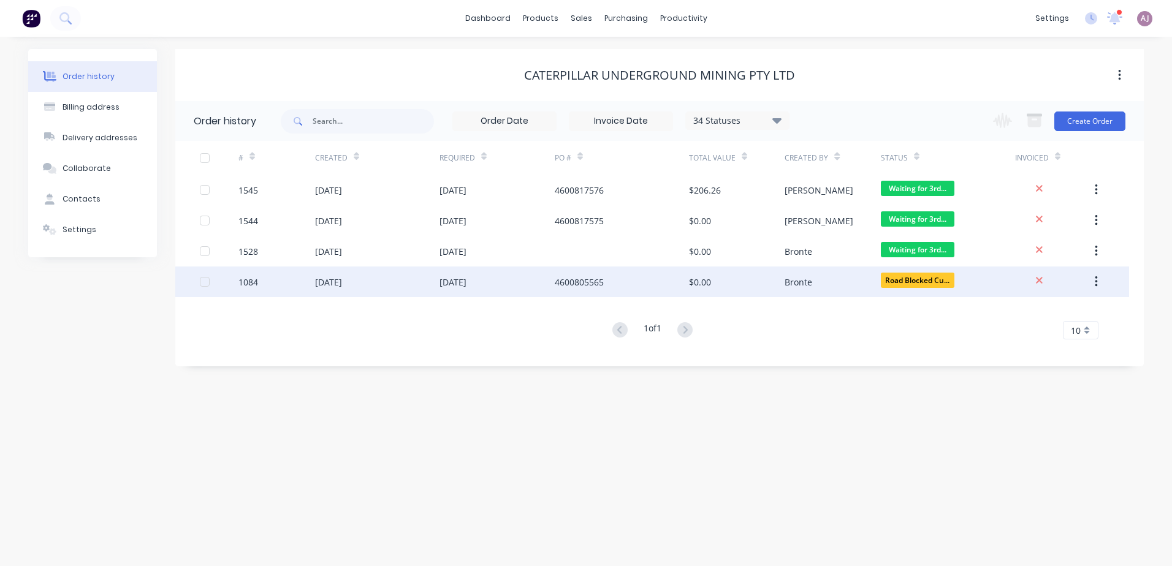
click at [342, 281] on div "[DATE]" at bounding box center [328, 282] width 27 height 13
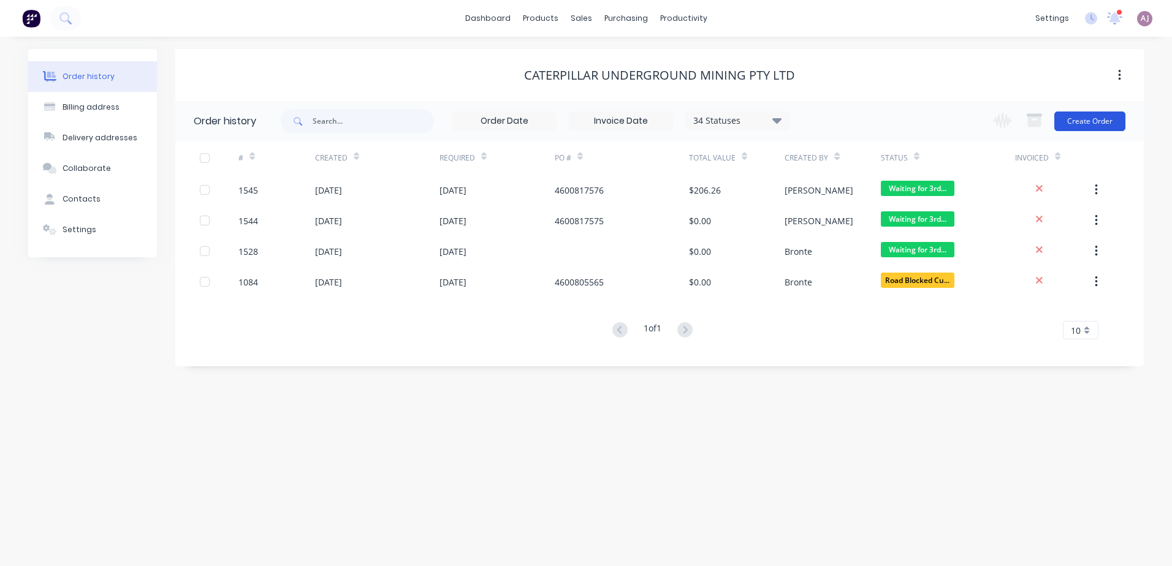
click at [1083, 120] on button "Create Order" at bounding box center [1089, 122] width 71 height 20
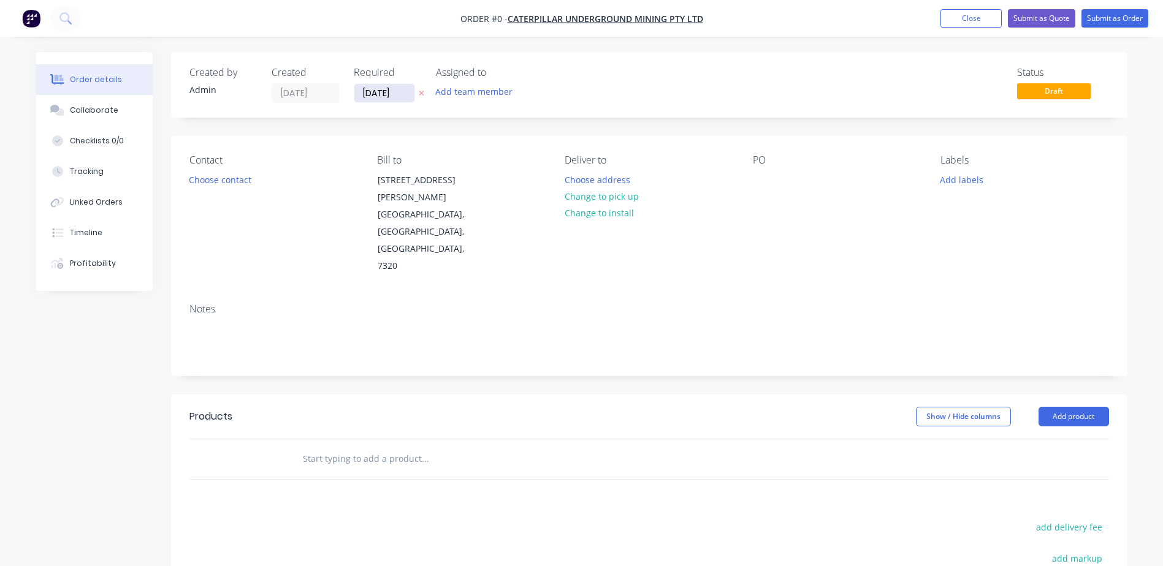
click at [389, 88] on input "[DATE]" at bounding box center [384, 93] width 60 height 18
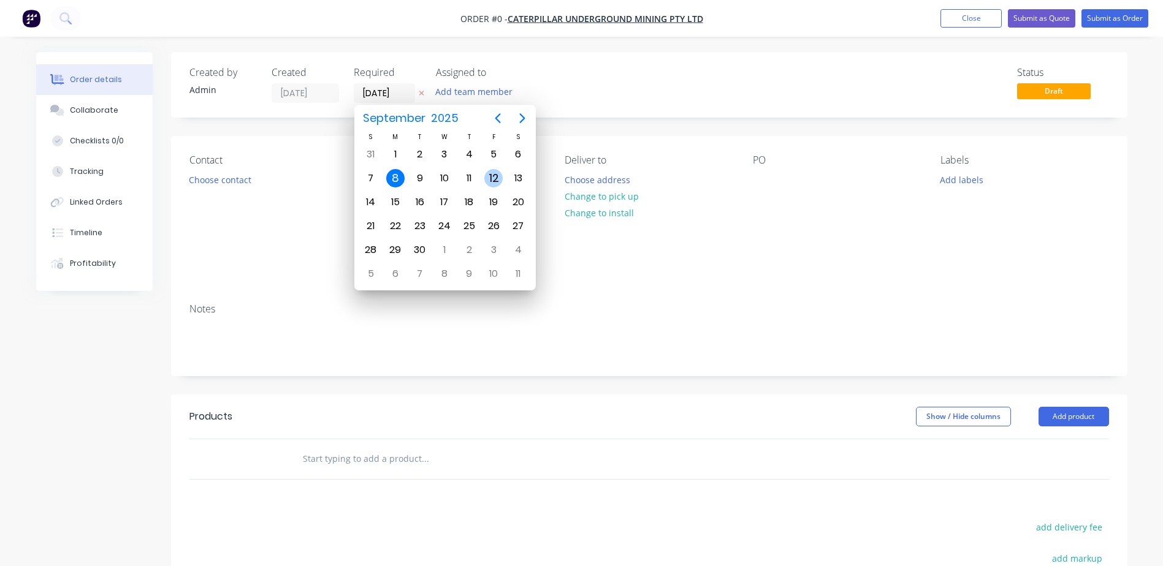
click at [496, 173] on div "12" at bounding box center [493, 178] width 18 height 18
type input "[DATE]"
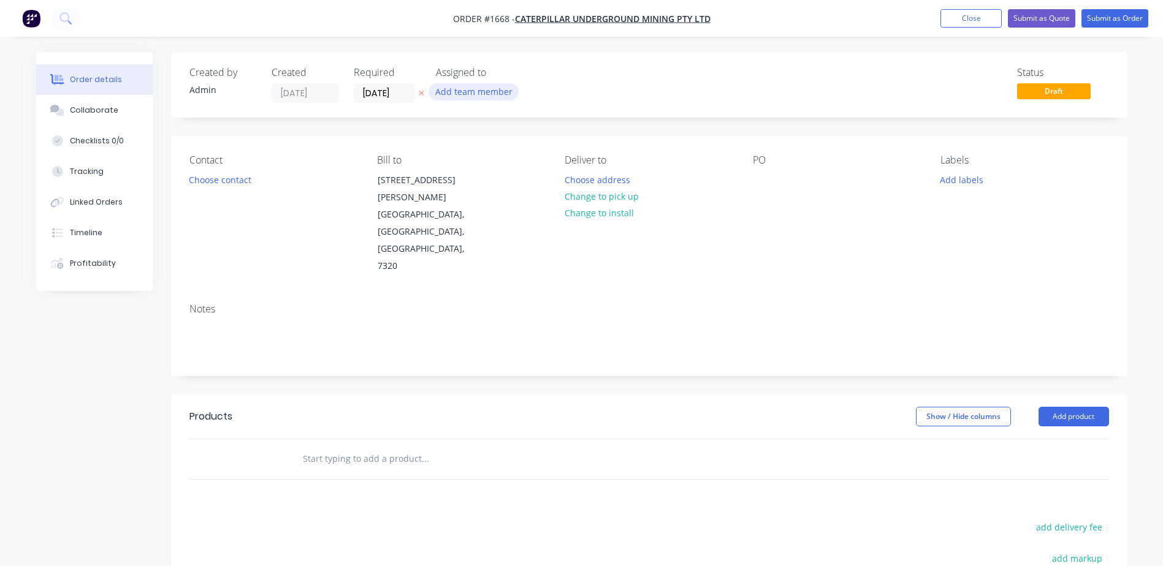
click at [485, 97] on button "Add team member" at bounding box center [473, 91] width 90 height 17
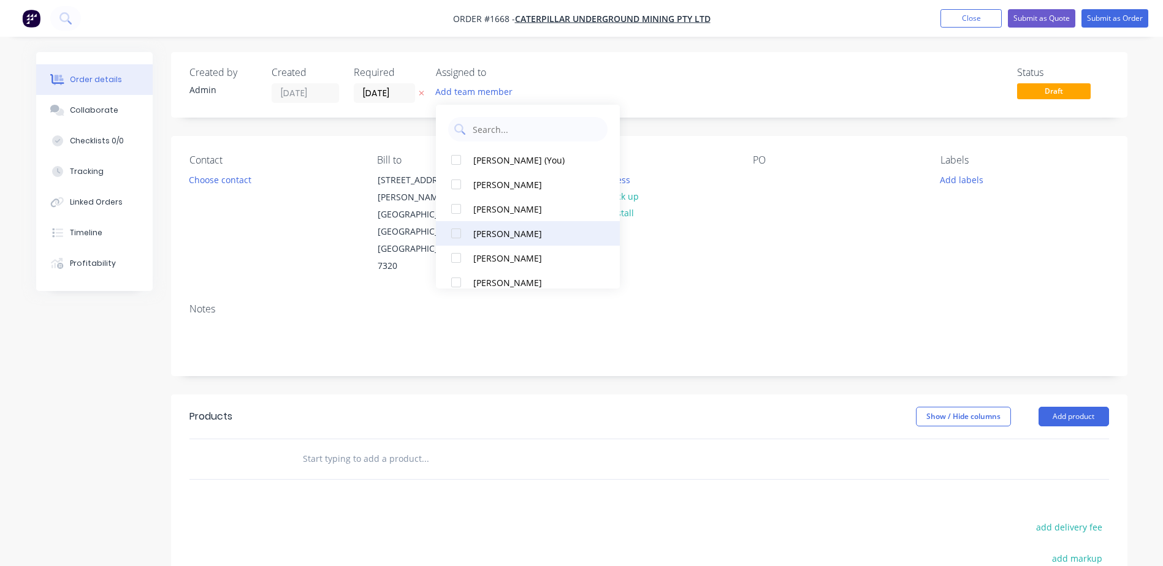
scroll to position [61, 0]
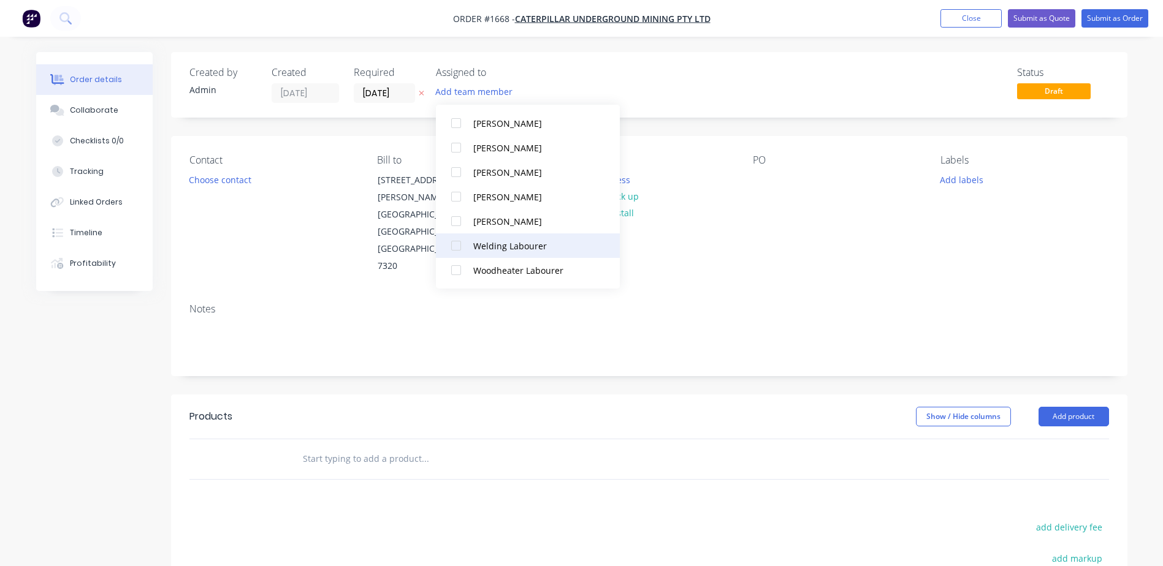
click at [506, 247] on div "Welding Labourer" at bounding box center [534, 246] width 123 height 13
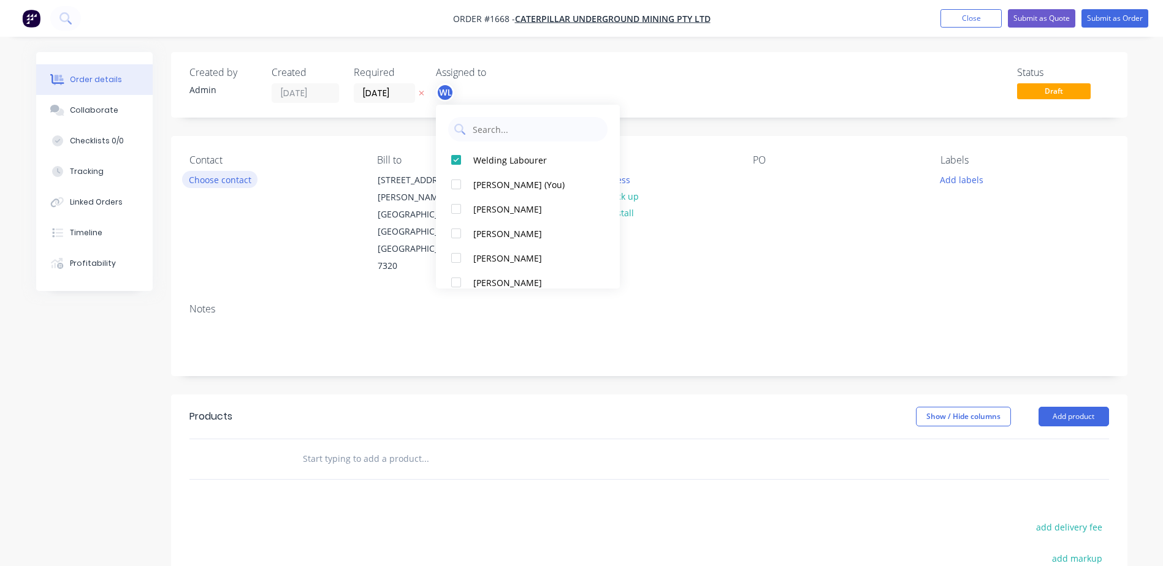
click at [228, 181] on button "Choose contact" at bounding box center [219, 179] width 75 height 17
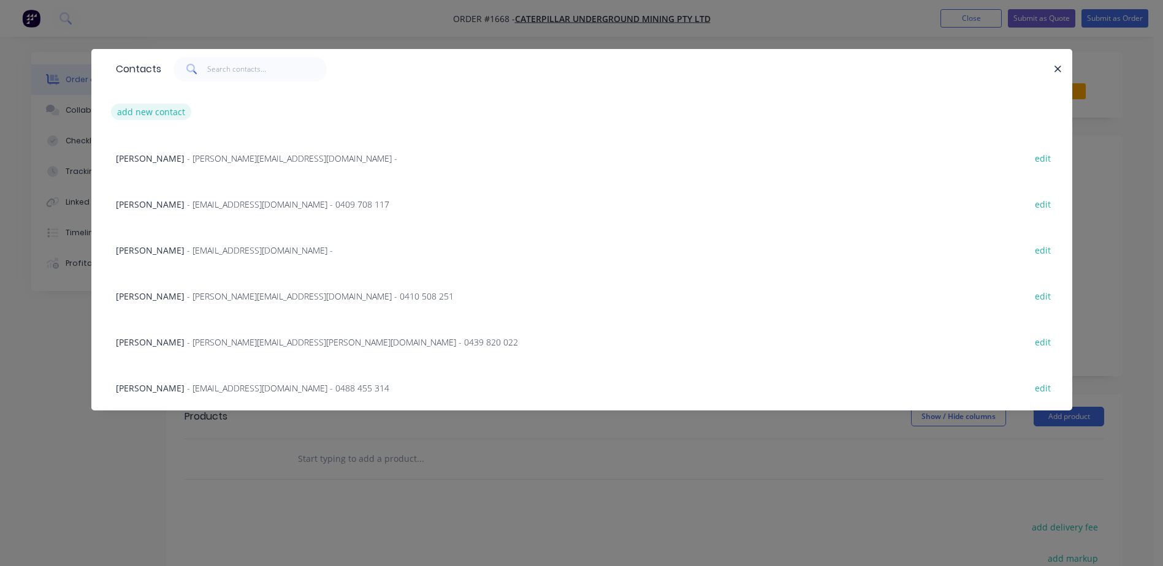
click at [160, 111] on button "add new contact" at bounding box center [151, 112] width 81 height 17
select select "AU"
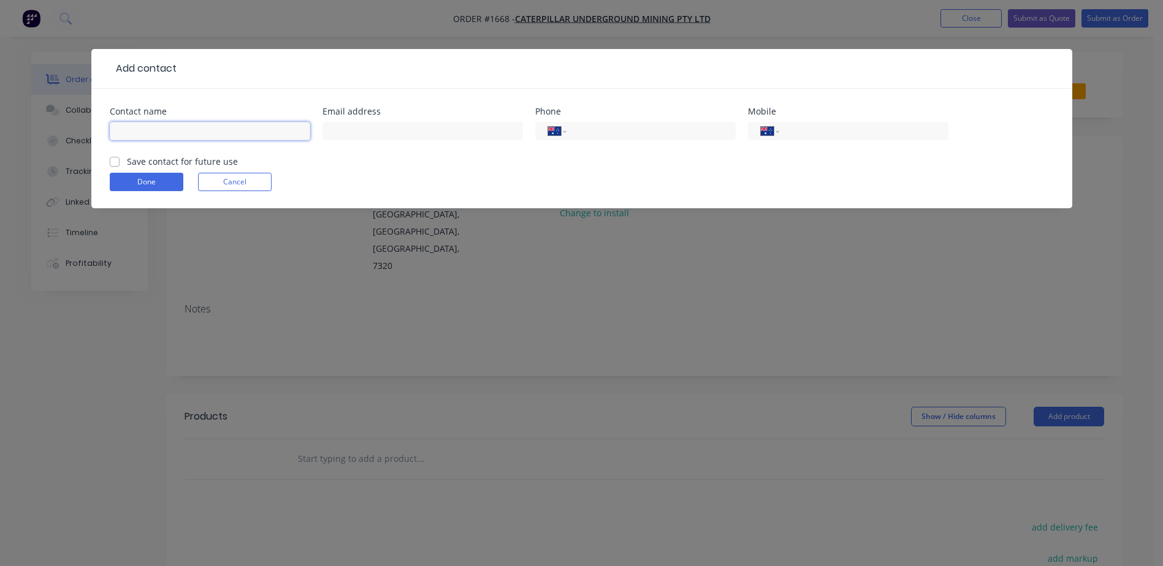
click at [218, 138] on input "text" at bounding box center [210, 131] width 200 height 18
type input "[PERSON_NAME]"
click at [832, 136] on input "tel" at bounding box center [861, 131] width 147 height 14
type input "0497 091 582"
click at [127, 164] on label "Save contact for future use" at bounding box center [182, 161] width 111 height 13
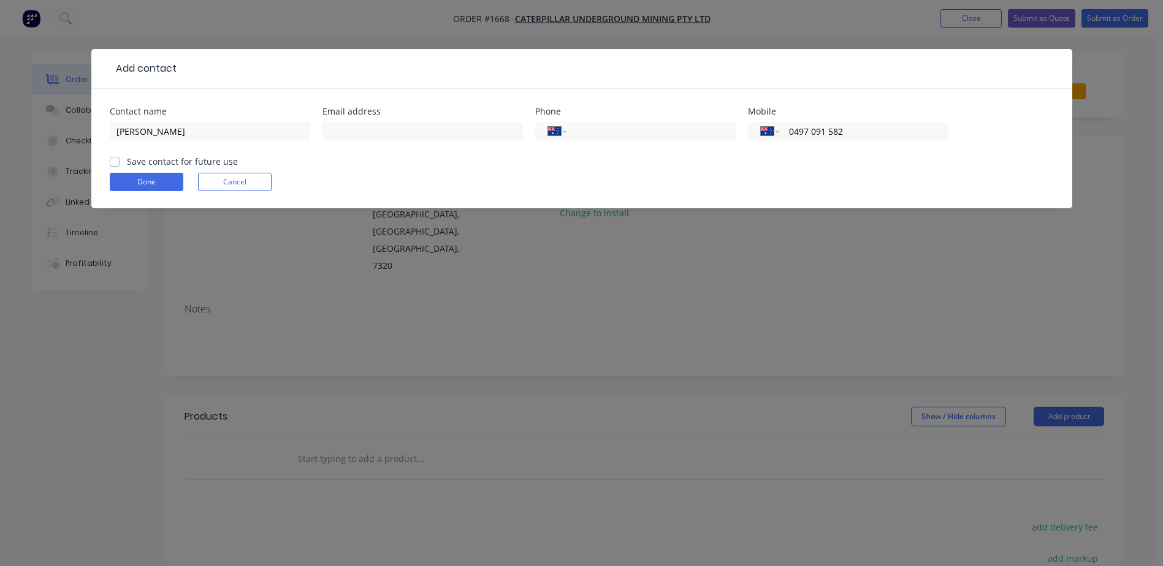
click at [115, 164] on input "Save contact for future use" at bounding box center [115, 161] width 10 height 12
checkbox input "true"
click at [169, 184] on button "Done" at bounding box center [147, 182] width 74 height 18
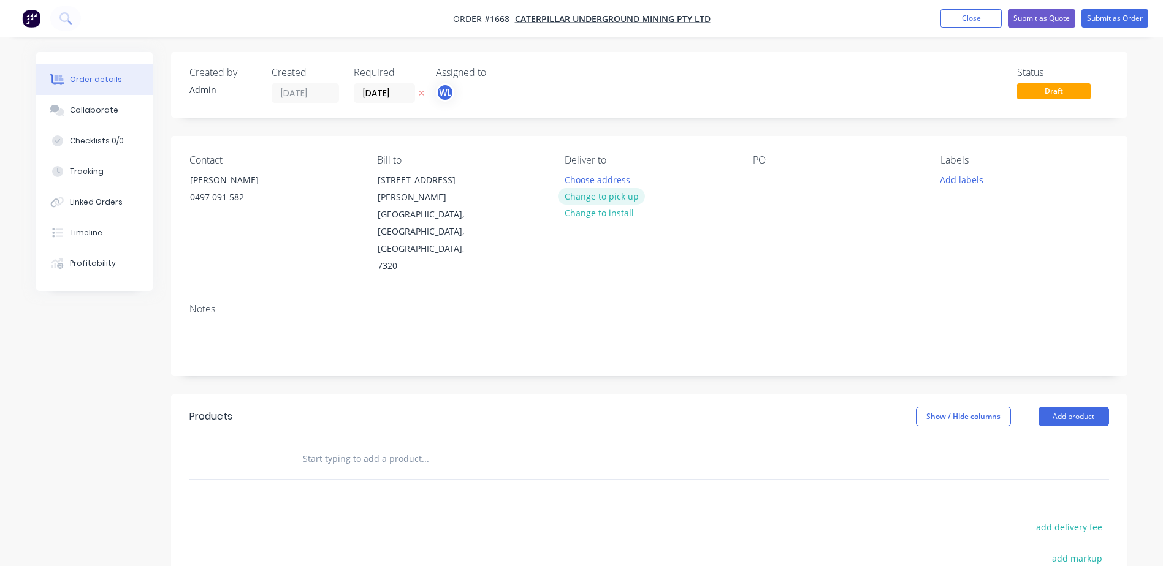
click at [606, 190] on button "Change to pick up" at bounding box center [601, 196] width 87 height 17
click at [608, 200] on button "Change to delivery" at bounding box center [602, 197] width 89 height 17
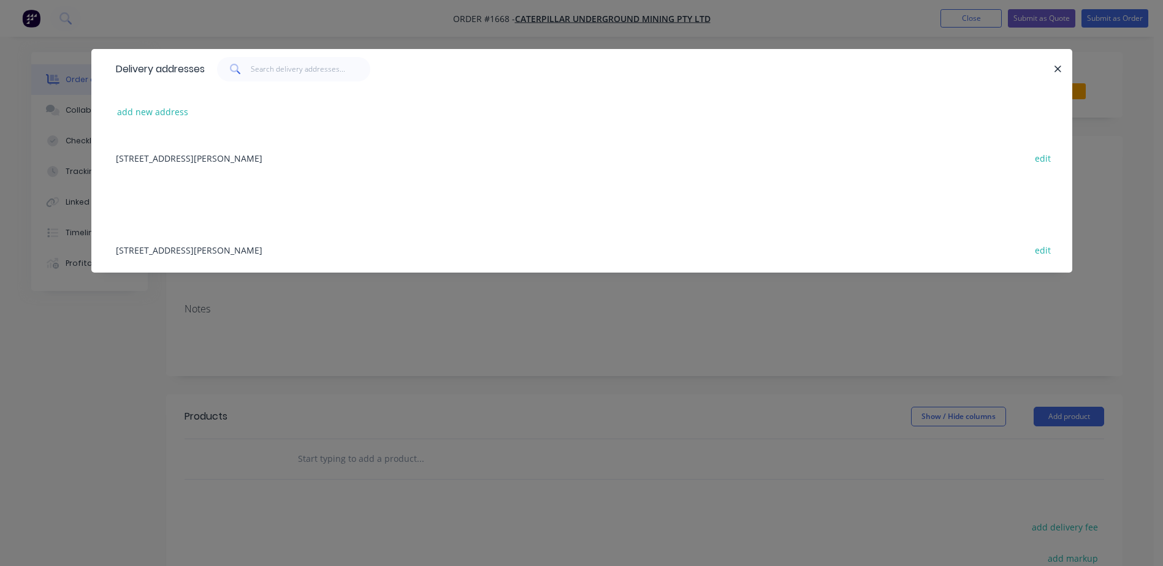
click at [178, 157] on div "[STREET_ADDRESS][PERSON_NAME] edit" at bounding box center [582, 158] width 944 height 46
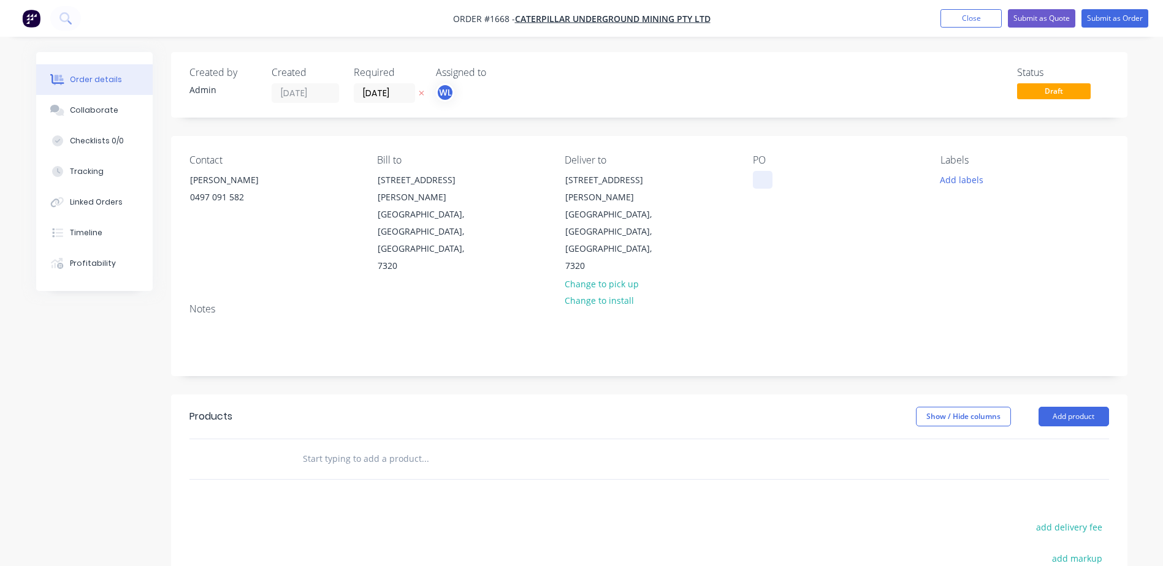
click at [760, 182] on div at bounding box center [763, 180] width 20 height 18
click at [954, 178] on button "Add labels" at bounding box center [961, 179] width 56 height 17
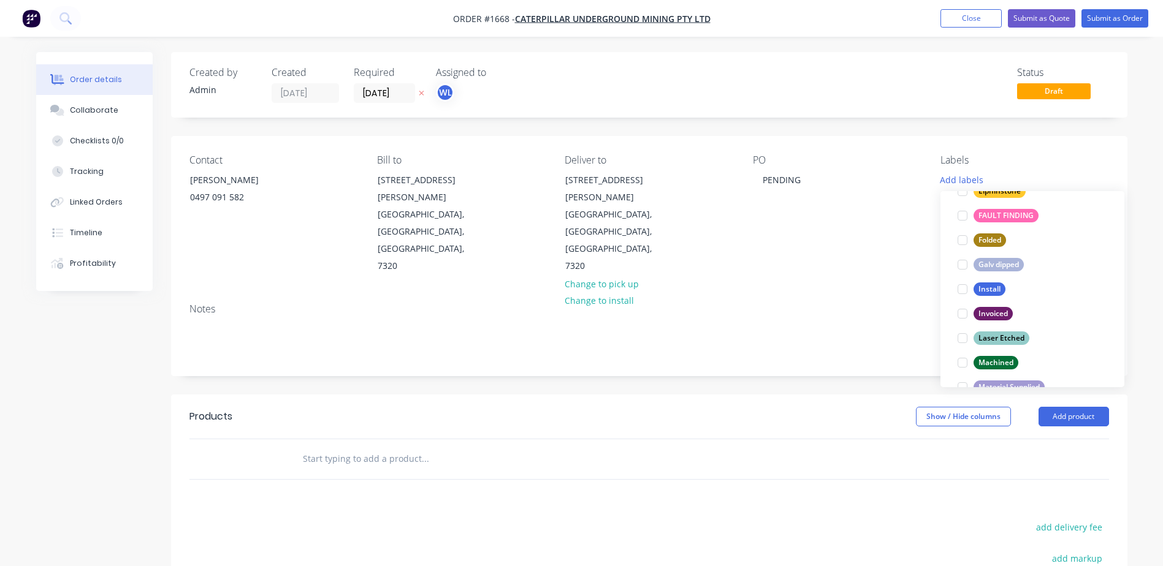
scroll to position [588, 0]
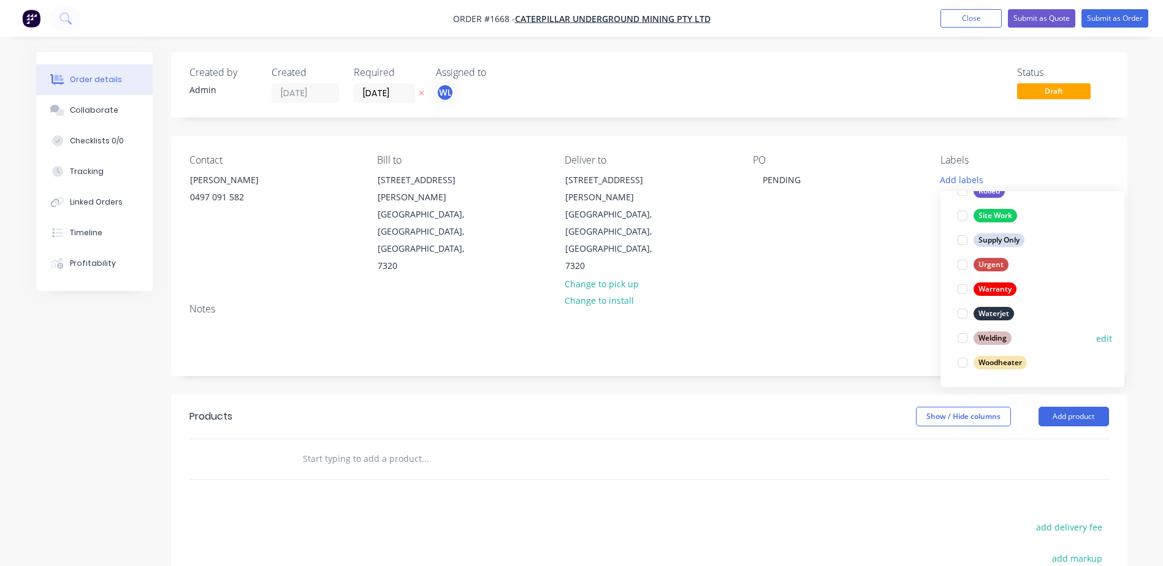
click at [964, 337] on div at bounding box center [962, 338] width 25 height 25
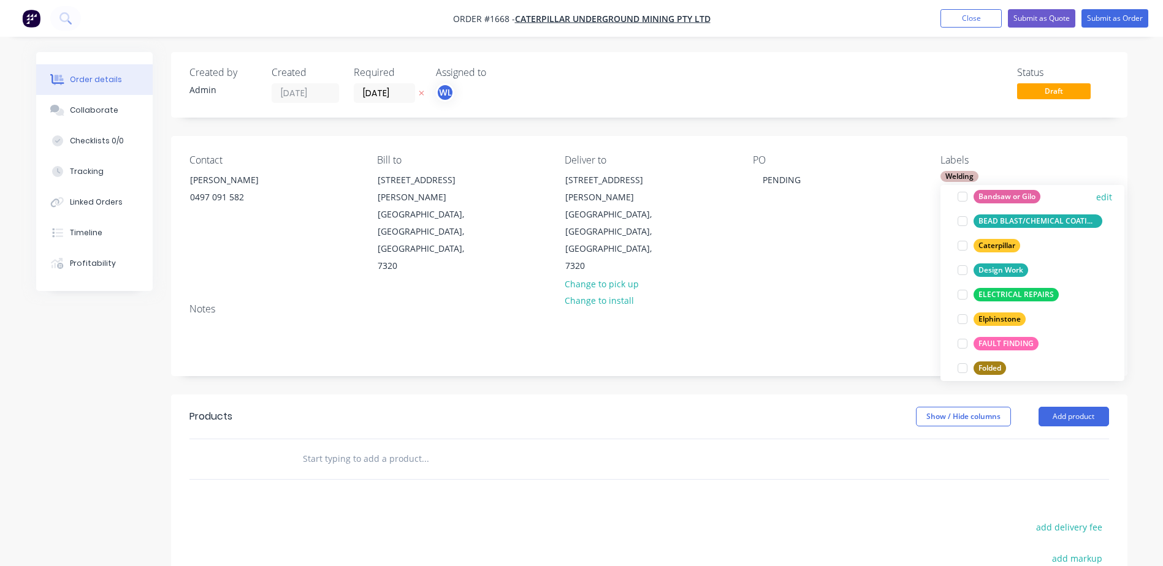
scroll to position [123, 0]
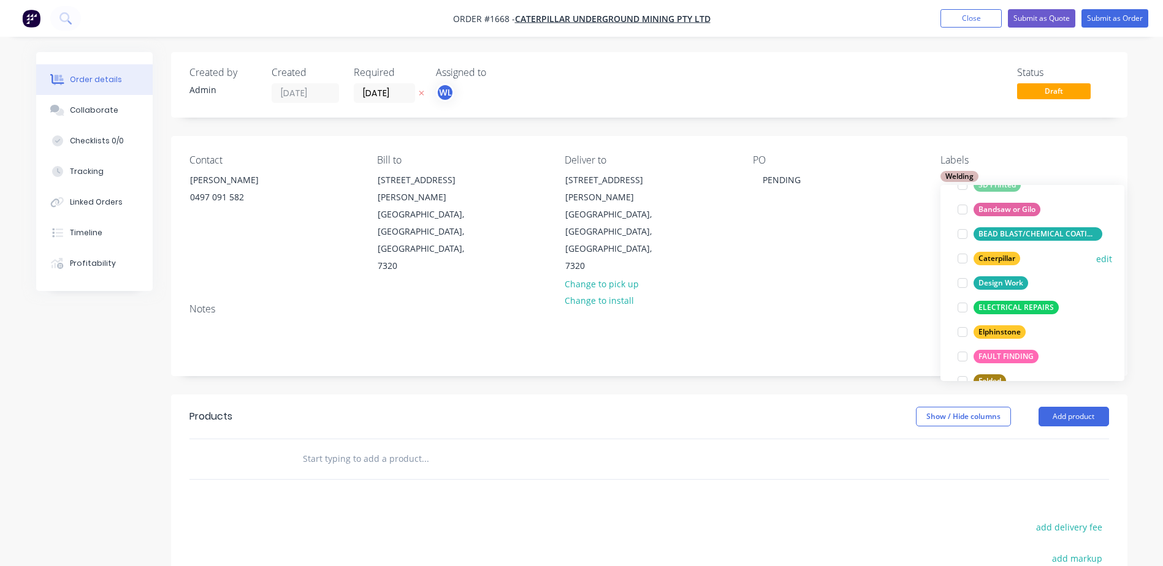
click at [959, 257] on div at bounding box center [962, 258] width 25 height 25
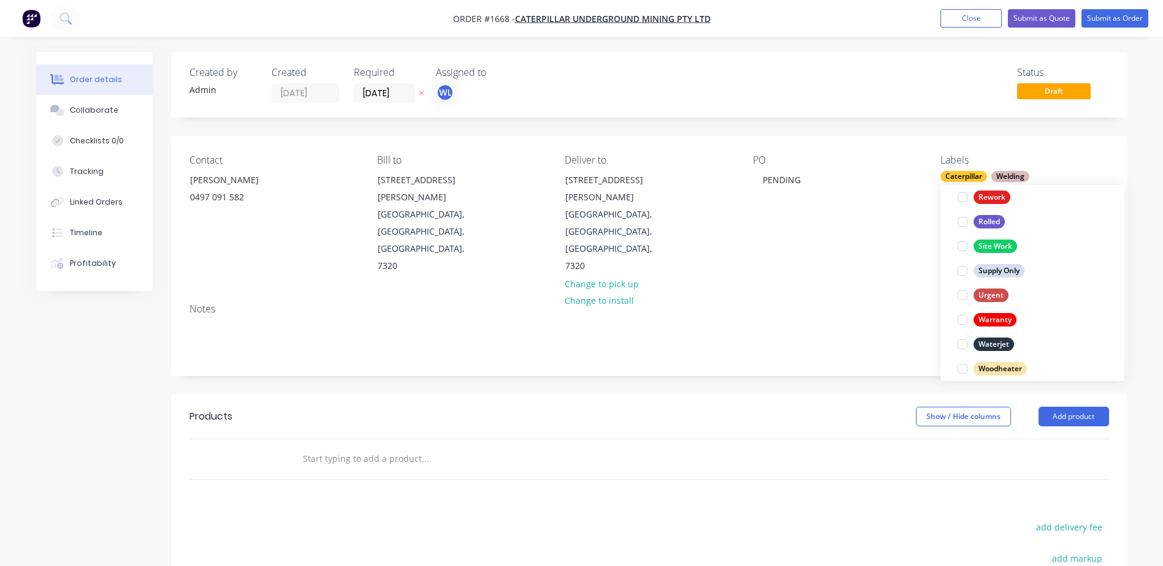
scroll to position [588, 0]
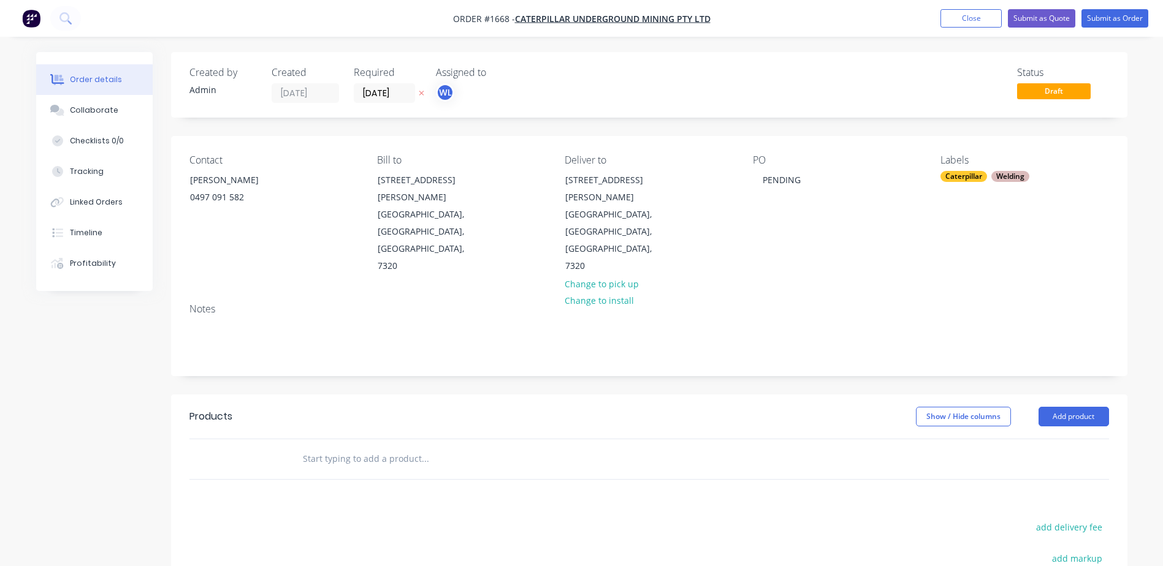
click at [824, 328] on div "Created by Admin Created [DATE] Required [DATE] Assigned to WL Status Draft Con…" at bounding box center [649, 413] width 956 height 722
click at [342, 447] on input "text" at bounding box center [424, 459] width 245 height 25
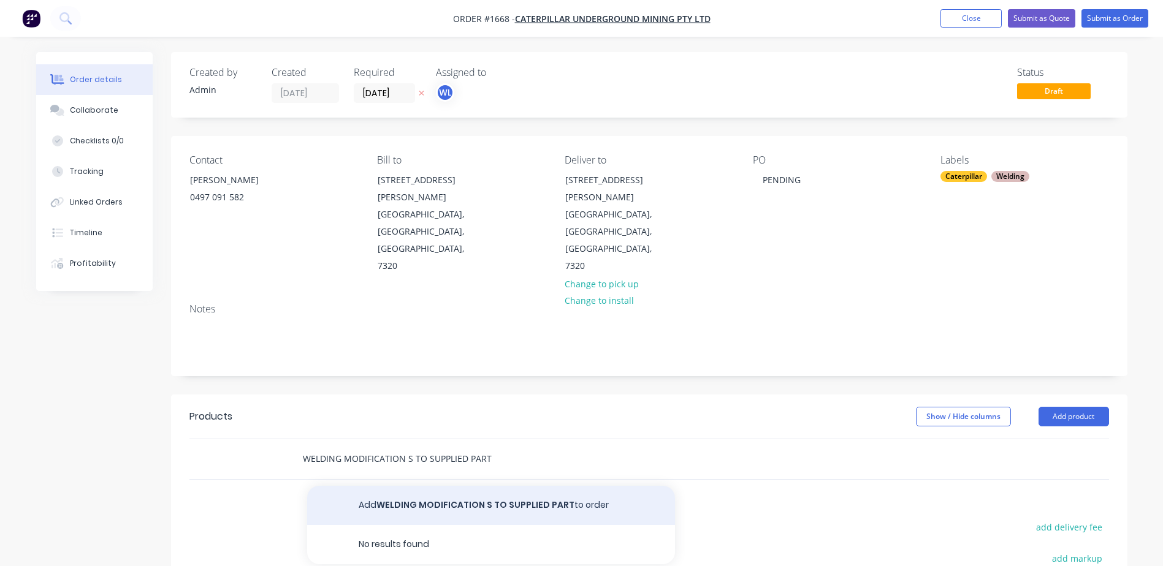
type input "WELDING MODIFICATION S TO SUPPLIED PART"
click at [423, 486] on button "Add WELDING MODIFICATION S TO SUPPLIED PART to order" at bounding box center [491, 505] width 368 height 39
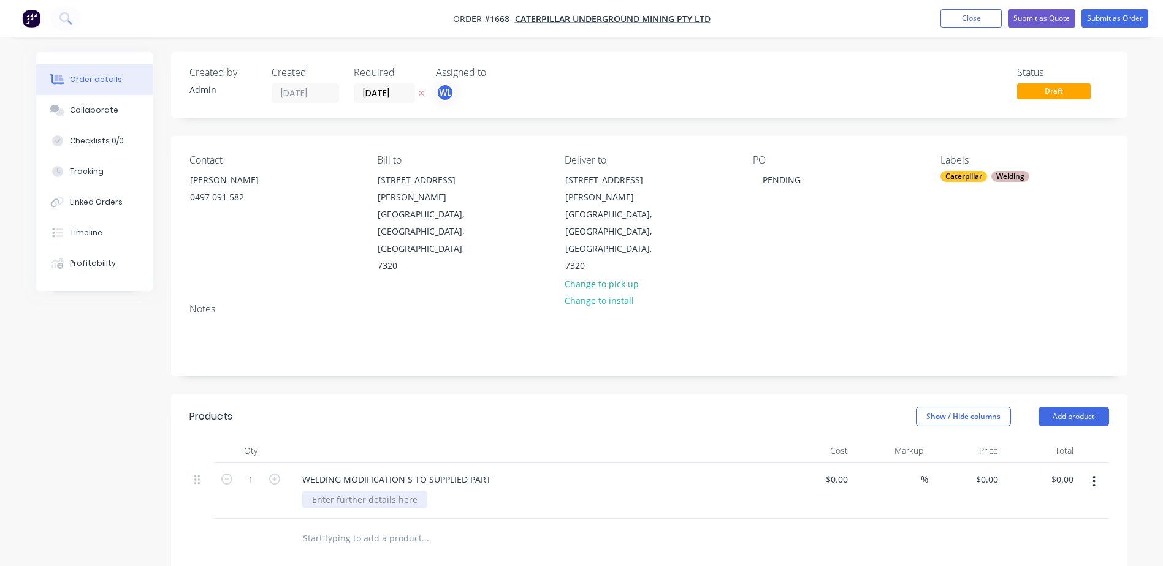
click at [343, 491] on div at bounding box center [364, 500] width 125 height 18
click at [349, 491] on div "- REPLACE PORT" at bounding box center [344, 500] width 85 height 18
click at [352, 491] on div "- REPLACESWAP PORT" at bounding box center [356, 500] width 108 height 18
click at [406, 491] on div "- REPLACE/SWAP PORT" at bounding box center [358, 500] width 112 height 18
click at [378, 491] on div "- REPLACE/SWAP PORT AS MARKED - ADD PORT WHERE MARKED" at bounding box center [383, 506] width 162 height 31
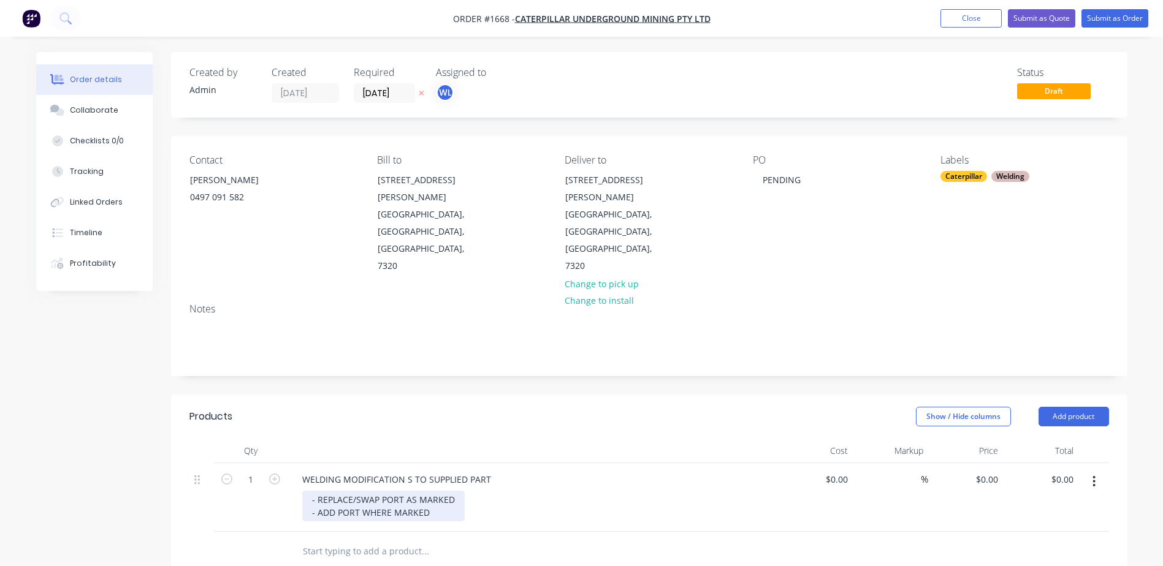
click at [365, 491] on div "- REPLACE/SWAP PORT AS MARKED - ADD PORT WHERE MARKED" at bounding box center [383, 506] width 162 height 31
click at [381, 491] on div "- REPLACE/SWAP PORT AS MARKED - ADD PORT AS MARKED" at bounding box center [383, 506] width 162 height 31
click at [338, 491] on div "- REPLACE/SWAP SUPPLIED PORT AS MARKED - ADD PORT AS MARKED" at bounding box center [403, 506] width 203 height 31
click at [1103, 16] on button "Submit as Order" at bounding box center [1114, 18] width 67 height 18
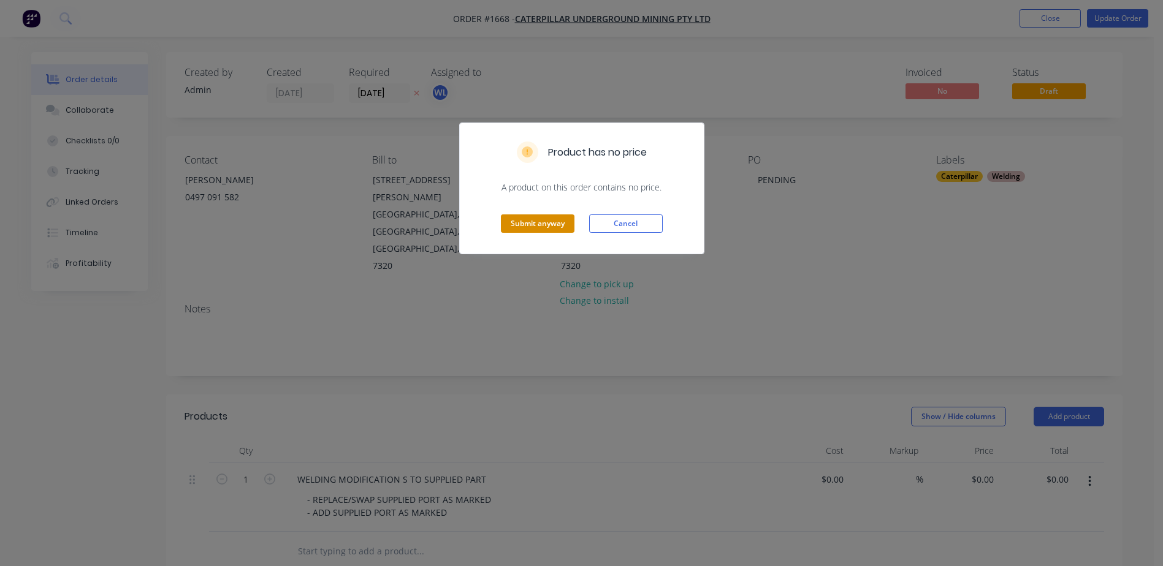
click at [531, 222] on button "Submit anyway" at bounding box center [538, 224] width 74 height 18
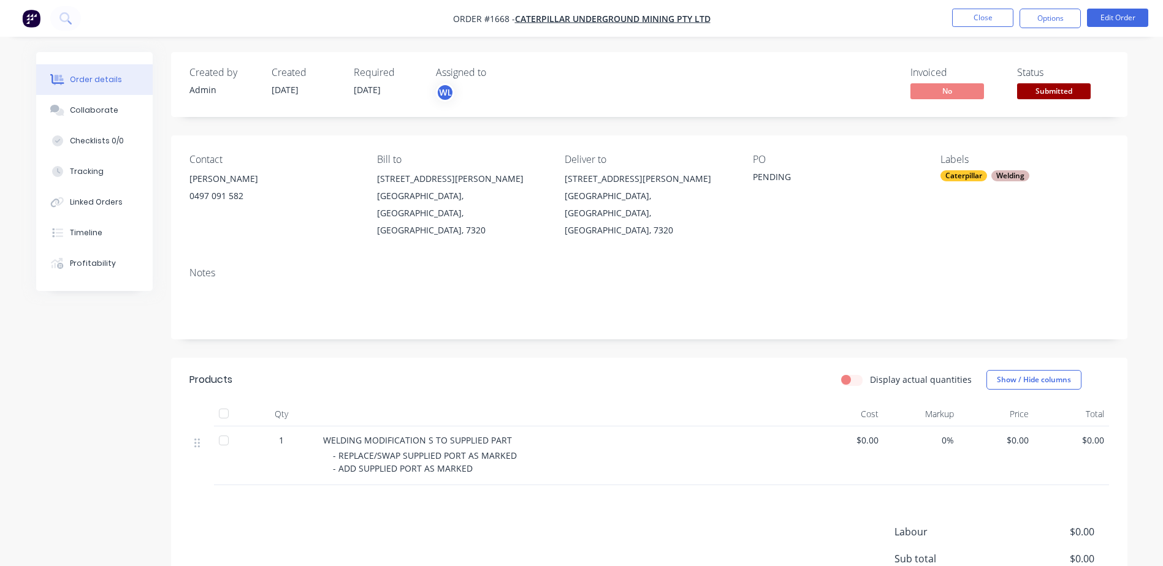
click at [1062, 96] on span "Submitted" at bounding box center [1054, 90] width 74 height 15
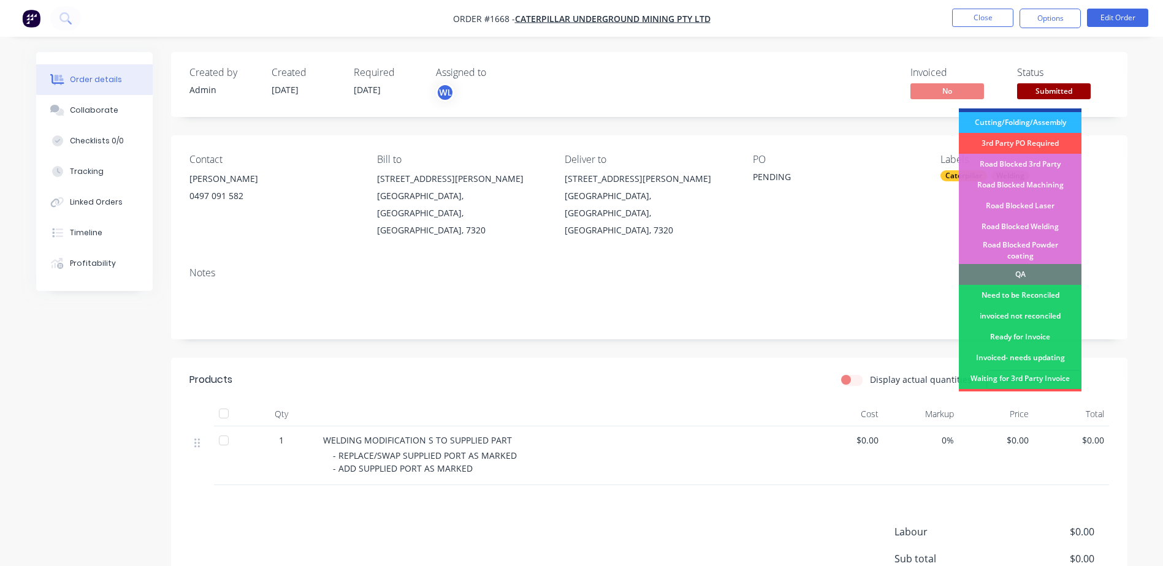
scroll to position [245, 0]
click at [1025, 215] on div "Road Blocked Welding" at bounding box center [1020, 225] width 123 height 21
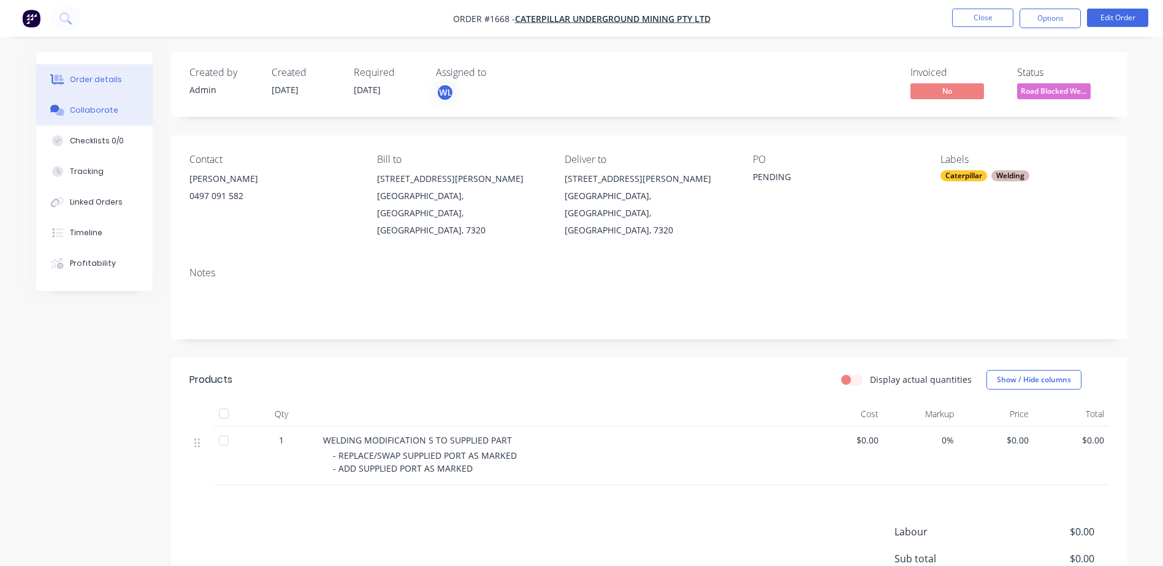
click at [78, 108] on div "Collaborate" at bounding box center [94, 110] width 48 height 11
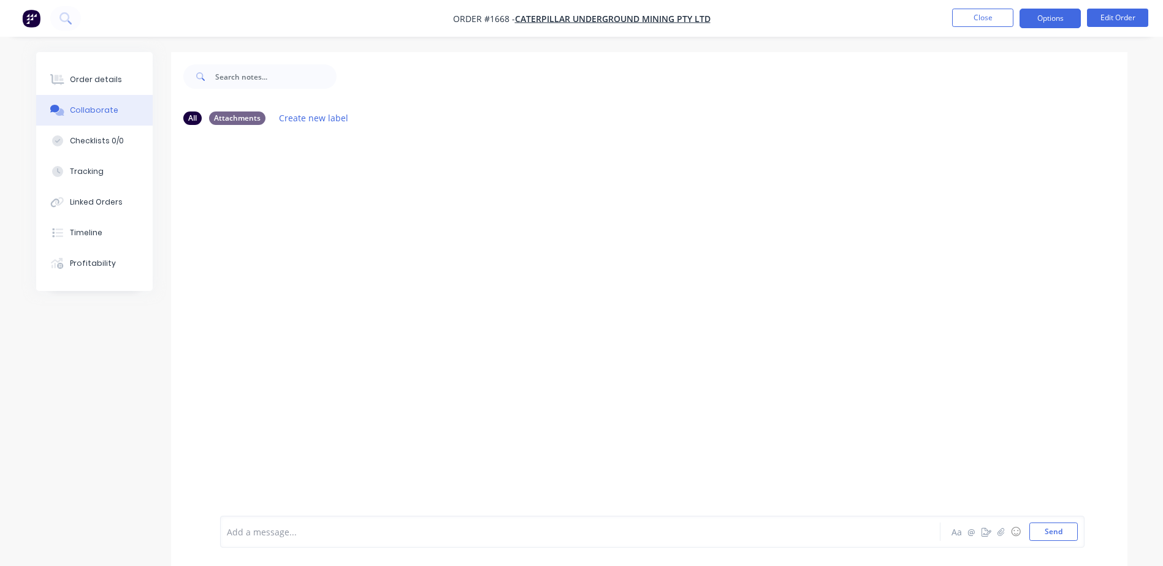
click at [1036, 21] on button "Options" at bounding box center [1049, 19] width 61 height 20
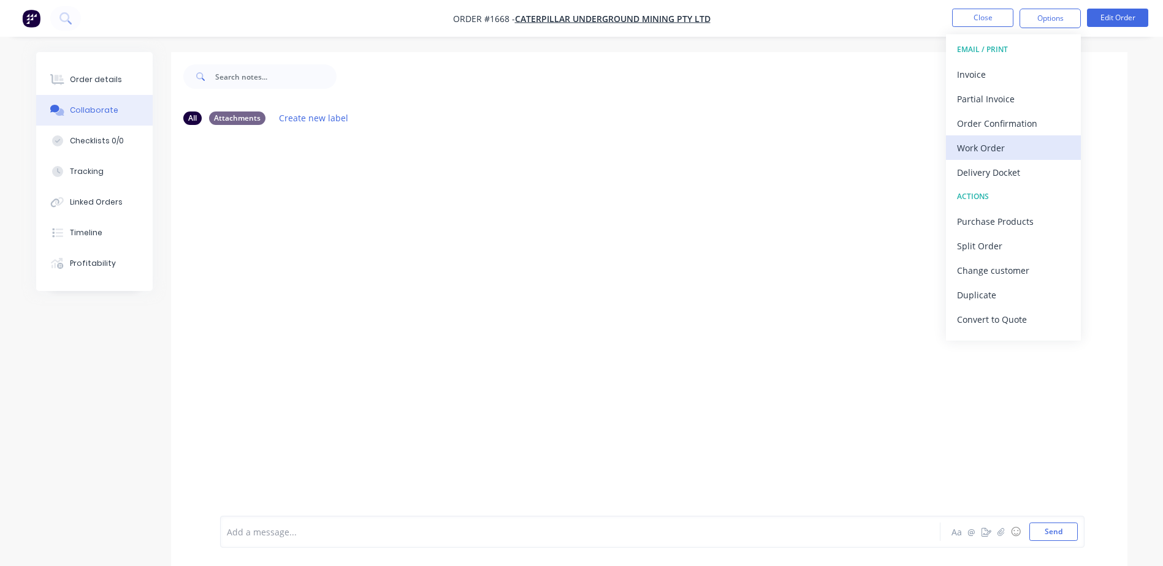
click at [990, 143] on div "Work Order" at bounding box center [1013, 148] width 113 height 18
click at [989, 143] on div "Custom" at bounding box center [1013, 148] width 113 height 18
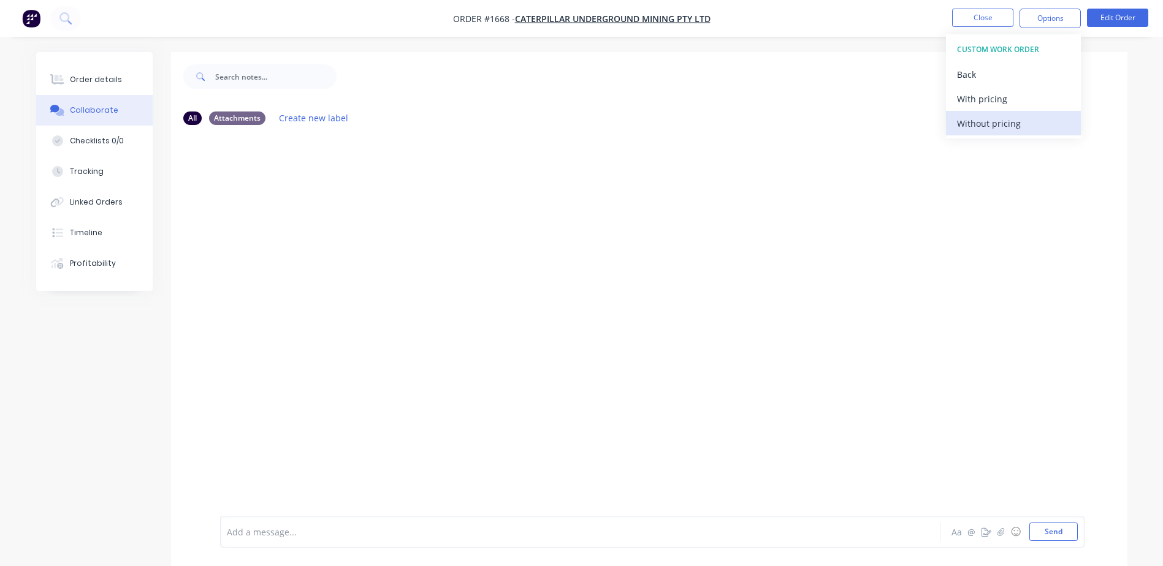
click at [991, 120] on div "Without pricing" at bounding box center [1013, 124] width 113 height 18
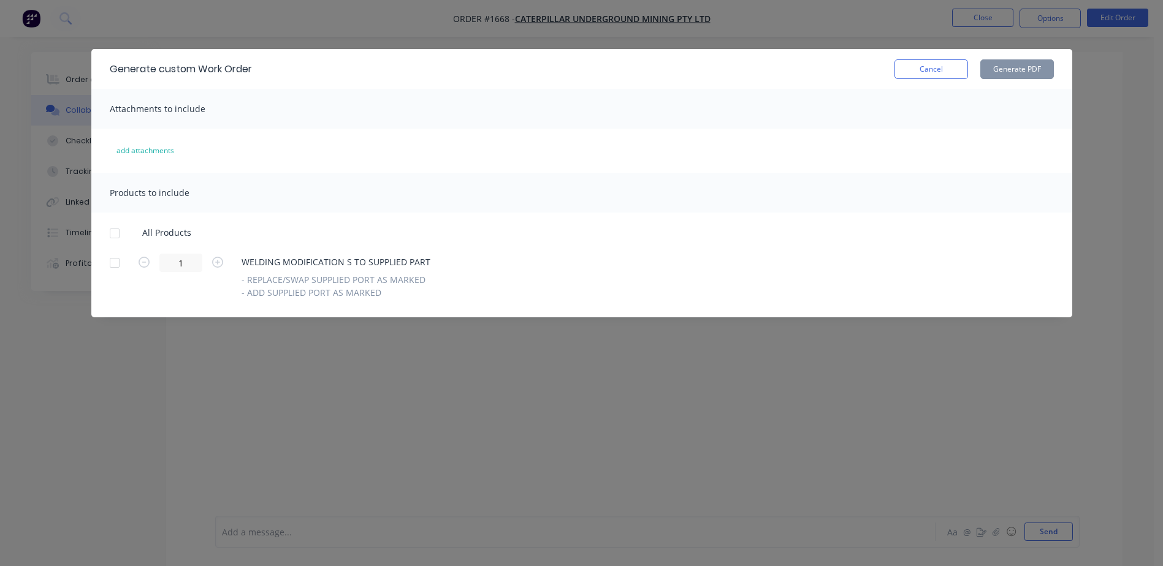
click at [138, 231] on div "All Products" at bounding box center [582, 233] width 944 height 12
click at [113, 234] on div at bounding box center [114, 233] width 25 height 25
click at [1007, 69] on button "Generate PDF" at bounding box center [1017, 69] width 74 height 20
click at [931, 63] on button "Cancel" at bounding box center [931, 69] width 74 height 20
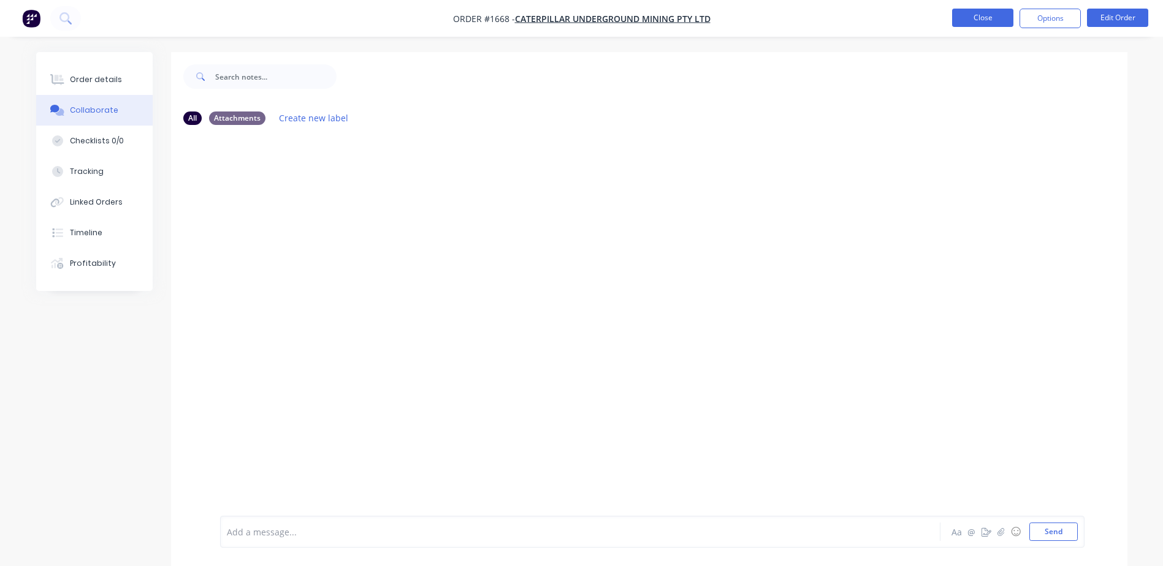
click at [982, 18] on button "Close" at bounding box center [982, 18] width 61 height 18
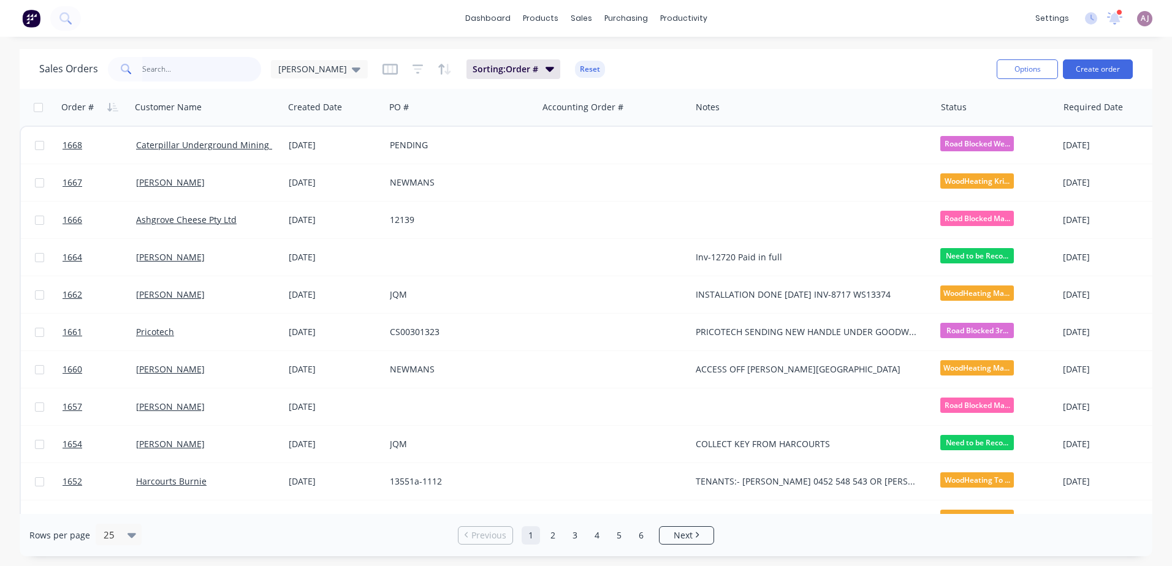
click at [162, 69] on input "text" at bounding box center [202, 69] width 120 height 25
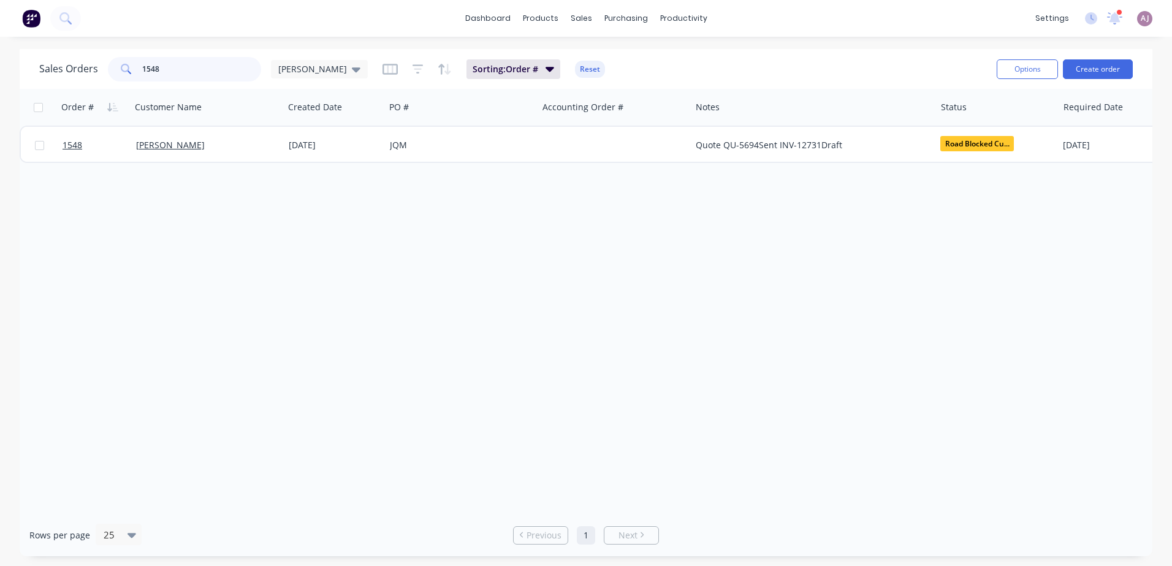
type input "1548"
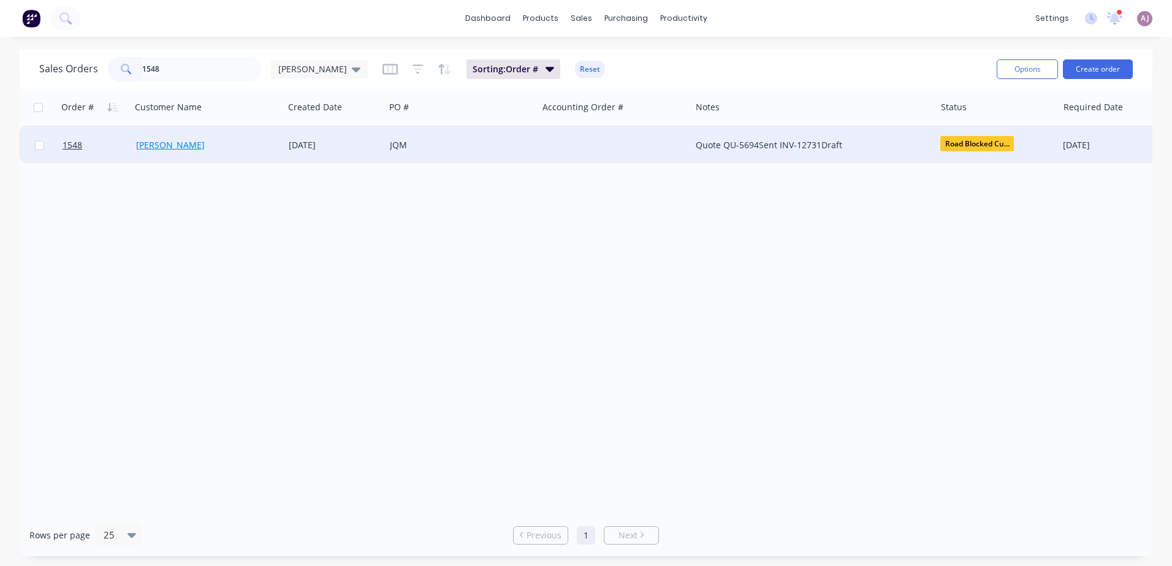
click at [169, 143] on link "[PERSON_NAME]" at bounding box center [170, 145] width 69 height 12
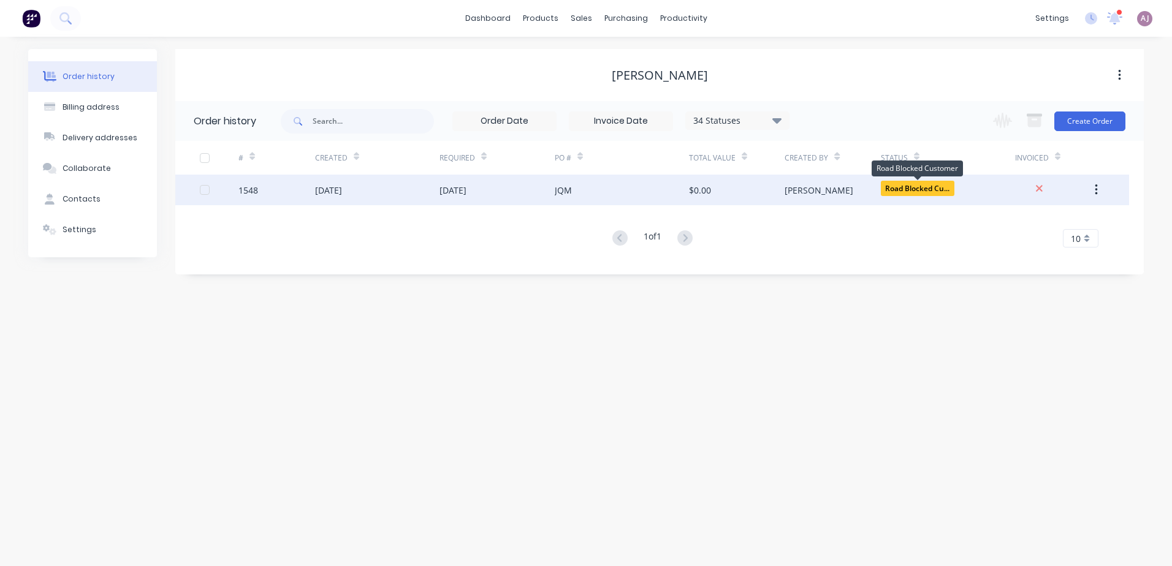
click at [912, 192] on span "Road Blocked Cu..." at bounding box center [918, 188] width 74 height 15
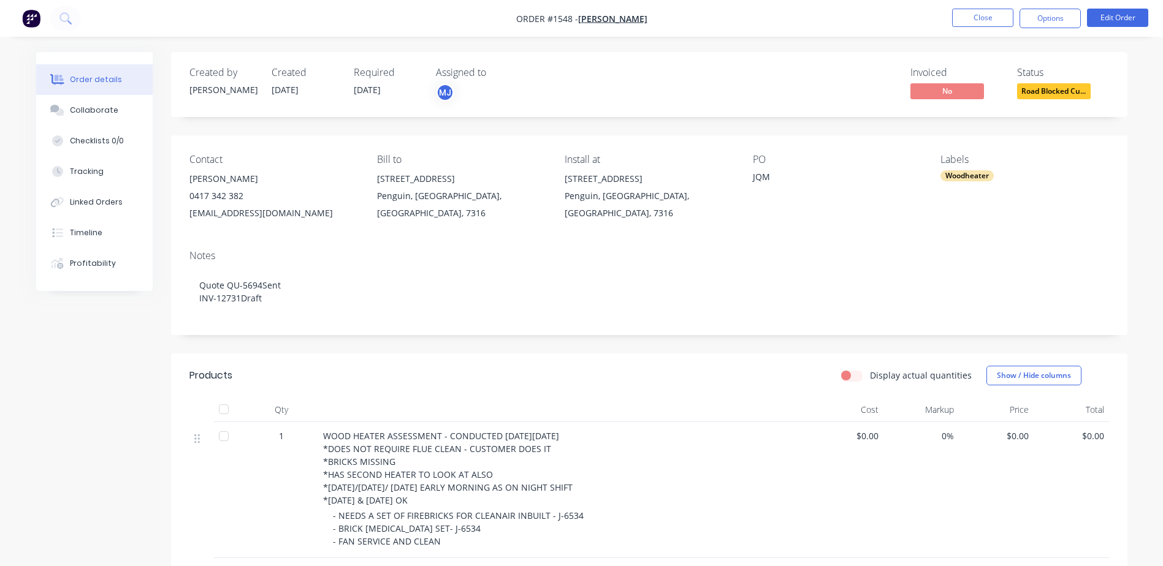
click at [1057, 94] on span "Road Blocked Cu..." at bounding box center [1054, 90] width 74 height 15
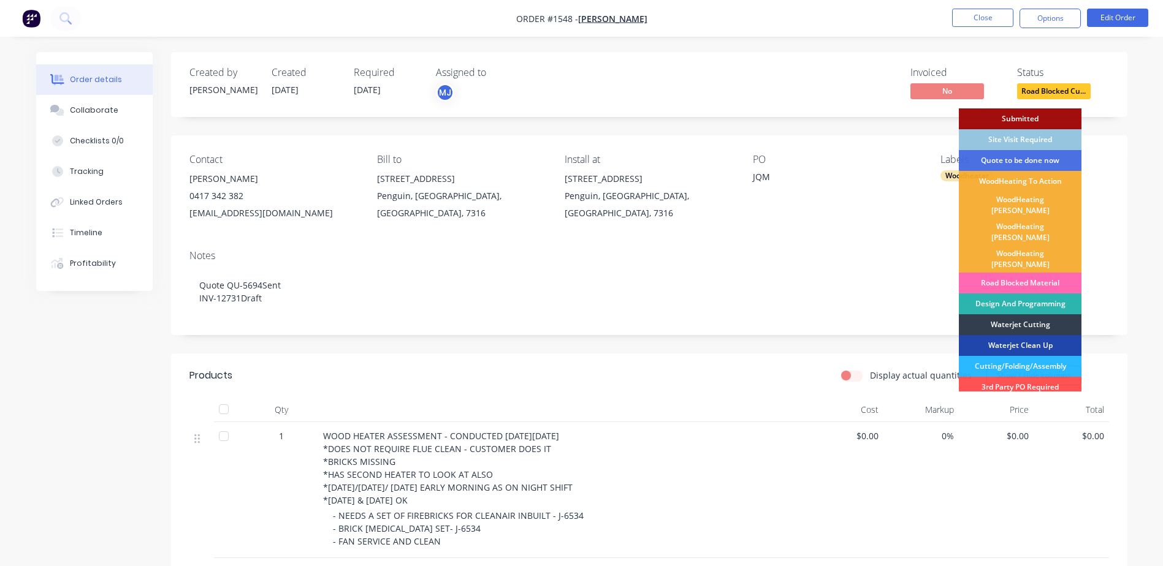
click at [1036, 273] on div "Road Blocked Material" at bounding box center [1020, 283] width 123 height 21
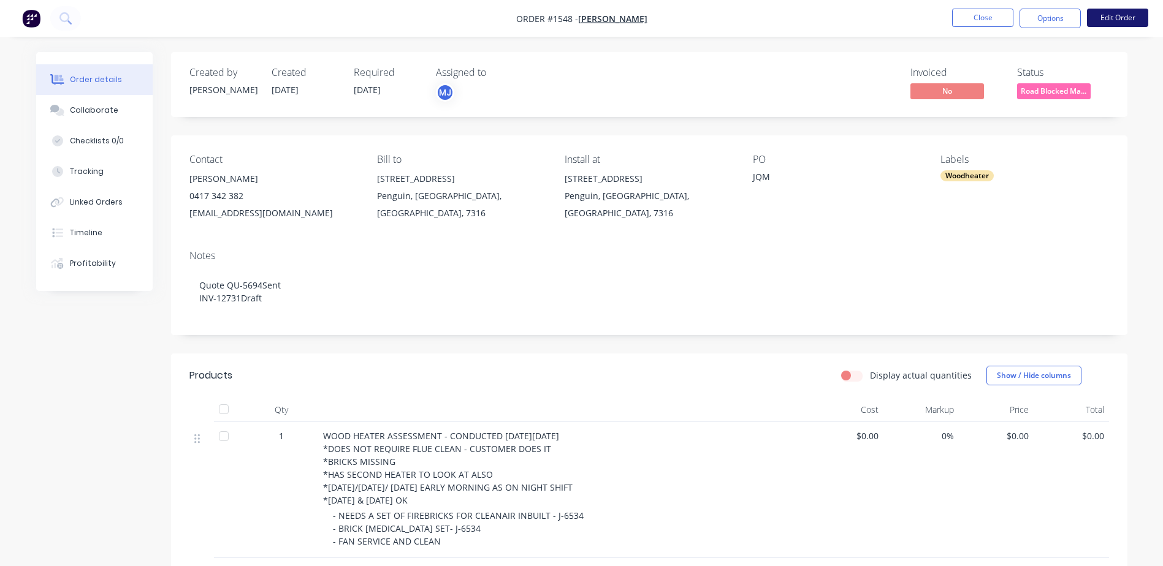
click at [1103, 13] on button "Edit Order" at bounding box center [1117, 18] width 61 height 18
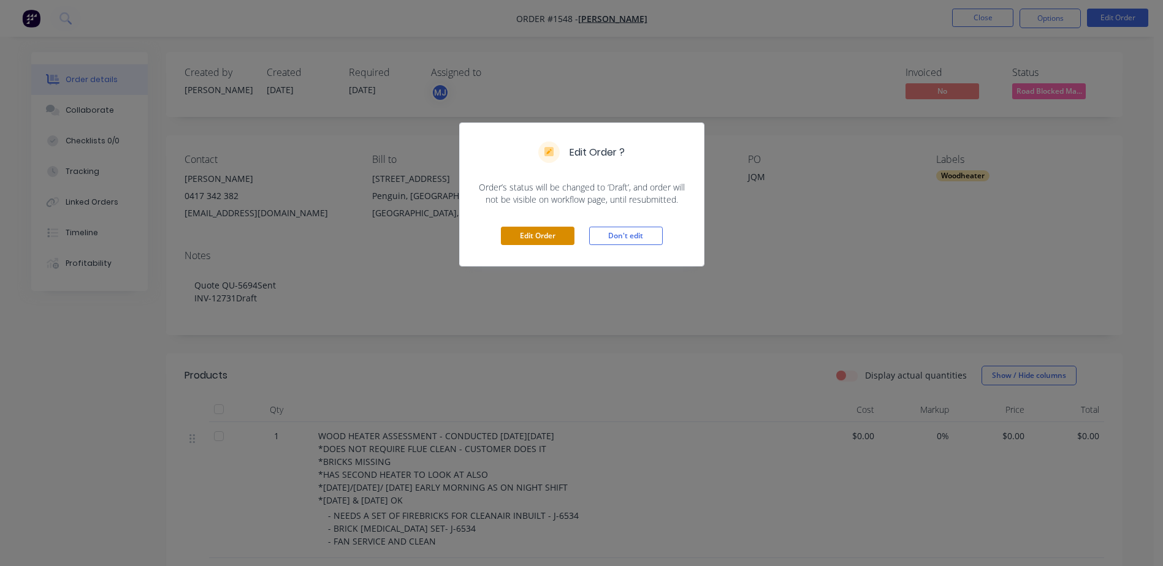
click at [545, 239] on button "Edit Order" at bounding box center [538, 236] width 74 height 18
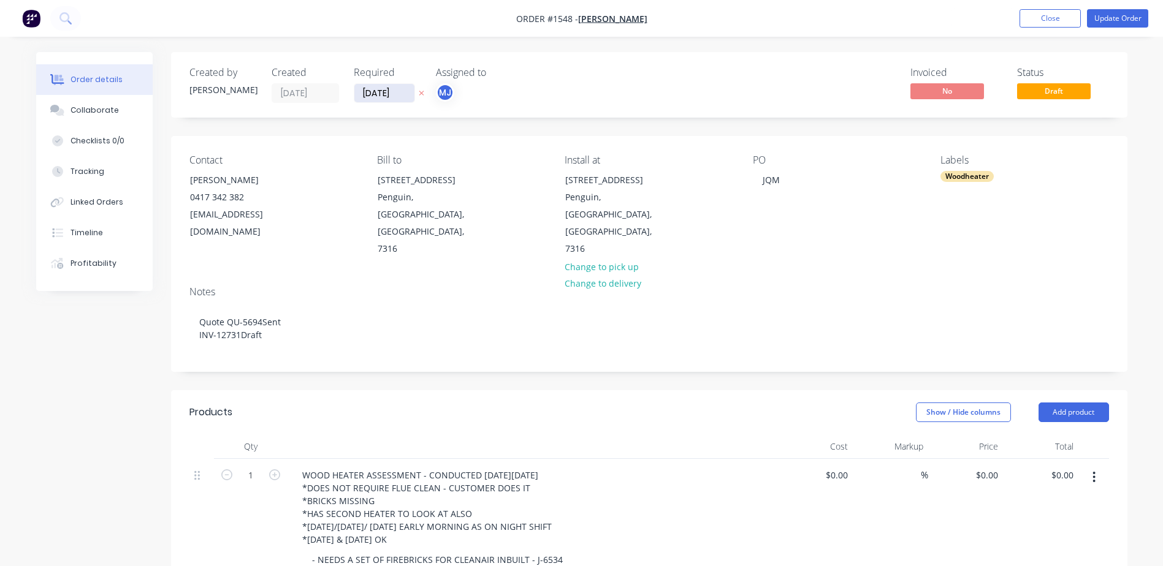
click at [381, 91] on input "[DATE]" at bounding box center [384, 93] width 60 height 18
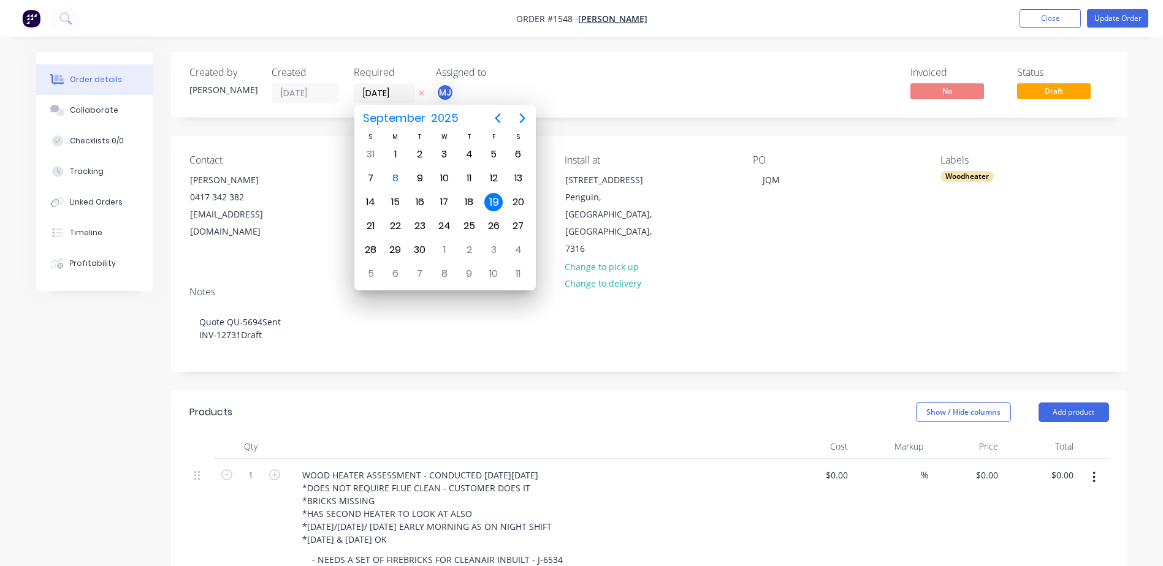
click at [270, 150] on div "Contact [PERSON_NAME] [PHONE_NUMBER] [EMAIL_ADDRESS][DOMAIN_NAME] Bill to [STRE…" at bounding box center [649, 206] width 956 height 140
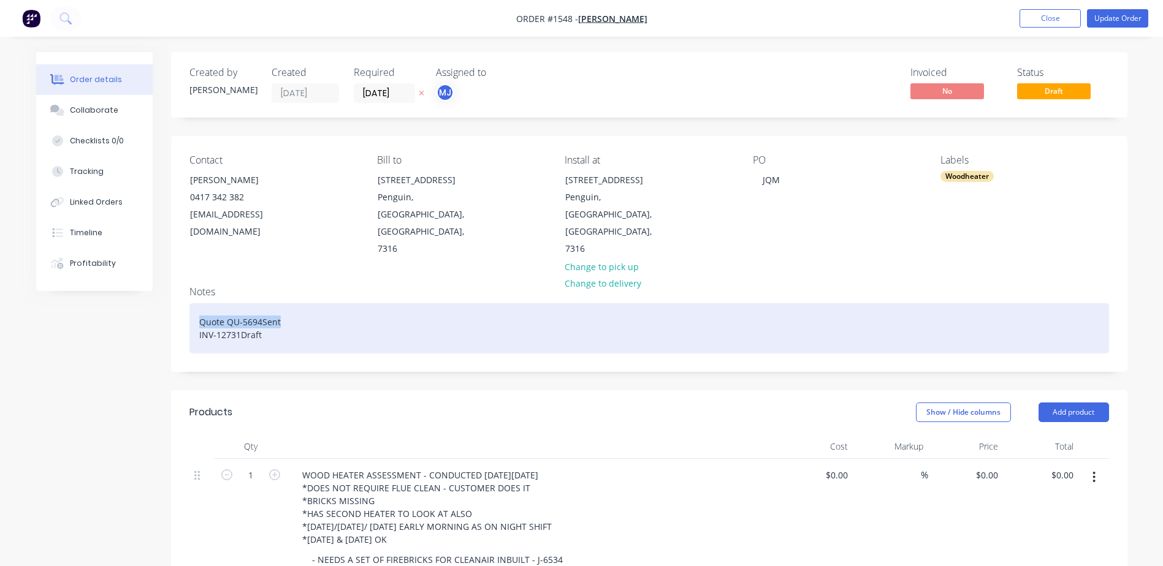
drag, startPoint x: 197, startPoint y: 289, endPoint x: 279, endPoint y: 286, distance: 82.2
click at [279, 303] on div "Quote QU-5694Sent INV-12731Draft" at bounding box center [648, 328] width 919 height 50
paste div
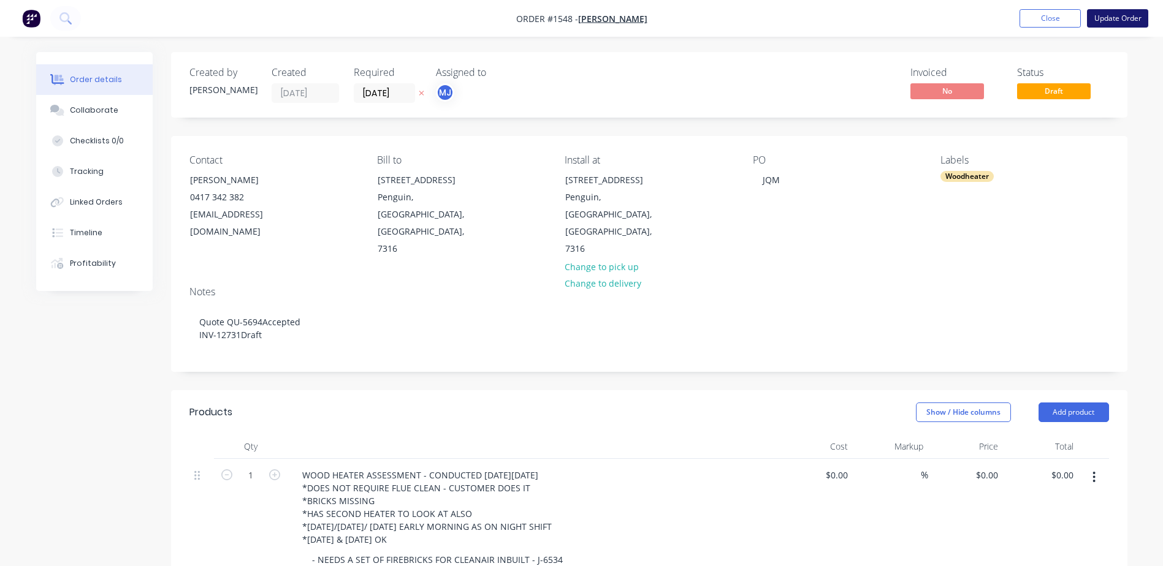
click at [1114, 18] on button "Update Order" at bounding box center [1117, 18] width 61 height 18
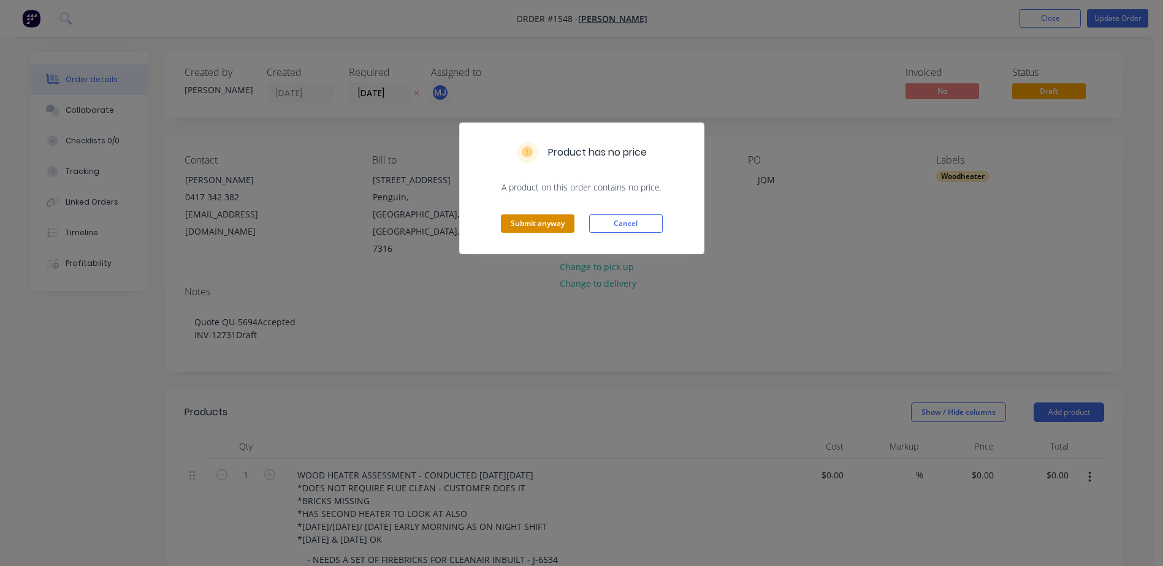
click at [548, 227] on button "Submit anyway" at bounding box center [538, 224] width 74 height 18
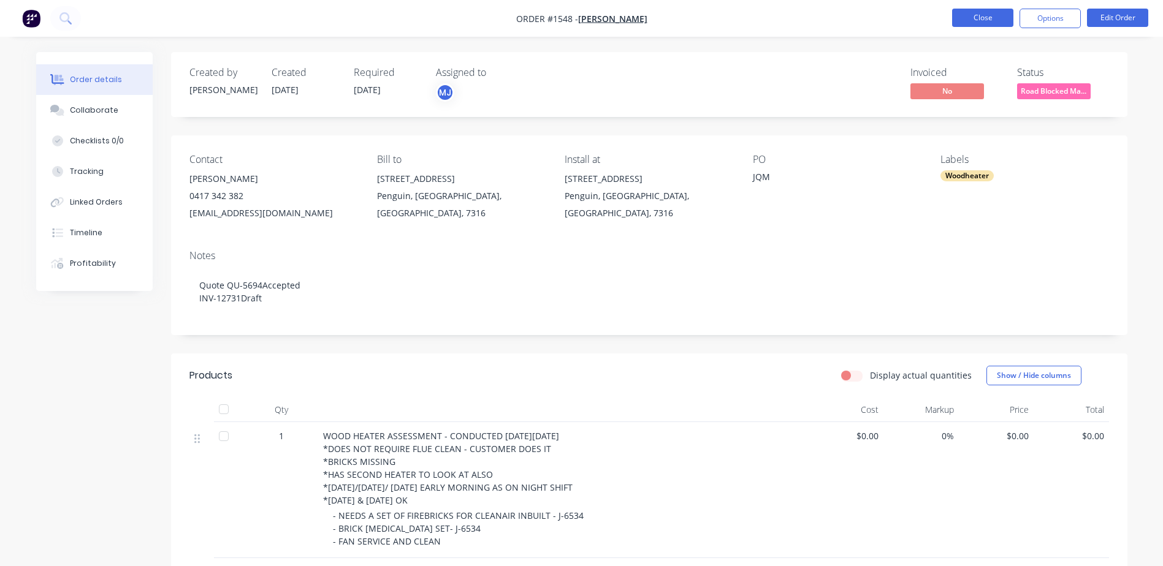
click at [974, 21] on button "Close" at bounding box center [982, 18] width 61 height 18
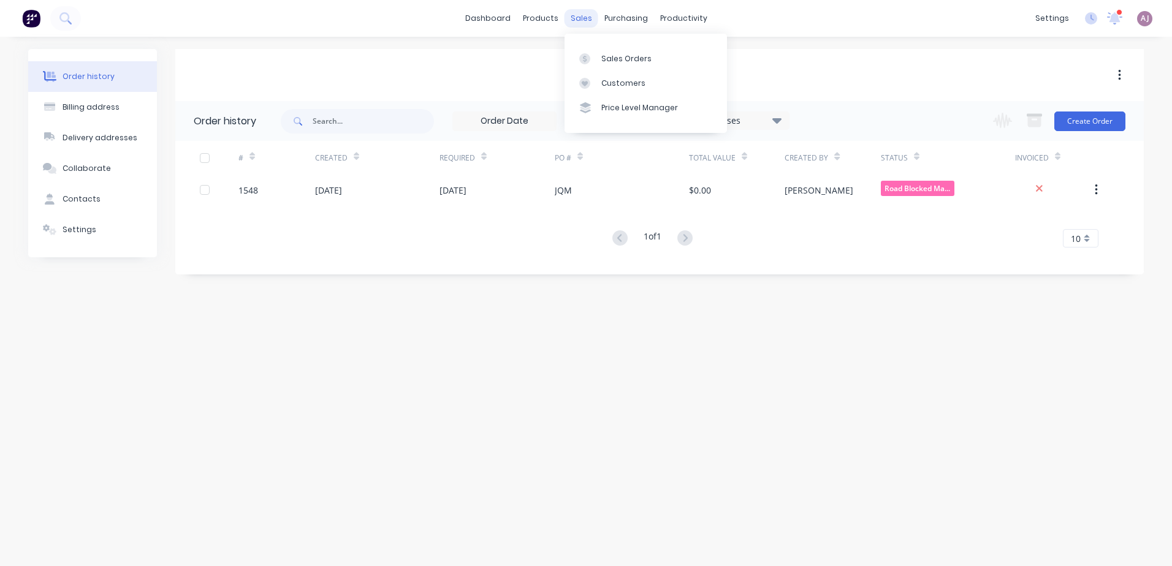
click at [580, 23] on div "sales" at bounding box center [581, 18] width 34 height 18
click at [593, 51] on link "Sales Orders" at bounding box center [645, 58] width 162 height 25
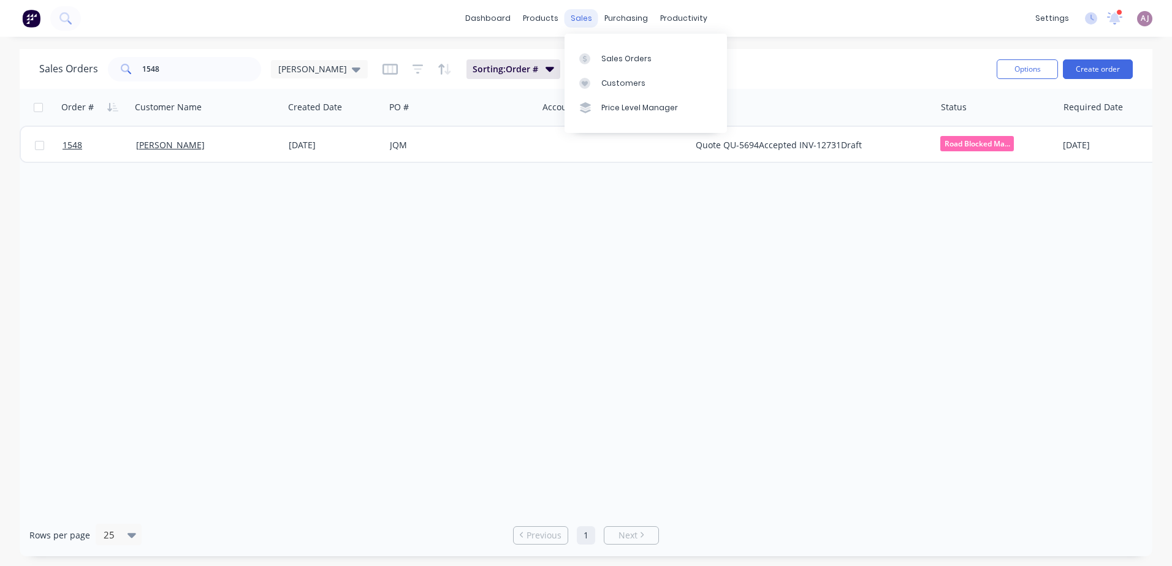
click at [580, 21] on div "sales" at bounding box center [581, 18] width 34 height 18
click at [600, 50] on link "Sales Orders" at bounding box center [645, 58] width 162 height 25
drag, startPoint x: 600, startPoint y: 50, endPoint x: 593, endPoint y: 56, distance: 9.6
click at [593, 56] on div at bounding box center [588, 58] width 18 height 11
click at [615, 58] on div "Sales Orders" at bounding box center [626, 58] width 50 height 11
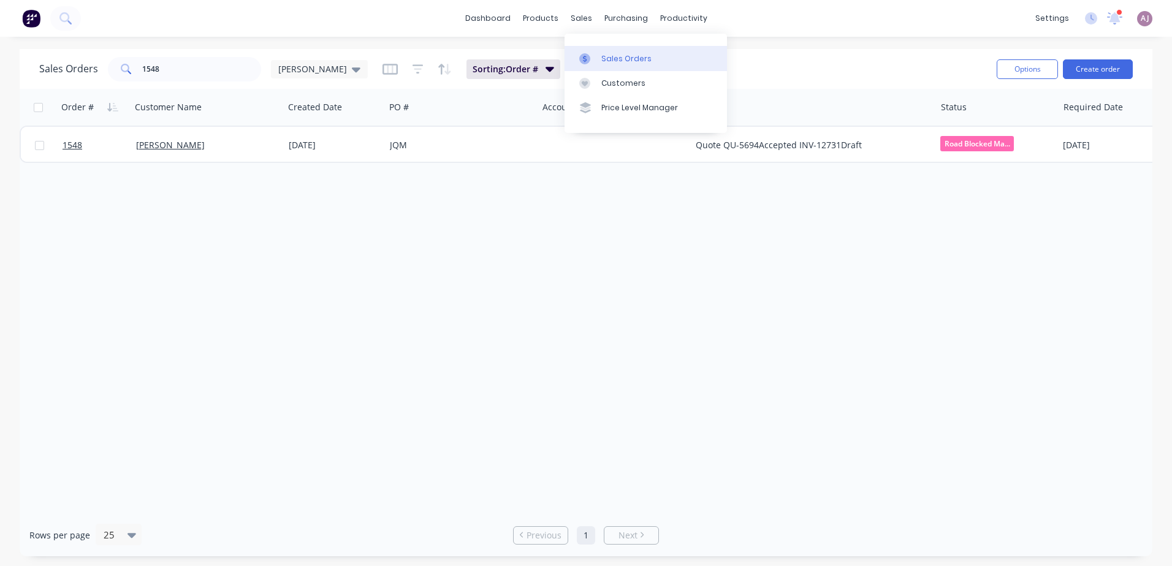
click at [607, 59] on div "Sales Orders" at bounding box center [626, 58] width 50 height 11
click at [151, 69] on input "1548" at bounding box center [202, 69] width 120 height 25
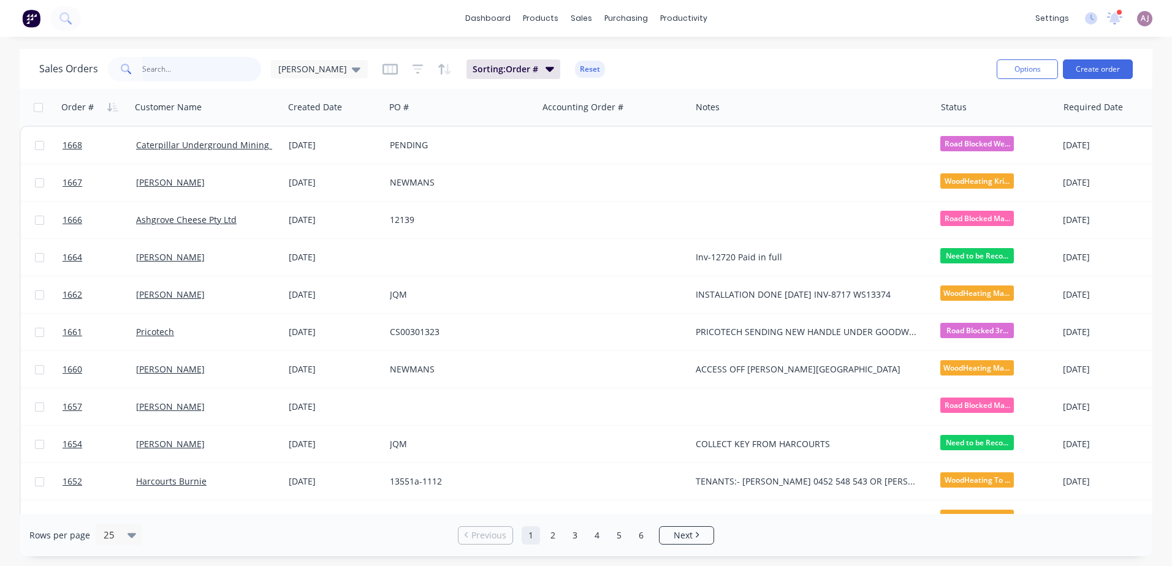
click at [220, 72] on input "text" at bounding box center [202, 69] width 120 height 25
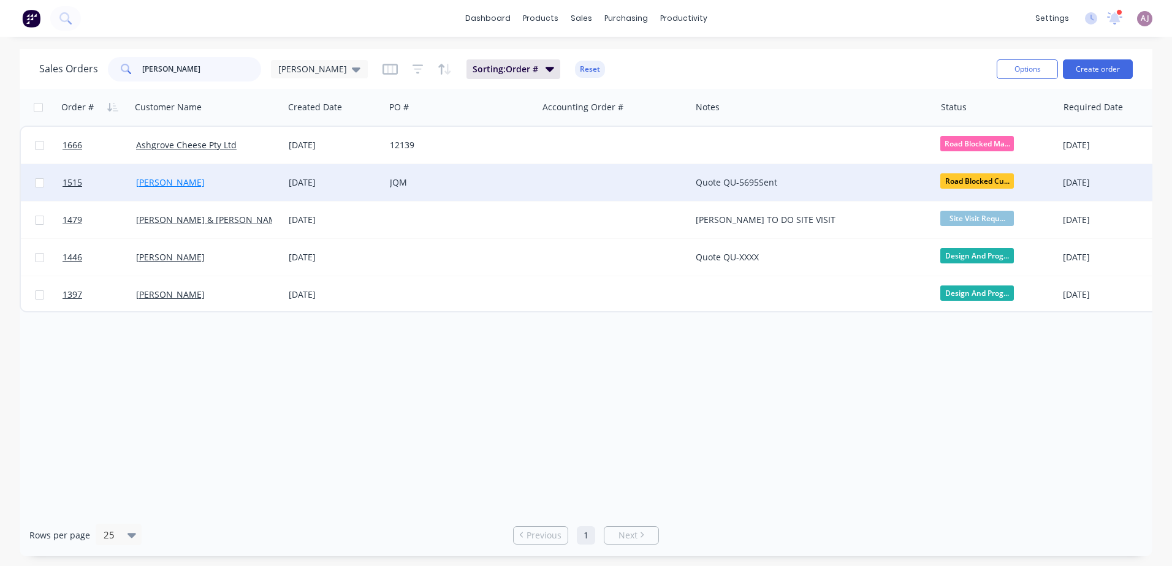
type input "[PERSON_NAME]"
click at [179, 177] on link "[PERSON_NAME]" at bounding box center [170, 183] width 69 height 12
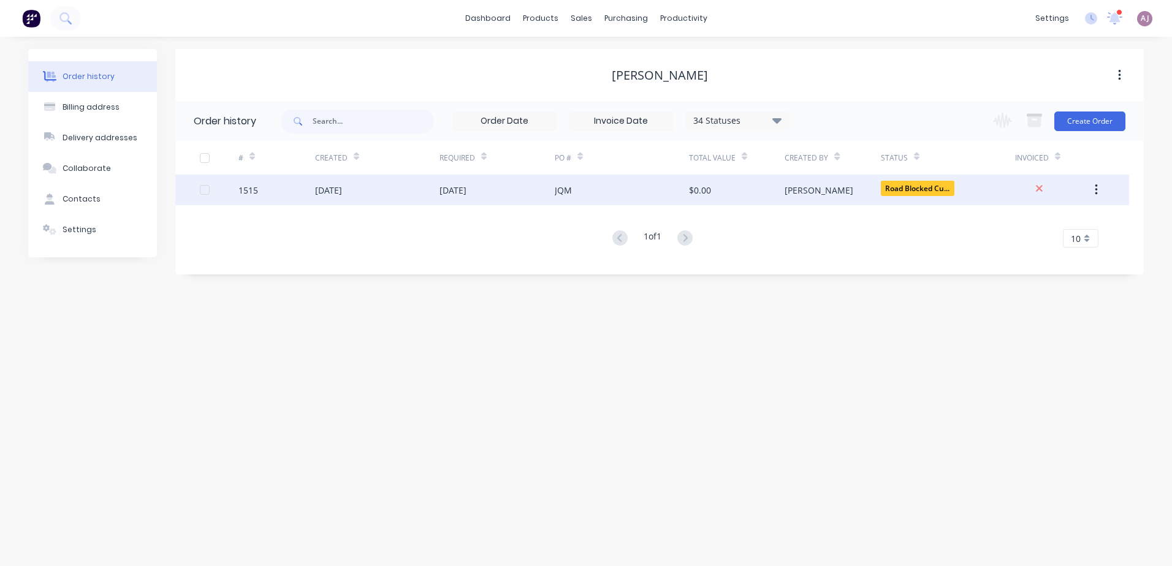
click at [377, 196] on div "[DATE]" at bounding box center [377, 190] width 124 height 31
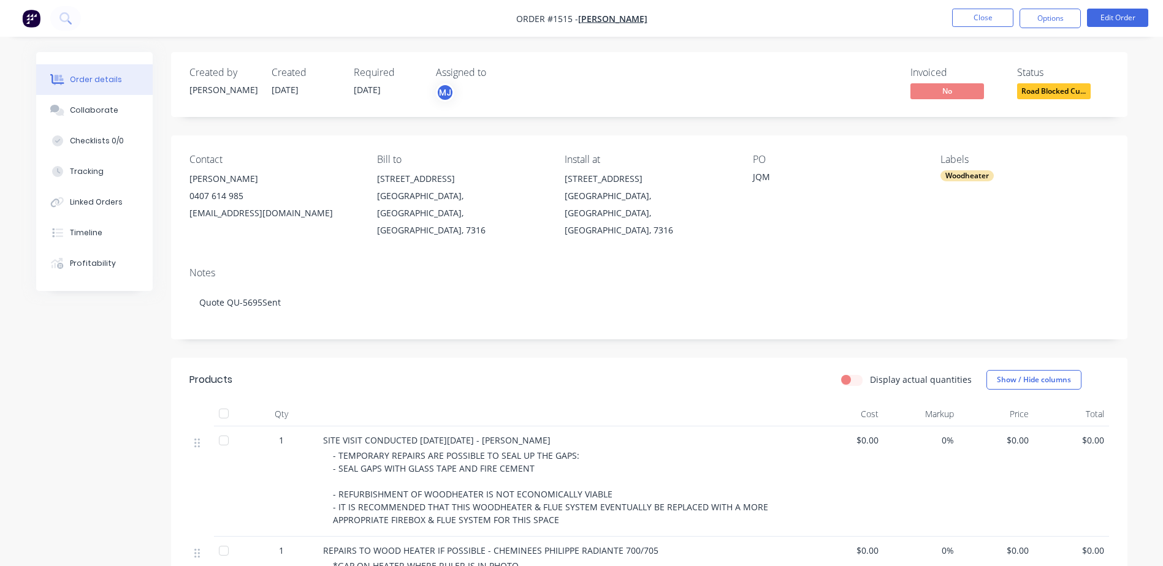
click at [1031, 93] on span "Road Blocked Cu..." at bounding box center [1054, 90] width 74 height 15
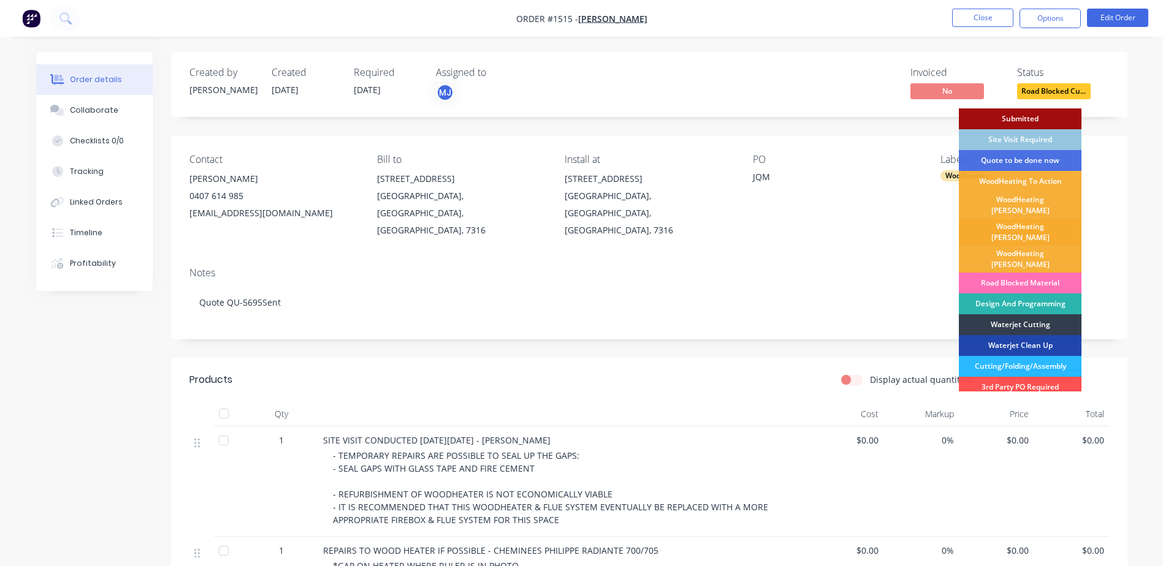
click at [1001, 219] on div "WoodHeating [PERSON_NAME]" at bounding box center [1020, 232] width 123 height 27
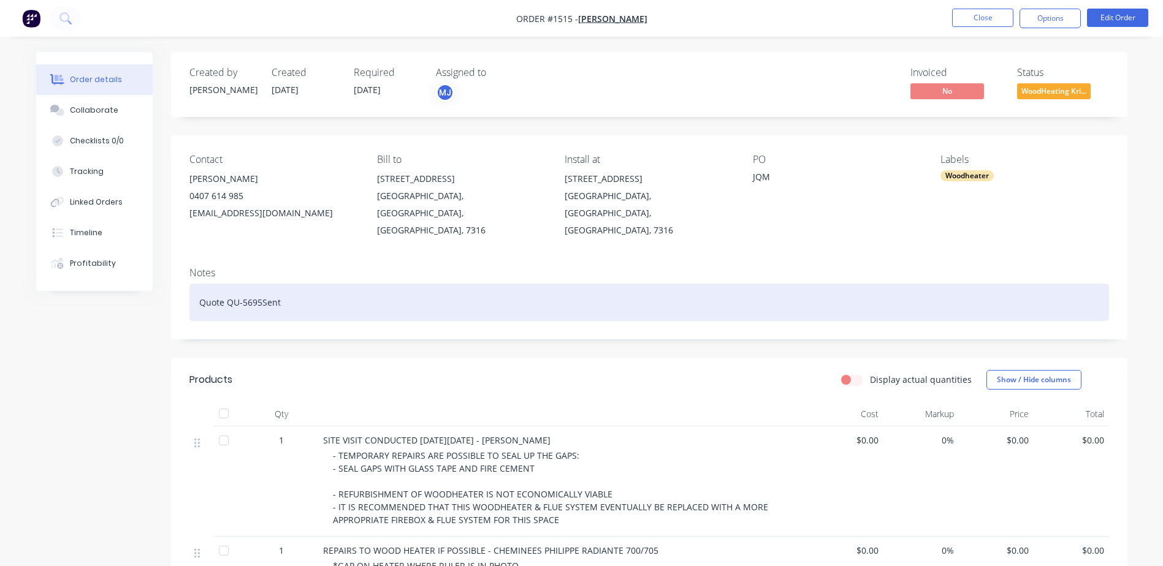
click at [236, 286] on div "Quote QU-5695Sent" at bounding box center [648, 302] width 919 height 37
paste div
click at [305, 287] on div "Quote QU-5695Accepted" at bounding box center [648, 302] width 919 height 37
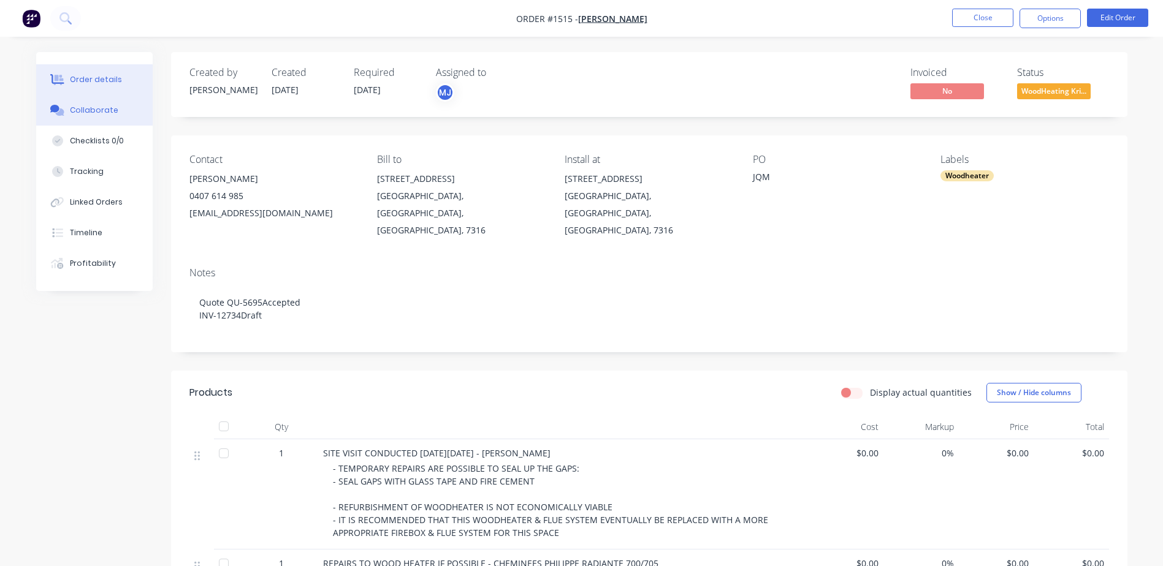
click at [96, 113] on div "Collaborate" at bounding box center [94, 110] width 48 height 11
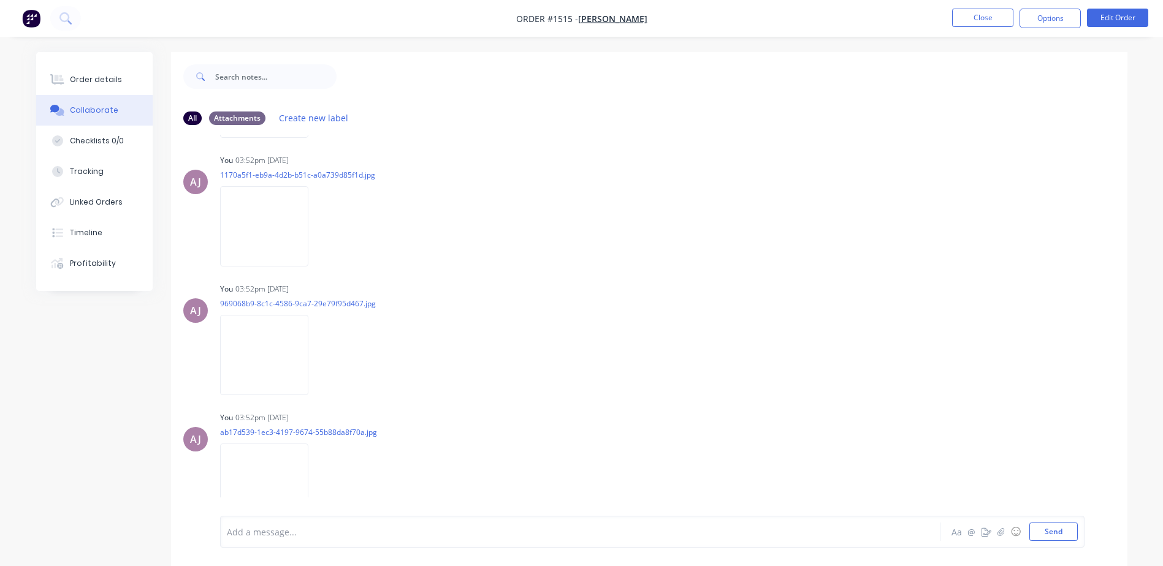
scroll to position [1880, 0]
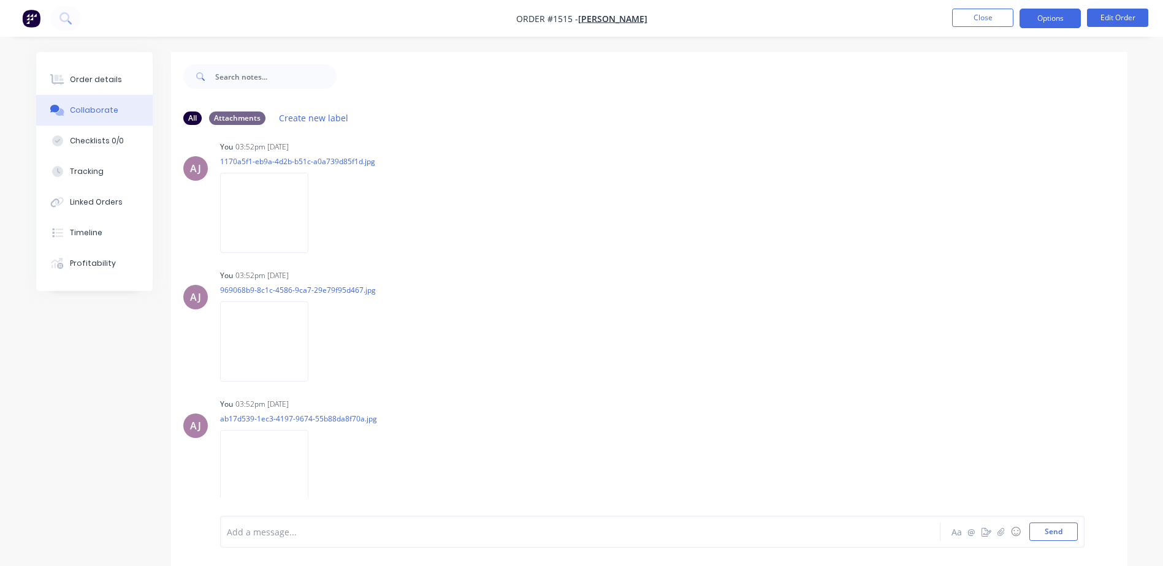
click at [1065, 17] on button "Options" at bounding box center [1049, 19] width 61 height 20
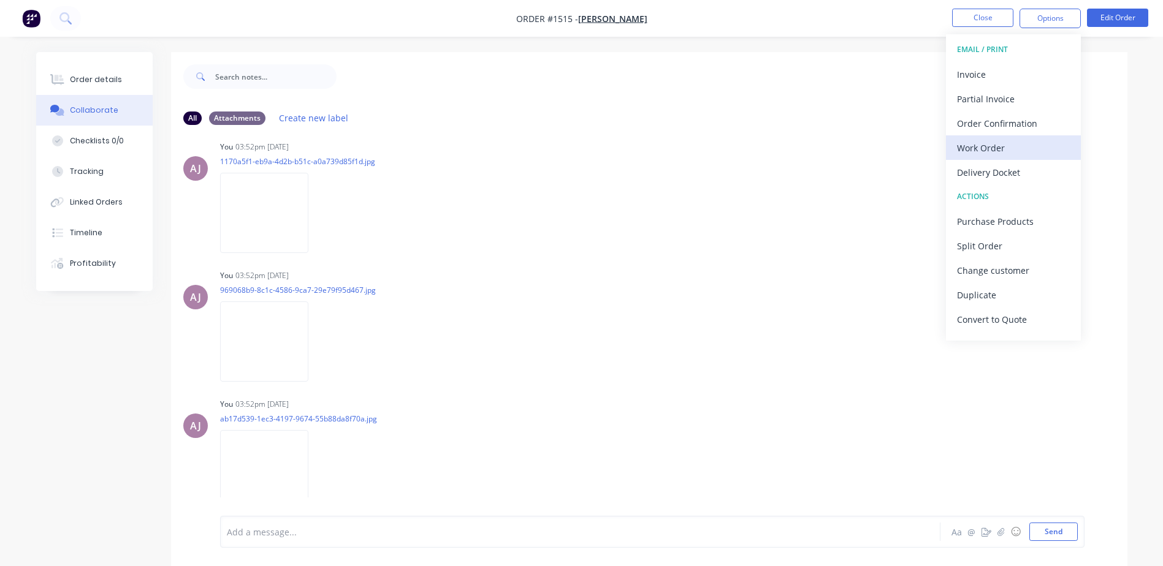
click at [959, 152] on div "Work Order" at bounding box center [1013, 148] width 113 height 18
click at [959, 152] on div "Custom" at bounding box center [1013, 148] width 113 height 18
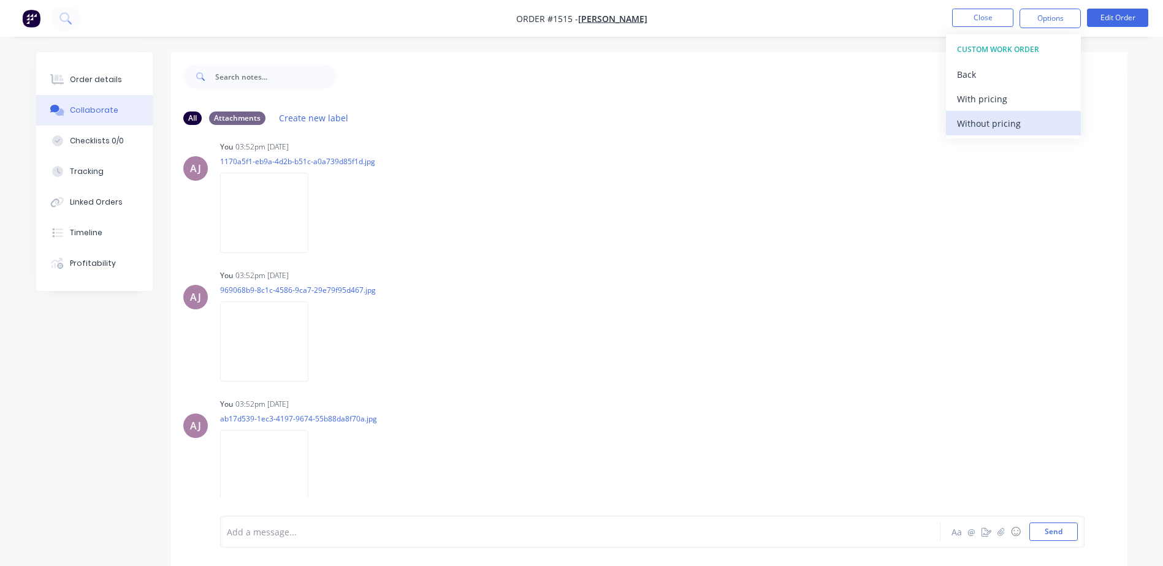
click at [973, 125] on div "Without pricing" at bounding box center [1013, 124] width 113 height 18
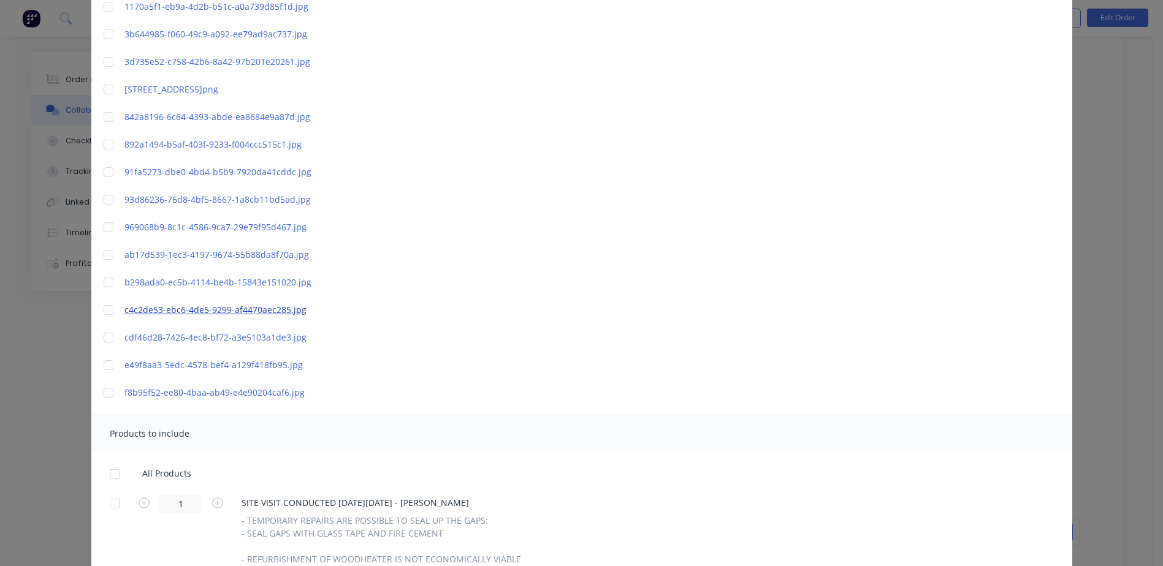
scroll to position [227, 0]
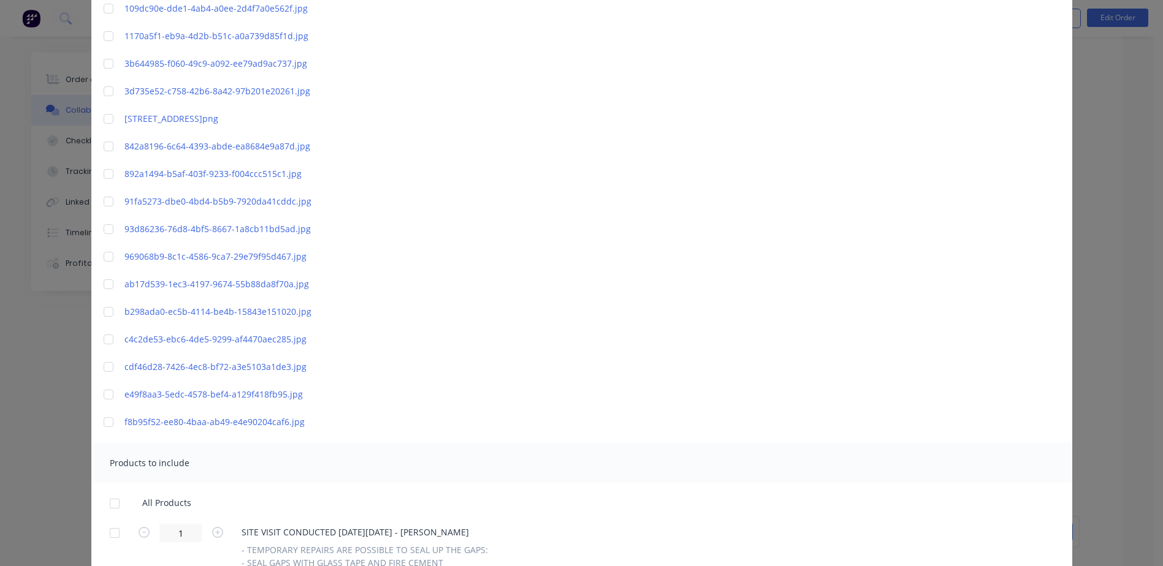
click at [104, 91] on div at bounding box center [108, 91] width 25 height 25
click at [101, 146] on div at bounding box center [108, 146] width 25 height 25
click at [105, 227] on div at bounding box center [108, 229] width 25 height 25
click at [105, 339] on div at bounding box center [108, 339] width 25 height 25
click at [104, 423] on div at bounding box center [108, 422] width 25 height 25
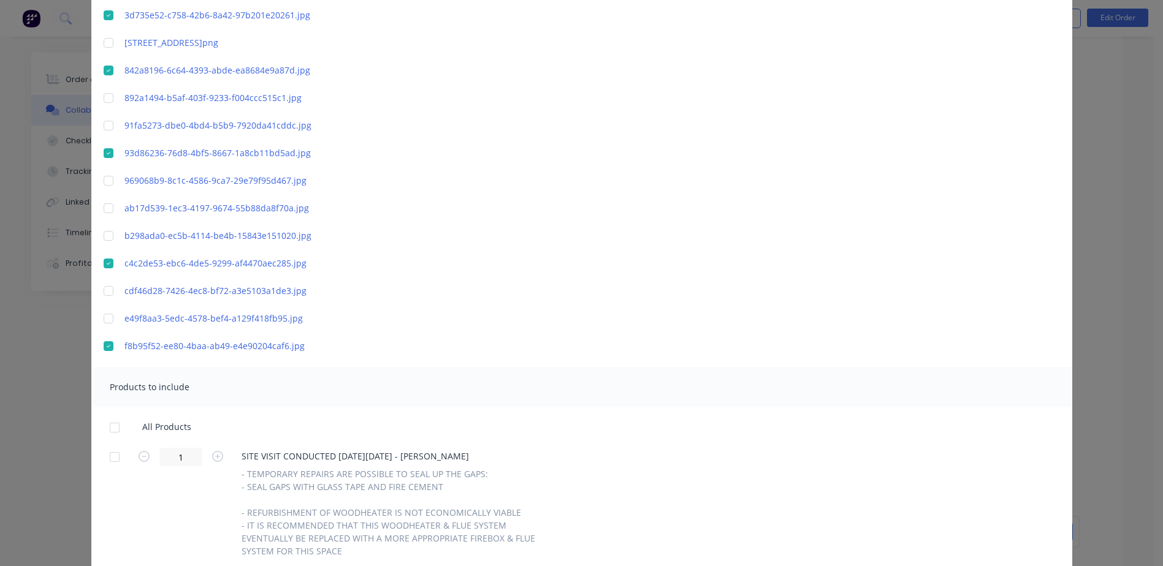
scroll to position [411, 0]
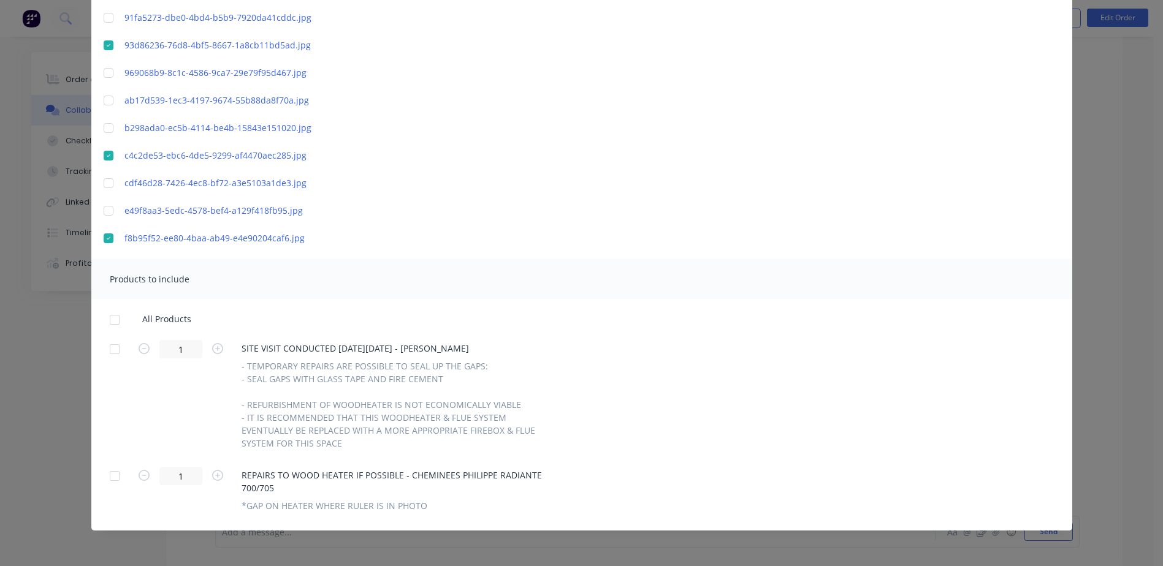
click at [110, 318] on div at bounding box center [114, 320] width 25 height 25
click at [113, 476] on div at bounding box center [114, 476] width 25 height 25
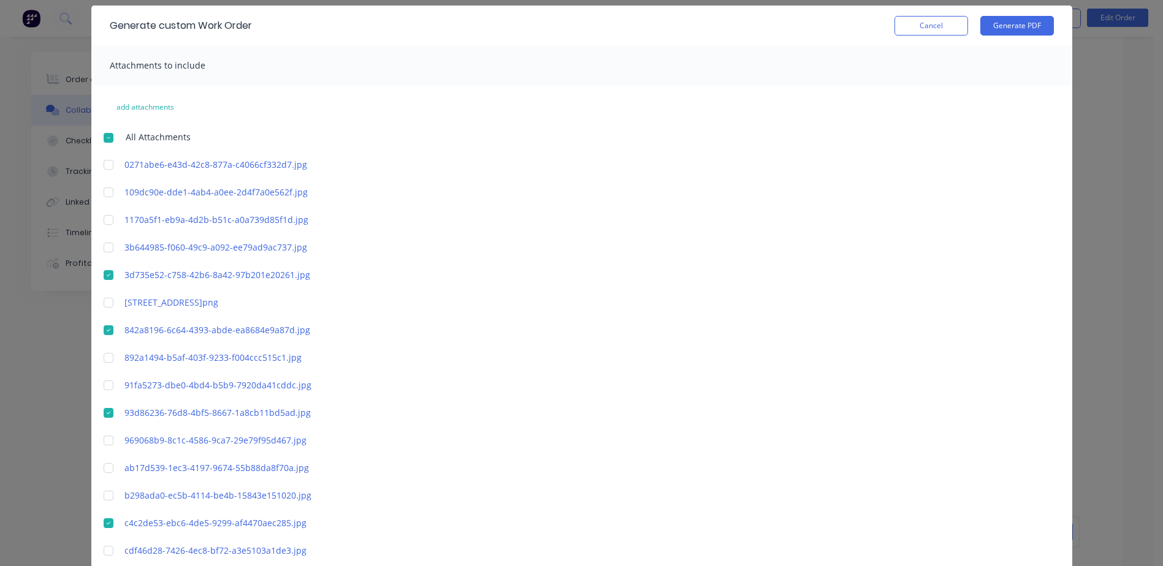
scroll to position [0, 0]
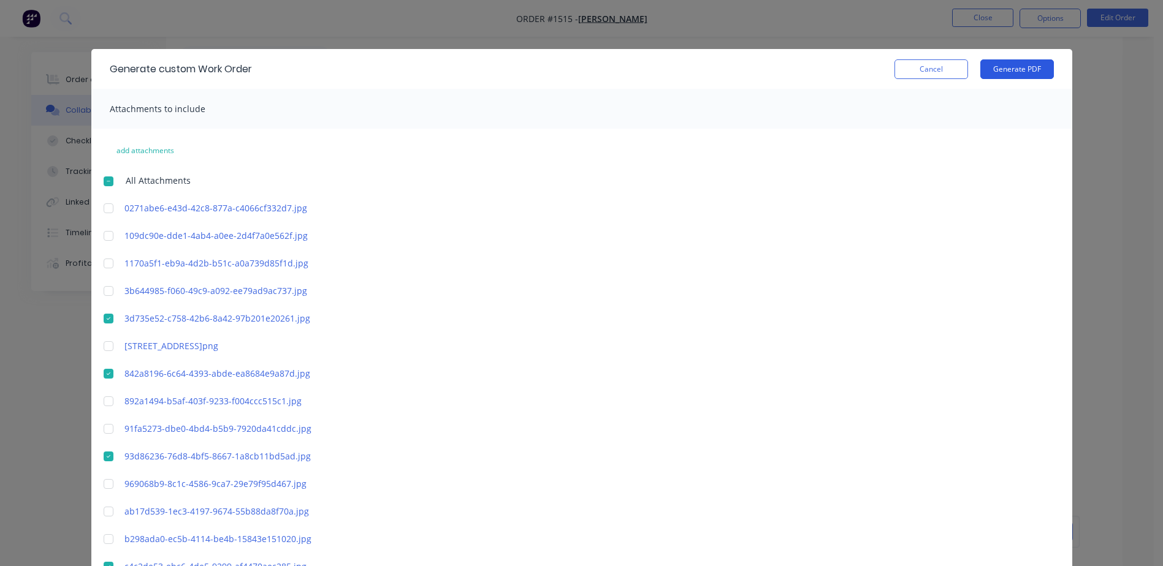
click at [1006, 69] on button "Generate PDF" at bounding box center [1017, 69] width 74 height 20
click at [901, 63] on button "Cancel" at bounding box center [931, 69] width 74 height 20
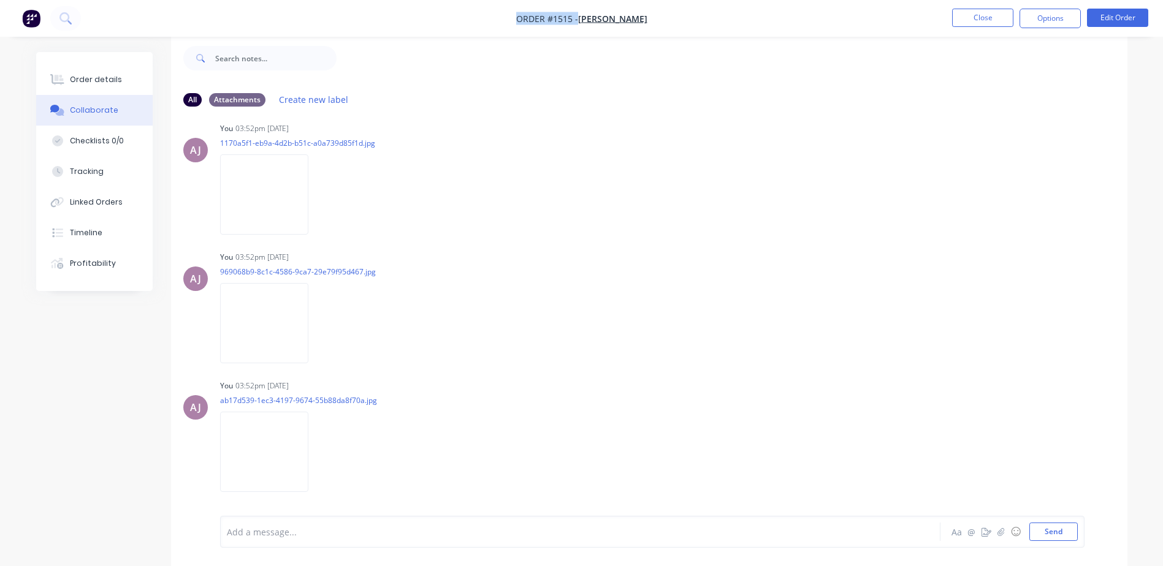
click at [518, 13] on nav "Order #1515 - [PERSON_NAME] Close Options Edit Order" at bounding box center [581, 18] width 1163 height 37
click at [99, 78] on div "Order details" at bounding box center [96, 79] width 52 height 11
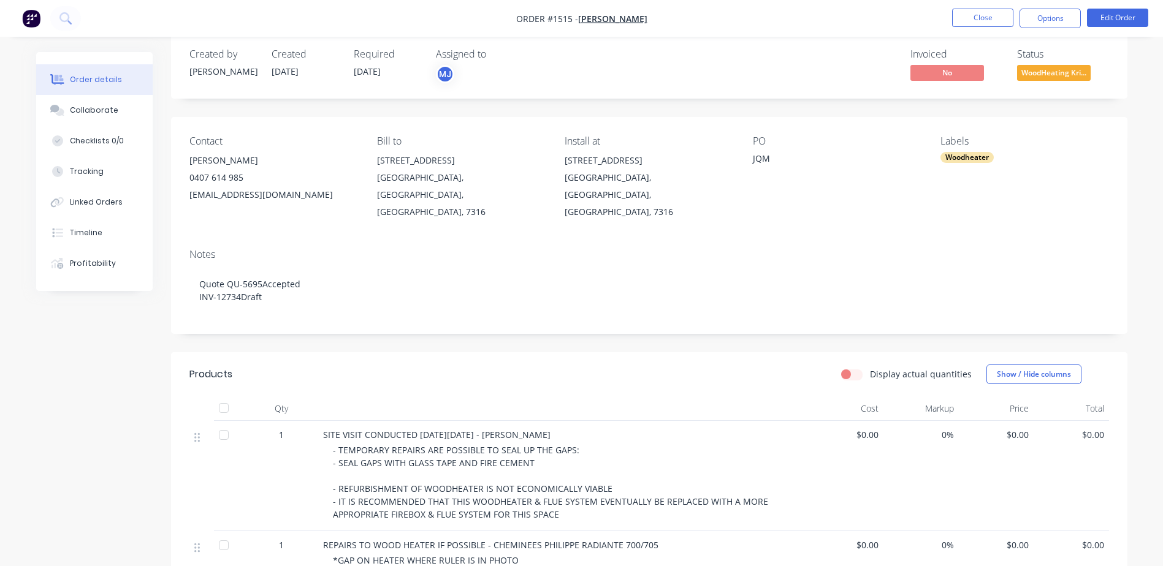
click at [197, 161] on div "[PERSON_NAME]" at bounding box center [273, 160] width 168 height 17
click at [196, 161] on div "[PERSON_NAME]" at bounding box center [273, 160] width 168 height 17
drag, startPoint x: 375, startPoint y: 162, endPoint x: 421, endPoint y: 177, distance: 48.1
click at [421, 177] on div "Contact [PERSON_NAME] [PHONE_NUMBER] [EMAIL_ADDRESS][DOMAIN_NAME] Bill to [STRE…" at bounding box center [649, 178] width 956 height 122
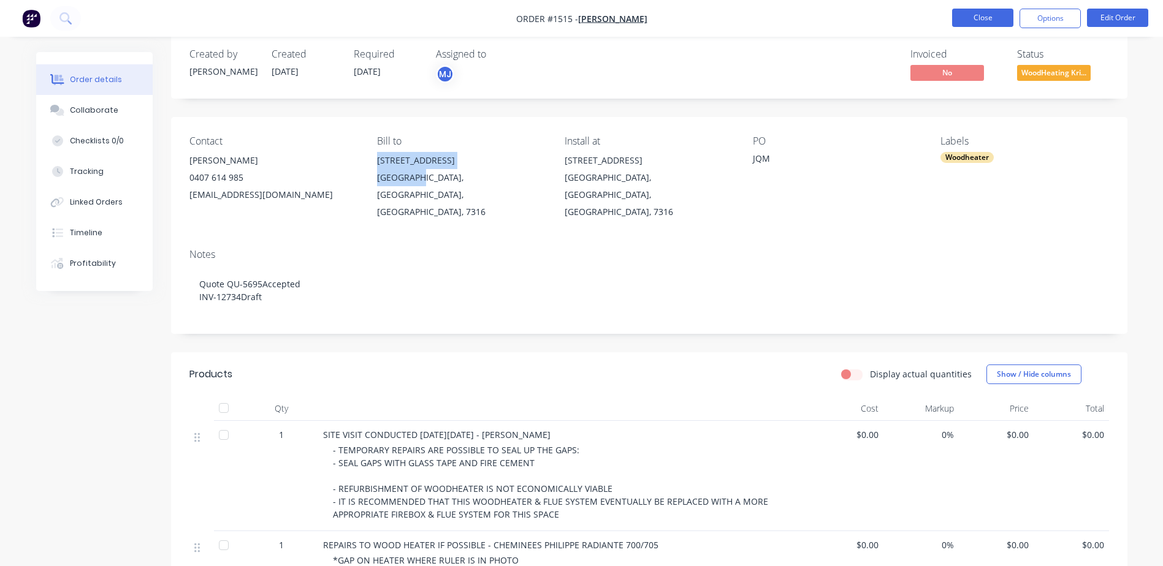
click at [987, 15] on button "Close" at bounding box center [982, 18] width 61 height 18
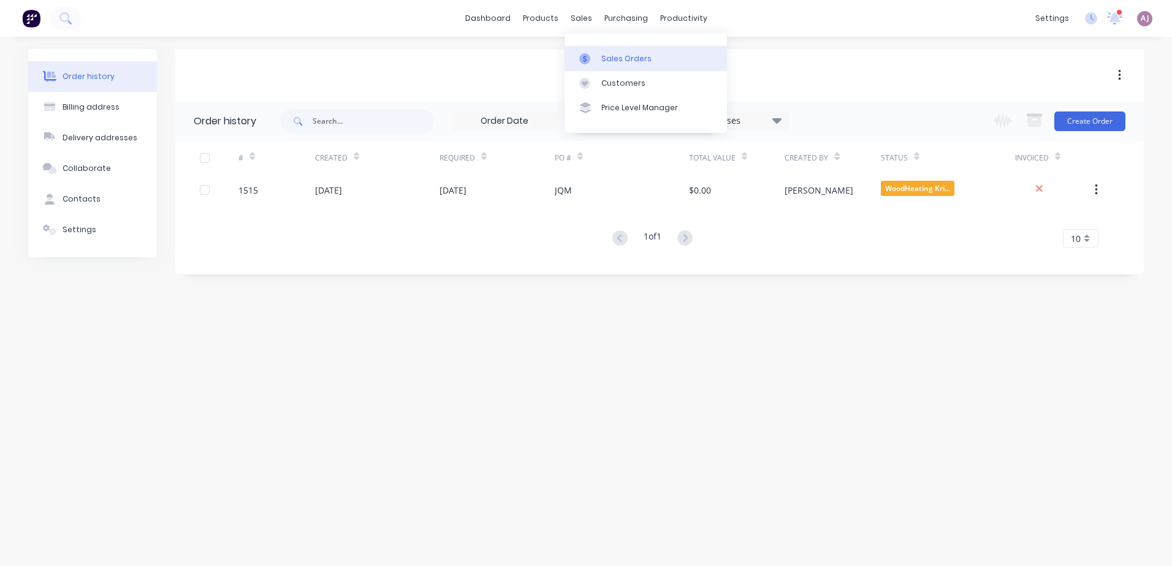
click at [598, 56] on link "Sales Orders" at bounding box center [645, 58] width 162 height 25
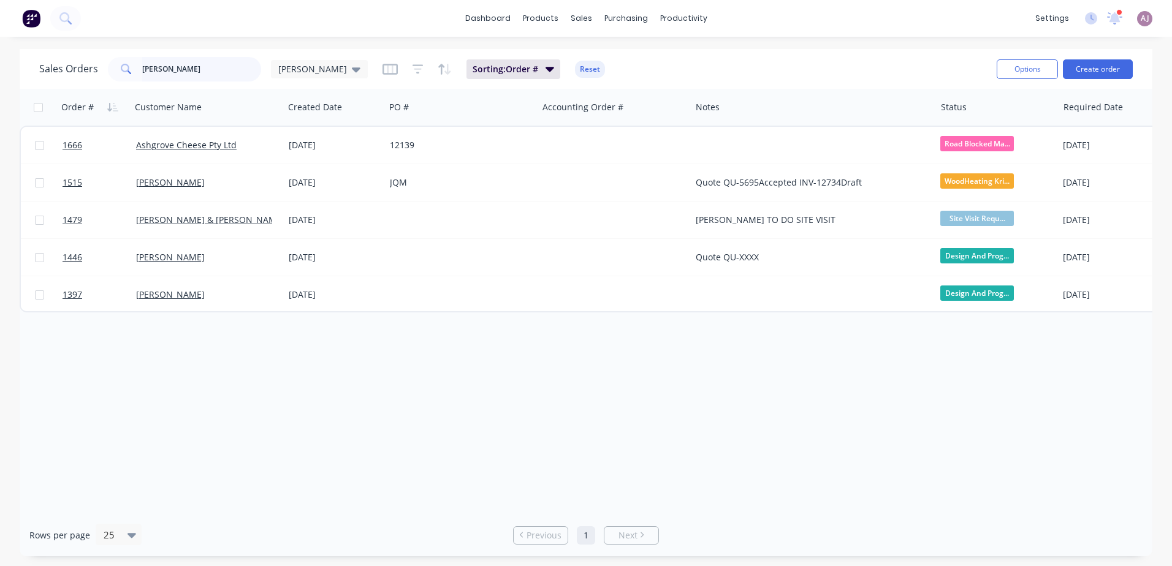
click at [145, 67] on input "[PERSON_NAME]" at bounding box center [202, 69] width 120 height 25
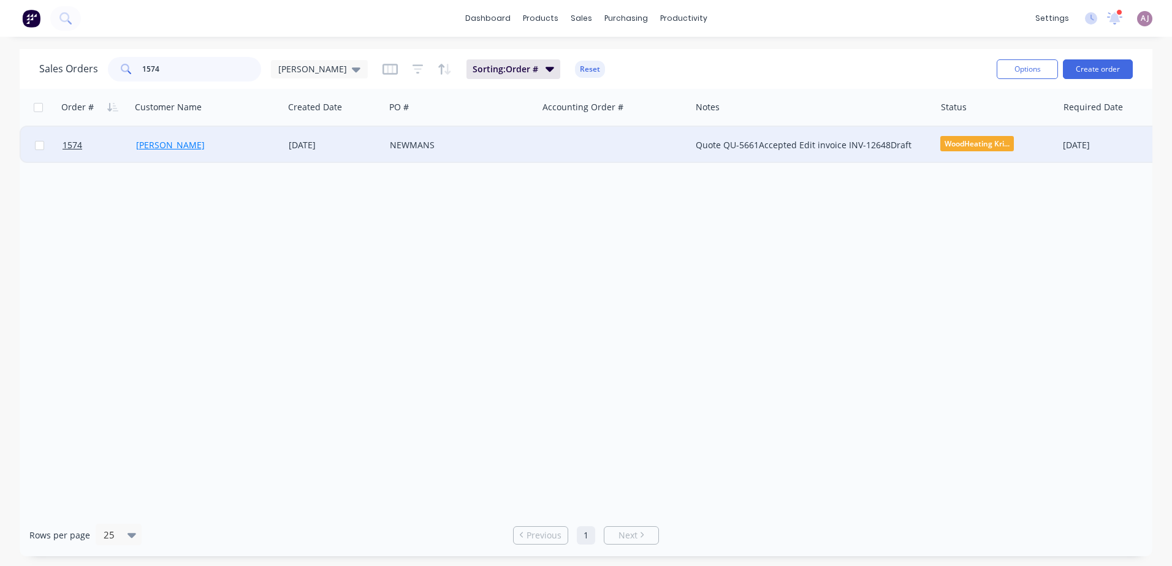
type input "1574"
click at [172, 140] on link "[PERSON_NAME]" at bounding box center [170, 145] width 69 height 12
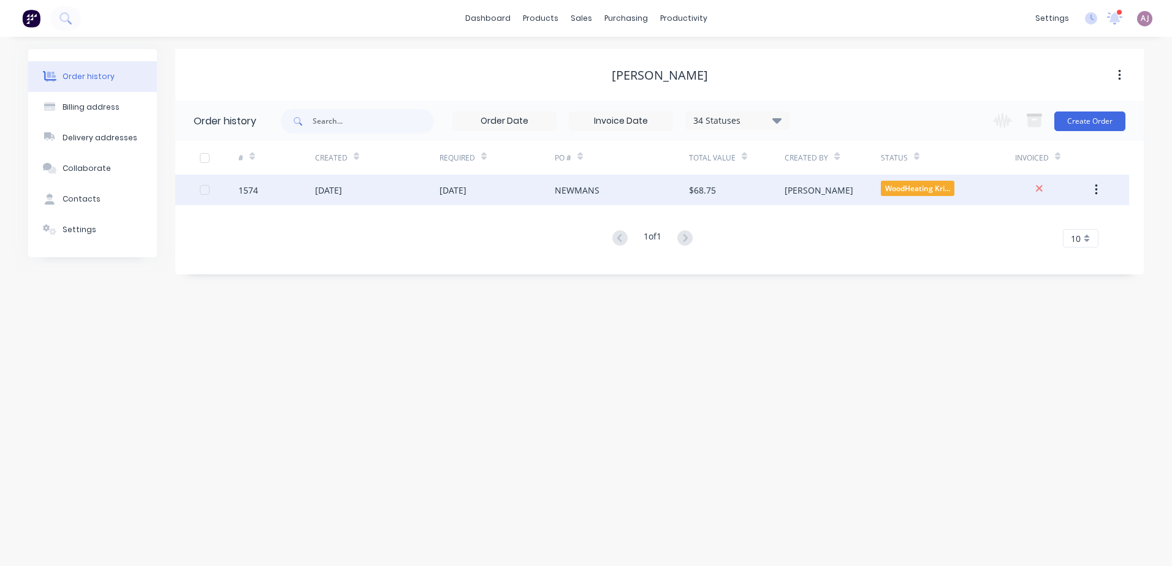
click at [342, 186] on div "[DATE]" at bounding box center [328, 190] width 27 height 13
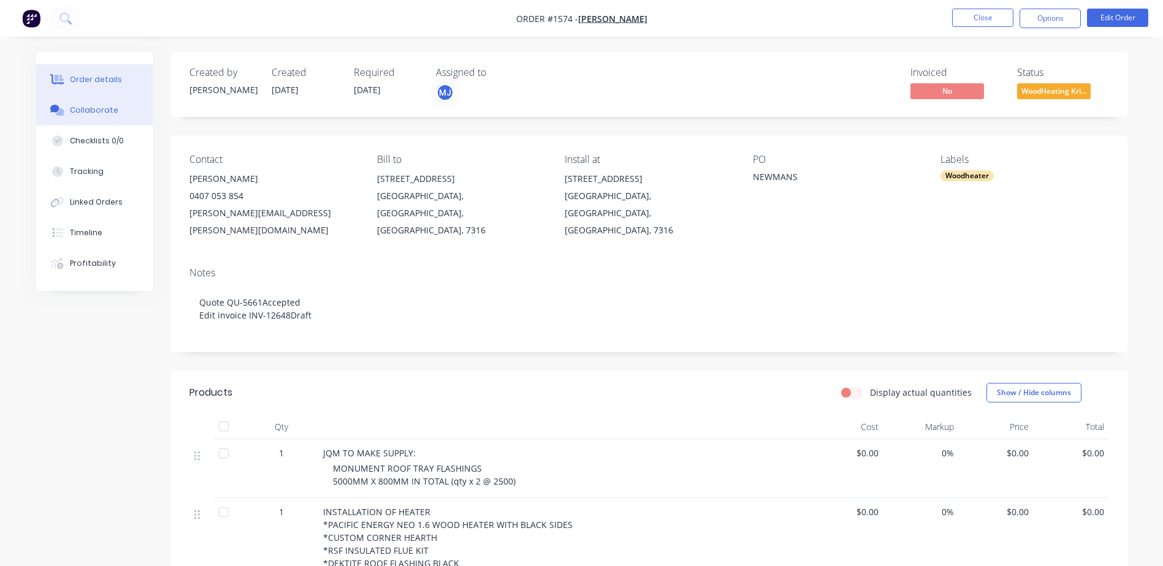
click at [95, 108] on div "Collaborate" at bounding box center [94, 110] width 48 height 11
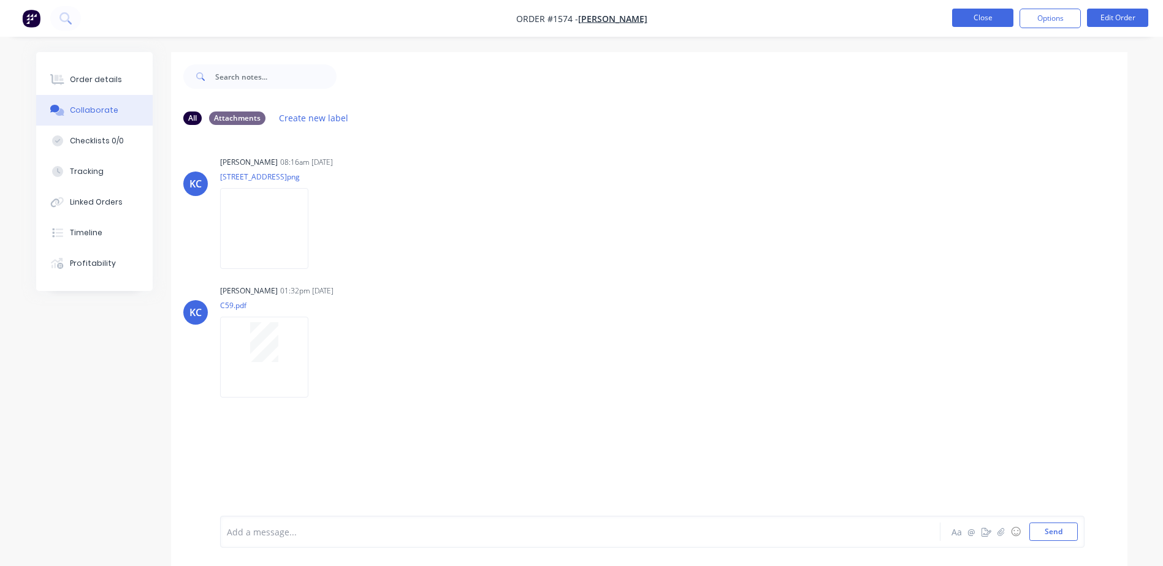
click at [969, 14] on button "Close" at bounding box center [982, 18] width 61 height 18
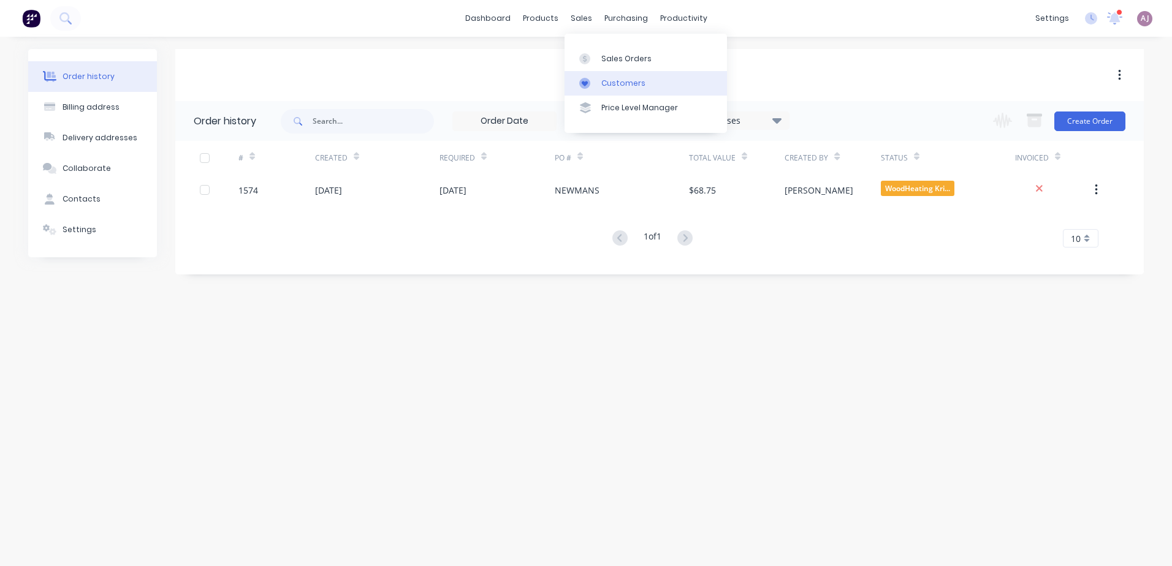
click at [602, 78] on div "Customers" at bounding box center [623, 83] width 44 height 11
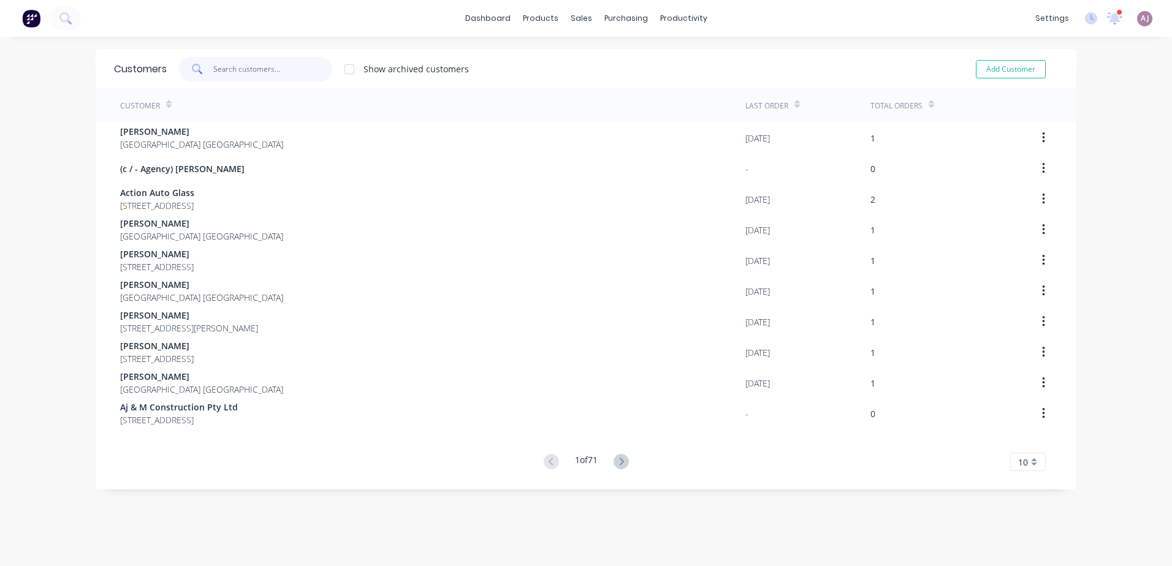
click at [236, 64] on input "text" at bounding box center [273, 69] width 120 height 25
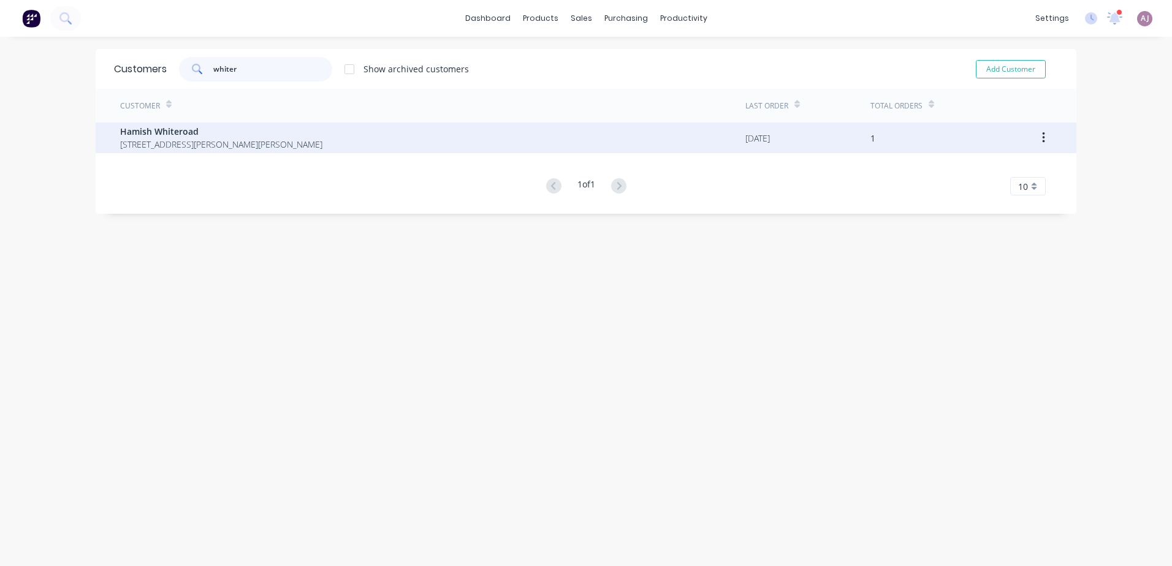
type input "whiter"
click at [208, 135] on span "Hamish Whiteroad" at bounding box center [221, 131] width 202 height 13
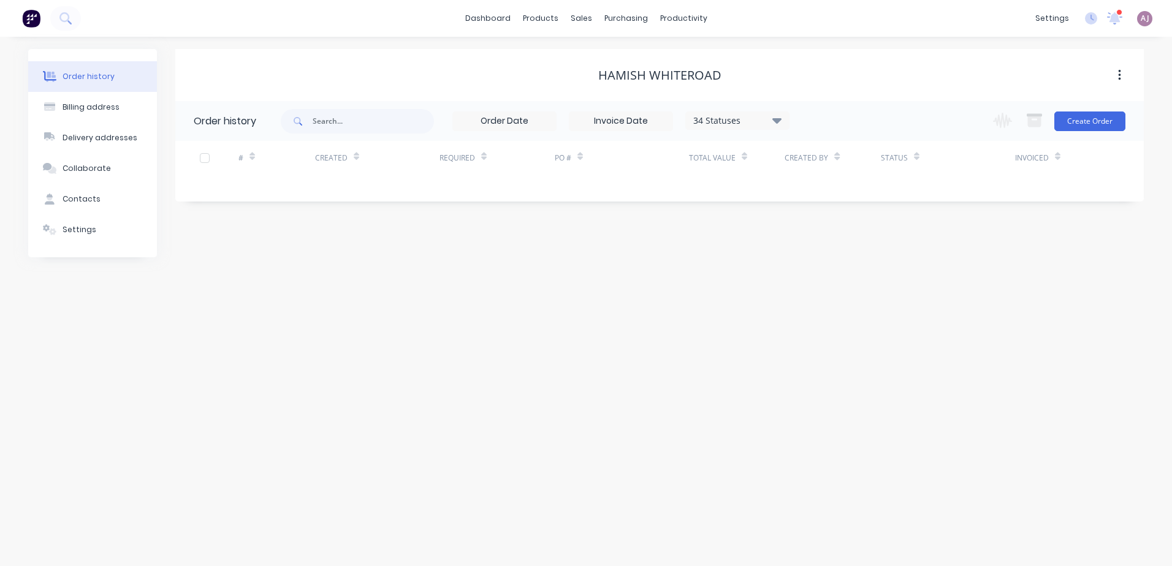
click at [777, 122] on icon at bounding box center [776, 121] width 9 height 6
click at [838, 262] on label at bounding box center [838, 262] width 0 height 0
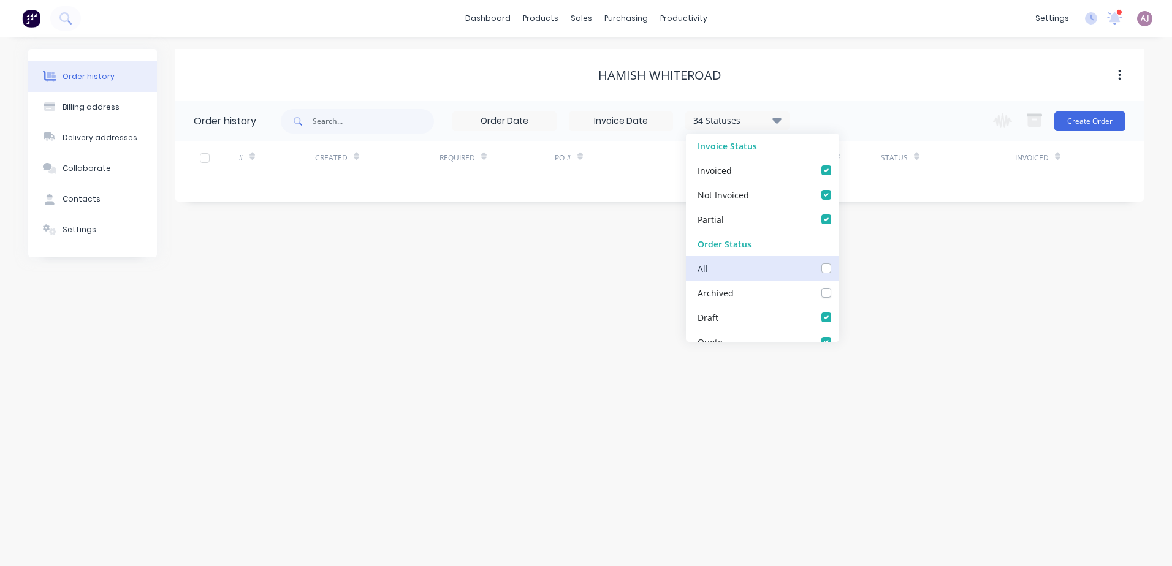
click at [838, 270] on input "checkbox" at bounding box center [843, 268] width 10 height 12
checkbox input "true"
click at [587, 261] on div "Order history Billing address Delivery addresses Collaborate Contacts Settings …" at bounding box center [586, 302] width 1172 height 530
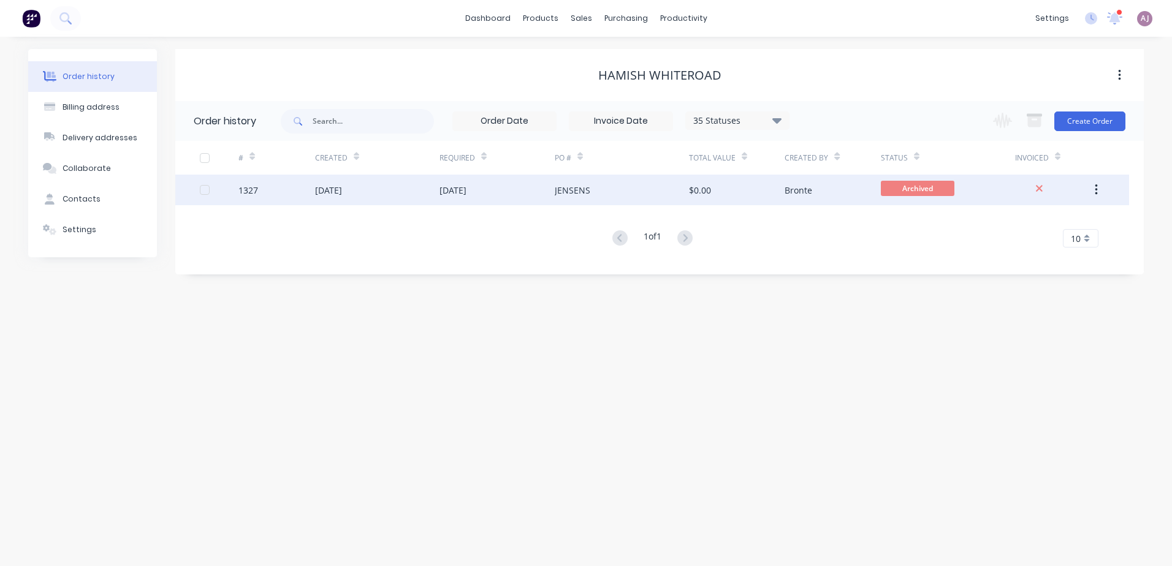
click at [584, 189] on div "JENSENS" at bounding box center [573, 190] width 36 height 13
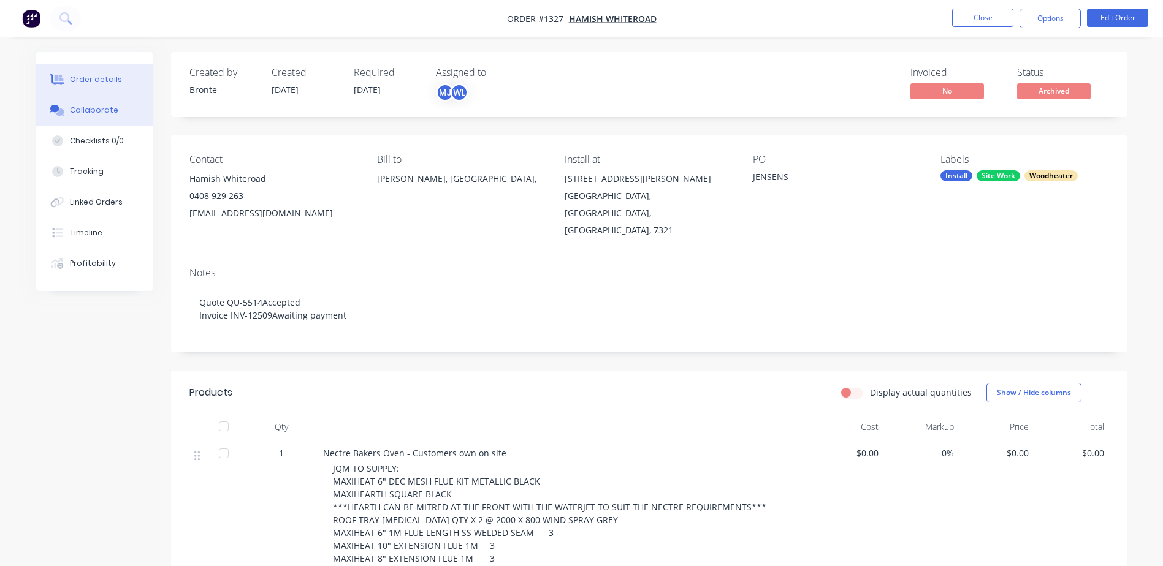
click at [103, 104] on button "Collaborate" at bounding box center [94, 110] width 116 height 31
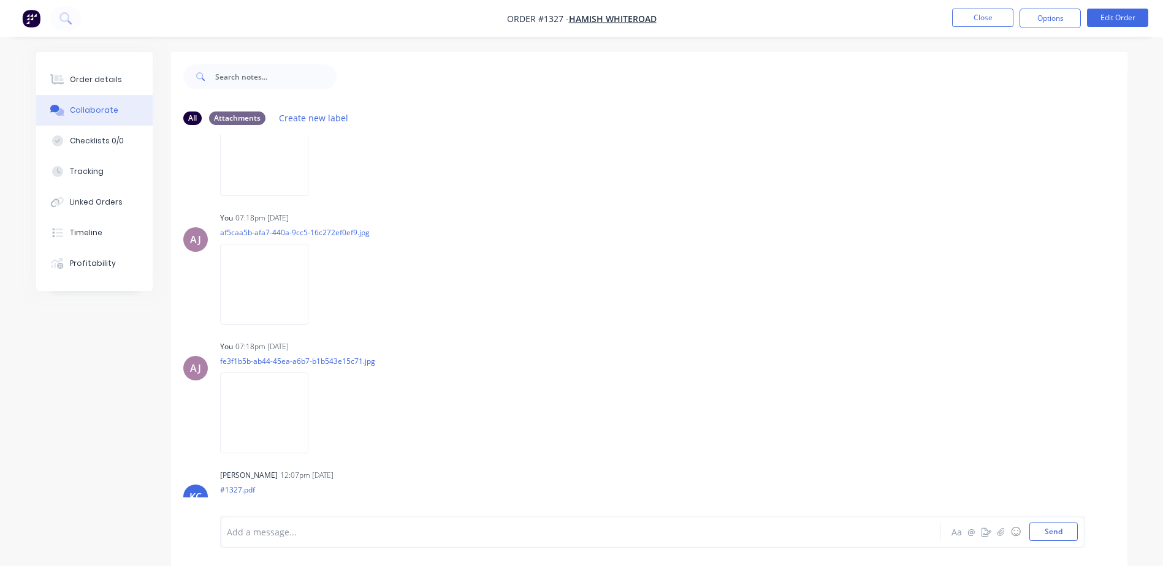
scroll to position [788, 0]
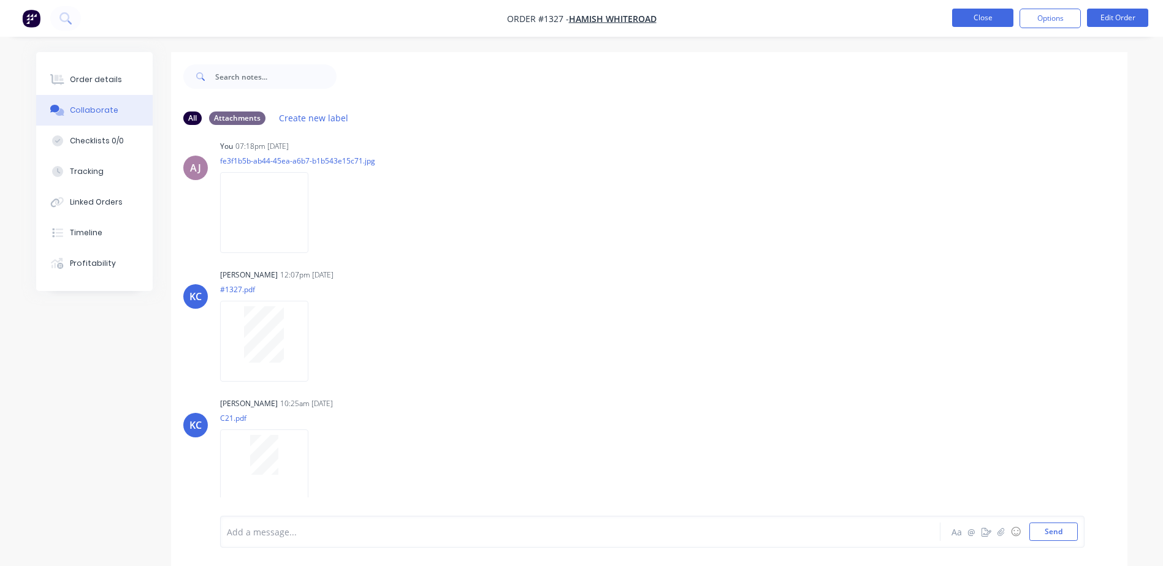
click at [990, 23] on button "Close" at bounding box center [982, 18] width 61 height 18
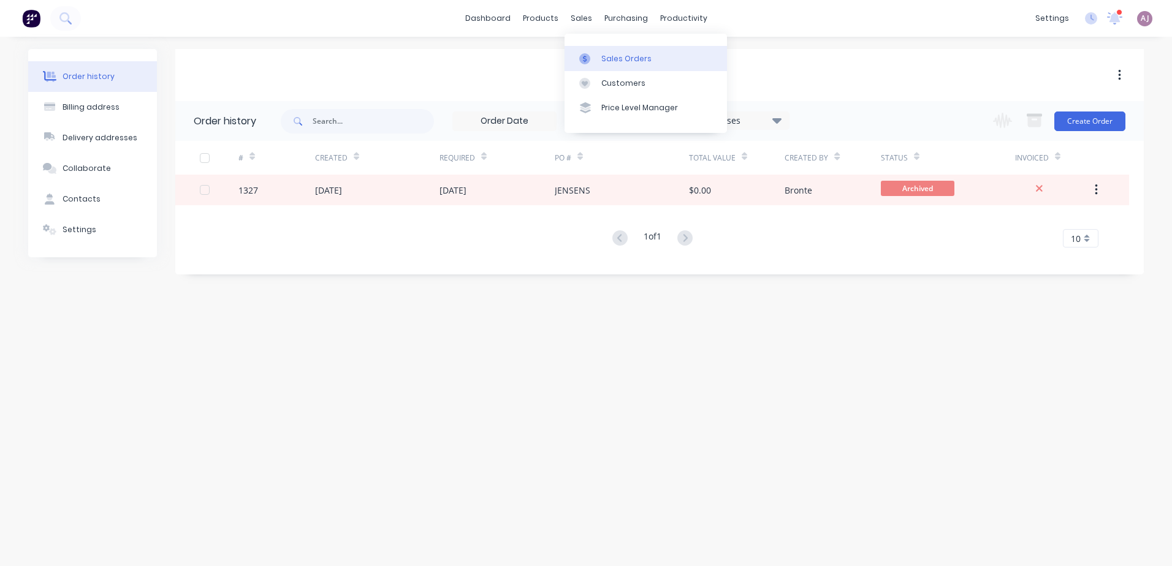
click at [604, 59] on div "Sales Orders" at bounding box center [626, 58] width 50 height 11
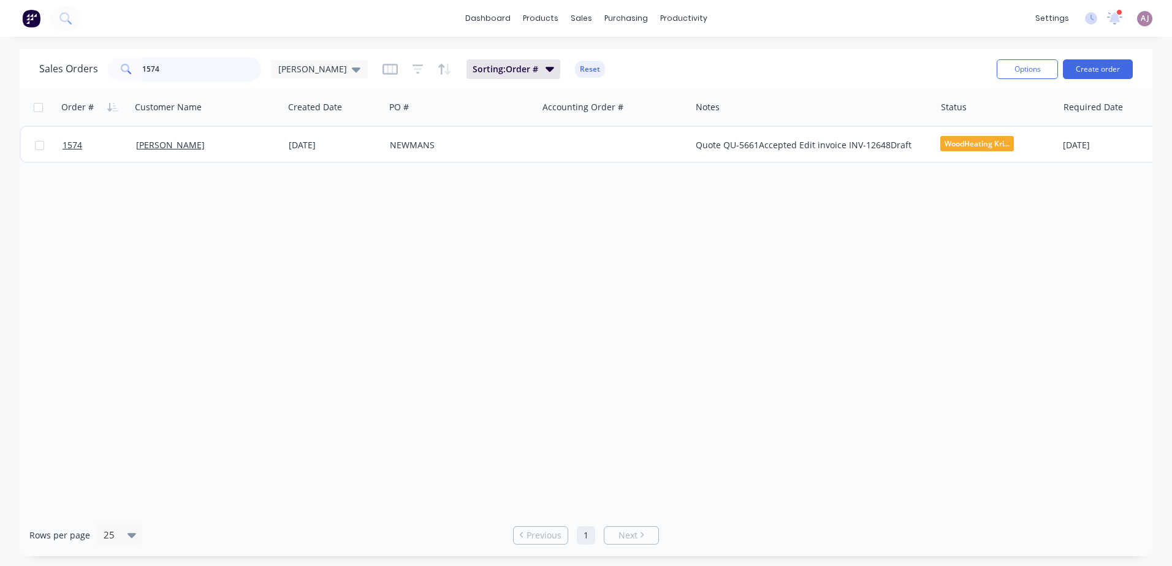
click at [159, 70] on input "1574" at bounding box center [202, 69] width 120 height 25
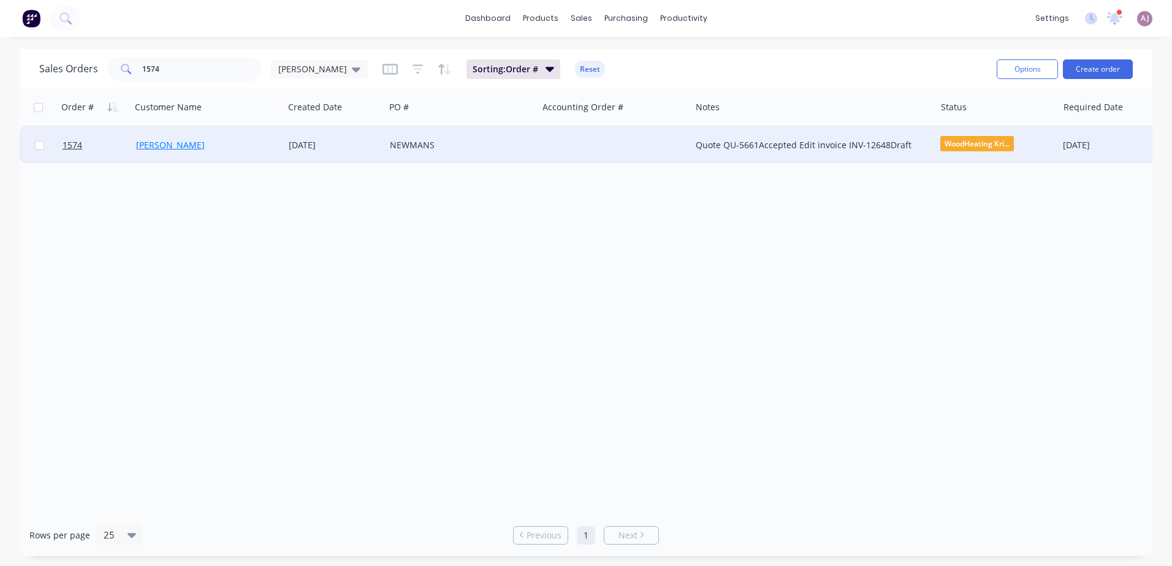
click at [172, 150] on link "[PERSON_NAME]" at bounding box center [170, 145] width 69 height 12
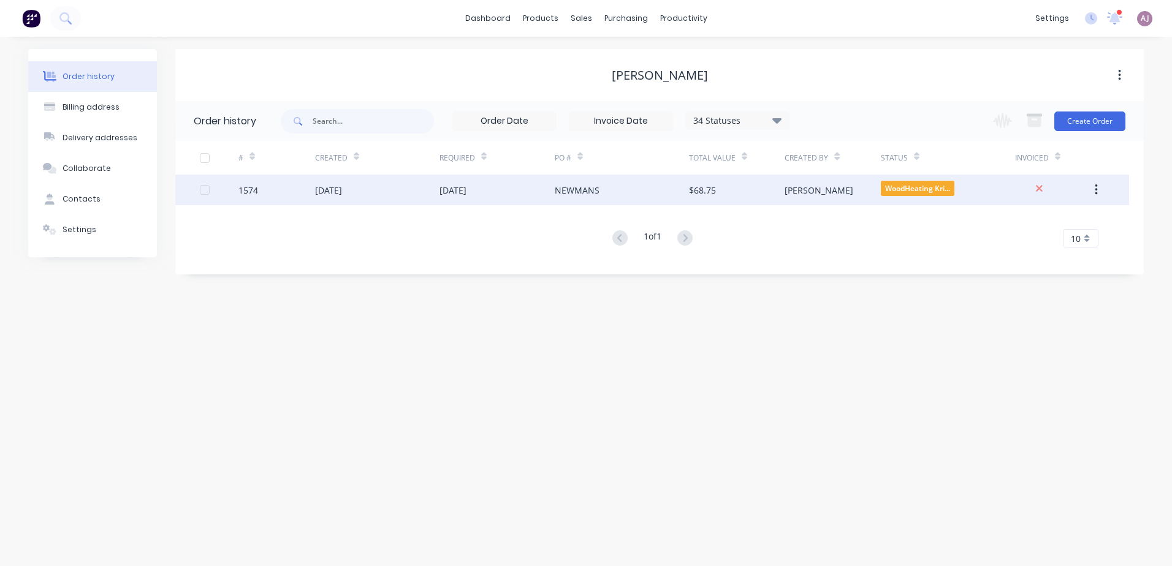
click at [400, 193] on div "[DATE]" at bounding box center [377, 190] width 124 height 31
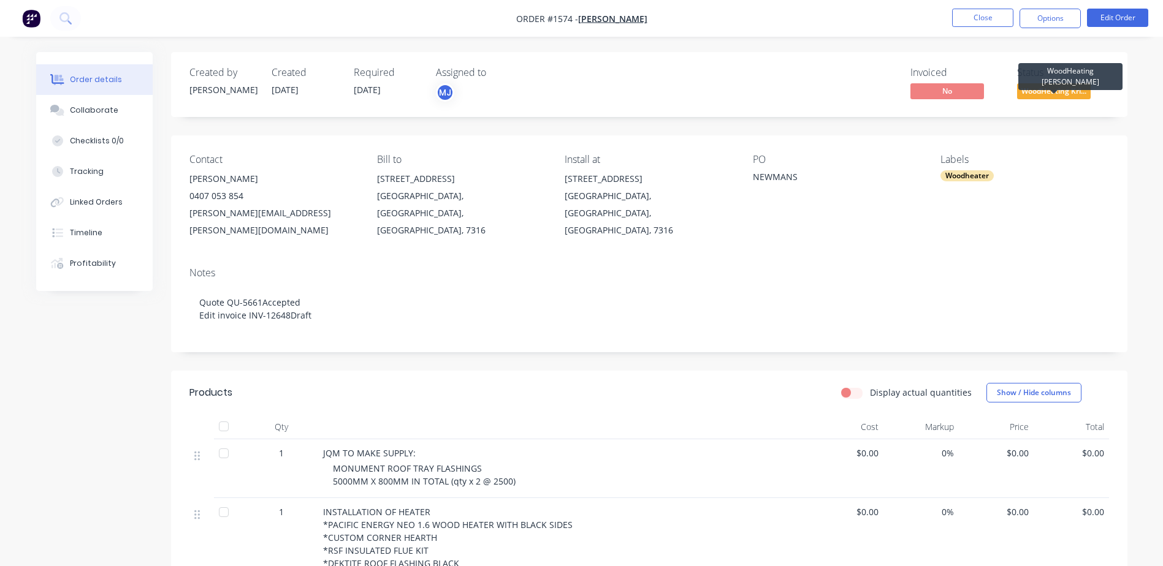
click at [1055, 92] on span "WoodHeating Kri..." at bounding box center [1054, 90] width 74 height 15
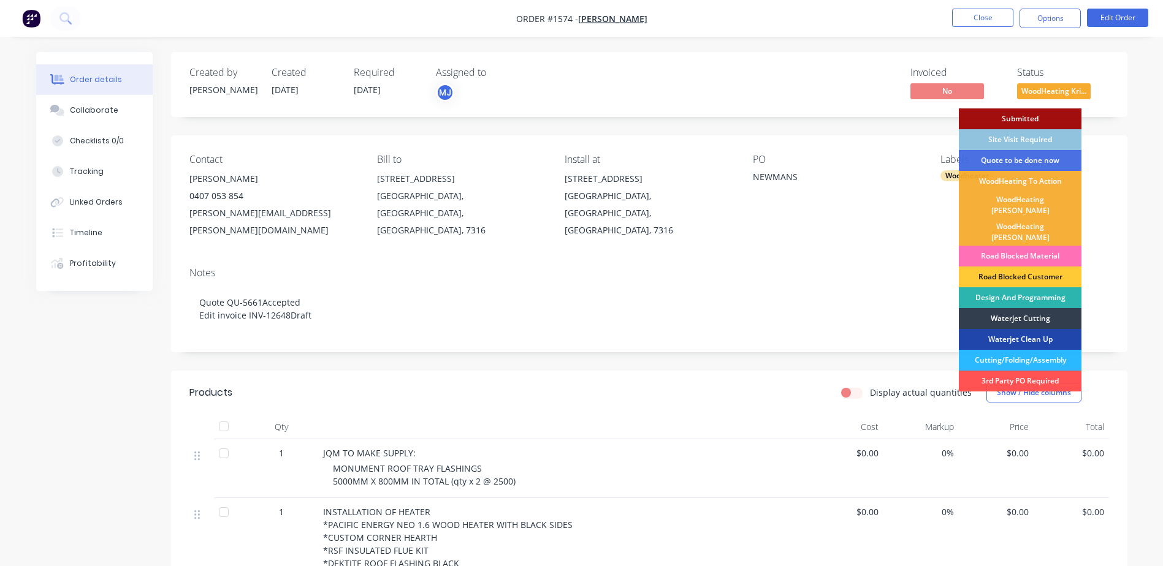
click at [1033, 149] on div "Site Visit Required" at bounding box center [1020, 139] width 123 height 21
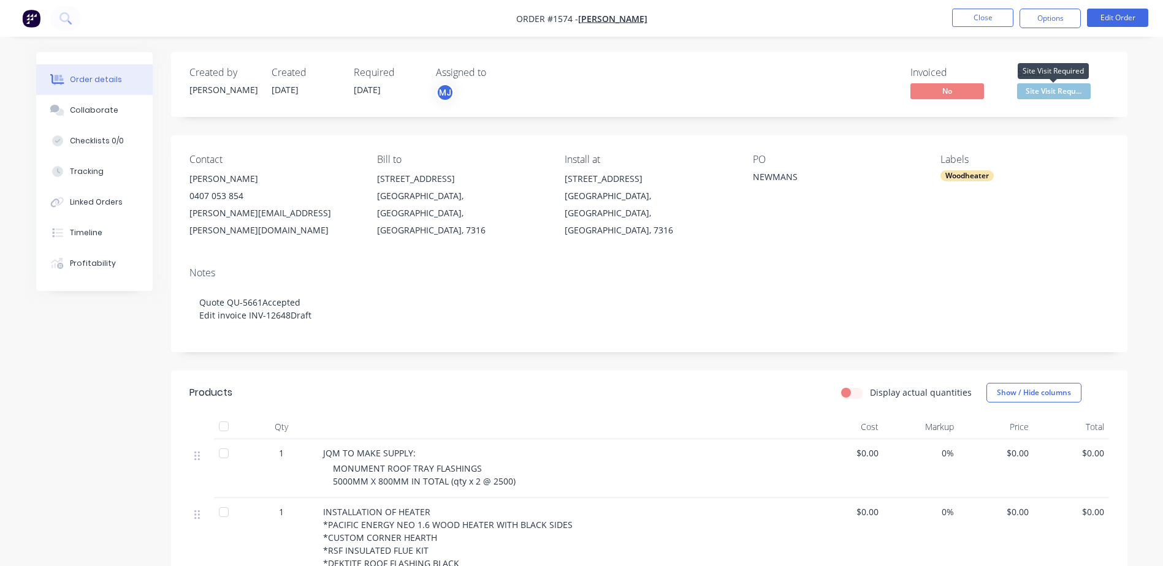
click at [1052, 90] on span "Site Visit Requ..." at bounding box center [1054, 90] width 74 height 15
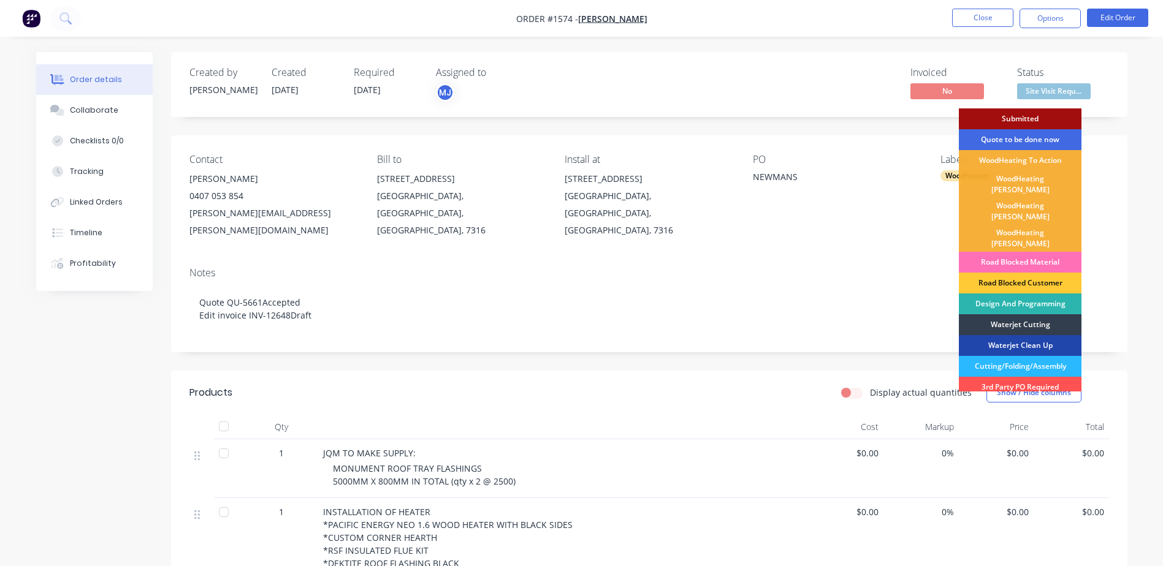
click at [1035, 137] on div "Quote to be done now" at bounding box center [1020, 139] width 123 height 21
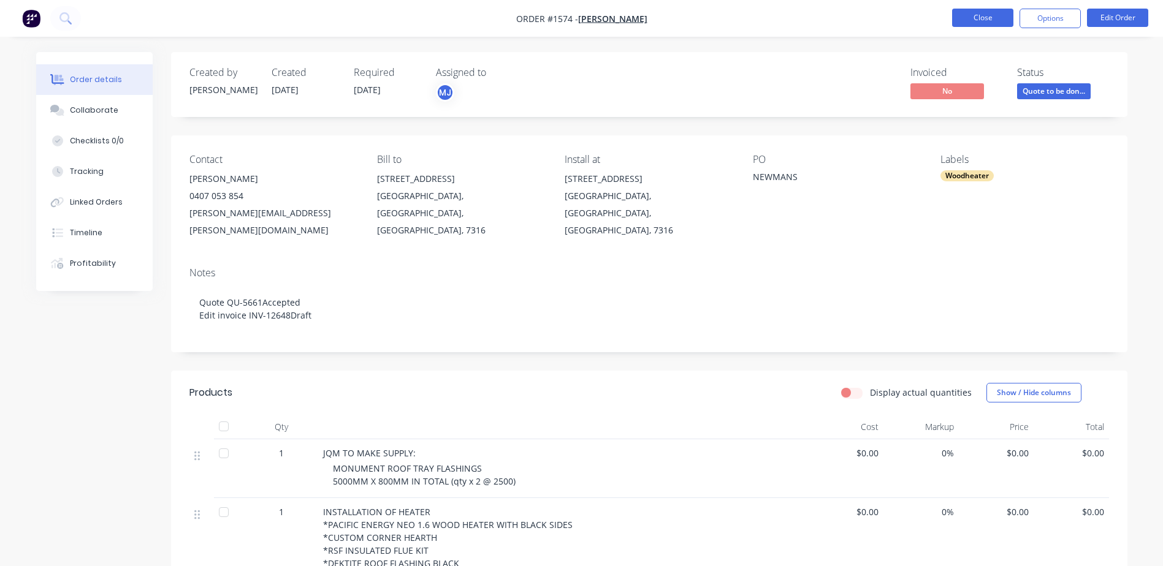
click at [967, 13] on button "Close" at bounding box center [982, 18] width 61 height 18
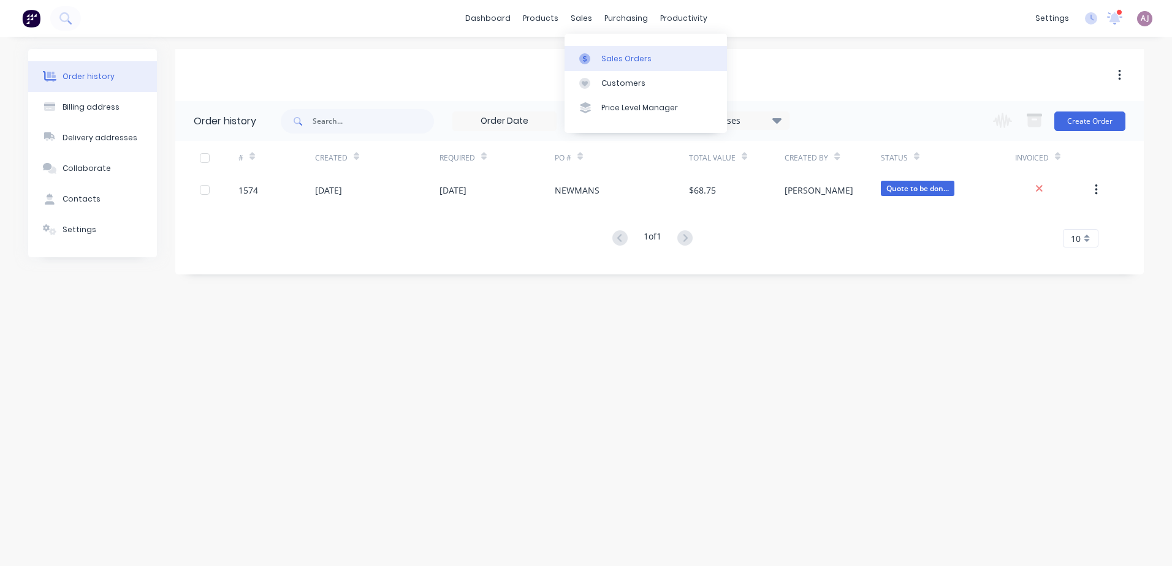
click at [596, 64] on link "Sales Orders" at bounding box center [645, 58] width 162 height 25
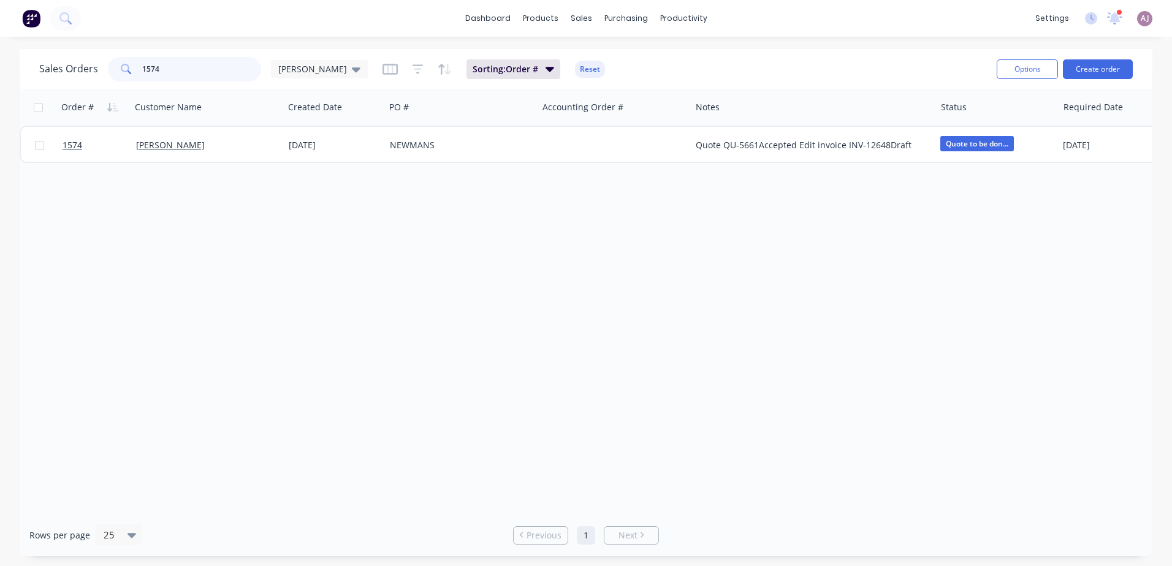
click at [164, 74] on input "1574" at bounding box center [202, 69] width 120 height 25
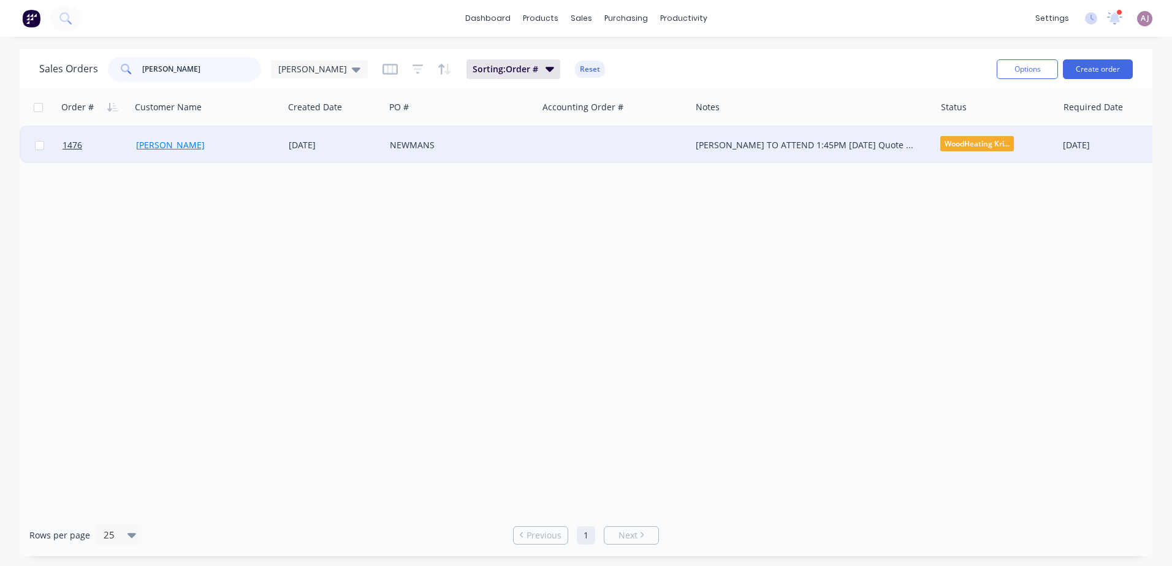
type input "[PERSON_NAME]"
click at [180, 145] on link "[PERSON_NAME]" at bounding box center [170, 145] width 69 height 12
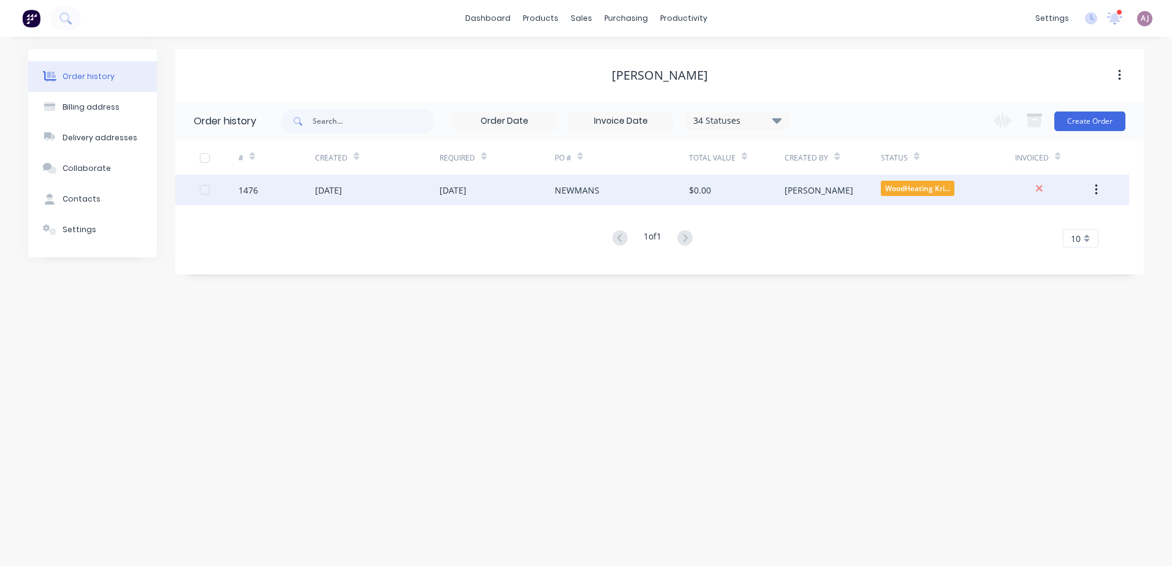
click at [380, 191] on div "[DATE]" at bounding box center [377, 190] width 124 height 31
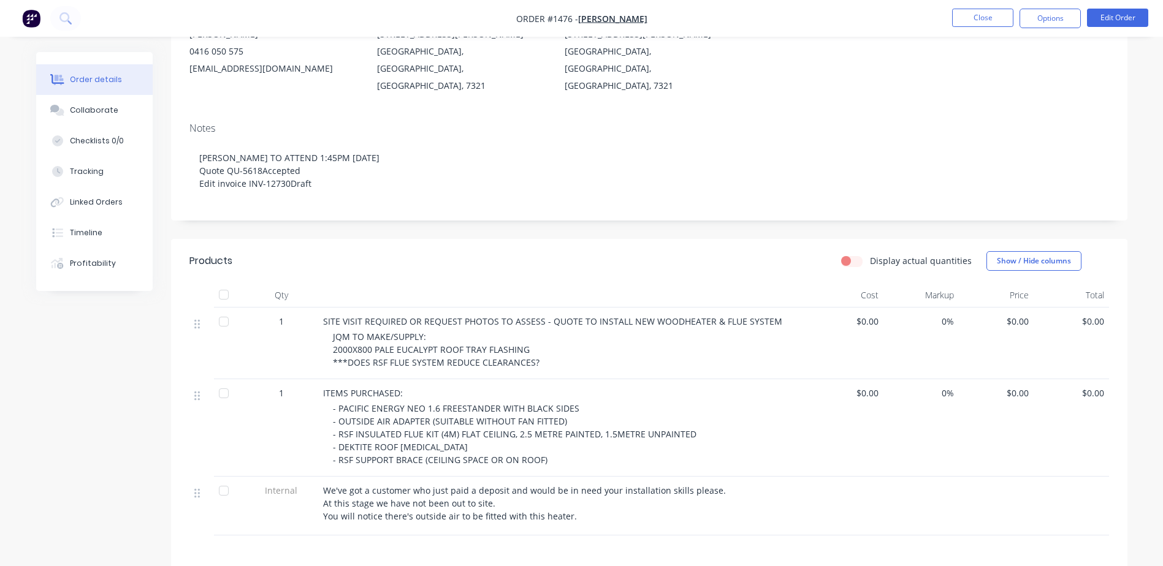
scroll to position [184, 0]
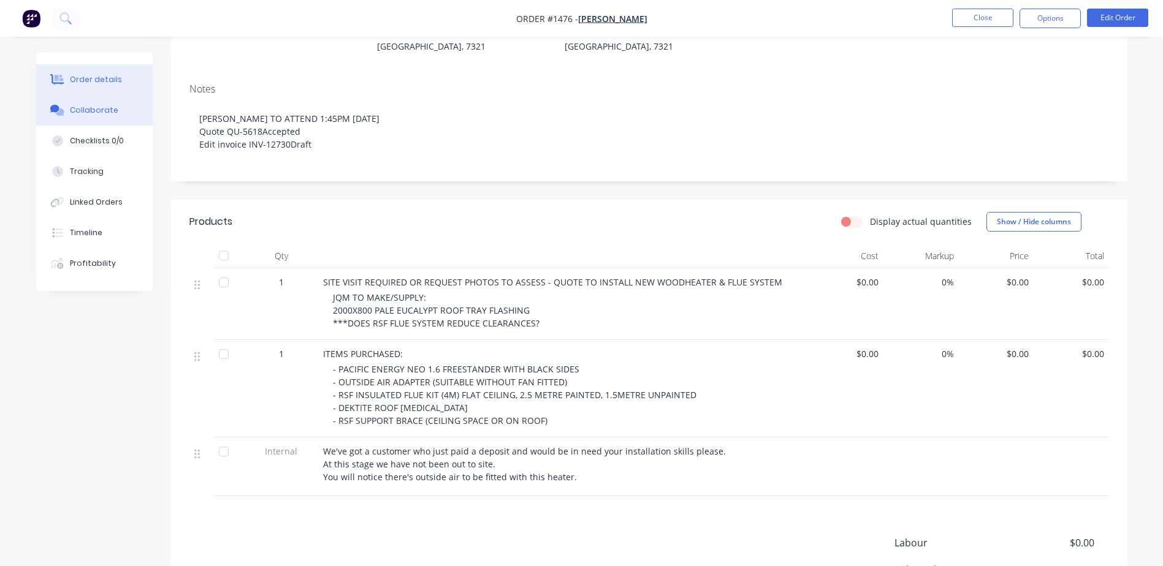
click at [91, 105] on div "Collaborate" at bounding box center [94, 110] width 48 height 11
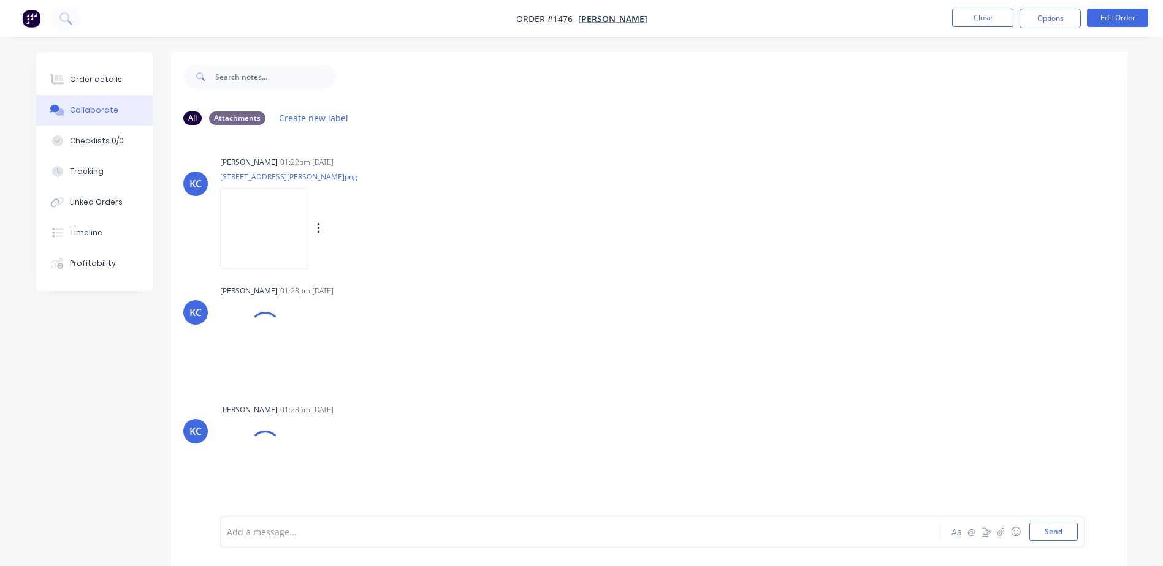
click at [261, 227] on img at bounding box center [264, 228] width 88 height 80
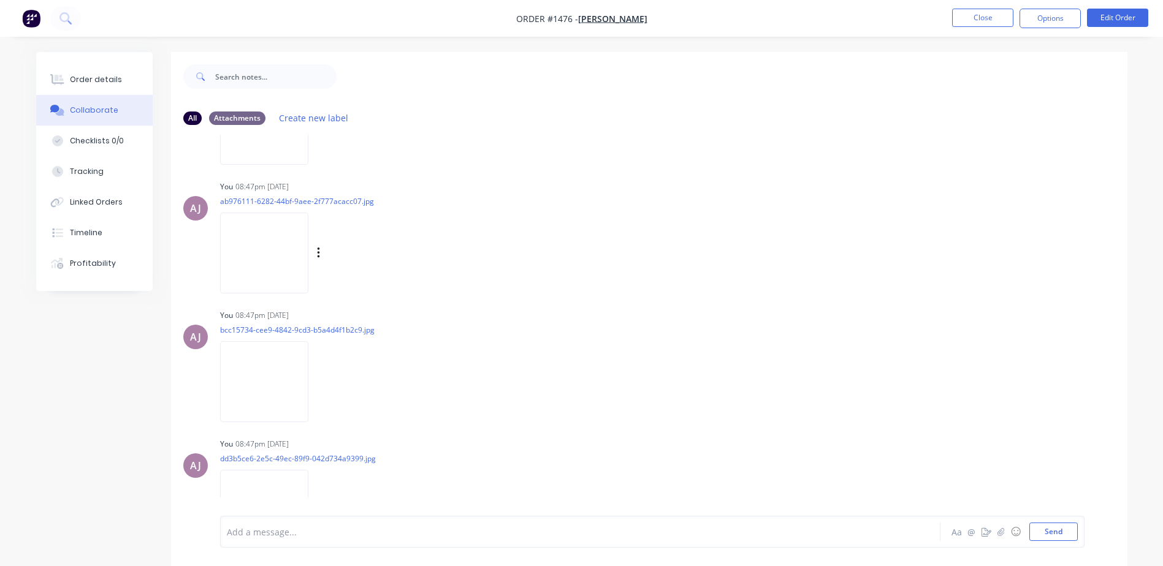
scroll to position [402, 0]
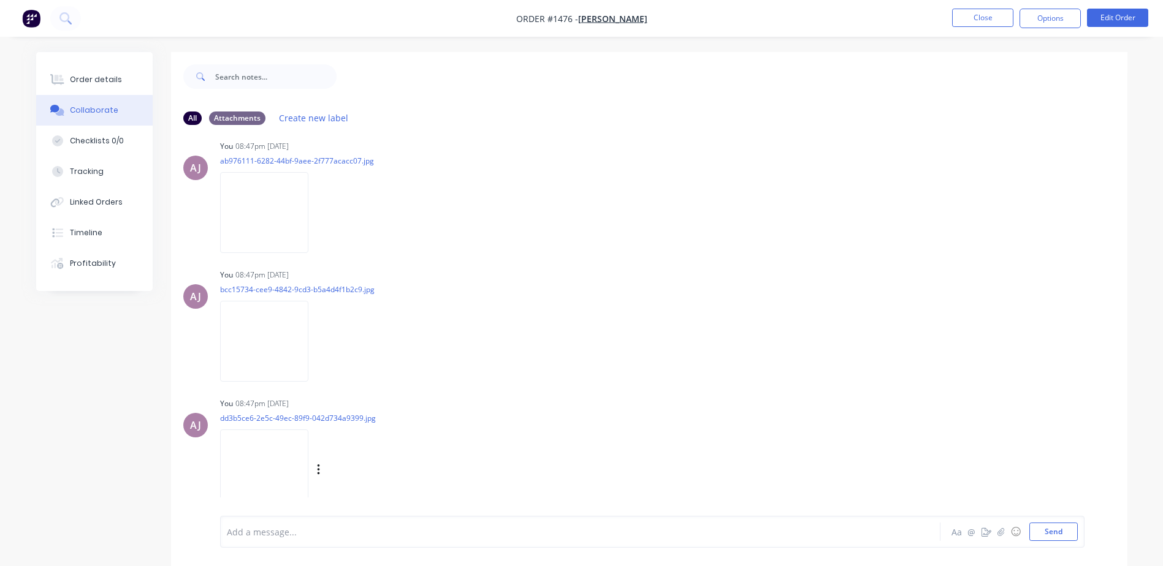
click at [264, 459] on img at bounding box center [264, 470] width 88 height 80
click at [98, 85] on button "Order details" at bounding box center [94, 79] width 116 height 31
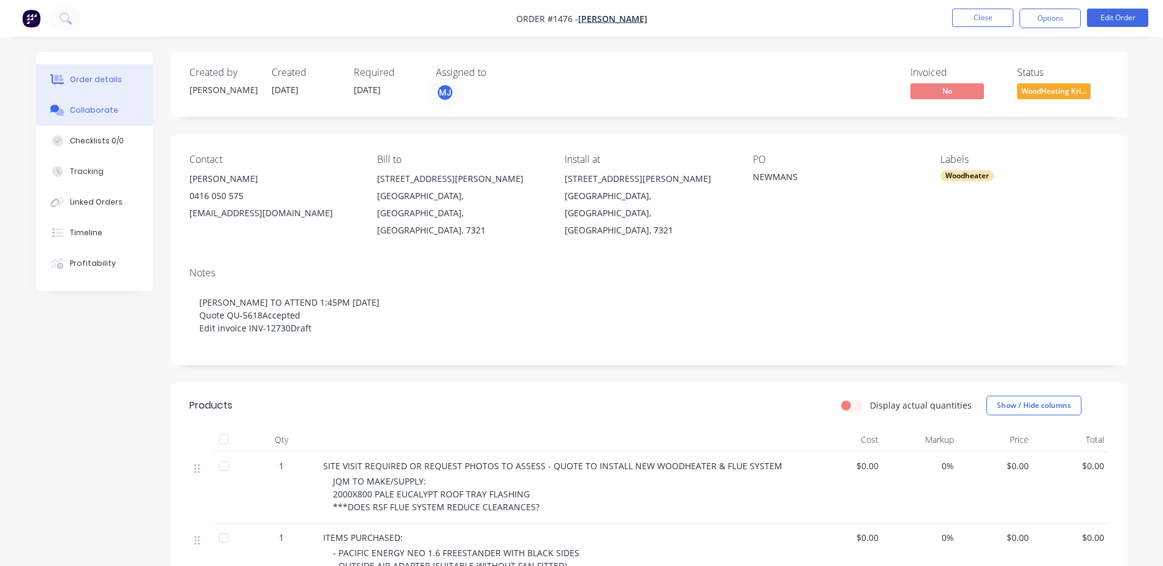
click at [96, 112] on div "Collaborate" at bounding box center [94, 110] width 48 height 11
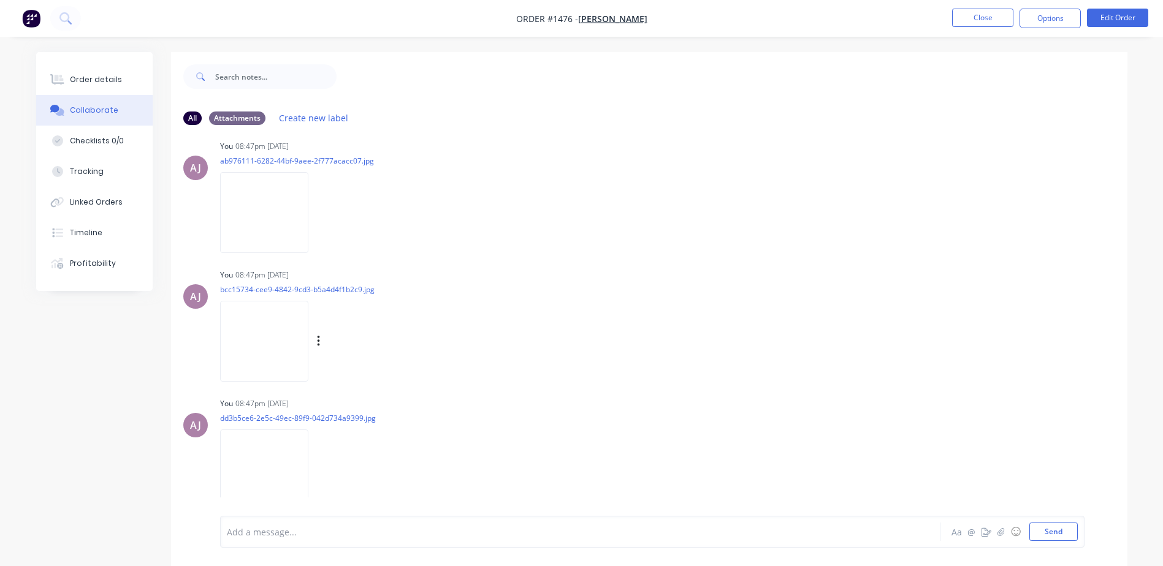
scroll to position [18, 0]
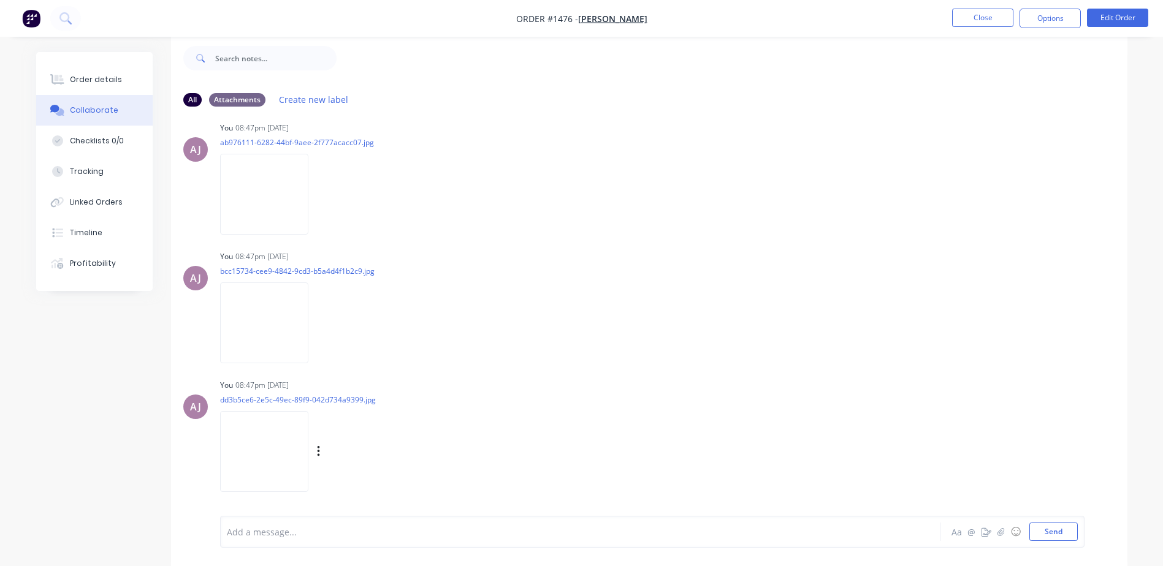
click at [275, 455] on img at bounding box center [264, 451] width 88 height 80
click at [325, 455] on div "Labels Download Delete" at bounding box center [382, 452] width 138 height 18
click at [320, 448] on icon "button" at bounding box center [319, 452] width 4 height 14
click at [360, 452] on button "Download" at bounding box center [399, 454] width 138 height 28
click at [590, 54] on div at bounding box center [731, 58] width 791 height 49
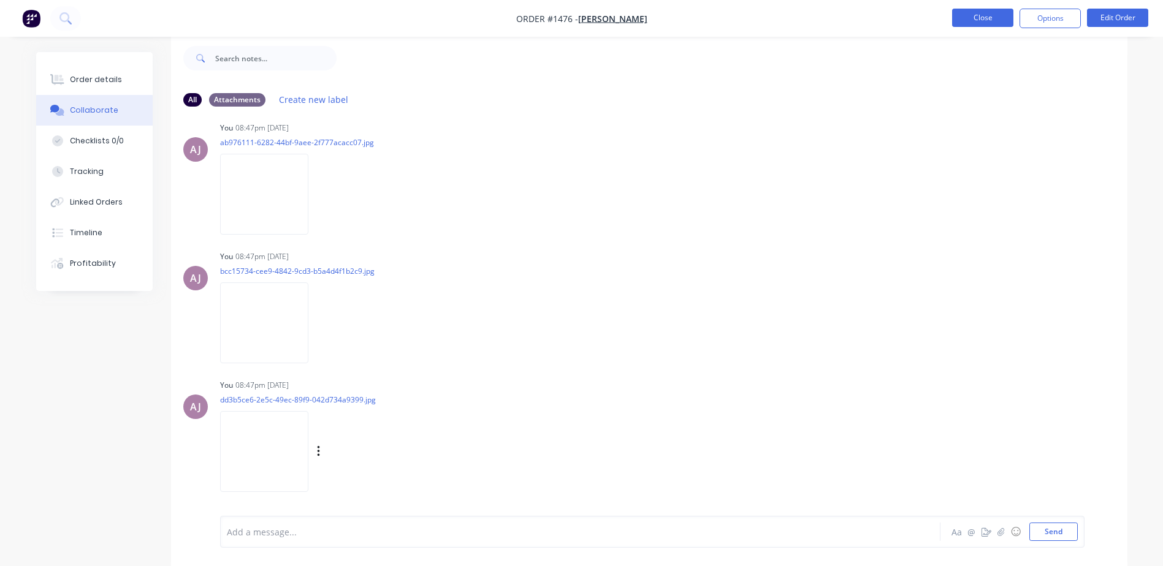
click at [987, 18] on button "Close" at bounding box center [982, 18] width 61 height 18
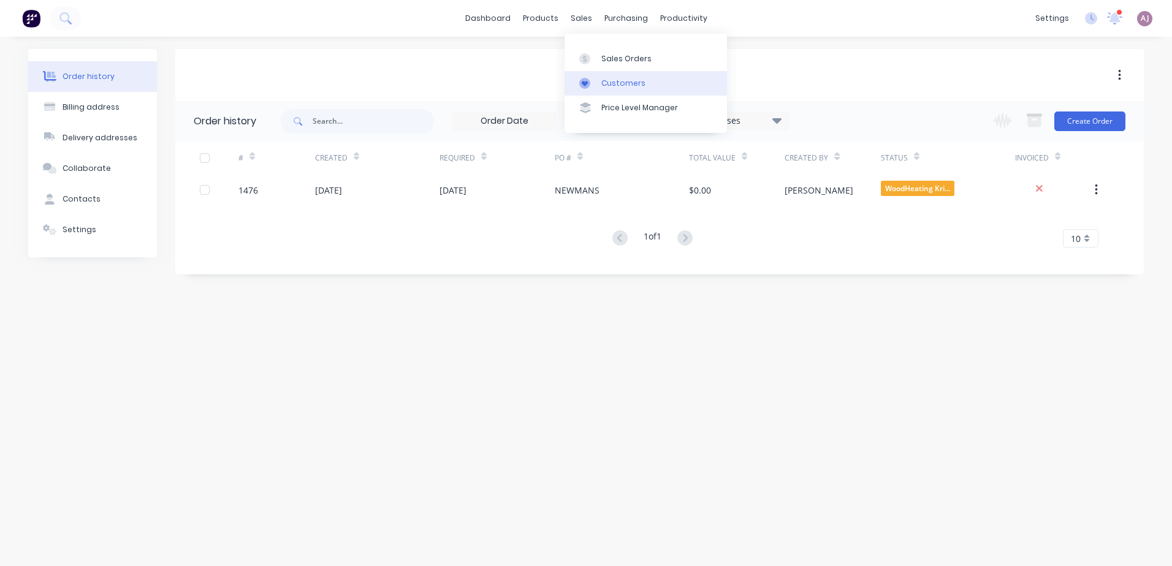
click at [602, 74] on link "Customers" at bounding box center [645, 83] width 162 height 25
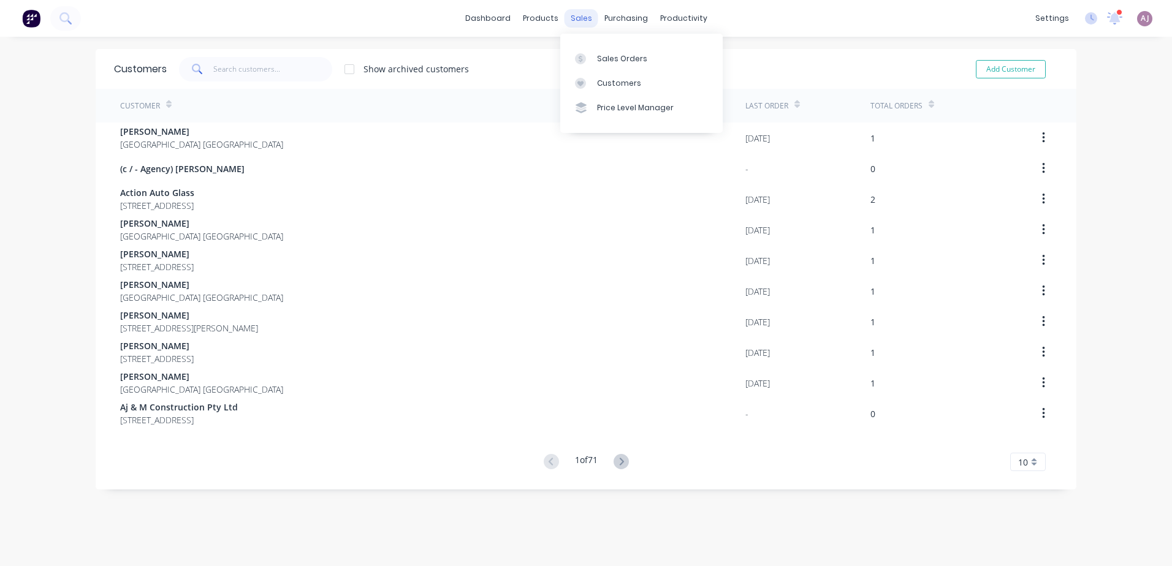
click at [571, 13] on div "sales" at bounding box center [581, 18] width 34 height 18
click at [606, 59] on div "Sales Orders" at bounding box center [622, 58] width 50 height 11
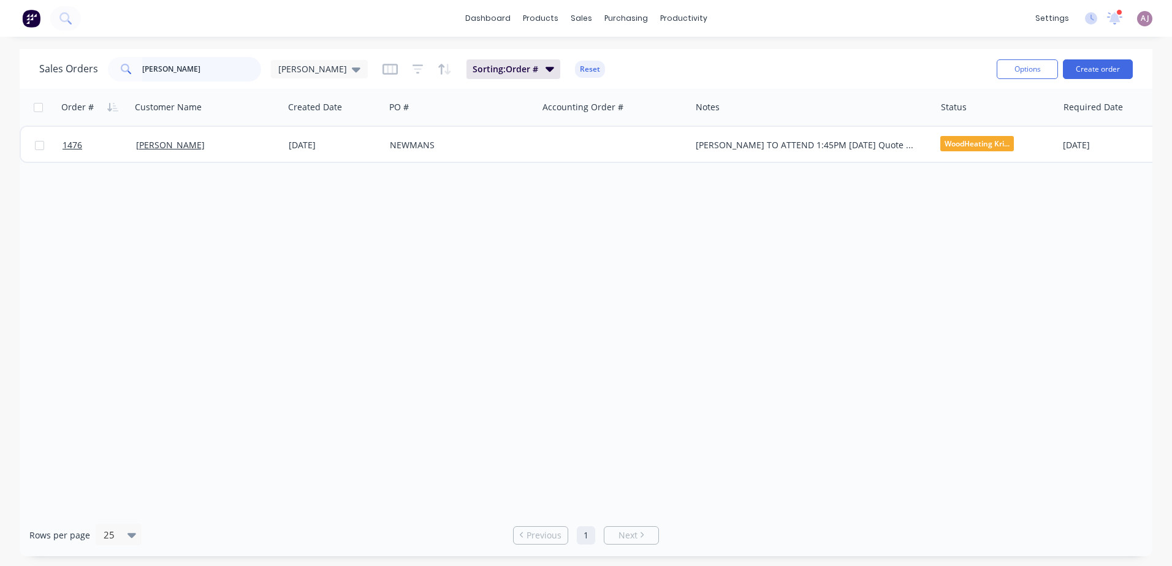
click at [156, 69] on input "[PERSON_NAME]" at bounding box center [202, 69] width 120 height 25
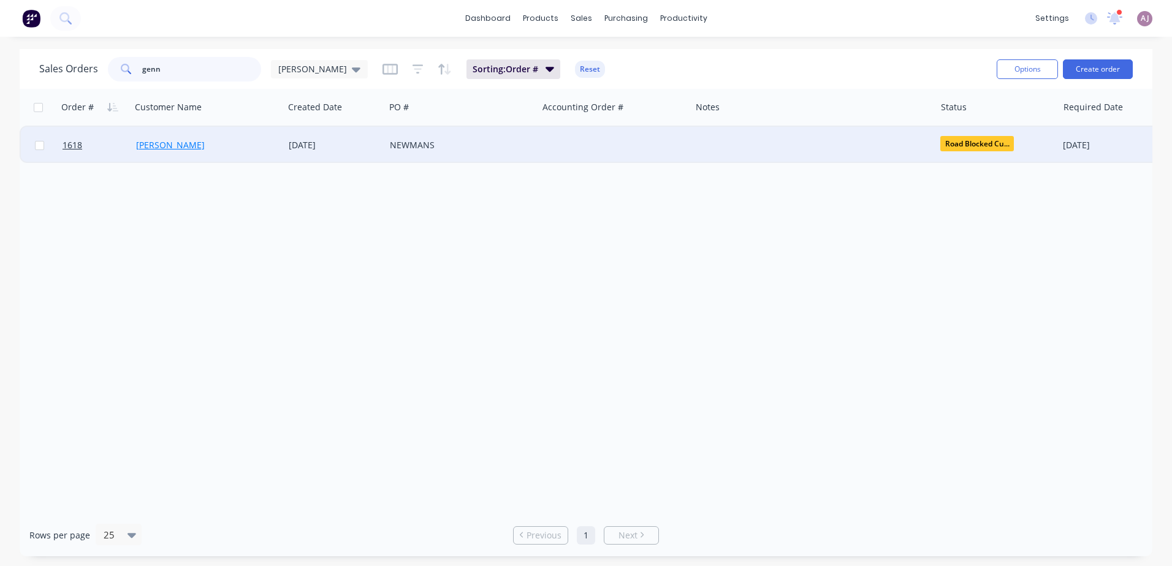
type input "genn"
click at [174, 140] on link "[PERSON_NAME]" at bounding box center [170, 145] width 69 height 12
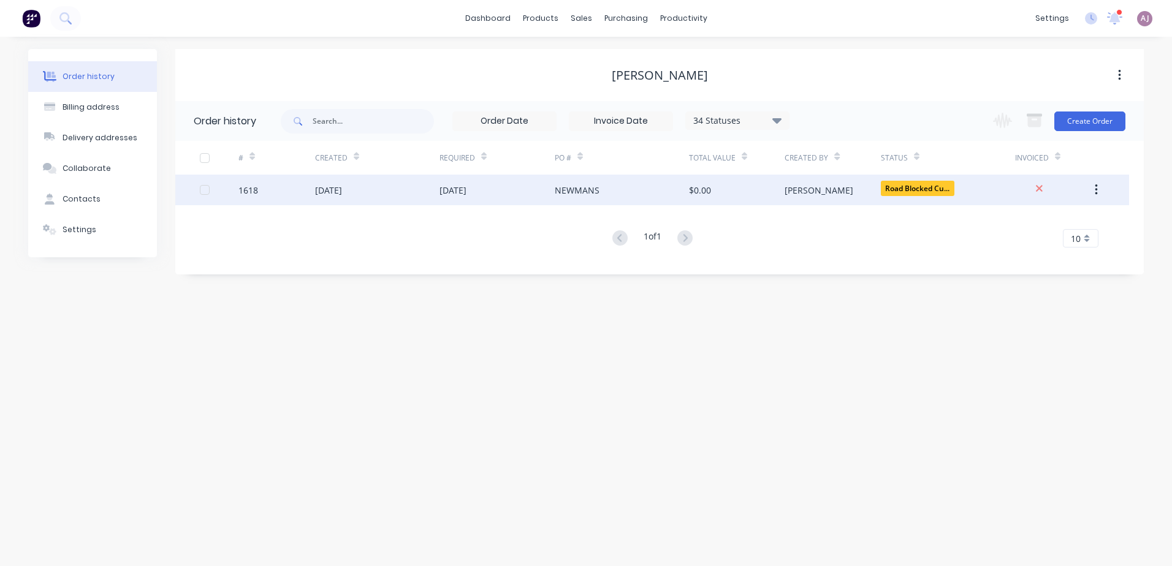
click at [389, 184] on div "[DATE]" at bounding box center [377, 190] width 124 height 31
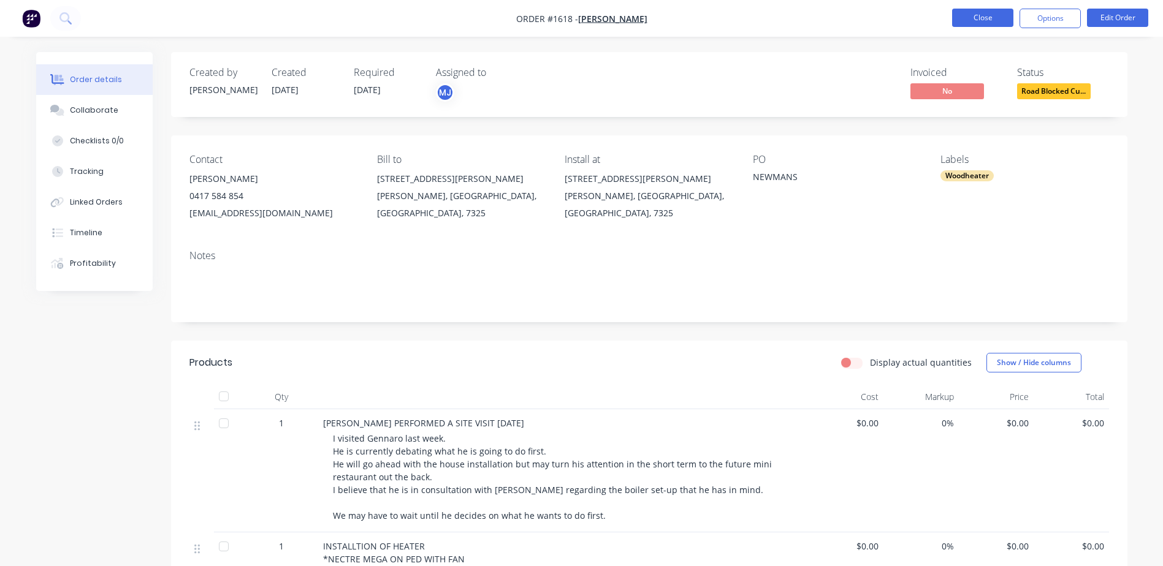
click at [971, 23] on button "Close" at bounding box center [982, 18] width 61 height 18
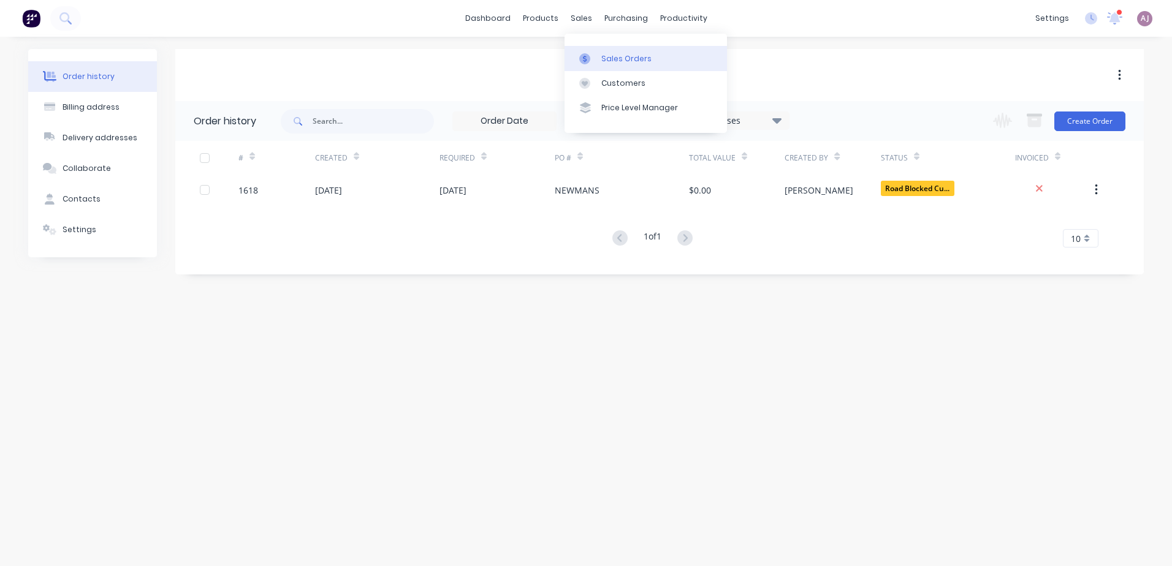
click at [590, 63] on div at bounding box center [588, 58] width 18 height 11
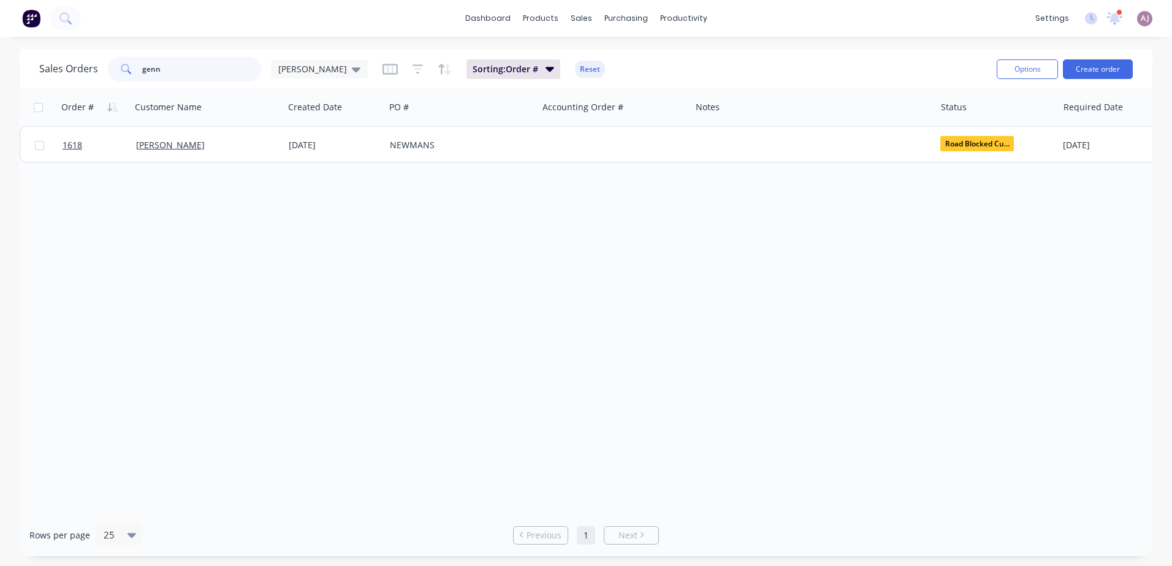
click at [155, 72] on input "genn" at bounding box center [202, 69] width 120 height 25
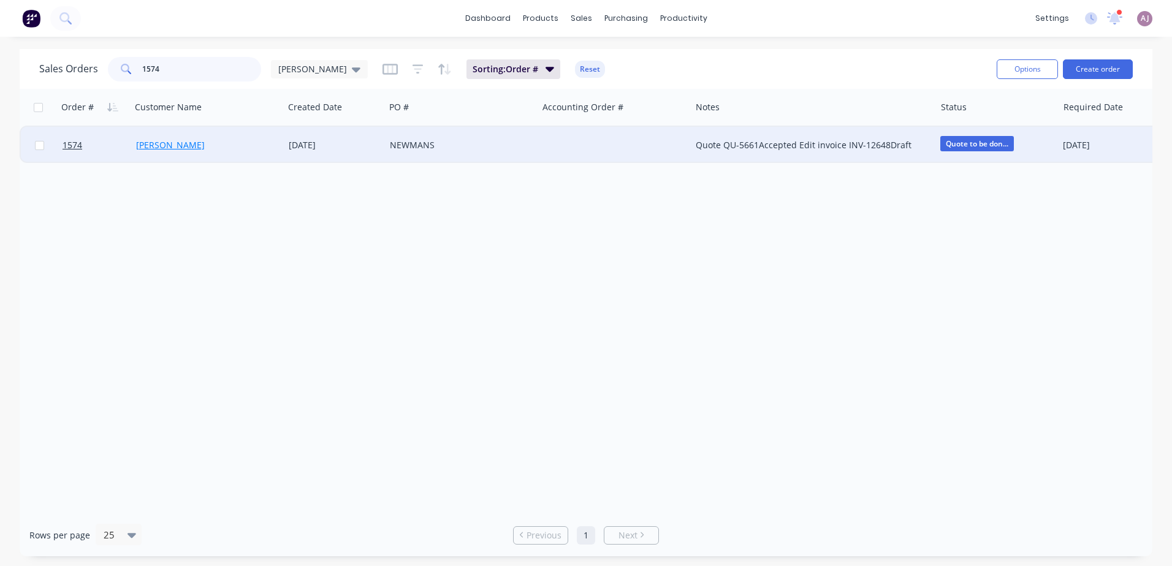
type input "1574"
click at [168, 150] on link "[PERSON_NAME]" at bounding box center [170, 145] width 69 height 12
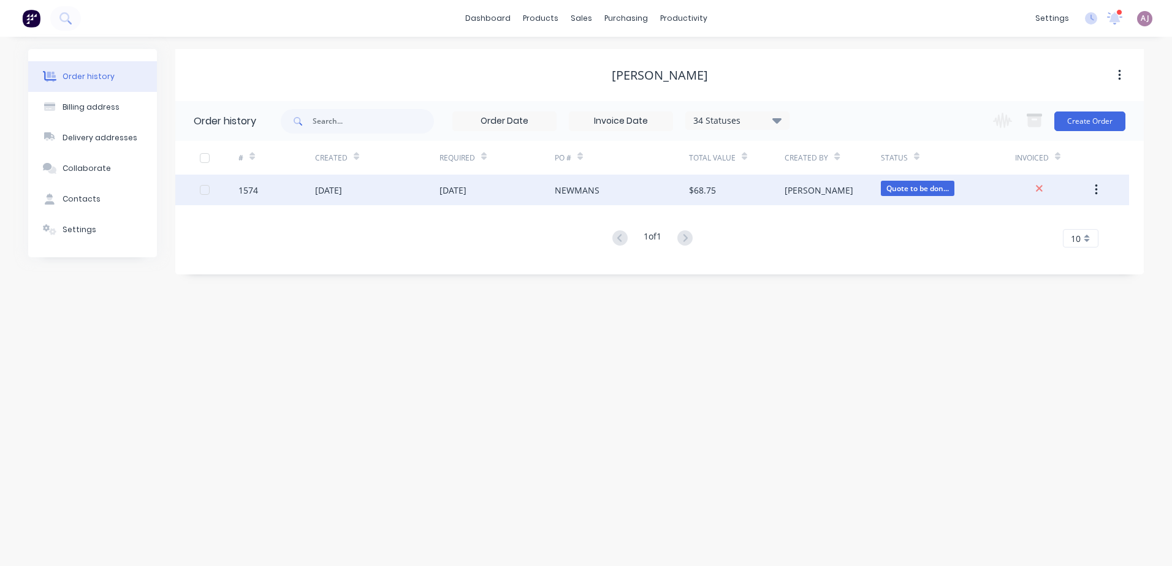
click at [342, 192] on div "[DATE]" at bounding box center [328, 190] width 27 height 13
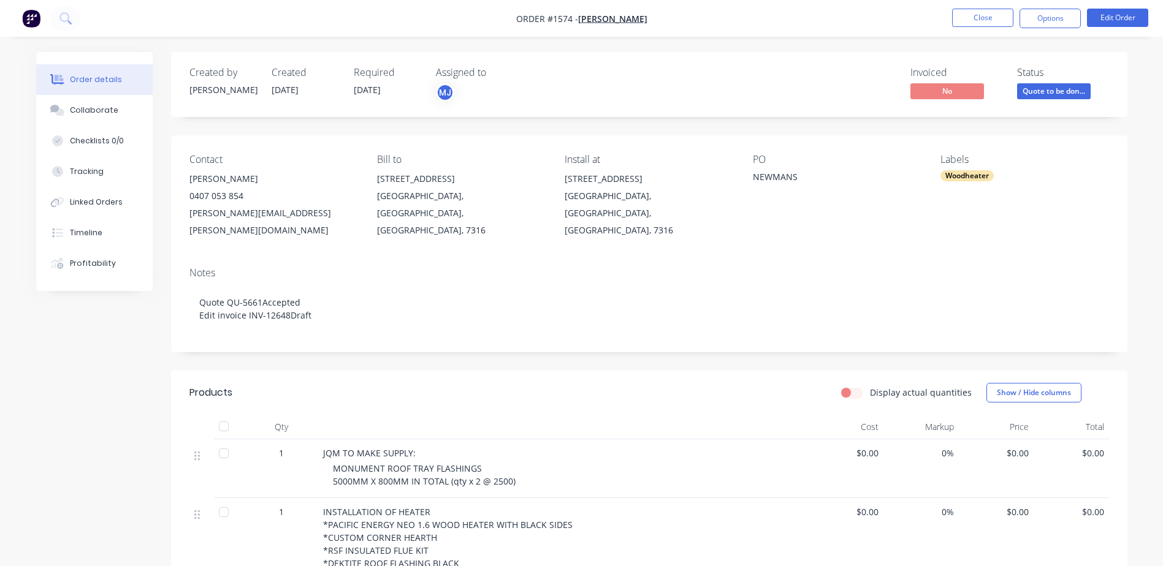
scroll to position [245, 0]
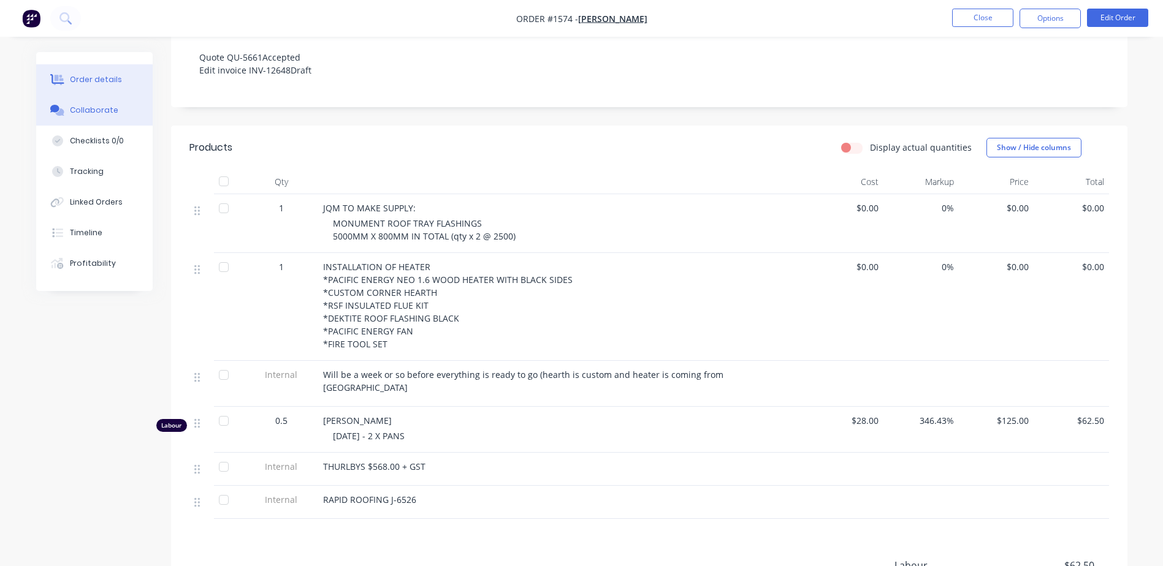
click at [85, 108] on div "Collaborate" at bounding box center [94, 110] width 48 height 11
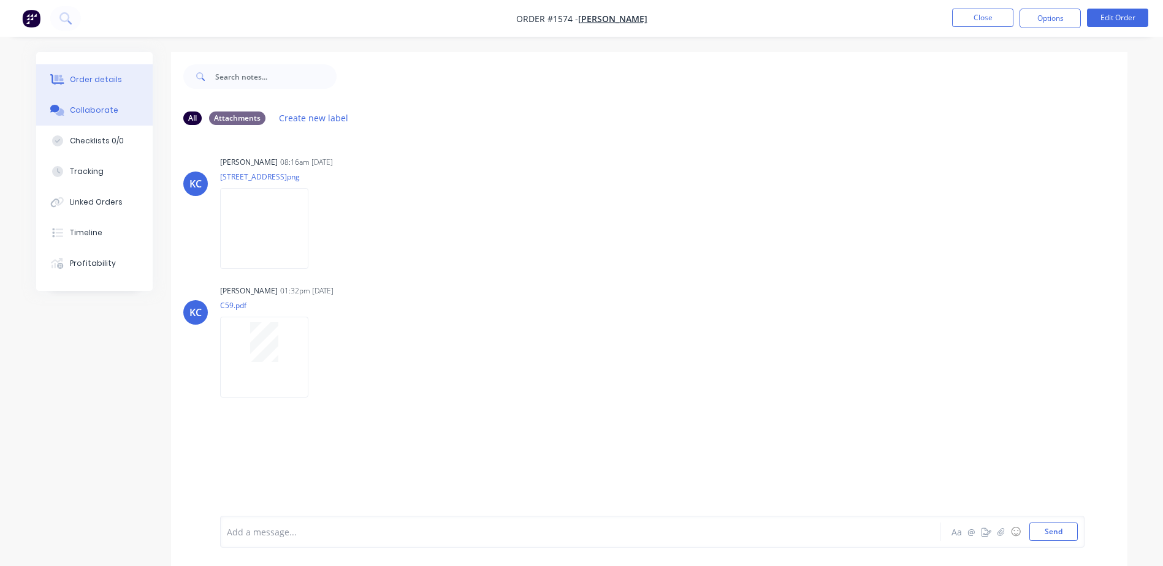
click at [102, 80] on div "Order details" at bounding box center [96, 79] width 52 height 11
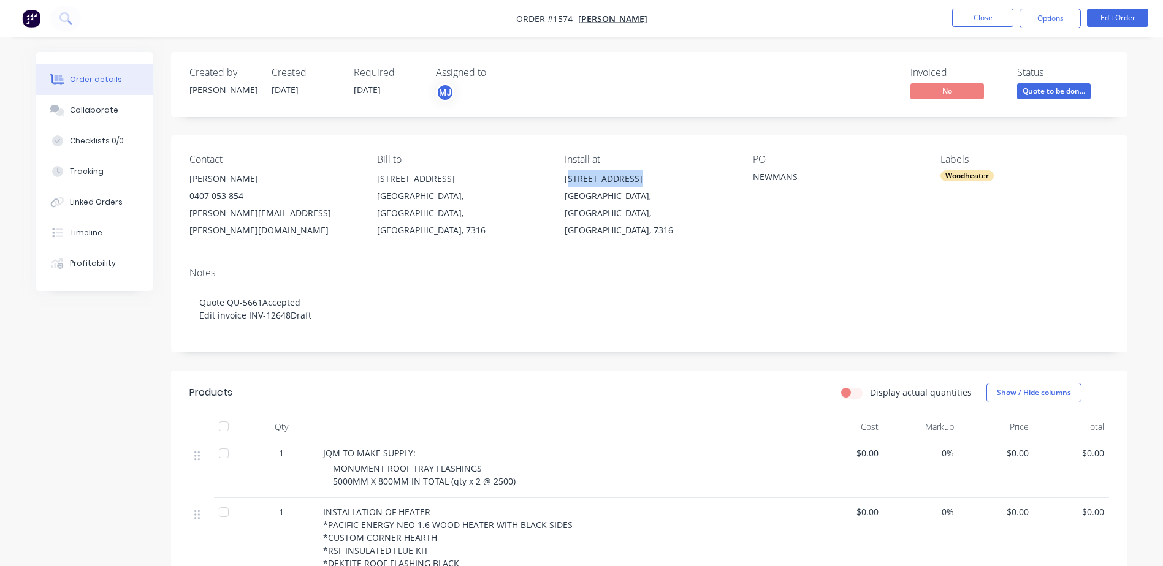
drag, startPoint x: 568, startPoint y: 178, endPoint x: 637, endPoint y: 176, distance: 69.3
click at [637, 176] on div "[STREET_ADDRESS]" at bounding box center [648, 178] width 168 height 17
drag, startPoint x: 637, startPoint y: 176, endPoint x: 558, endPoint y: 246, distance: 105.1
click at [558, 257] on div "Notes Quote QU-5661Accepted Edit invoice INV-12648Draft" at bounding box center [649, 304] width 956 height 95
drag, startPoint x: 563, startPoint y: 177, endPoint x: 620, endPoint y: 197, distance: 60.3
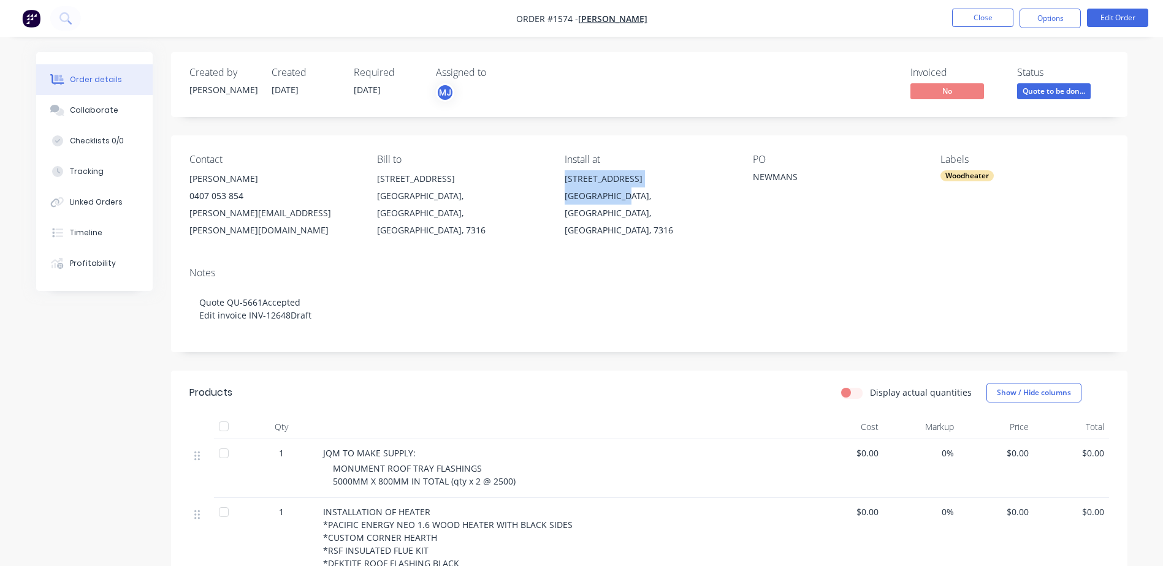
click at [620, 197] on div "Contact [PERSON_NAME] [PHONE_NUMBER] [EMAIL_ADDRESS][DOMAIN_NAME] Bill to [STRE…" at bounding box center [649, 196] width 956 height 122
click at [116, 116] on button "Collaborate" at bounding box center [94, 110] width 116 height 31
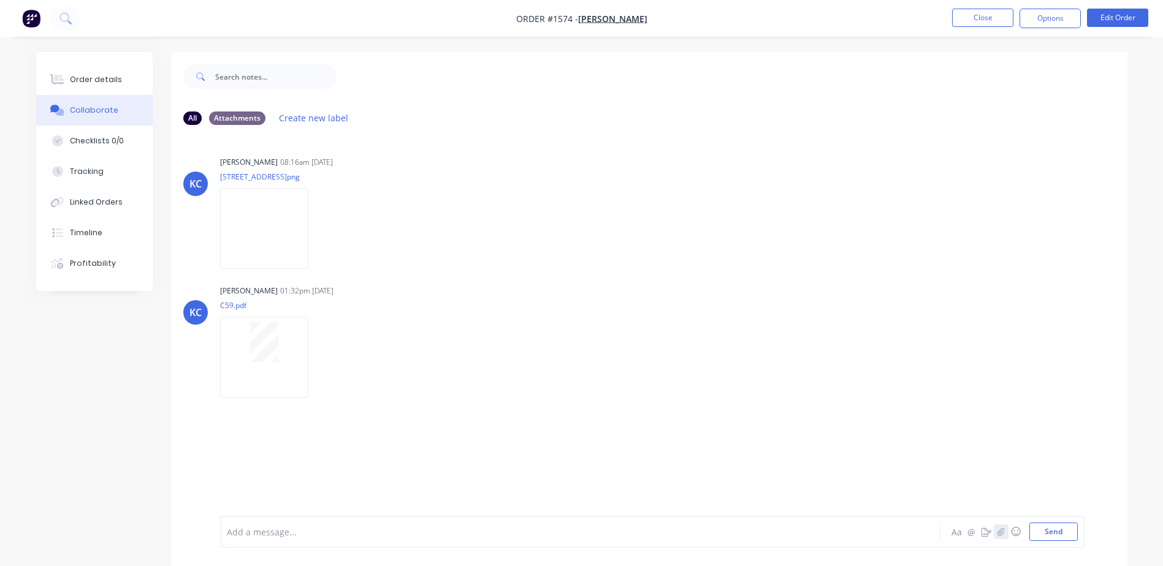
click at [1001, 534] on icon "button" at bounding box center [1000, 532] width 7 height 8
click at [1050, 523] on button "Send" at bounding box center [1053, 532] width 48 height 18
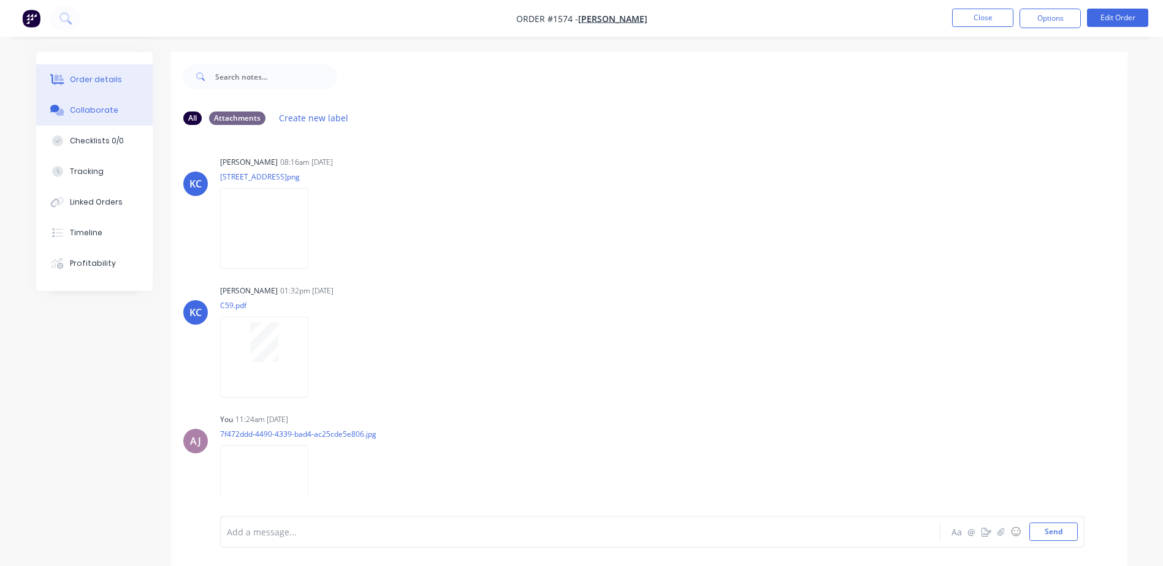
click at [88, 84] on div "Order details" at bounding box center [96, 79] width 52 height 11
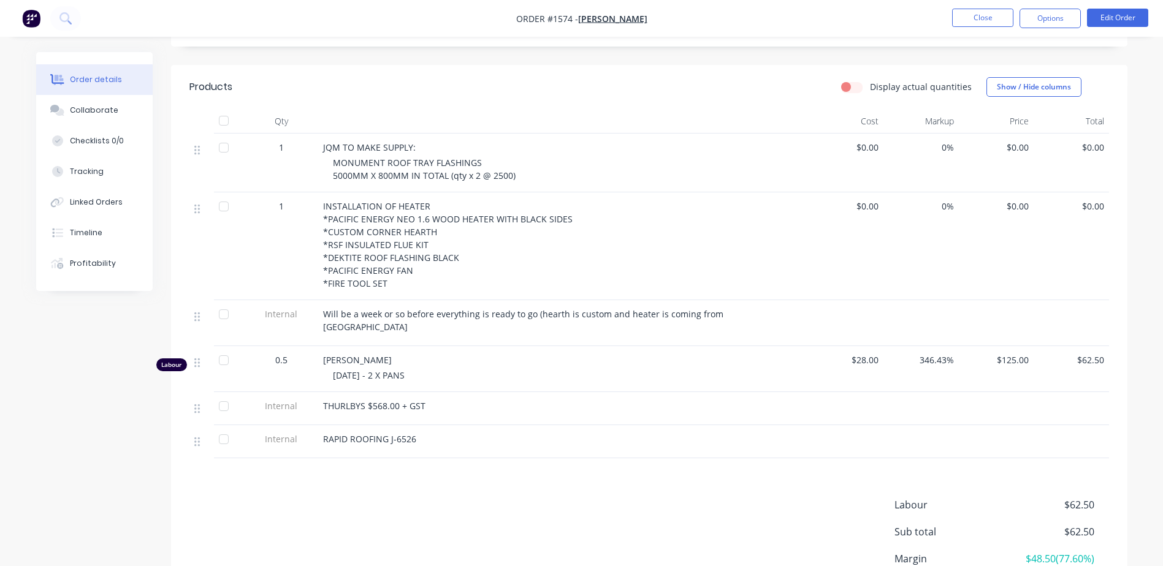
scroll to position [306, 0]
click at [101, 110] on div "Collaborate" at bounding box center [94, 110] width 48 height 11
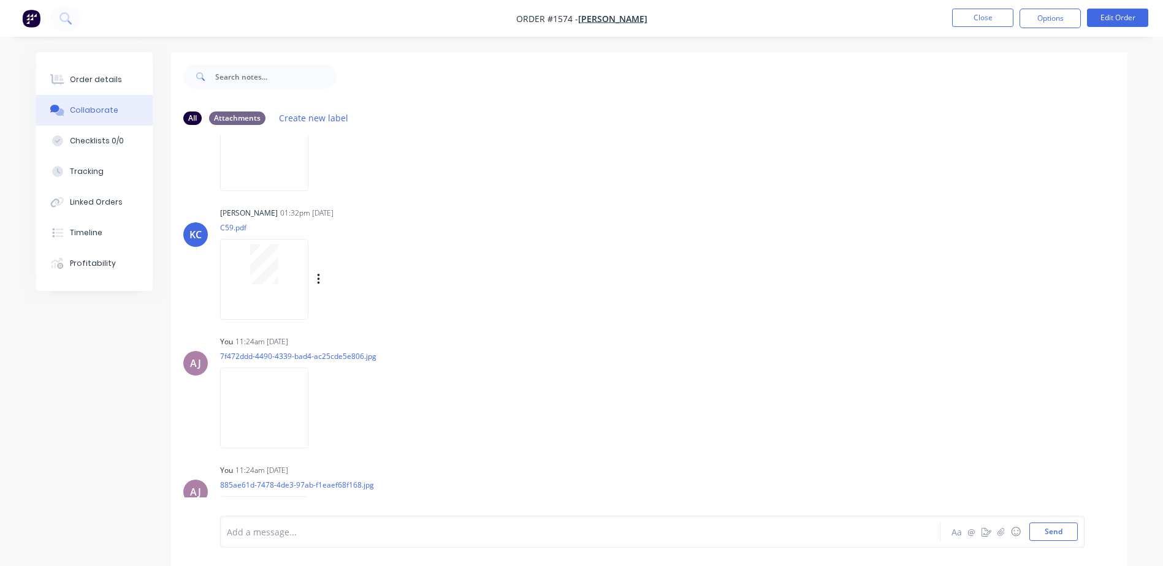
scroll to position [34, 0]
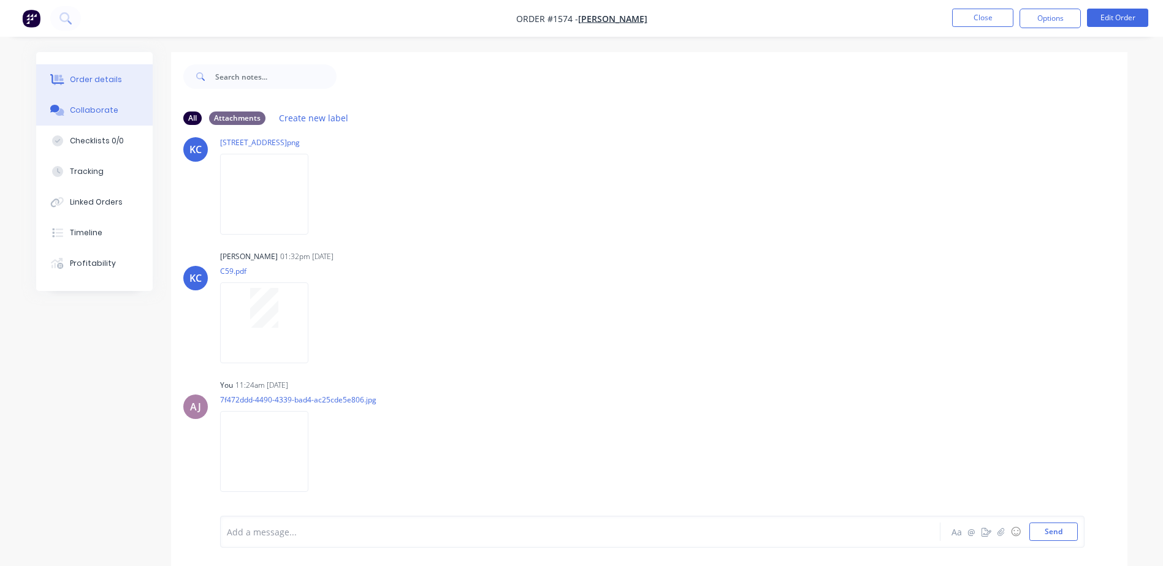
click at [118, 86] on button "Order details" at bounding box center [94, 79] width 116 height 31
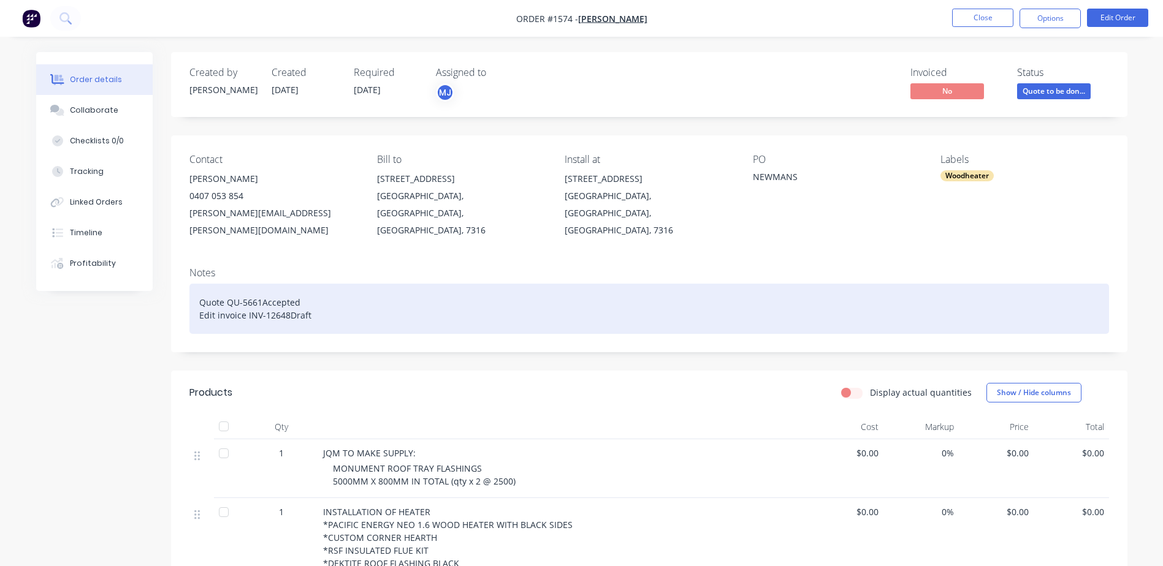
click at [198, 284] on div "Quote QU-5661Accepted Edit invoice INV-12648Draft" at bounding box center [648, 309] width 919 height 50
paste div
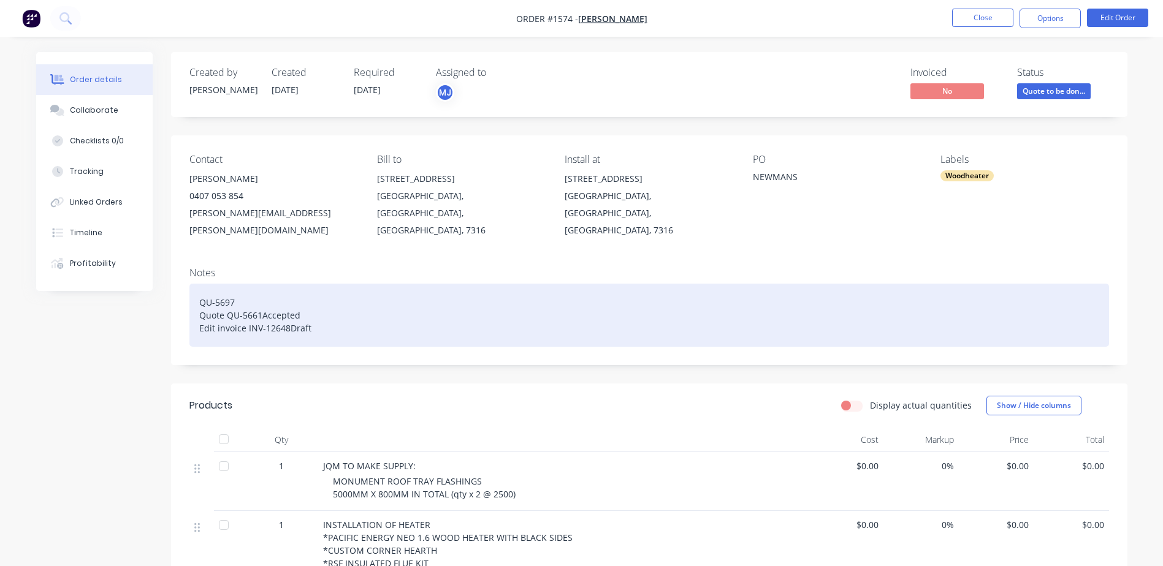
click at [199, 286] on div "QU-5697 Quote QU-5661Accepted Edit invoice INV-12648Draft" at bounding box center [648, 315] width 919 height 63
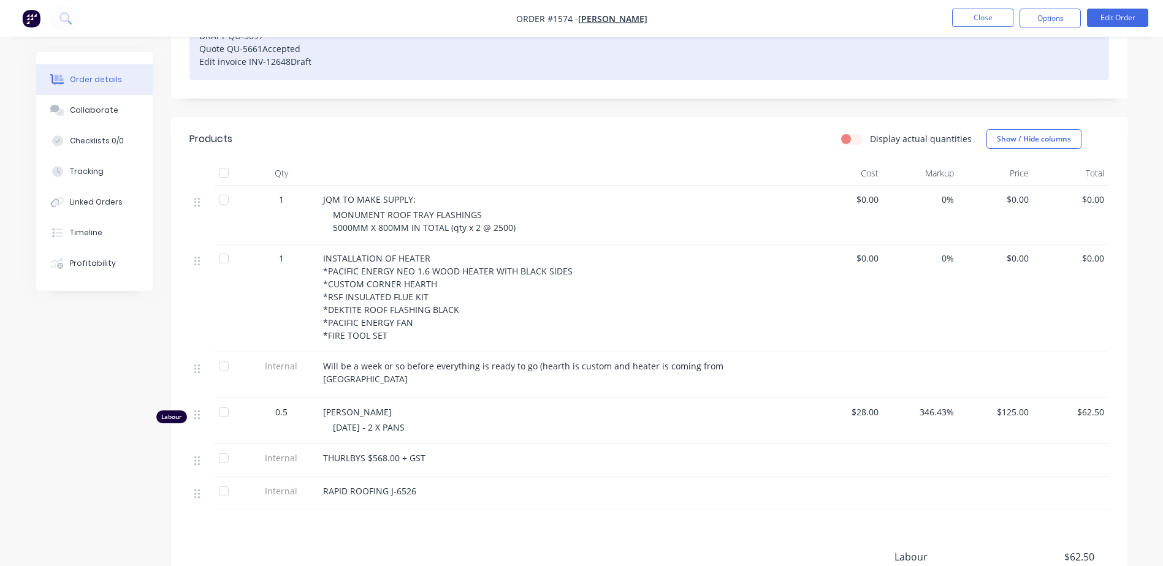
scroll to position [306, 0]
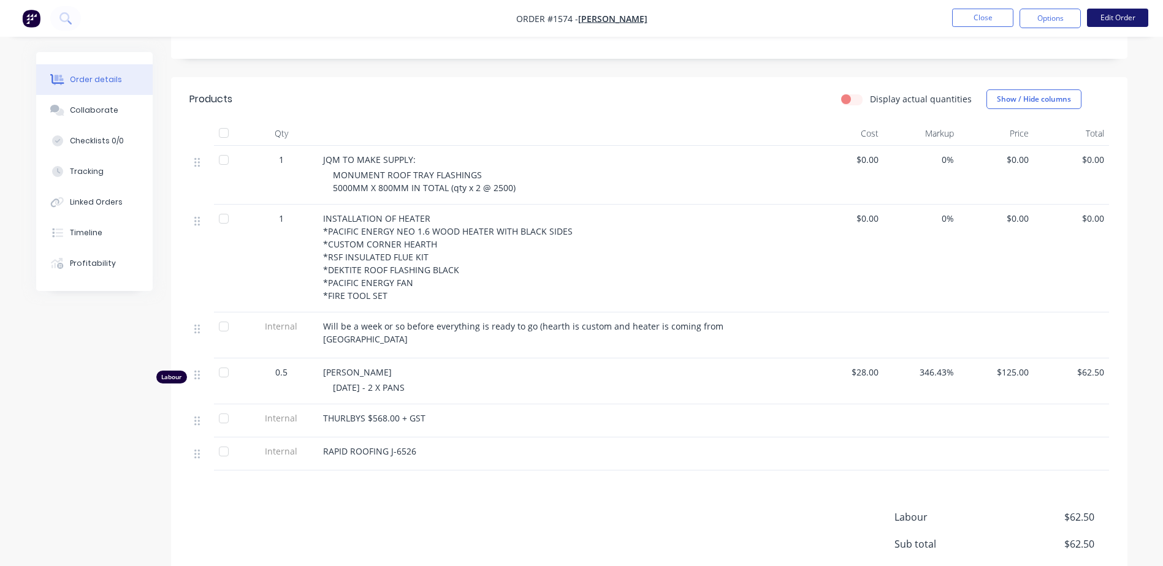
click at [1106, 23] on button "Edit Order" at bounding box center [1117, 18] width 61 height 18
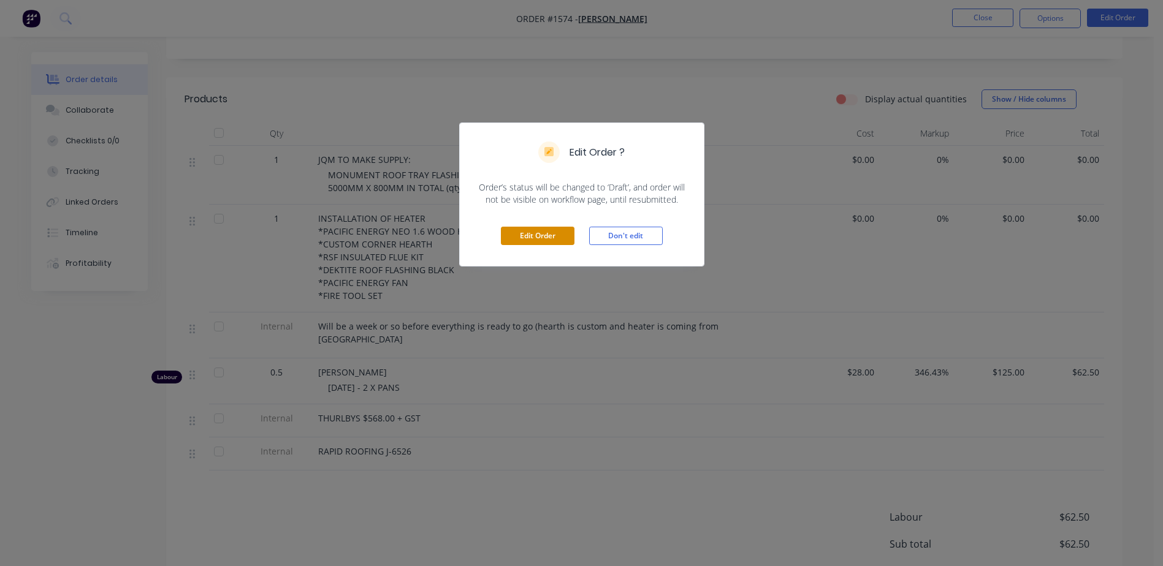
click at [542, 229] on button "Edit Order" at bounding box center [538, 236] width 74 height 18
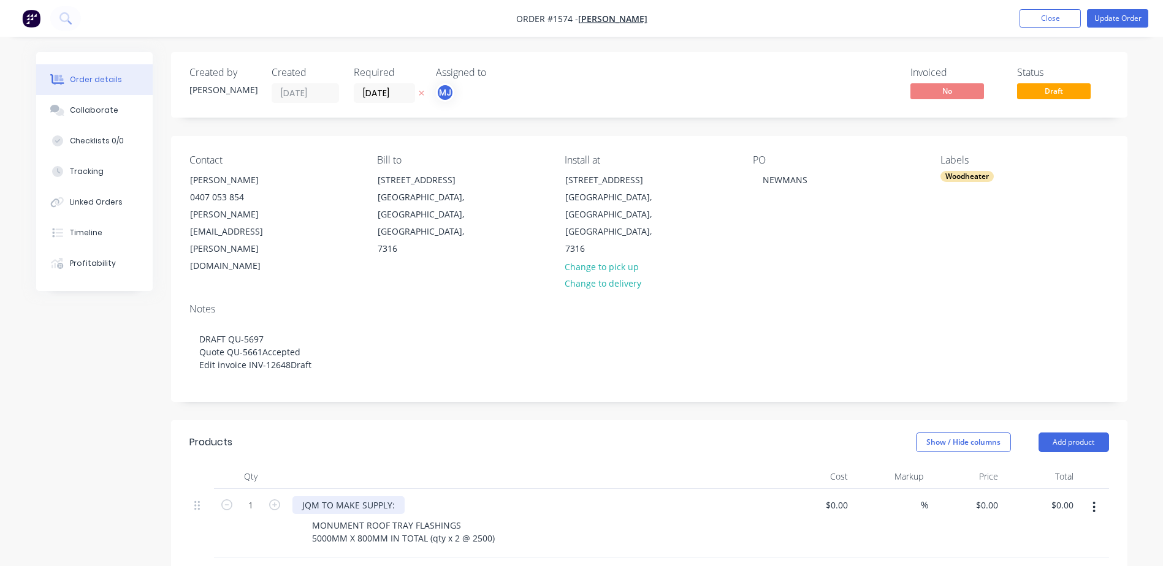
scroll to position [490, 0]
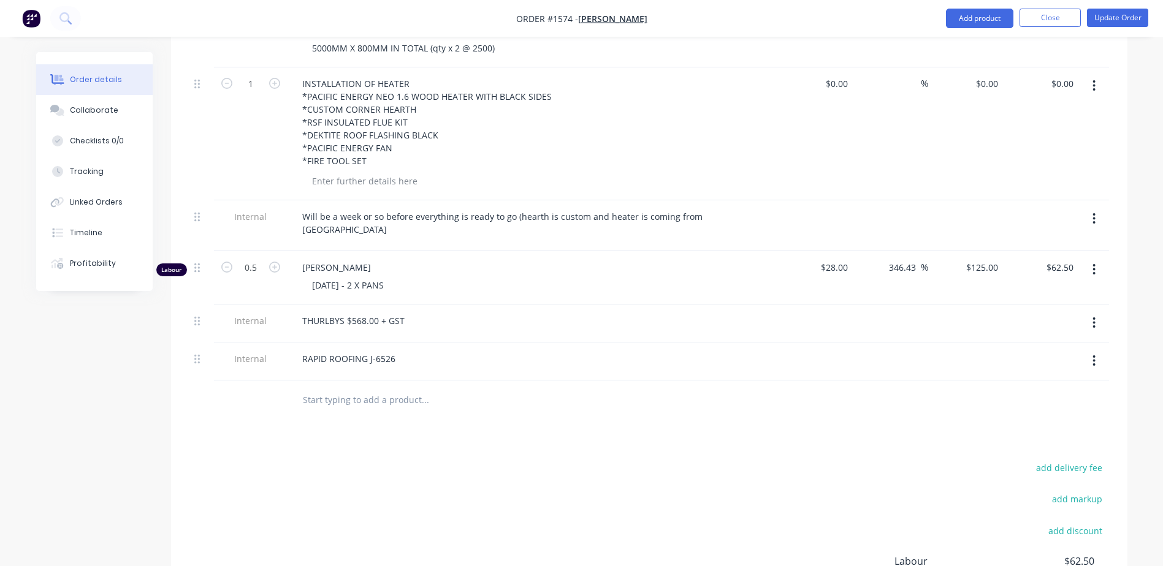
click at [345, 388] on input "text" at bounding box center [424, 400] width 245 height 25
paste input "REPOSITIONING OF NEW WOODHEATER & FLUE SYSTEM - INCLUDES PROVISIONING FOR STRUC…"
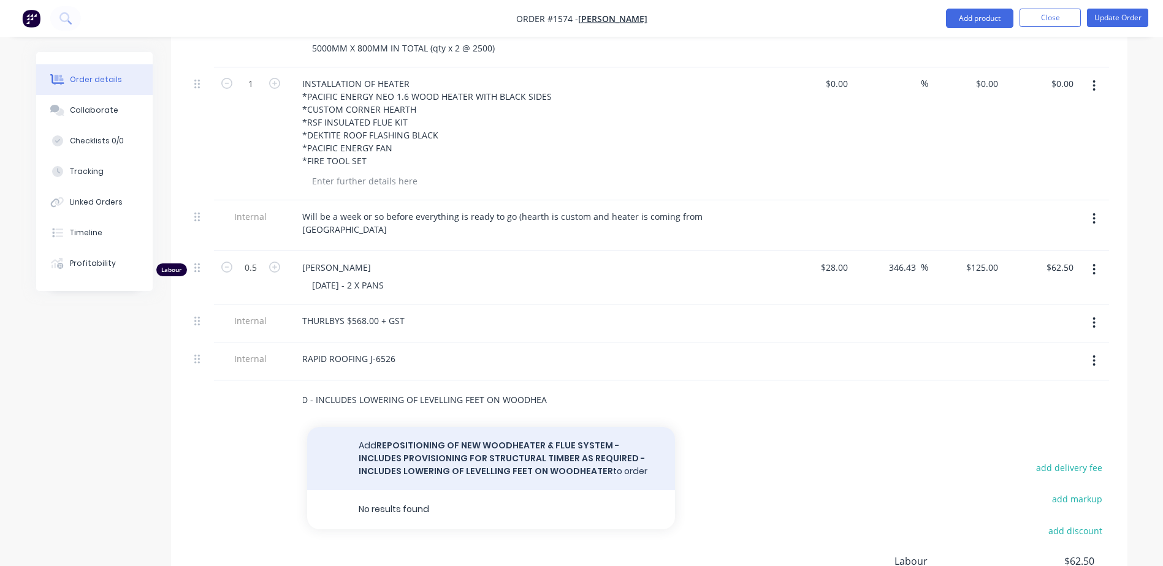
type input "REPOSITIONING OF NEW WOODHEATER & FLUE SYSTEM - INCLUDES PROVISIONING FOR STRUC…"
click at [384, 427] on button "Add REPOSITIONING OF NEW WOODHEATER & FLUE SYSTEM - INCLUDES PROVISIONING FOR S…" at bounding box center [491, 458] width 368 height 63
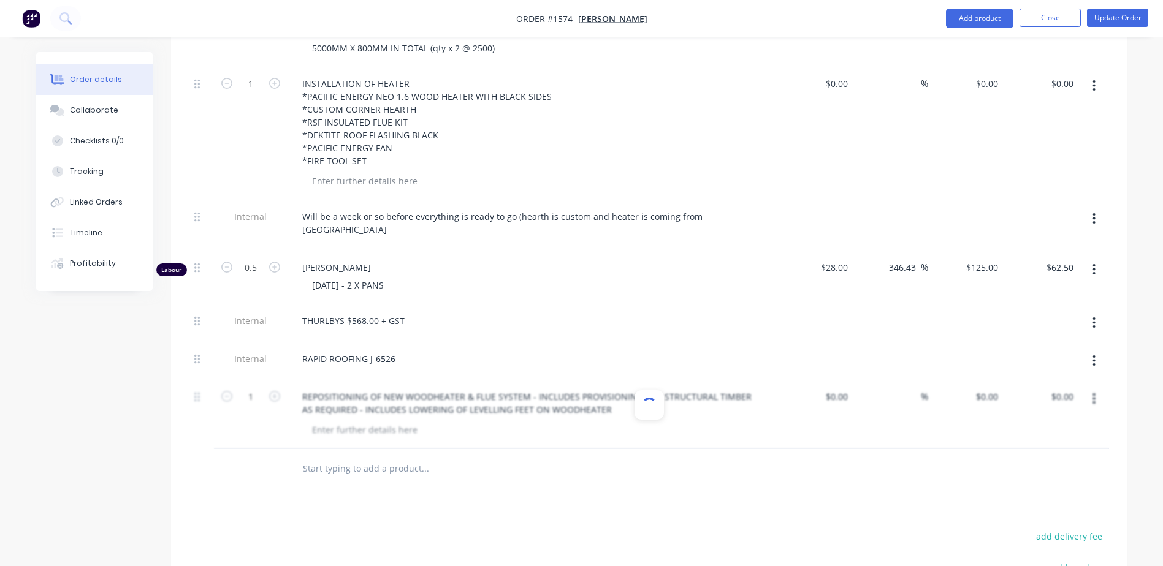
scroll to position [0, 0]
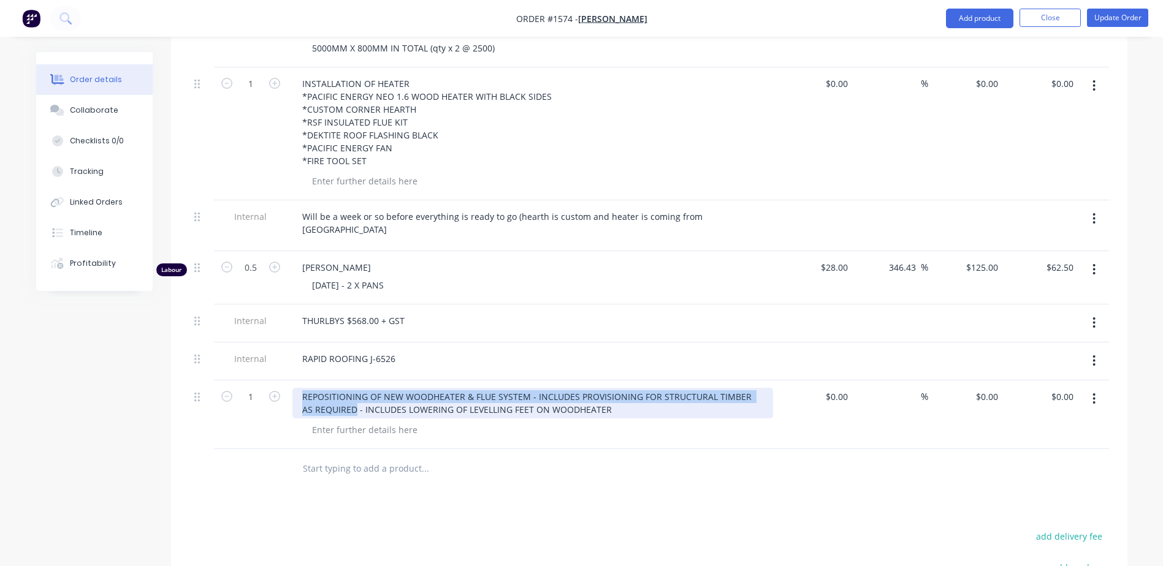
drag, startPoint x: 300, startPoint y: 334, endPoint x: 341, endPoint y: 340, distance: 40.8
click at [341, 388] on div "REPOSITIONING OF NEW WOODHEATER & FLUE SYSTEM - INCLUDES PROVISIONING FOR STRUC…" at bounding box center [532, 403] width 481 height 31
click at [580, 388] on div "REPOSITIONING OF NEW WOODHEATER & FLUE SYSTEM - INCLUDES PROVISIONING FOR STRUC…" at bounding box center [532, 403] width 481 height 31
drag, startPoint x: 527, startPoint y: 332, endPoint x: 591, endPoint y: 355, distance: 68.6
click at [591, 381] on div "REPOSITIONING OF NEW WOODHEATER & FLUE SYSTEM - INCLUDES PROVISIONING FOR STRUC…" at bounding box center [532, 415] width 490 height 69
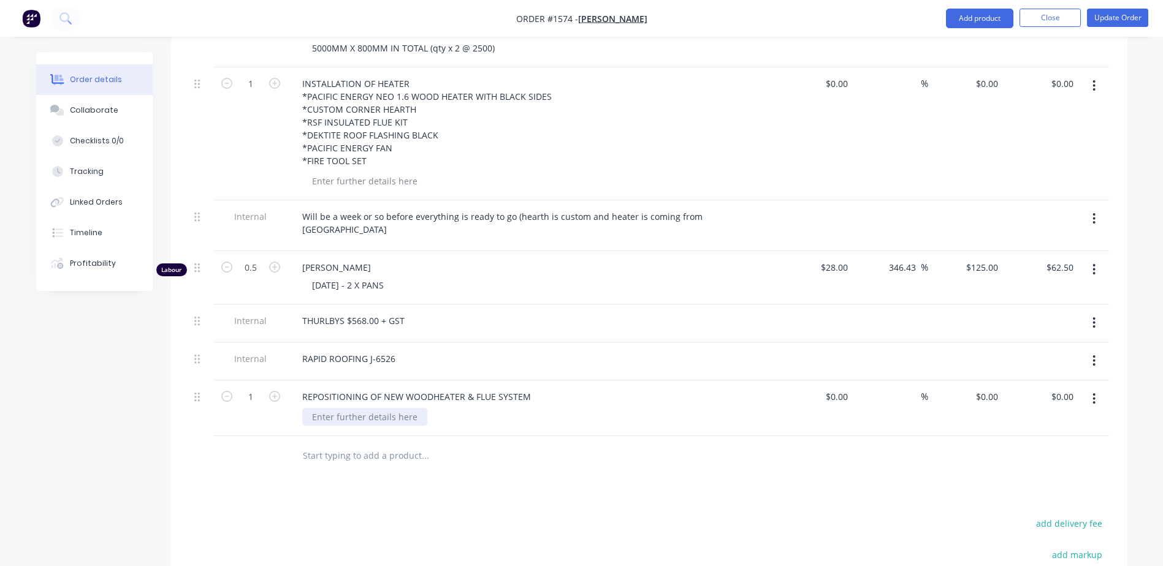
click at [374, 408] on div at bounding box center [364, 417] width 125 height 18
click at [356, 408] on div at bounding box center [364, 417] width 125 height 18
paste div
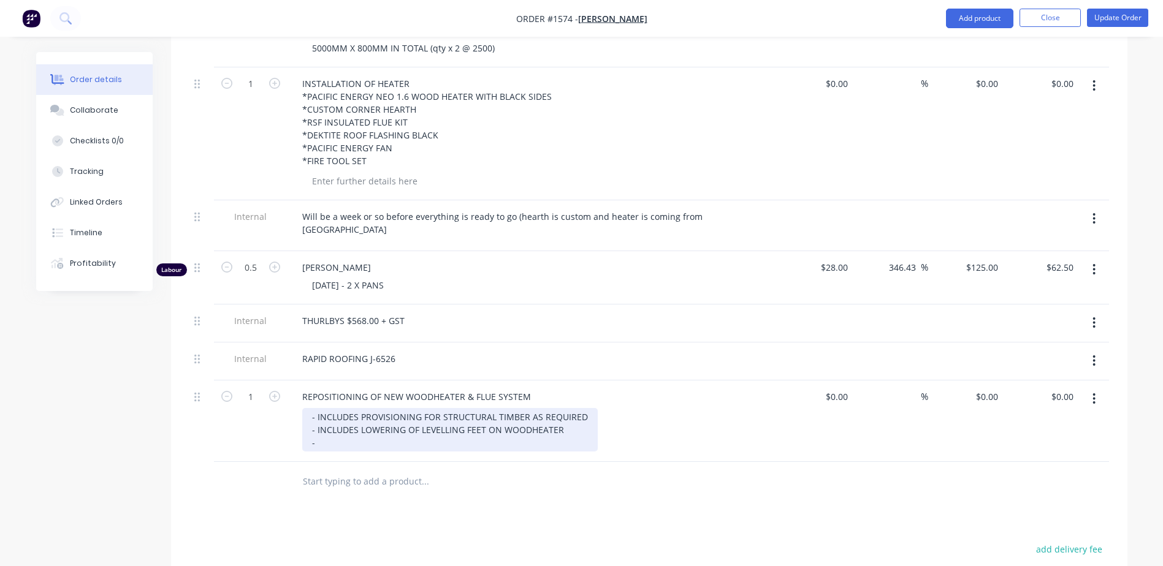
click at [338, 408] on div "- INCLUDES PROVISIONING FOR STRUCTURAL TIMBER AS REQUIRED - INCLUDES LOWERING O…" at bounding box center [449, 430] width 295 height 44
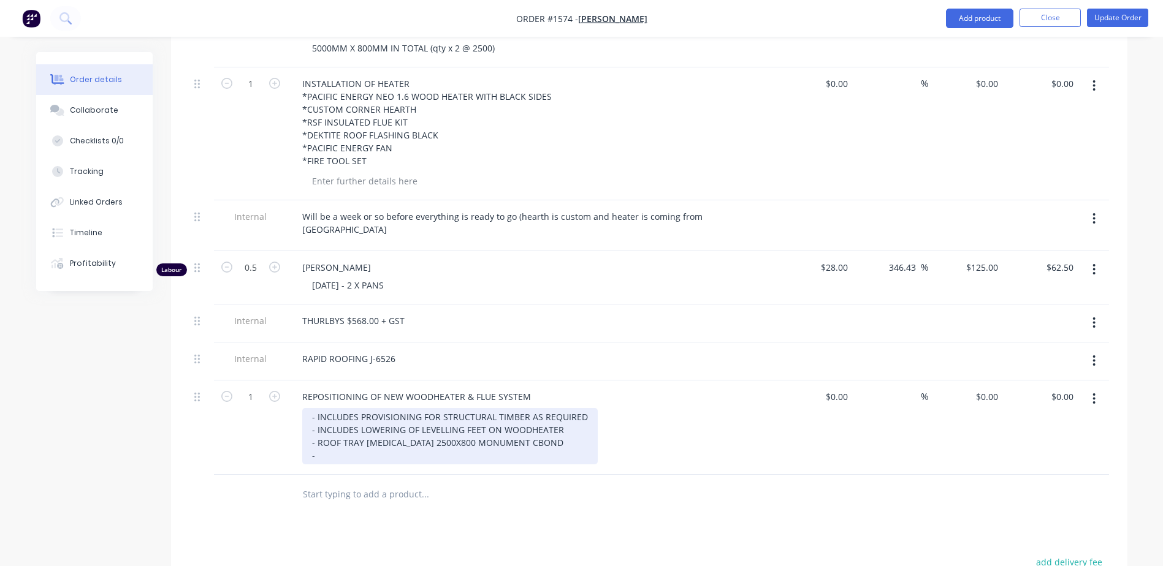
click at [324, 408] on div "- INCLUDES PROVISIONING FOR STRUCTURAL TIMBER AS REQUIRED - INCLUDES LOWERING O…" at bounding box center [449, 436] width 295 height 56
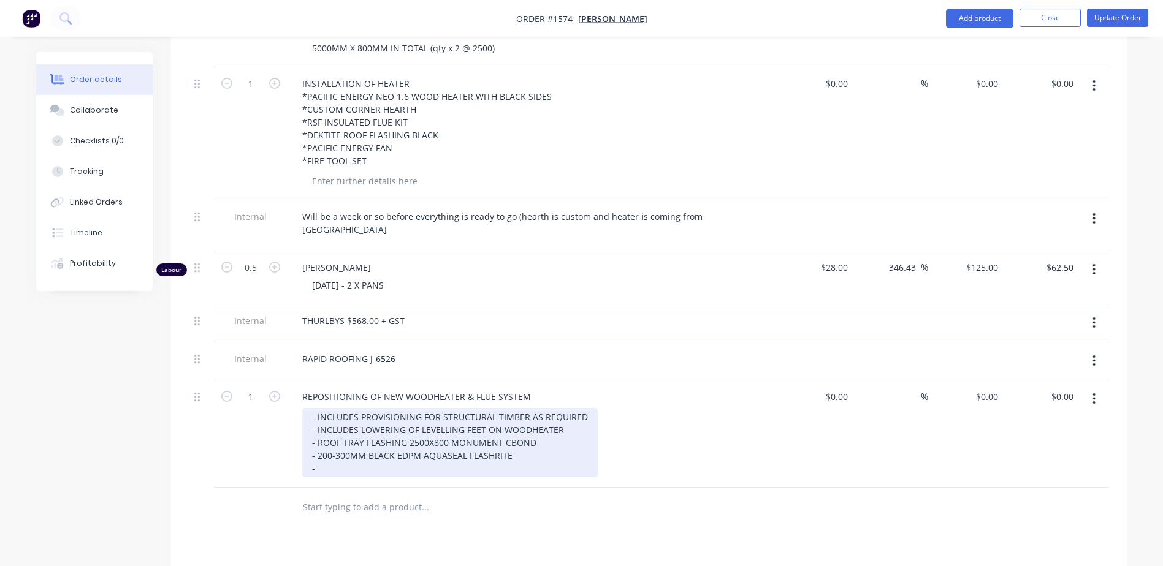
click at [335, 408] on div "- INCLUDES PROVISIONING FOR STRUCTURAL TIMBER AS REQUIRED - INCLUDES LOWERING O…" at bounding box center [449, 442] width 295 height 69
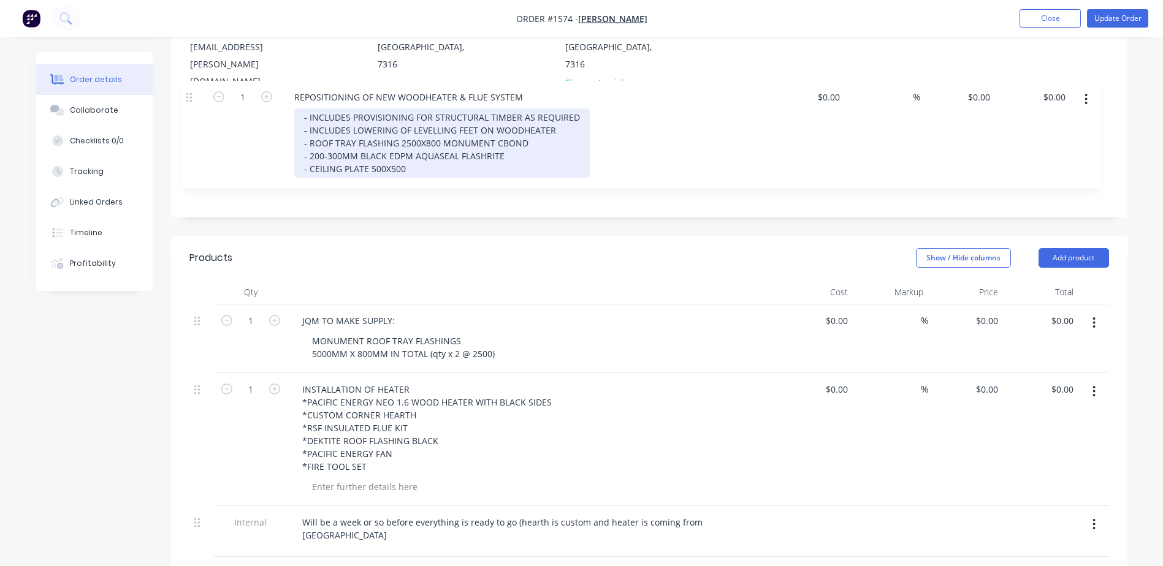
scroll to position [172, 0]
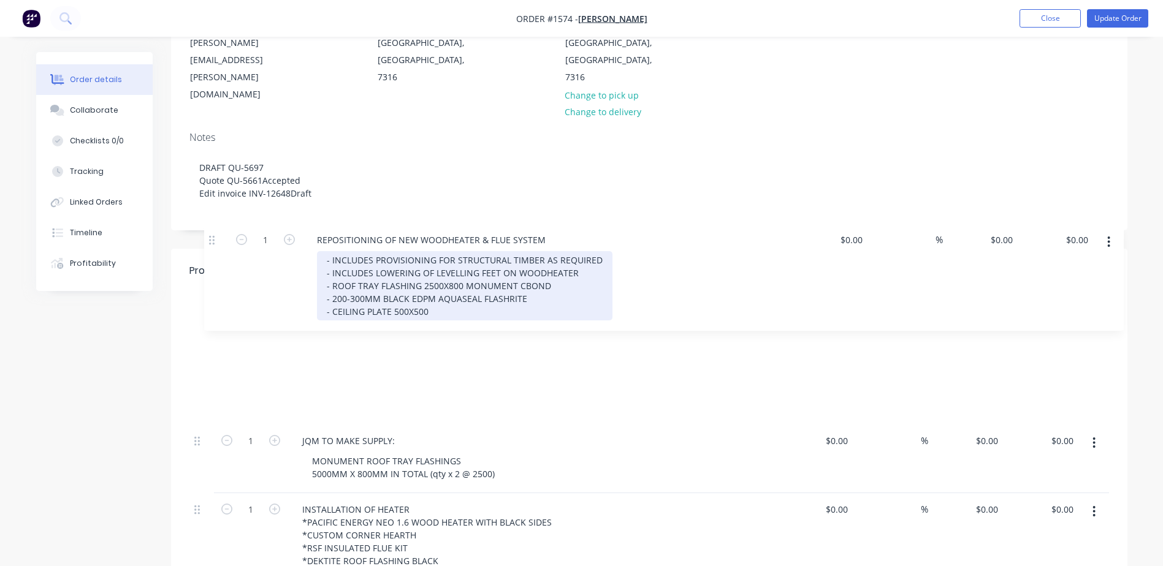
drag, startPoint x: 196, startPoint y: 333, endPoint x: 204, endPoint y: 238, distance: 94.7
click at [204, 249] on div "Products Show / Hide columns Add product Qty Cost Markup Price Total 1 JQM TO M…" at bounding box center [649, 548] width 956 height 598
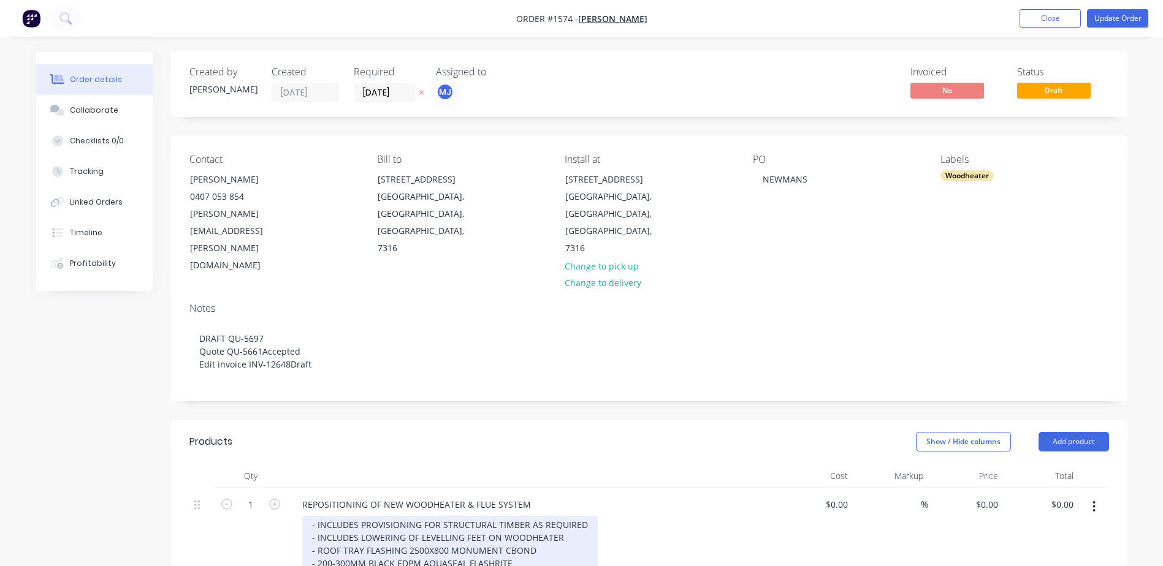
scroll to position [0, 0]
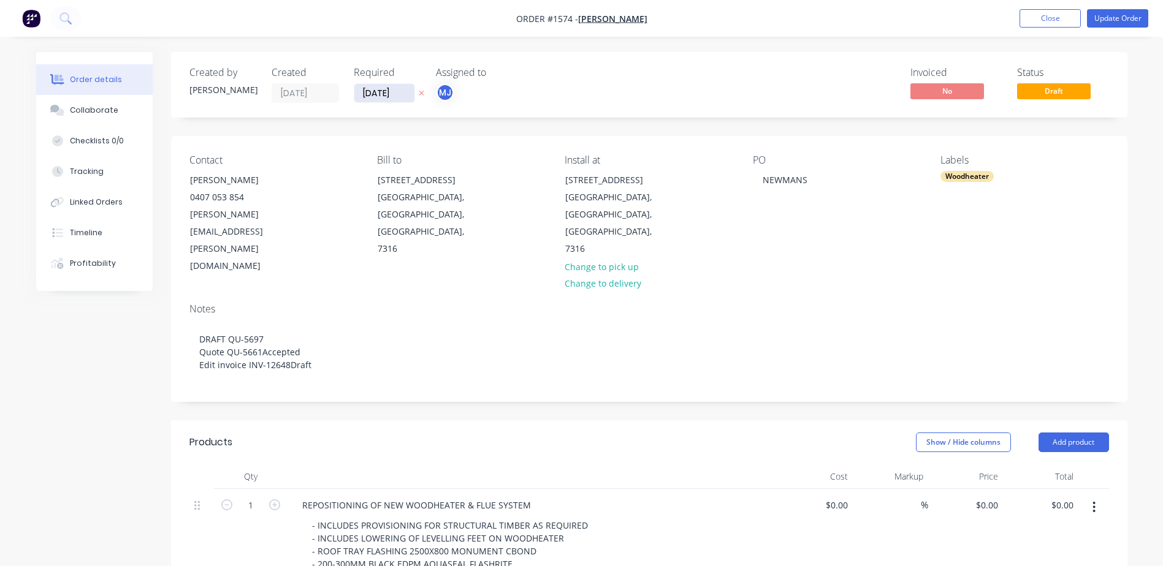
click at [397, 88] on input "[DATE]" at bounding box center [384, 93] width 60 height 18
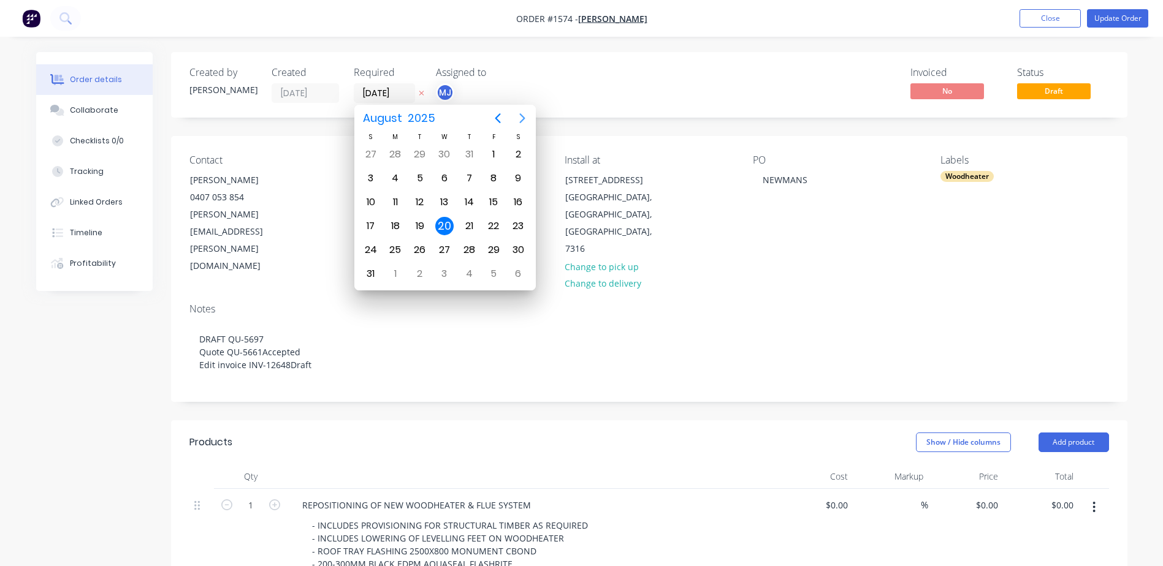
click at [520, 115] on icon "Next page" at bounding box center [522, 118] width 6 height 10
click at [485, 177] on div "12" at bounding box center [493, 178] width 18 height 18
type input "[DATE]"
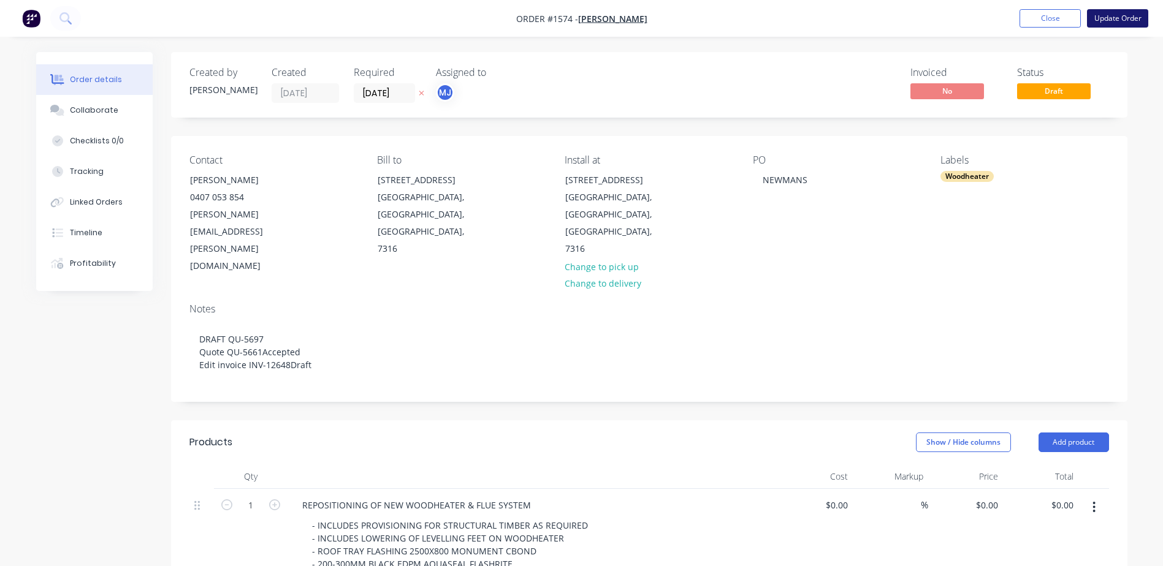
click at [1104, 18] on button "Update Order" at bounding box center [1117, 18] width 61 height 18
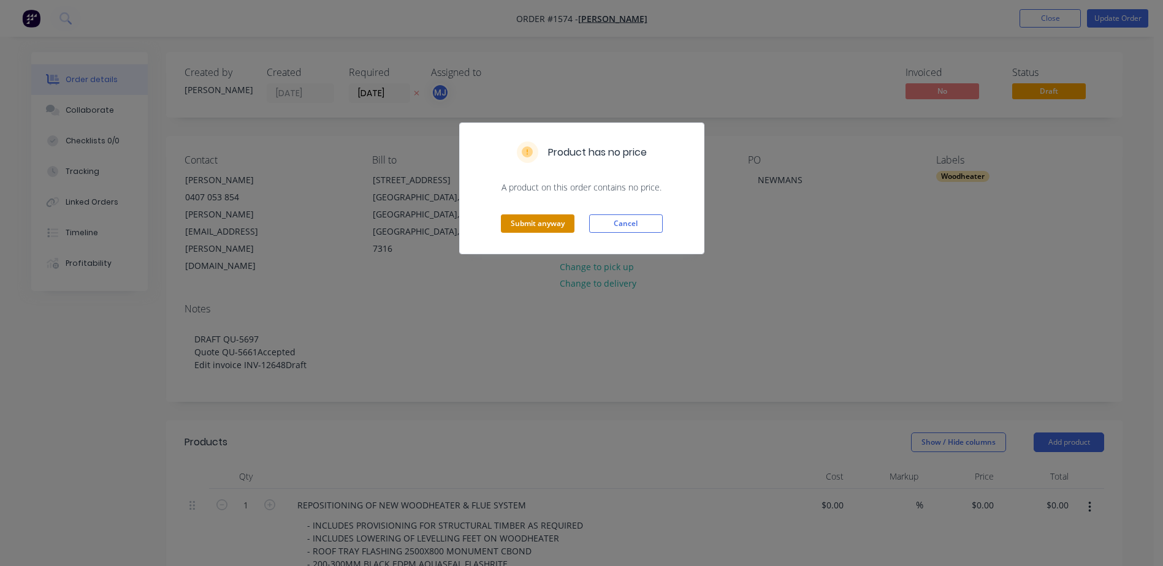
click at [539, 219] on button "Submit anyway" at bounding box center [538, 224] width 74 height 18
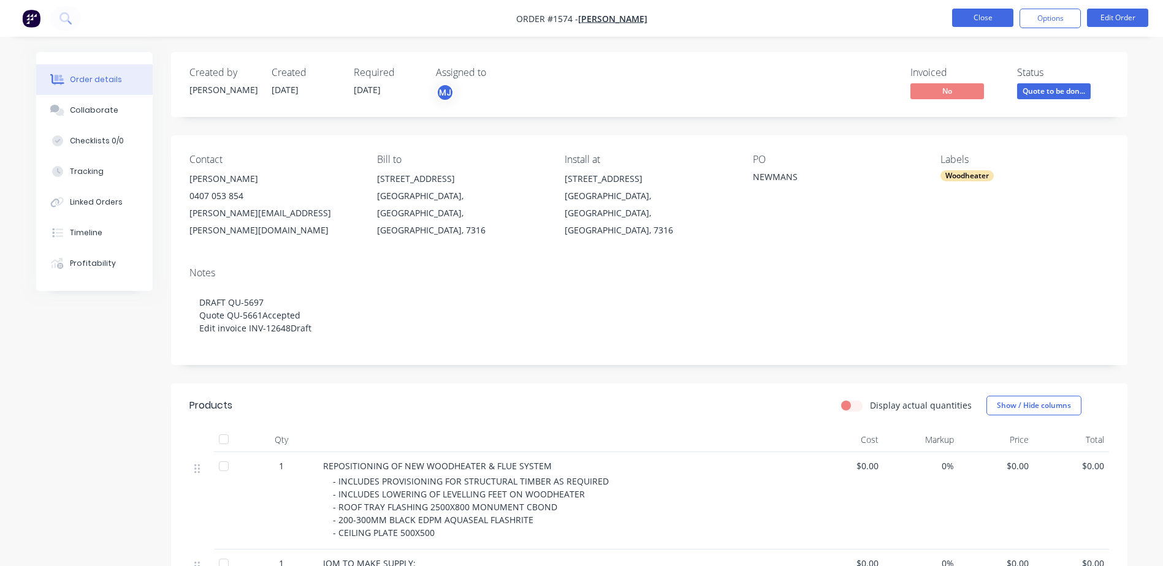
click at [994, 24] on button "Close" at bounding box center [982, 18] width 61 height 18
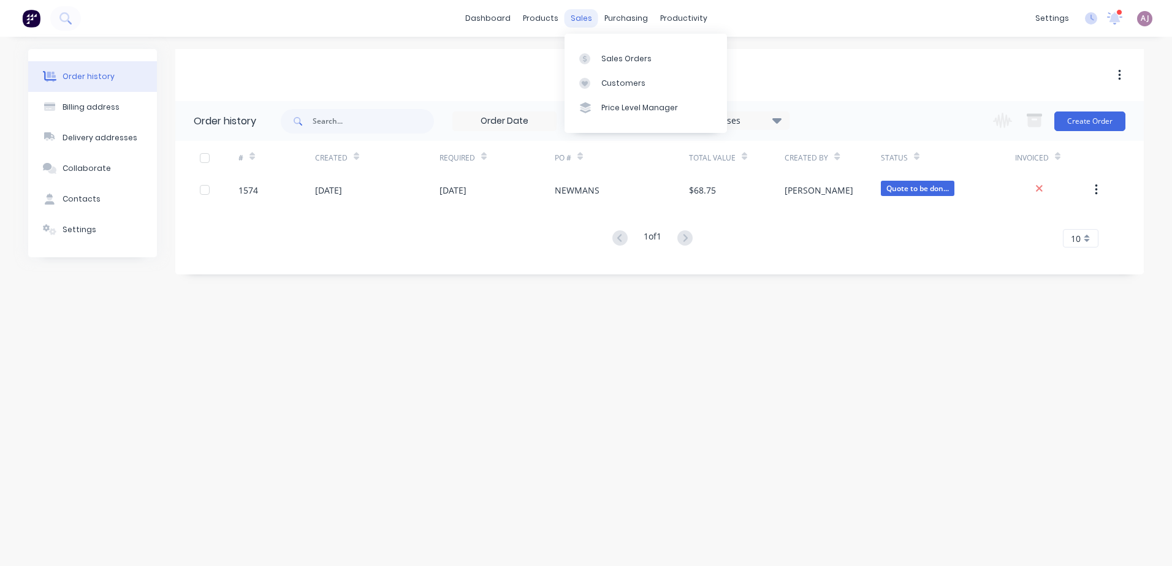
click at [573, 15] on div "sales" at bounding box center [581, 18] width 34 height 18
click at [598, 64] on link "Sales Orders" at bounding box center [645, 58] width 162 height 25
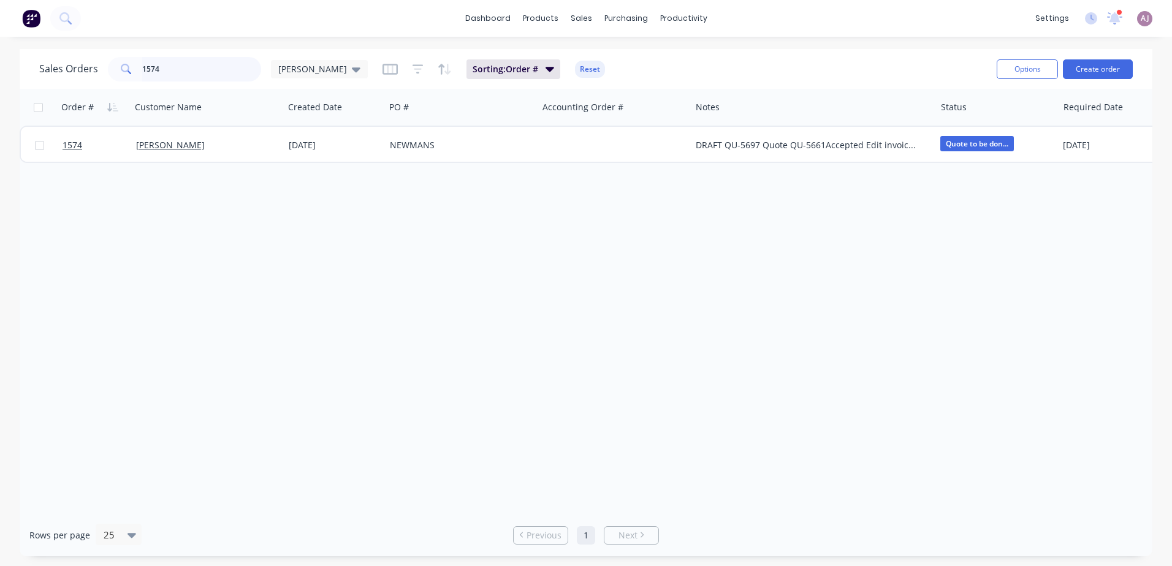
click at [171, 73] on input "1574" at bounding box center [202, 69] width 120 height 25
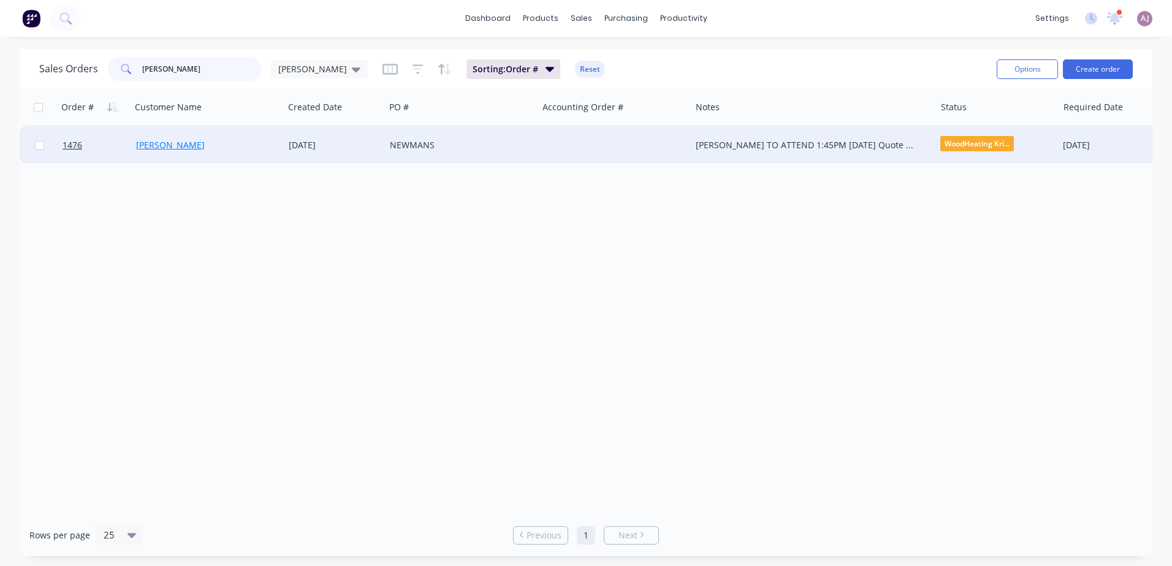
type input "[PERSON_NAME]"
click at [186, 150] on link "[PERSON_NAME]" at bounding box center [170, 145] width 69 height 12
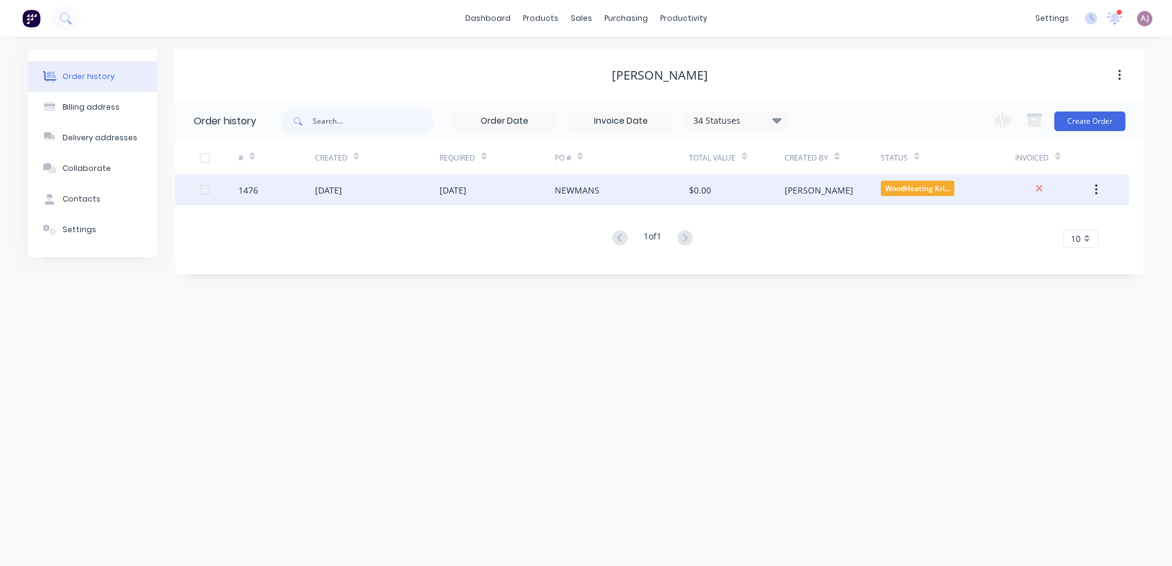
click at [374, 188] on div "[DATE]" at bounding box center [377, 190] width 124 height 31
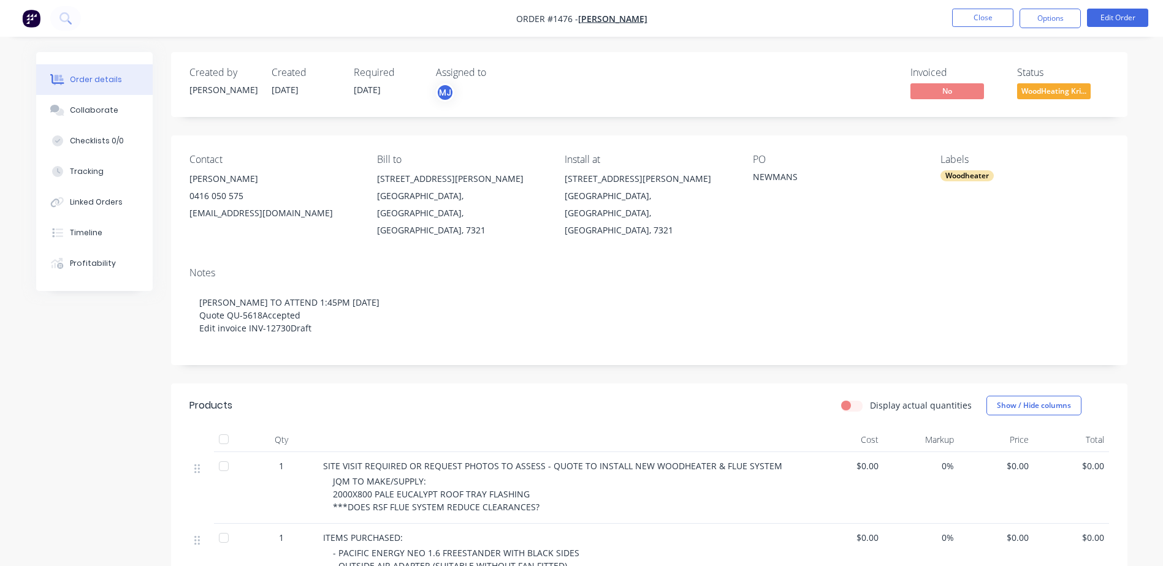
click at [232, 215] on div "[EMAIL_ADDRESS][DOMAIN_NAME]" at bounding box center [273, 213] width 168 height 17
drag, startPoint x: 377, startPoint y: 179, endPoint x: 538, endPoint y: 203, distance: 162.3
click at [538, 203] on div "[STREET_ADDRESS][PERSON_NAME]" at bounding box center [461, 204] width 168 height 69
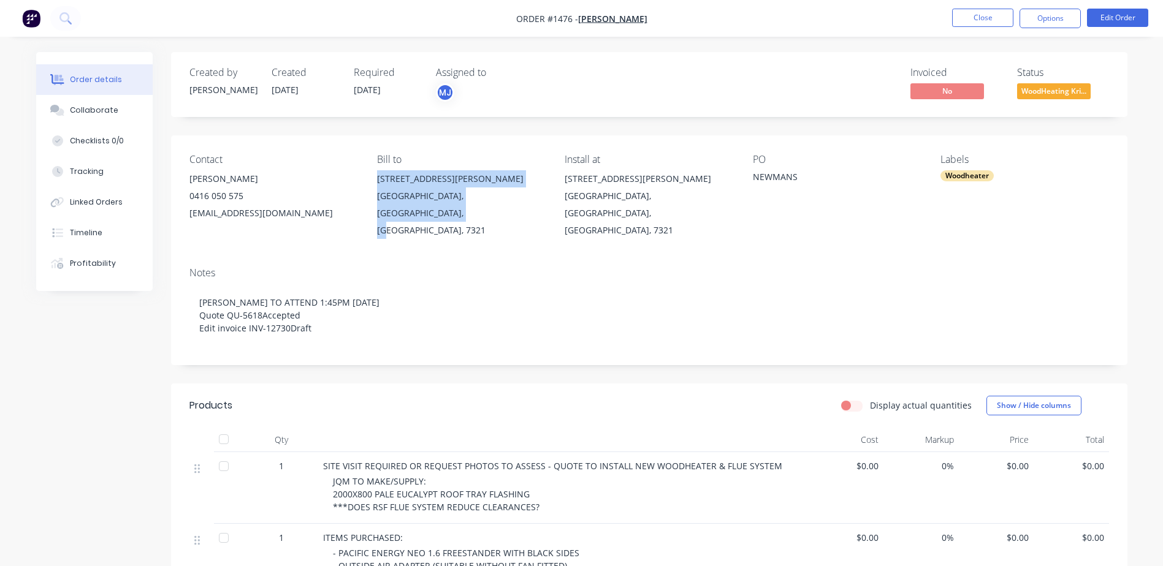
click at [474, 236] on div "Contact [PERSON_NAME] [PHONE_NUMBER] [EMAIL_ADDRESS][DOMAIN_NAME] Bill to [STRE…" at bounding box center [649, 196] width 956 height 122
click at [392, 204] on div "[GEOGRAPHIC_DATA], [GEOGRAPHIC_DATA], [GEOGRAPHIC_DATA], 7321" at bounding box center [461, 213] width 168 height 51
drag, startPoint x: 376, startPoint y: 194, endPoint x: 539, endPoint y: 207, distance: 164.2
click at [539, 207] on div "Contact [PERSON_NAME] [PHONE_NUMBER] [EMAIL_ADDRESS][DOMAIN_NAME] Bill to [STRE…" at bounding box center [649, 196] width 956 height 122
click at [110, 116] on button "Collaborate" at bounding box center [94, 110] width 116 height 31
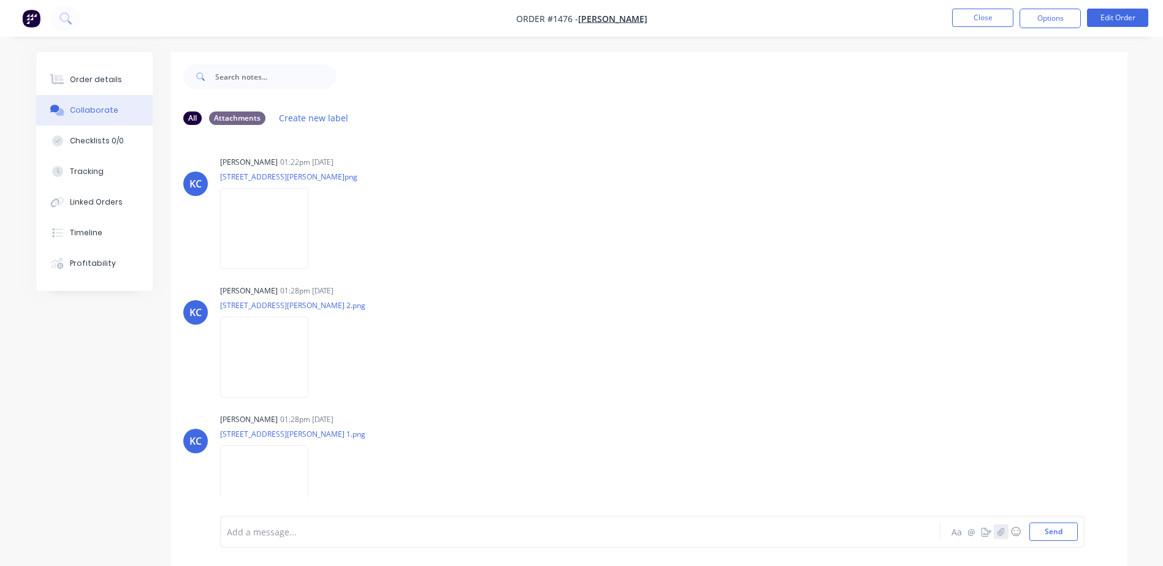
click at [1003, 533] on icon "button" at bounding box center [1000, 532] width 7 height 9
click at [1050, 530] on button "Send" at bounding box center [1053, 532] width 48 height 18
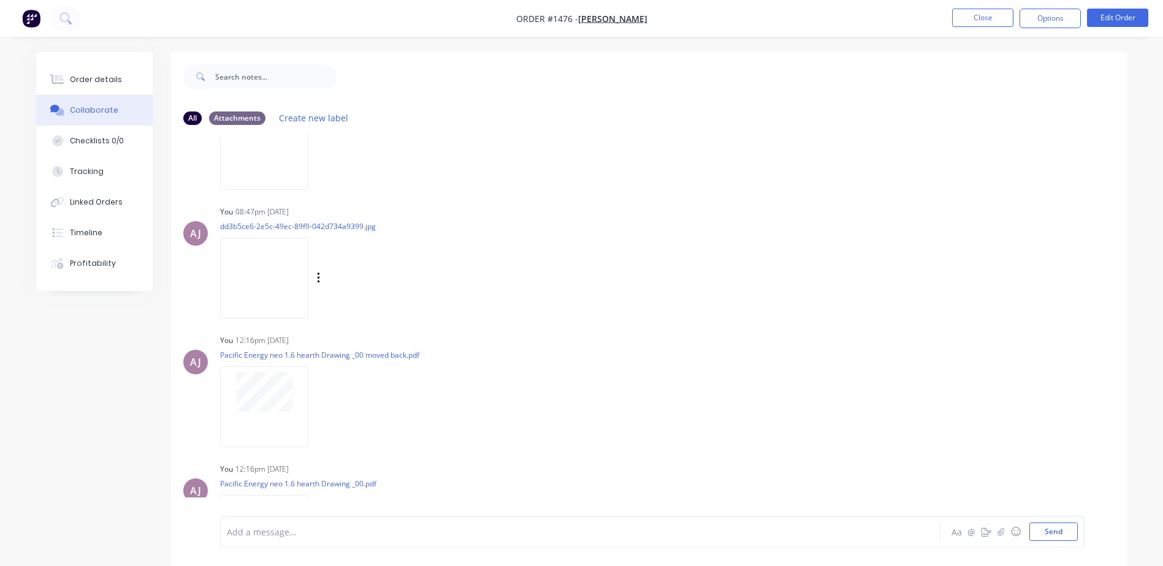
scroll to position [659, 0]
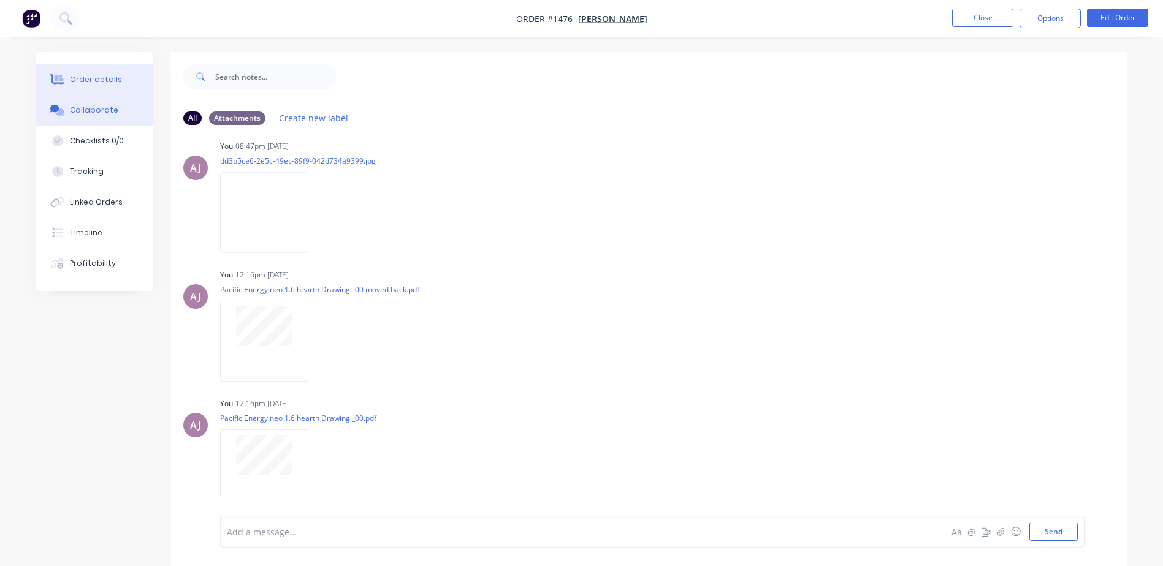
click at [82, 87] on button "Order details" at bounding box center [94, 79] width 116 height 31
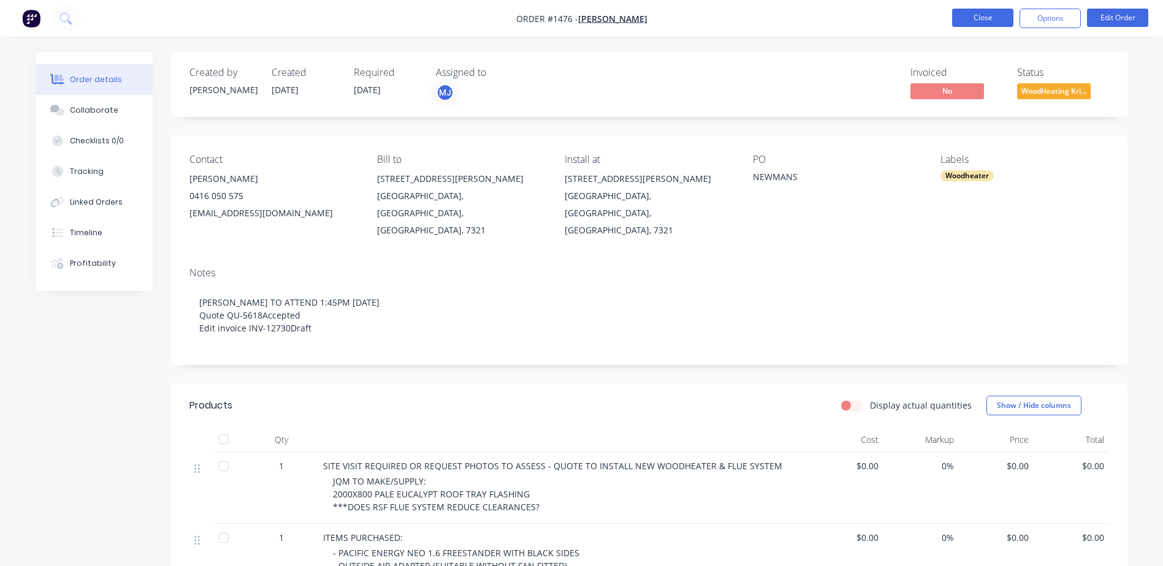
click at [975, 16] on button "Close" at bounding box center [982, 18] width 61 height 18
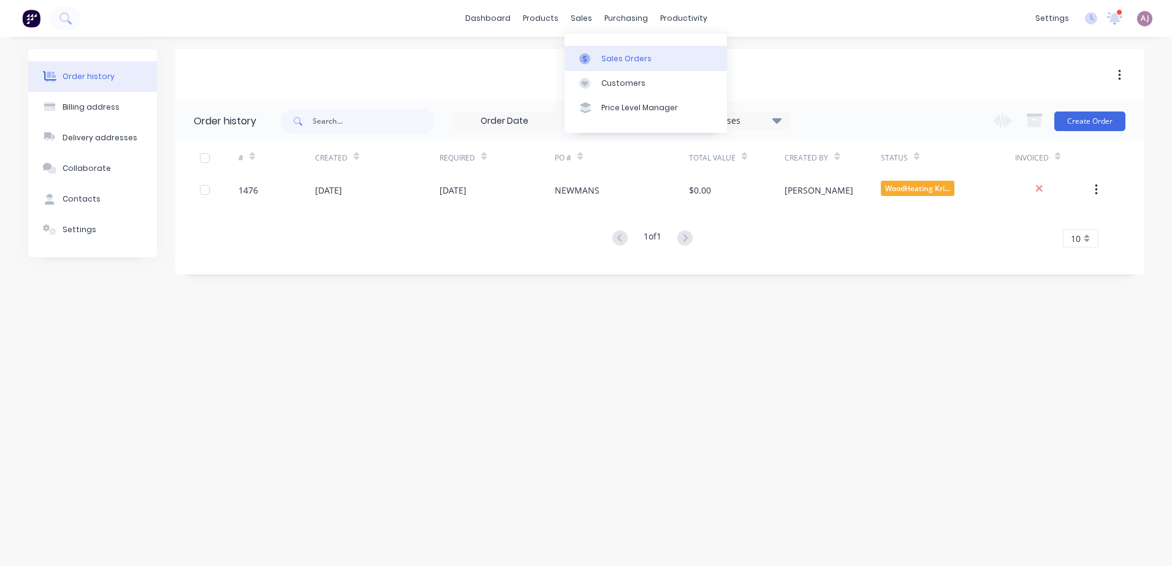
click at [598, 61] on link "Sales Orders" at bounding box center [645, 58] width 162 height 25
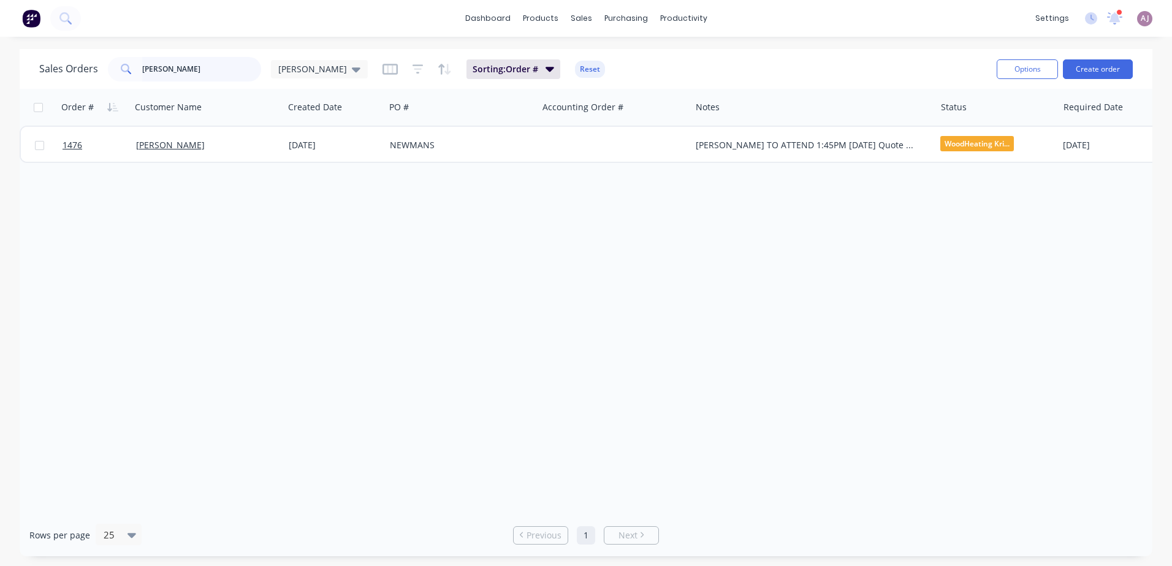
click at [175, 67] on input "[PERSON_NAME]" at bounding box center [202, 69] width 120 height 25
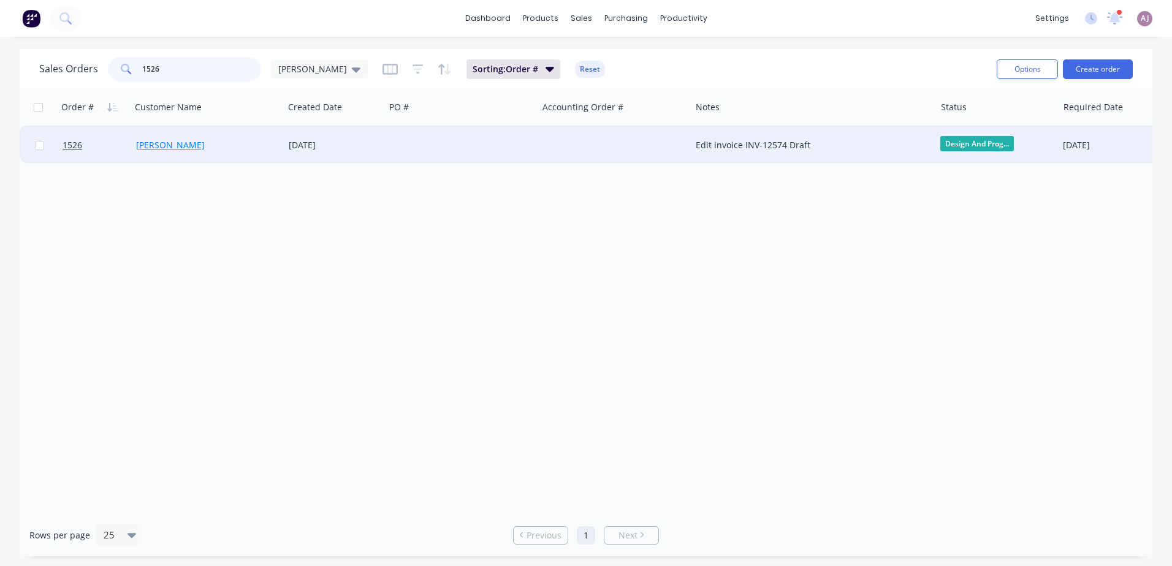
type input "1526"
click at [187, 147] on link "[PERSON_NAME]" at bounding box center [170, 145] width 69 height 12
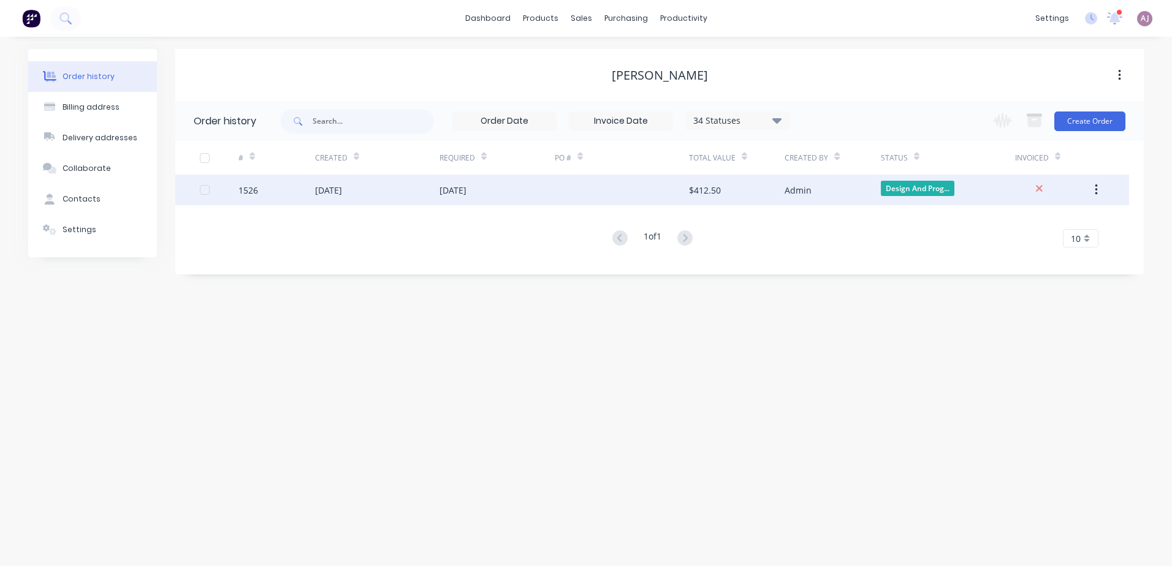
click at [372, 197] on div "[DATE]" at bounding box center [377, 190] width 124 height 31
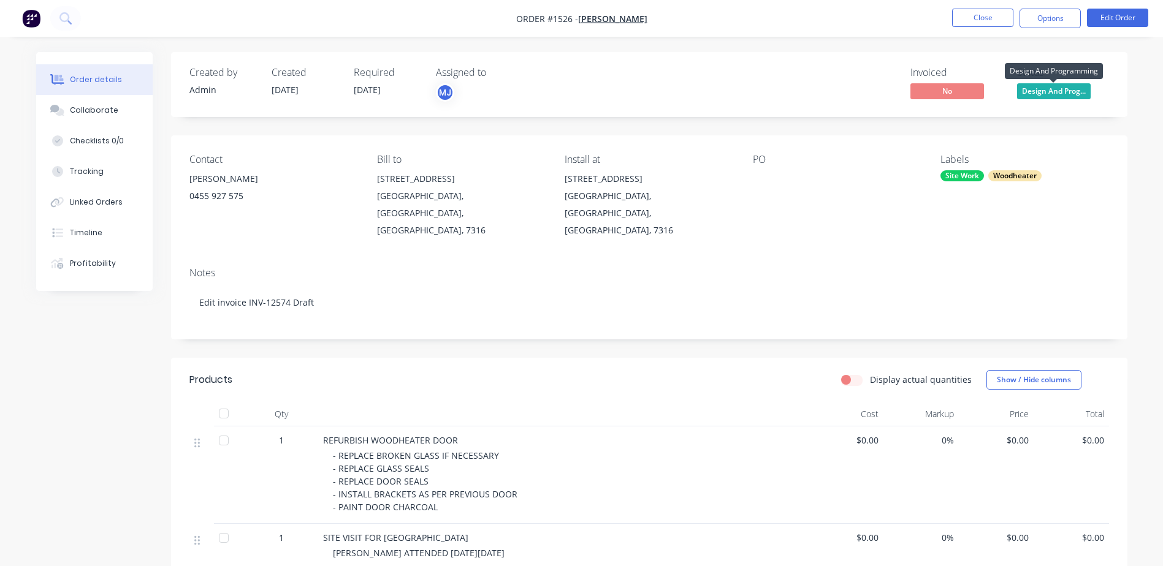
click at [1036, 91] on span "Design And Prog..." at bounding box center [1054, 90] width 74 height 15
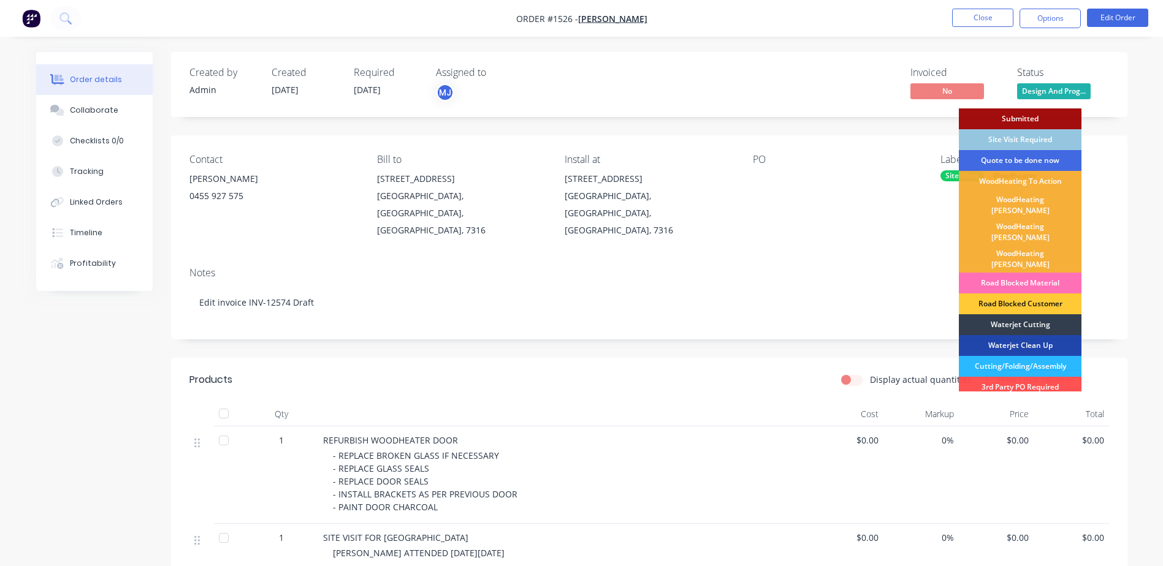
click at [1027, 158] on div "Quote to be done now" at bounding box center [1020, 160] width 123 height 21
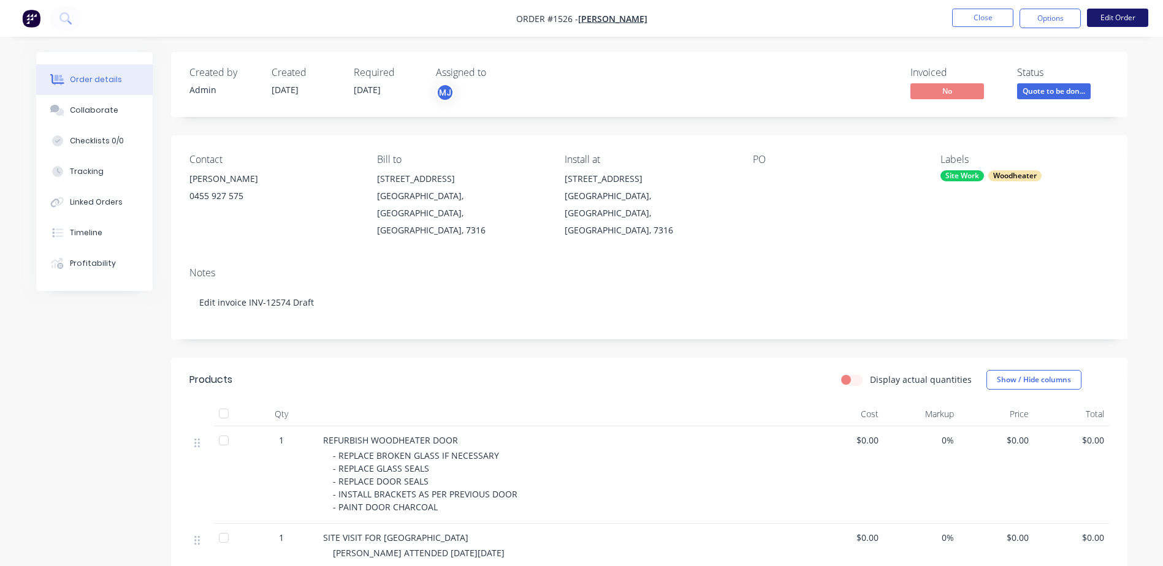
click at [1122, 20] on button "Edit Order" at bounding box center [1117, 18] width 61 height 18
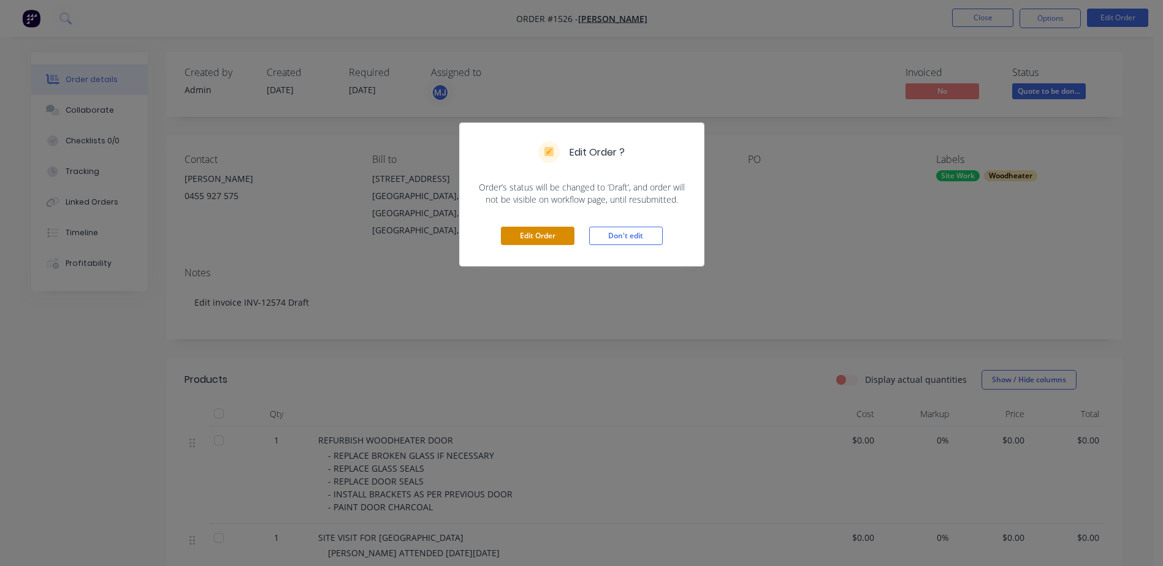
click at [535, 238] on button "Edit Order" at bounding box center [538, 236] width 74 height 18
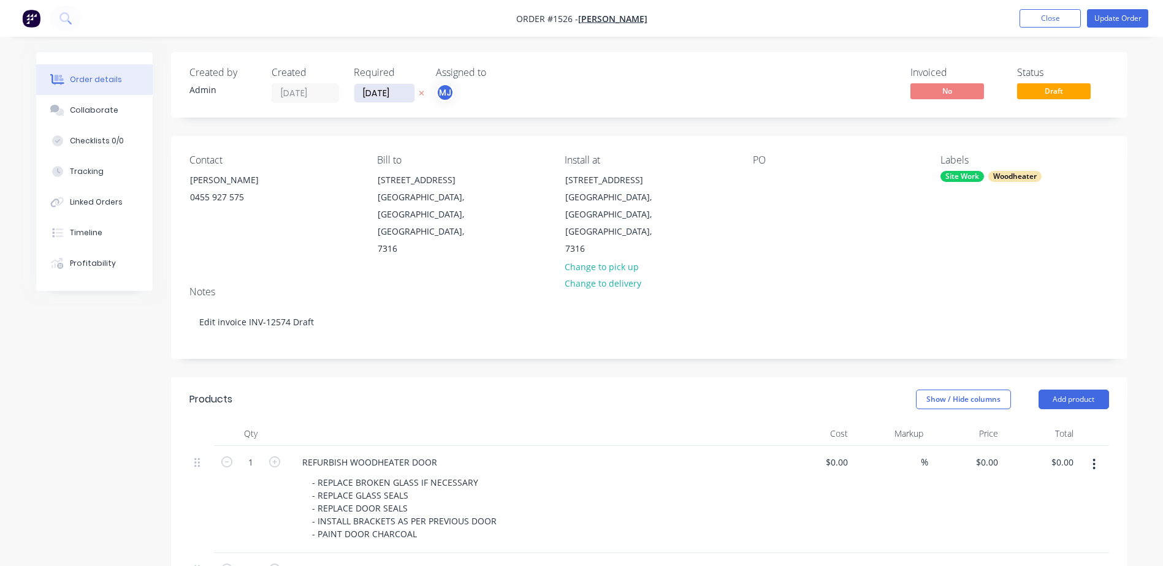
click at [368, 91] on input "[DATE]" at bounding box center [384, 93] width 60 height 18
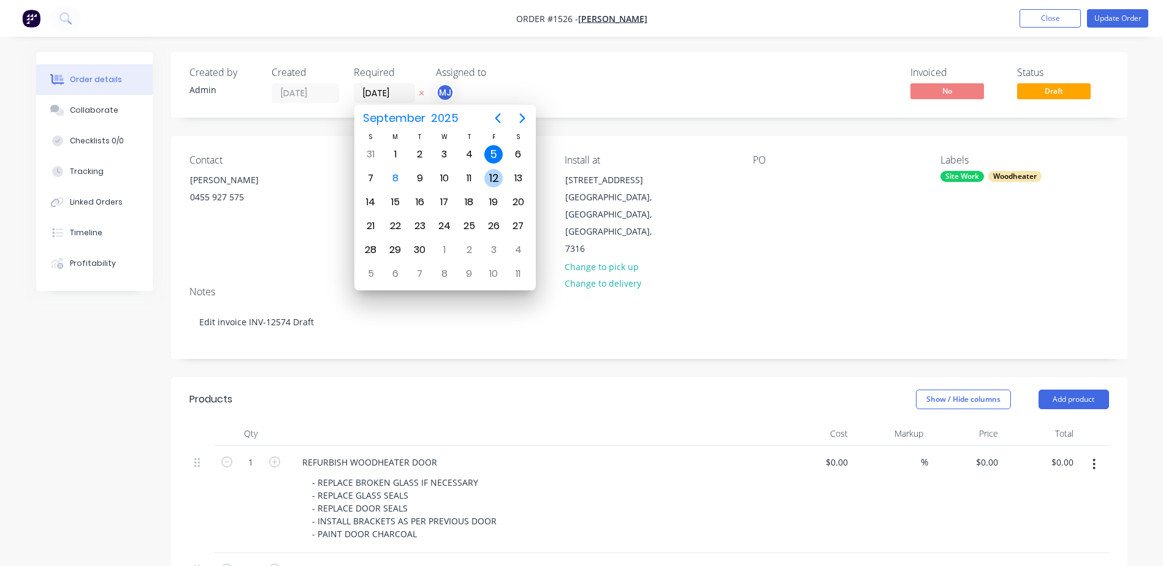
click at [487, 179] on div "12" at bounding box center [493, 178] width 18 height 18
type input "[DATE]"
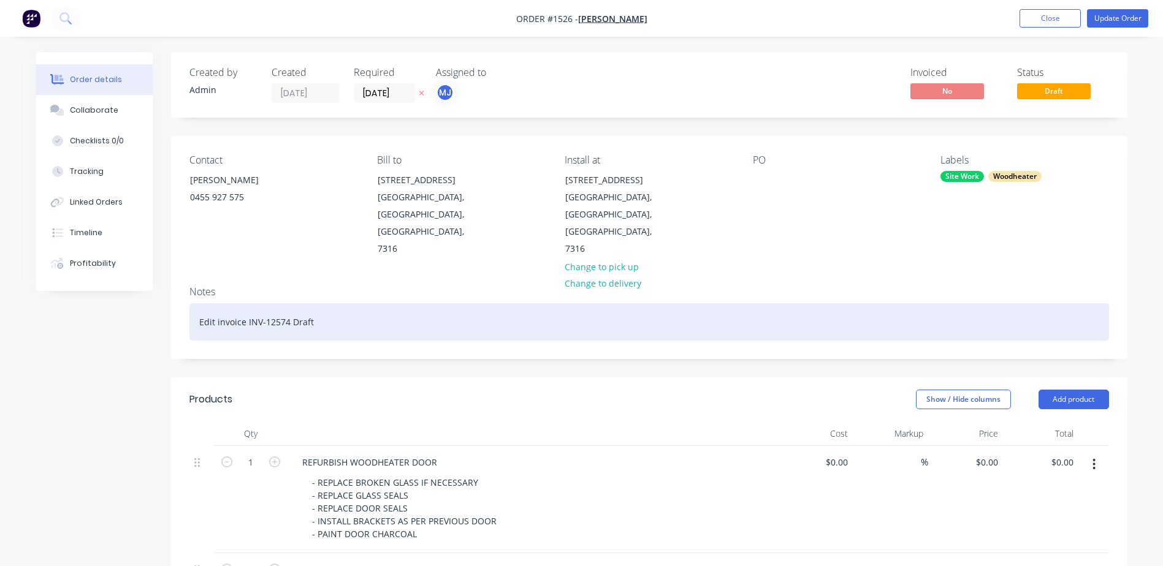
click at [194, 309] on div "Edit invoice INV-12574 Draft" at bounding box center [648, 321] width 919 height 37
paste div
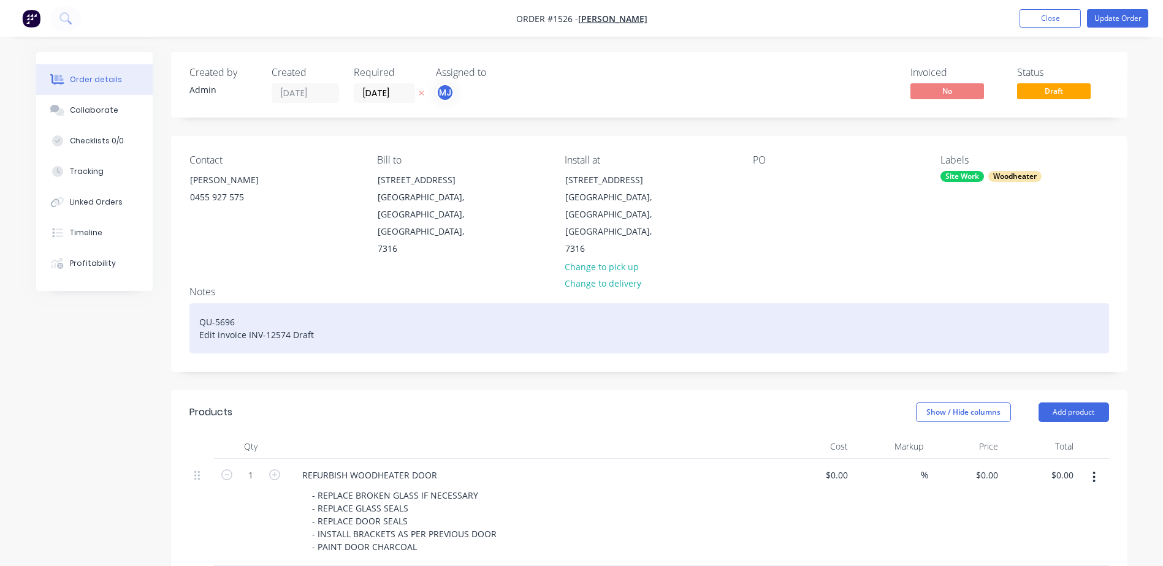
click at [200, 308] on div "QU-5696 Edit invoice INV-12574 Draft" at bounding box center [648, 328] width 919 height 50
click at [202, 318] on div "Draft QU-5696 Edit invoice INV-12574 Draft" at bounding box center [648, 328] width 919 height 50
click at [202, 317] on div "Draft QU-5696 Edit invoice INV-12574 Draft" at bounding box center [648, 328] width 919 height 50
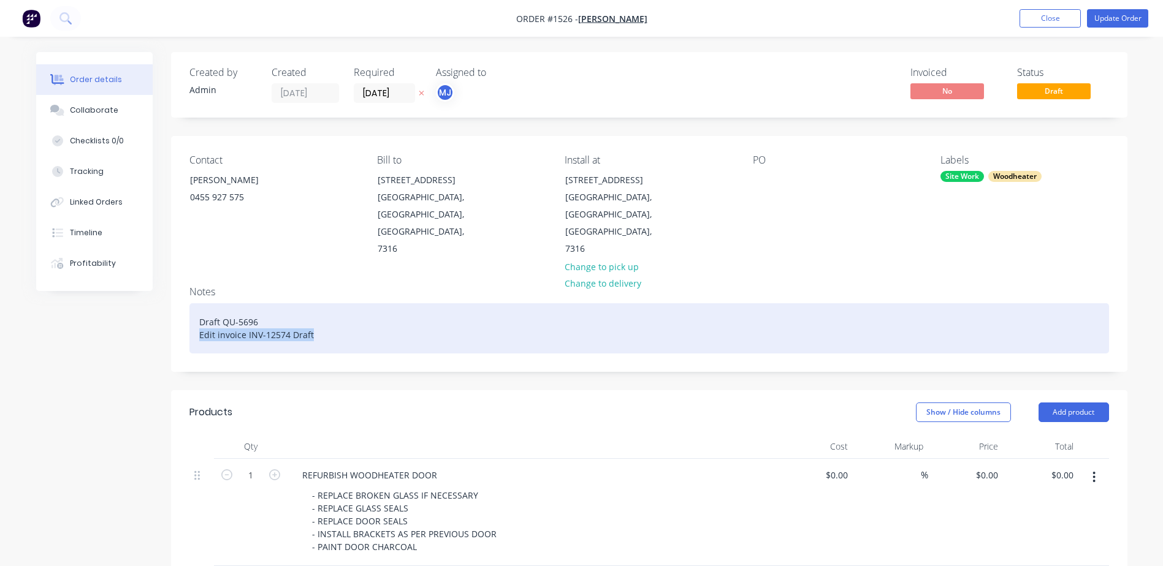
click at [202, 317] on div "Draft QU-5696 Edit invoice INV-12574 Draft" at bounding box center [648, 328] width 919 height 50
